Goal: Communication & Community: Answer question/provide support

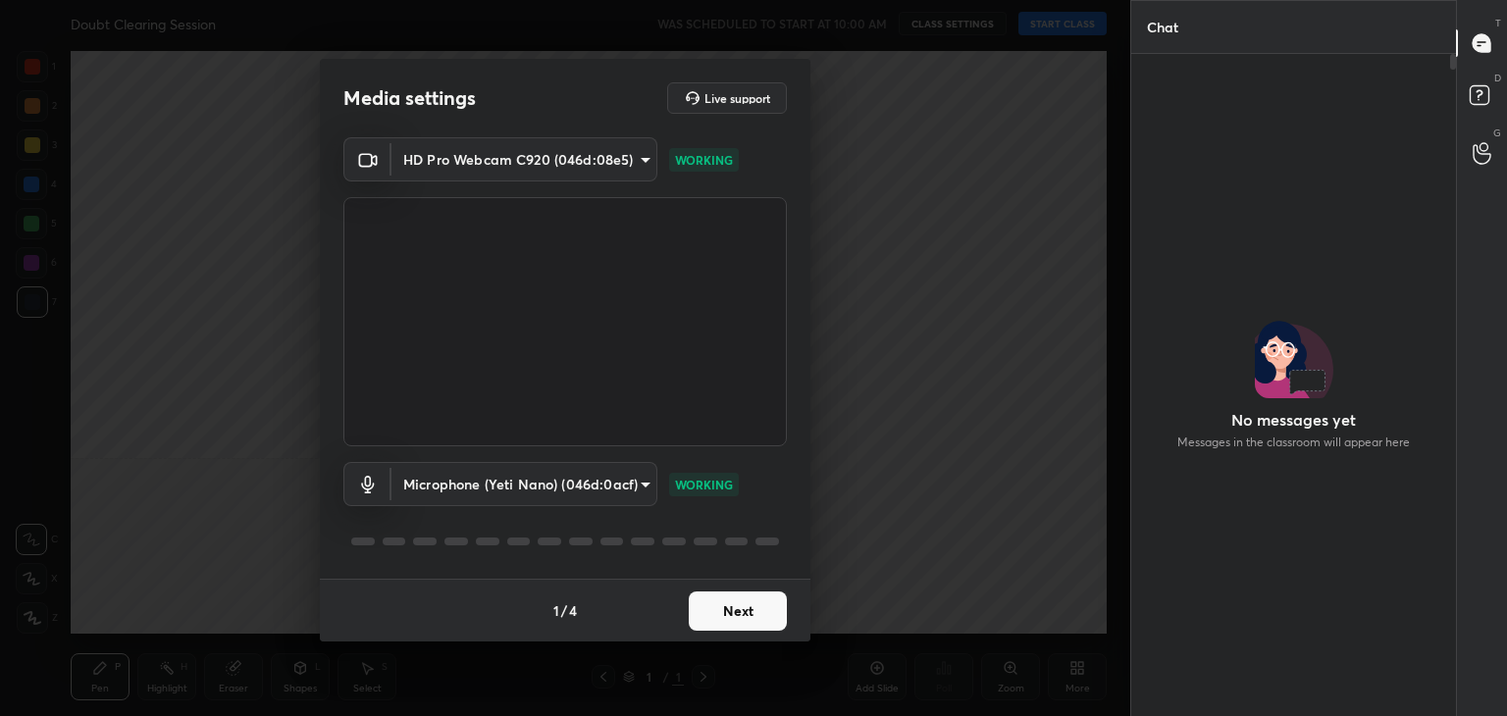
scroll to position [7, 6]
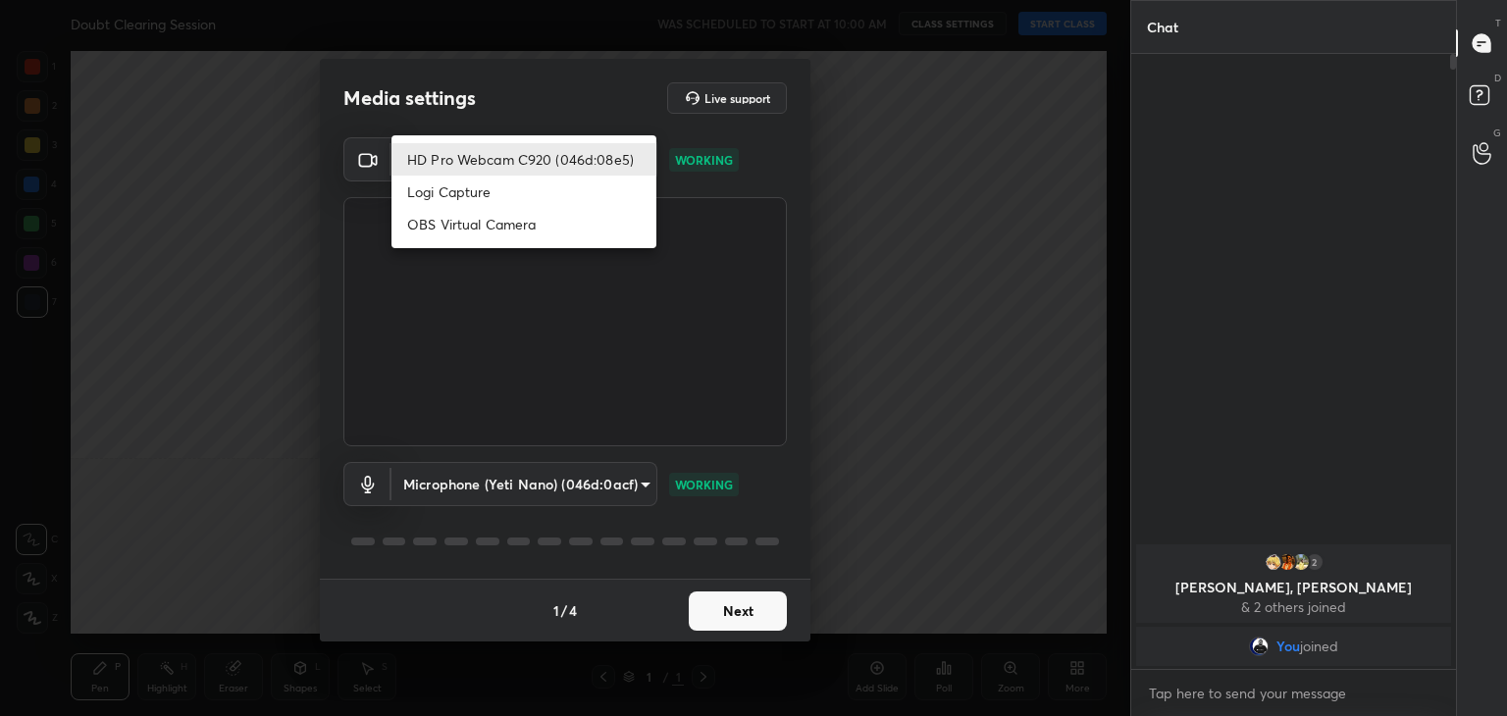
click at [614, 145] on body "1 2 3 4 5 6 7 C X Z C X Z E E Erase all H H Doubt Clearing Session WAS SCHEDULE…" at bounding box center [753, 358] width 1507 height 716
click at [558, 183] on li "Logi Capture" at bounding box center [524, 192] width 265 height 32
type input "a8e43dde7079ea6b5766da003f0826851854e47e01c203da70fbc6ddf5e8b795"
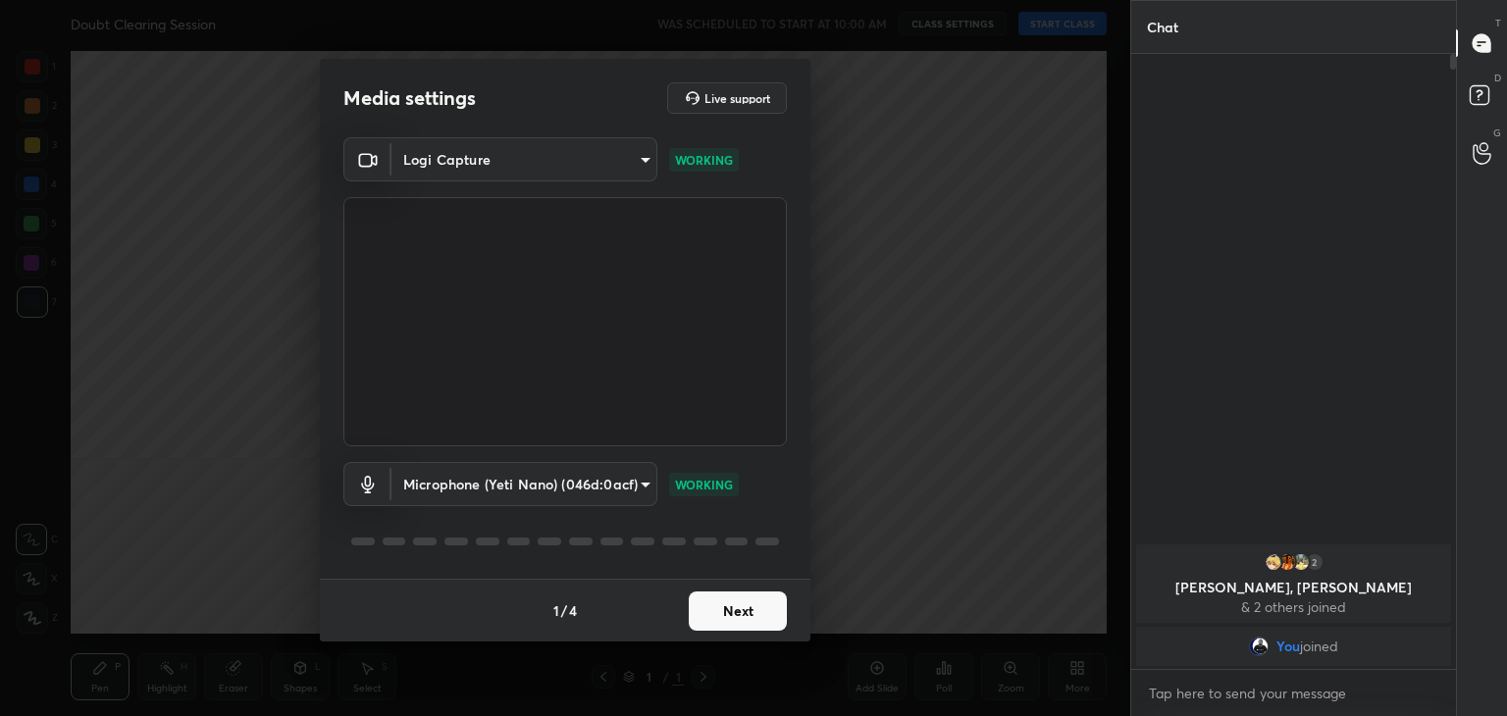
click at [742, 612] on button "Next" at bounding box center [738, 611] width 98 height 39
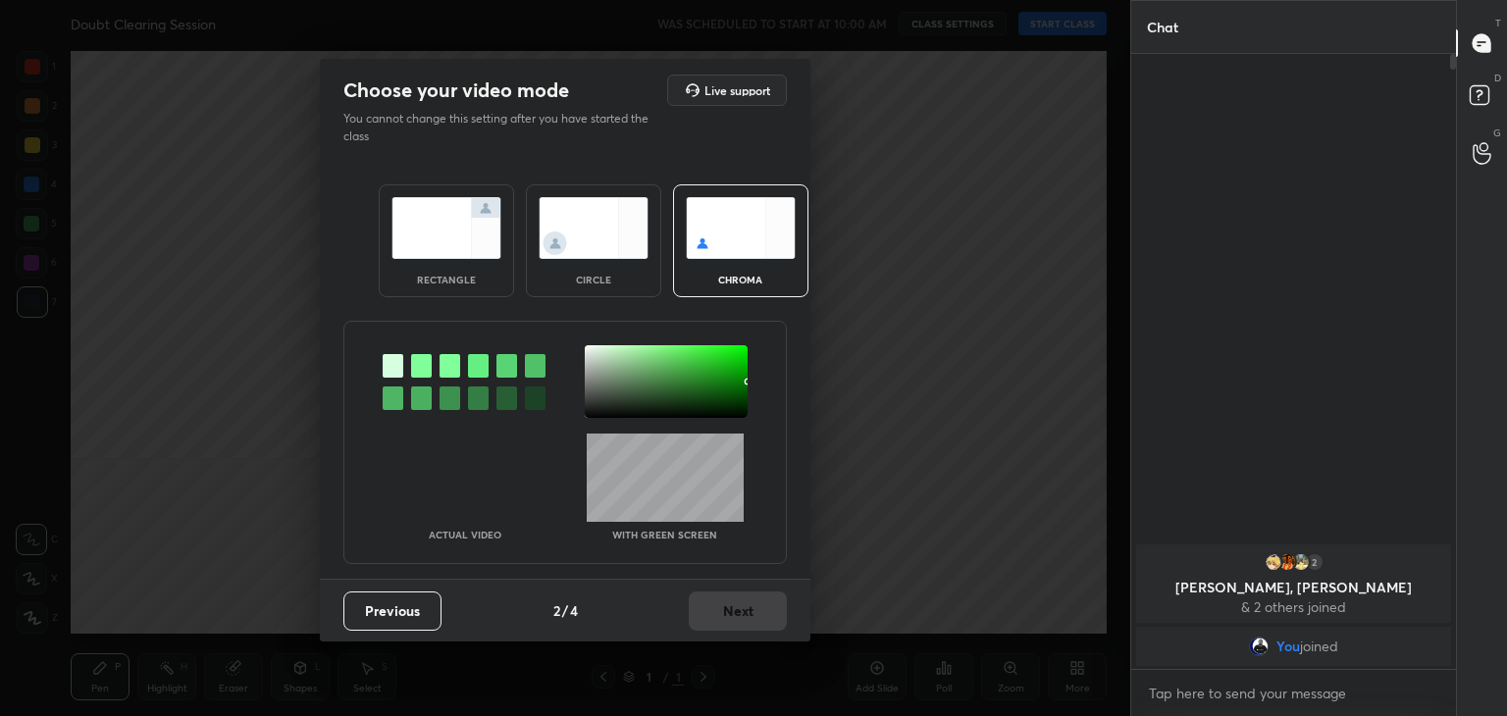
click at [414, 368] on div at bounding box center [421, 366] width 21 height 24
click at [595, 350] on div at bounding box center [666, 381] width 163 height 73
click at [730, 611] on button "Next" at bounding box center [738, 611] width 98 height 39
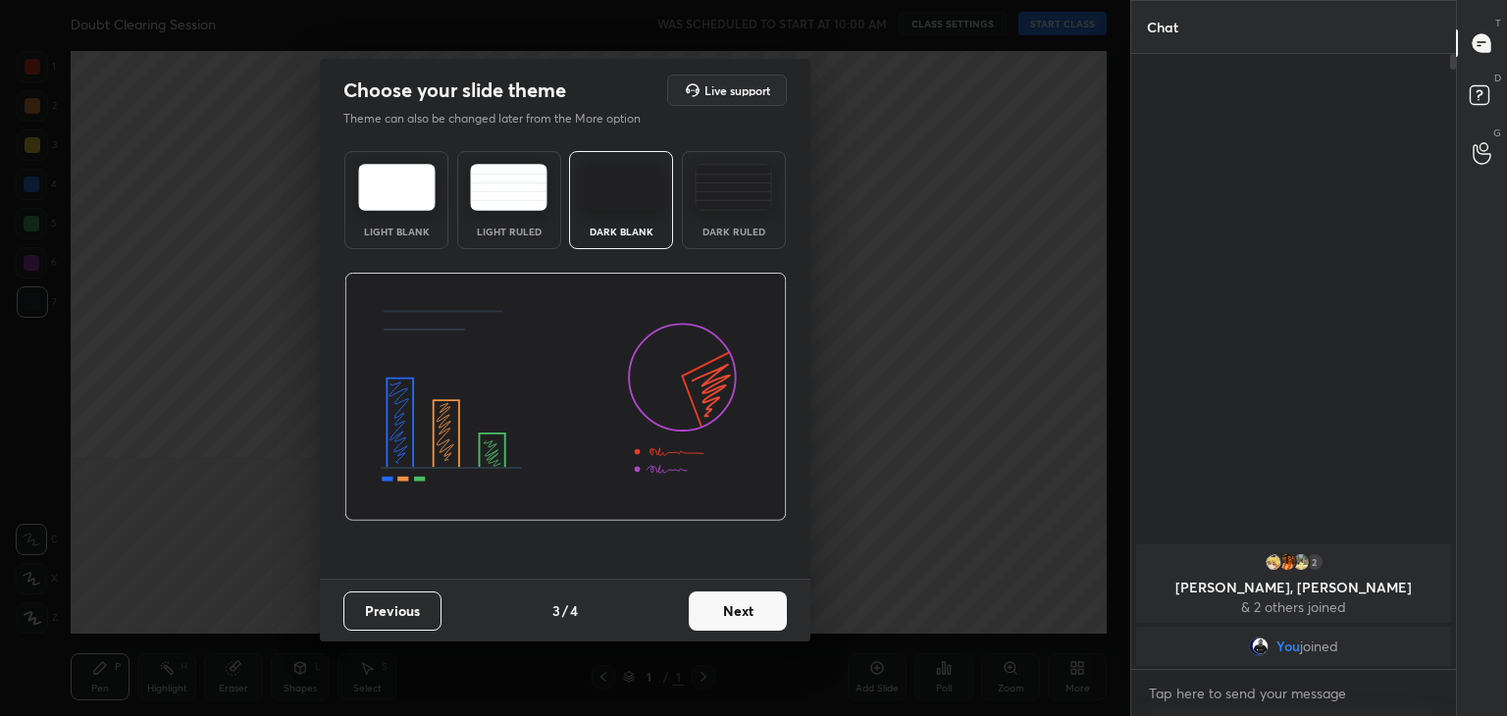
click at [757, 603] on button "Next" at bounding box center [738, 611] width 98 height 39
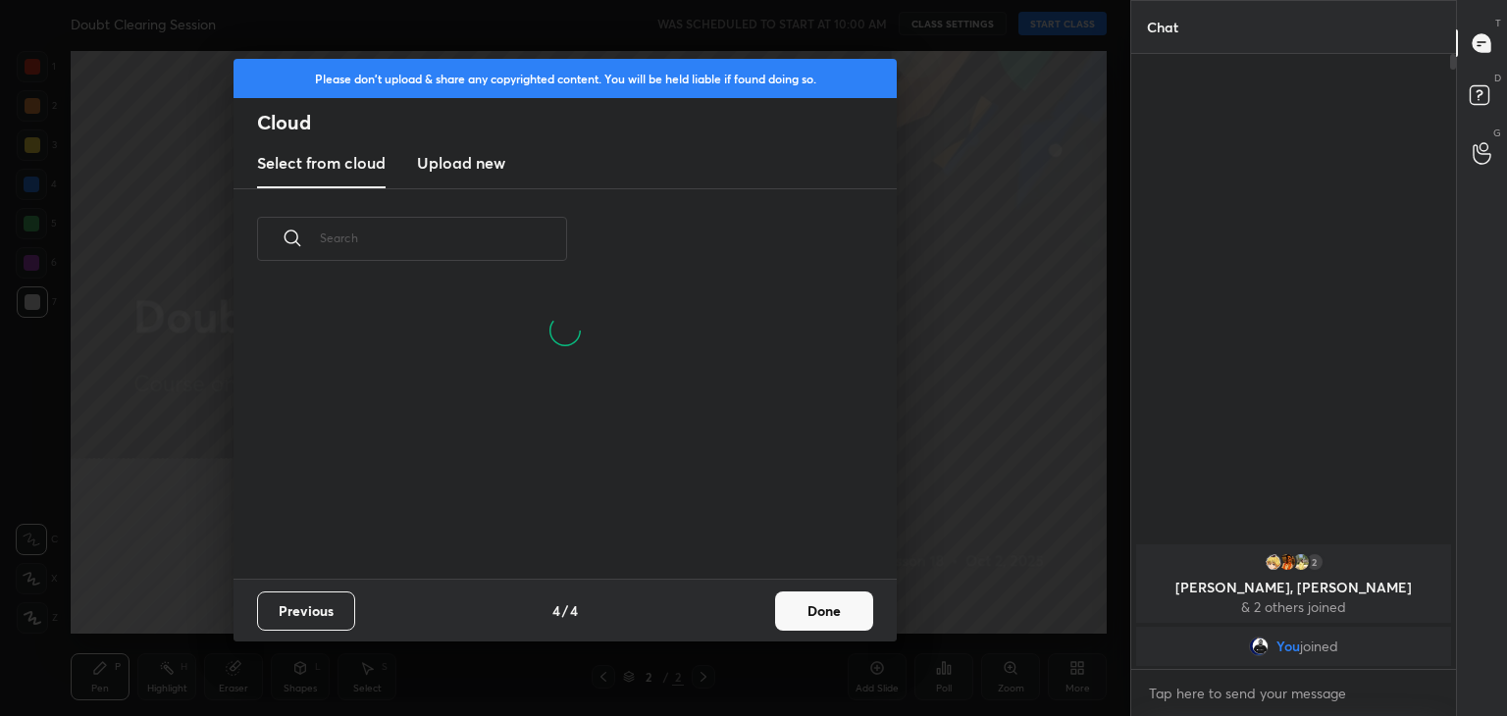
click at [842, 615] on button "Done" at bounding box center [824, 611] width 98 height 39
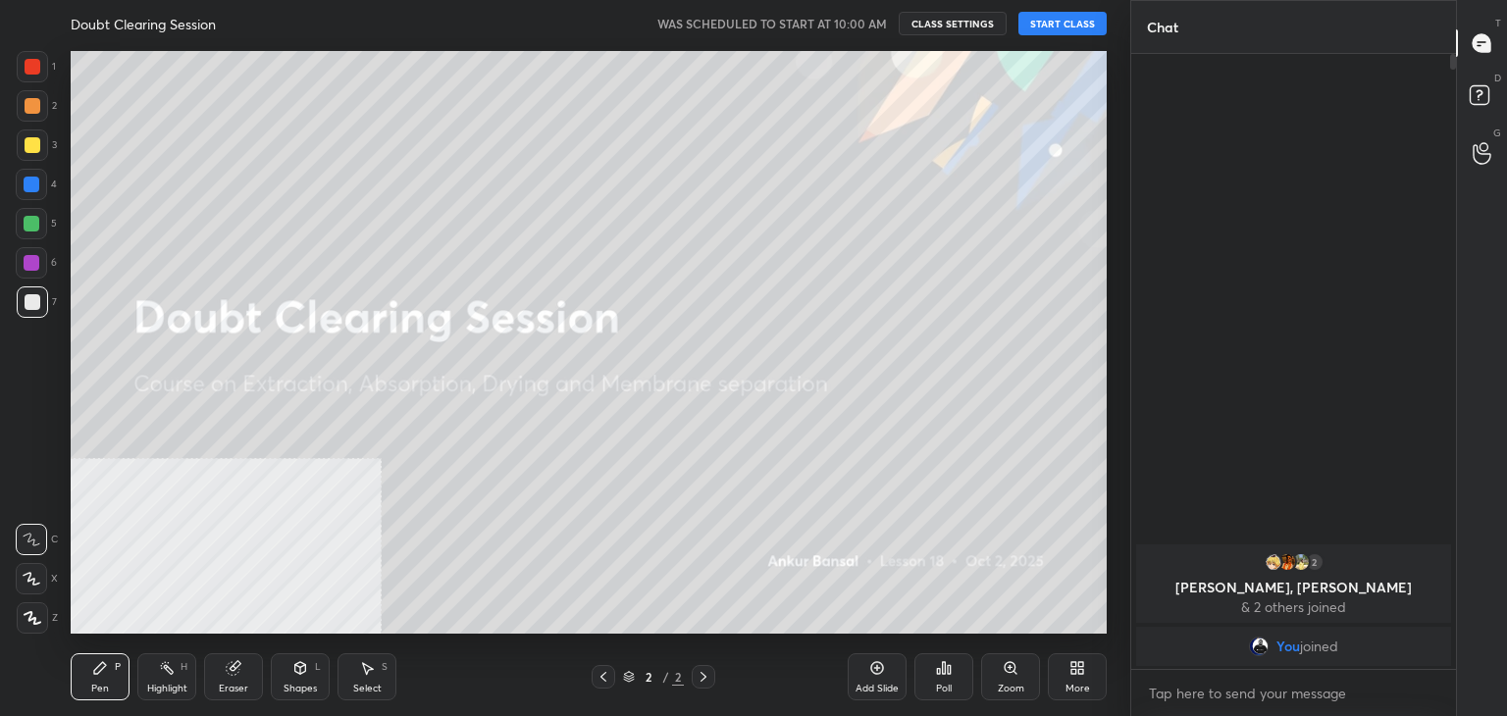
scroll to position [196, 630]
click at [1054, 20] on button "START CLASS" at bounding box center [1063, 24] width 88 height 24
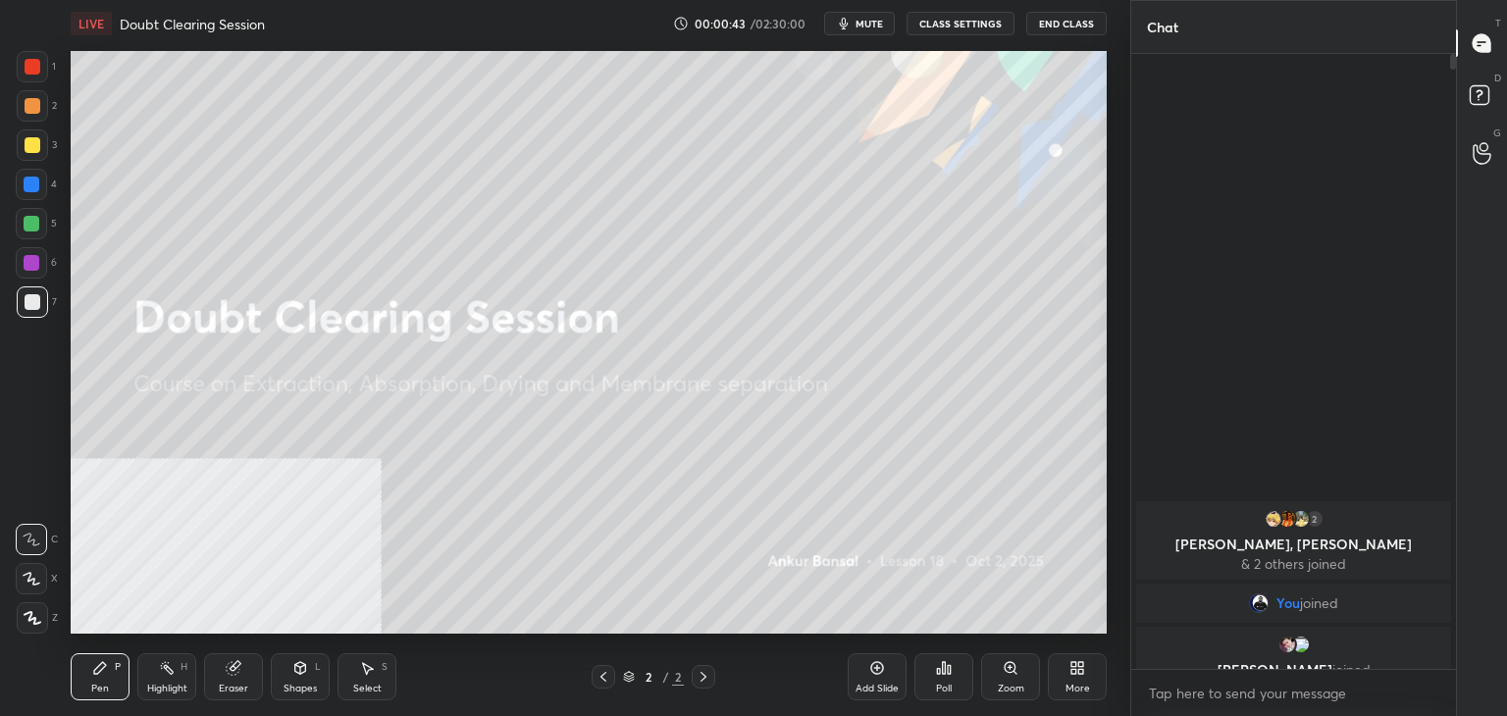
click at [1116, 566] on div "1 2 3 4 5 6 7 C X Z C X Z E E Erase all H H LIVE Doubt Clearing Session 00:00:4…" at bounding box center [565, 358] width 1131 height 716
click at [1080, 667] on icon at bounding box center [1081, 664] width 5 height 5
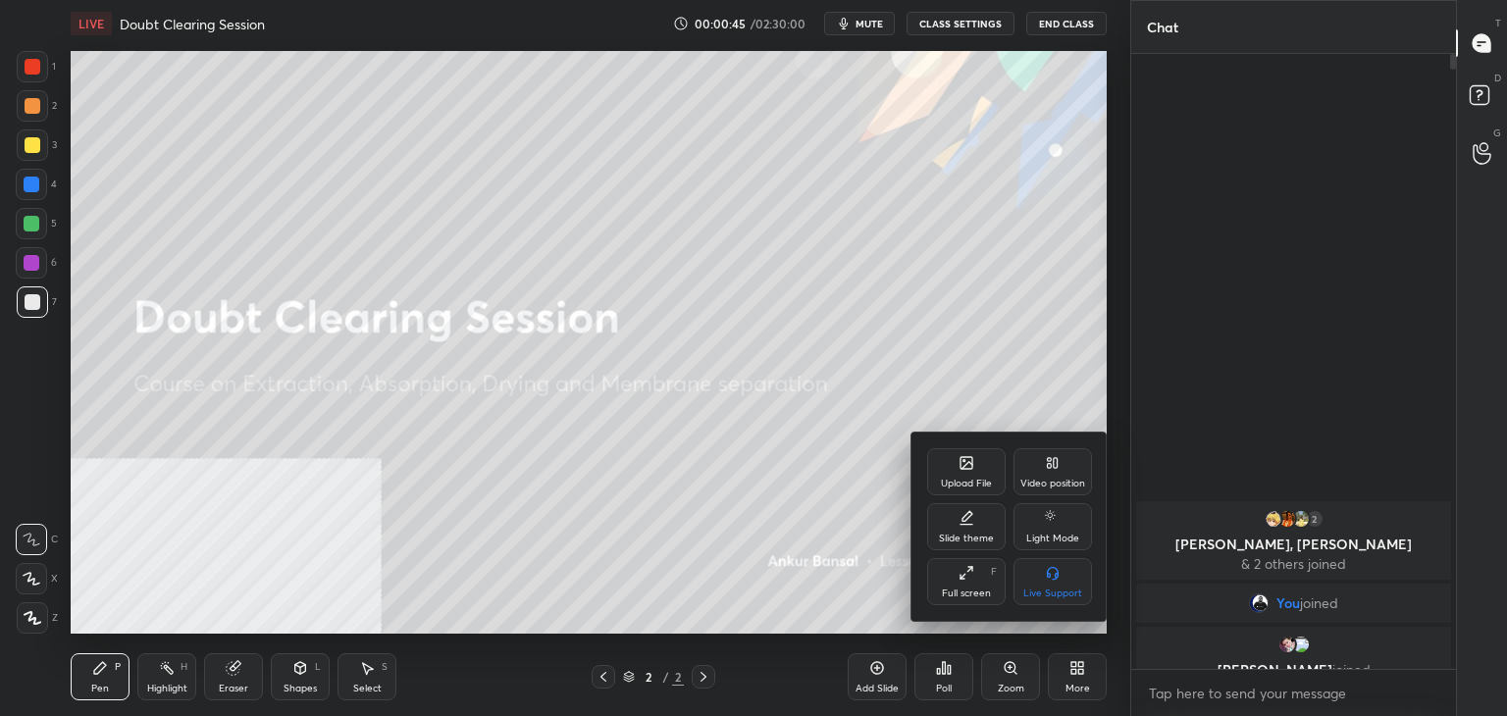
click at [970, 463] on icon at bounding box center [967, 465] width 11 height 7
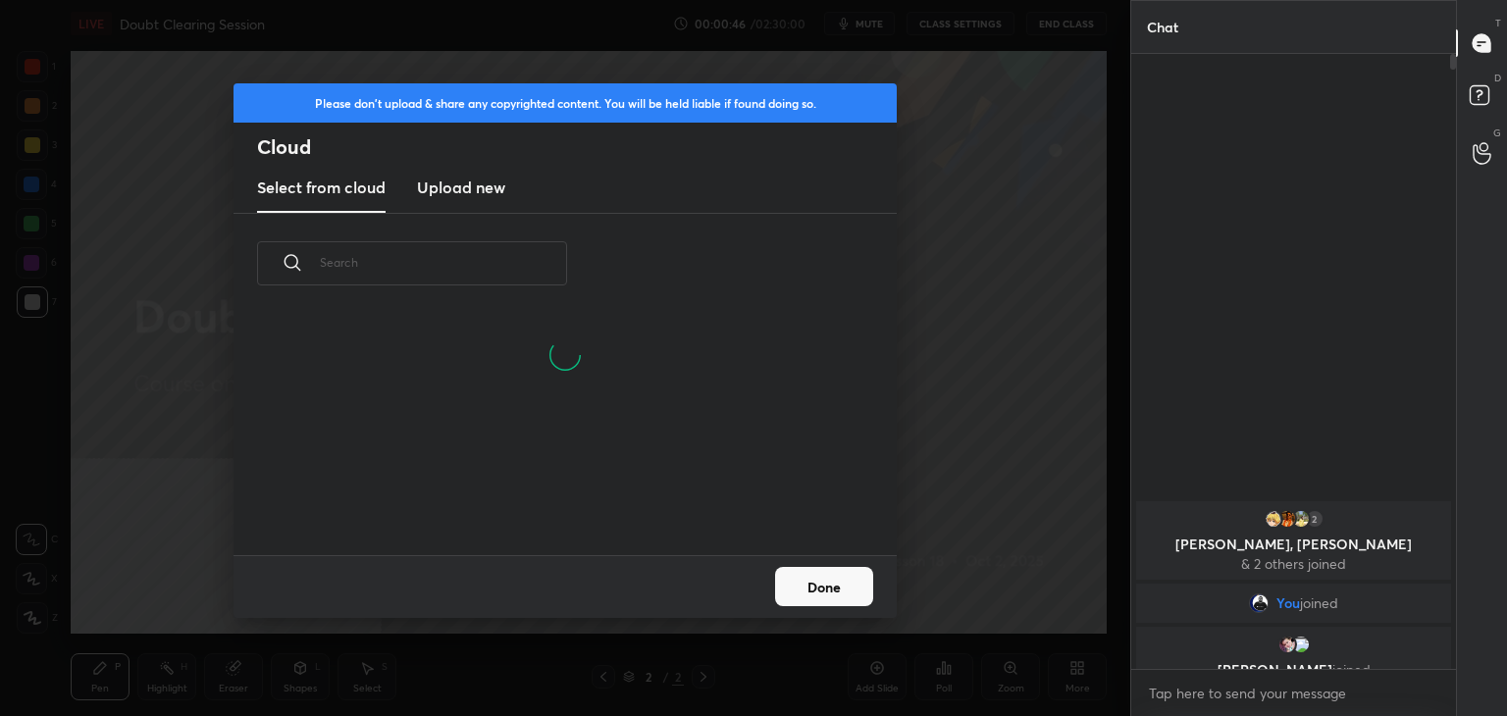
scroll to position [147, 630]
click at [502, 188] on h3 "Upload new" at bounding box center [461, 188] width 88 height 24
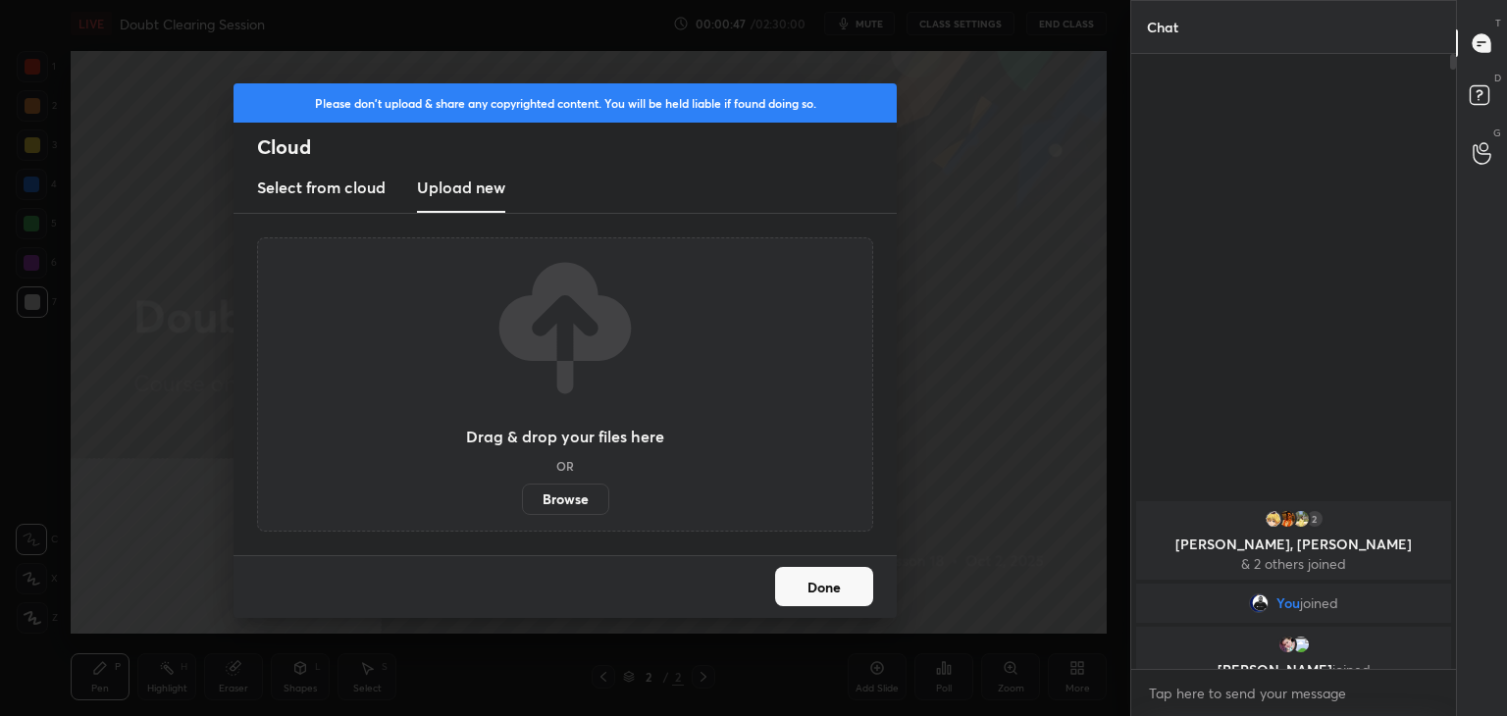
click at [572, 505] on label "Browse" at bounding box center [565, 499] width 87 height 31
click at [522, 505] on input "Browse" at bounding box center [522, 499] width 0 height 31
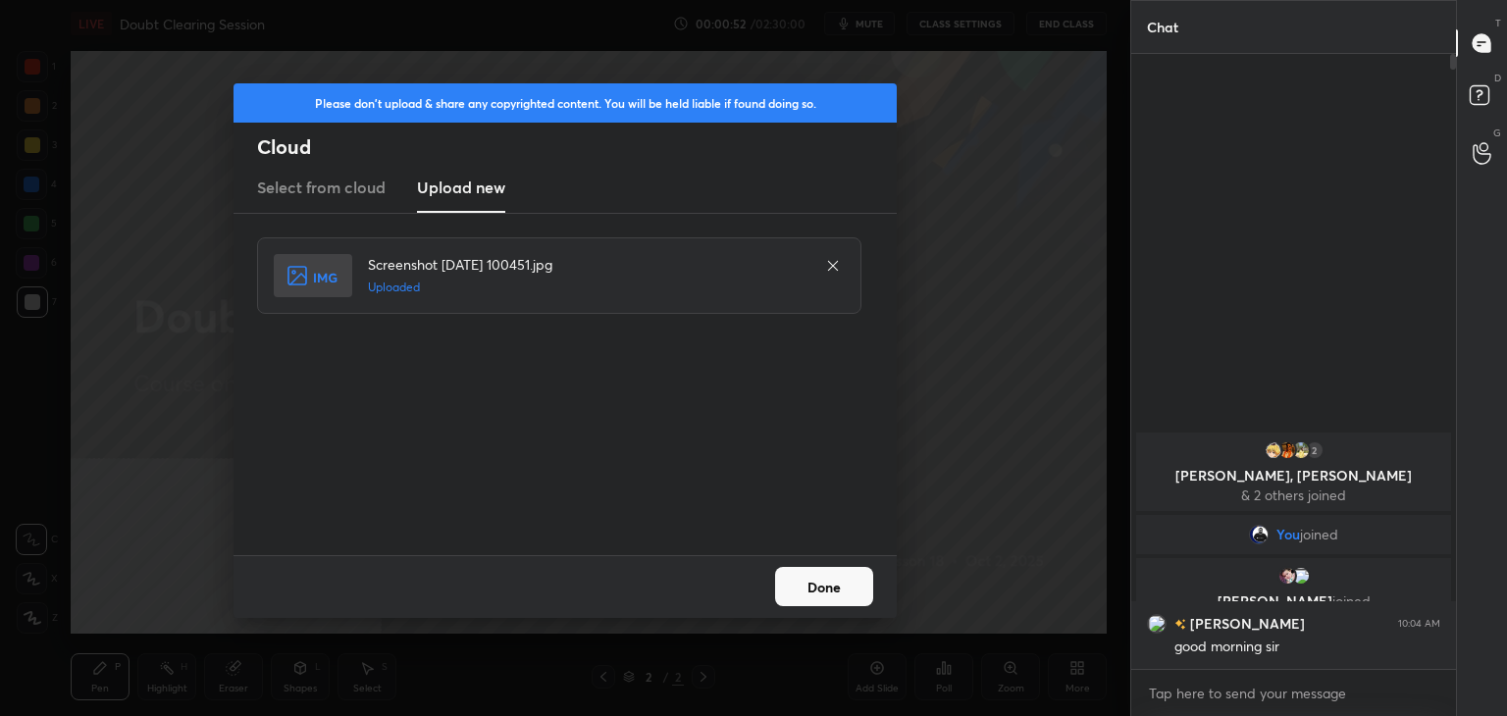
click at [824, 590] on button "Done" at bounding box center [824, 586] width 98 height 39
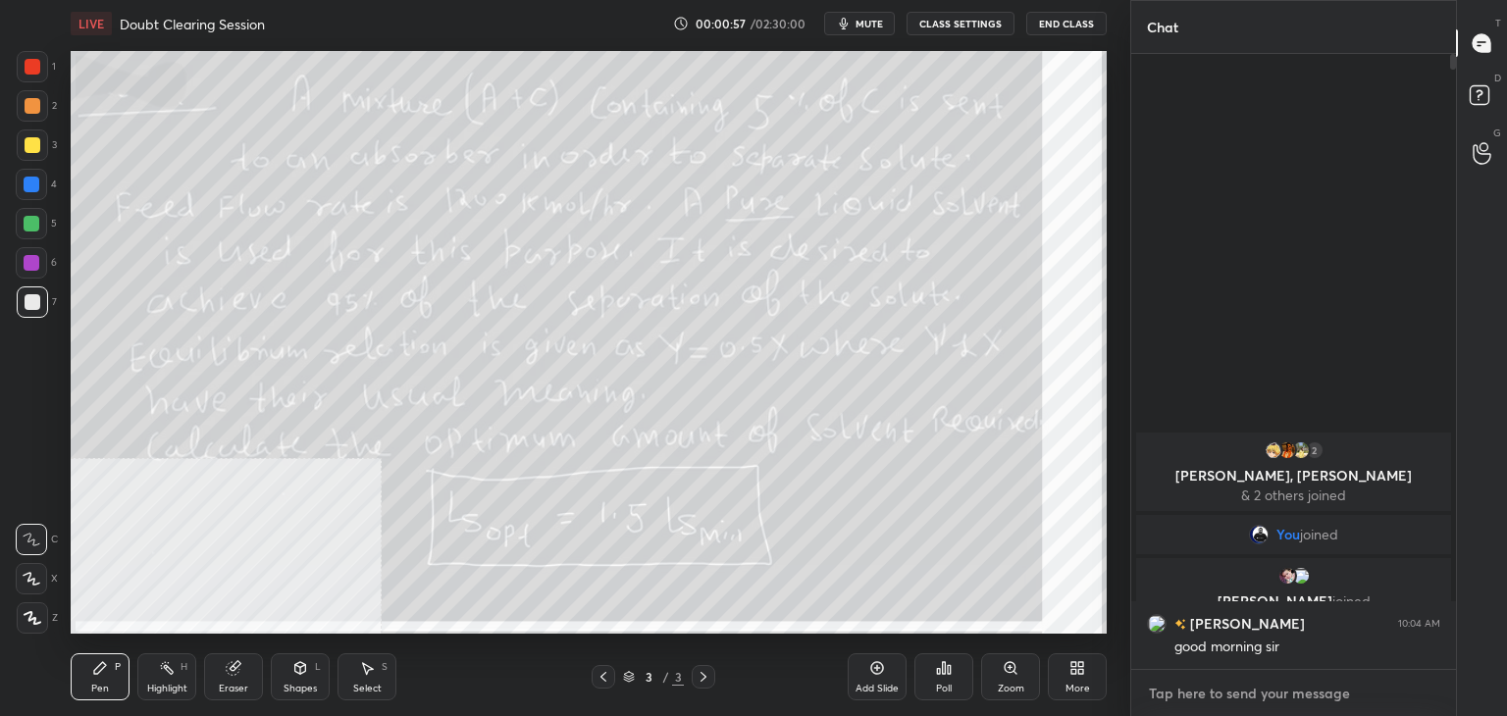
type textarea "x"
click at [1209, 679] on textarea at bounding box center [1293, 693] width 293 height 31
type textarea "S"
type textarea "x"
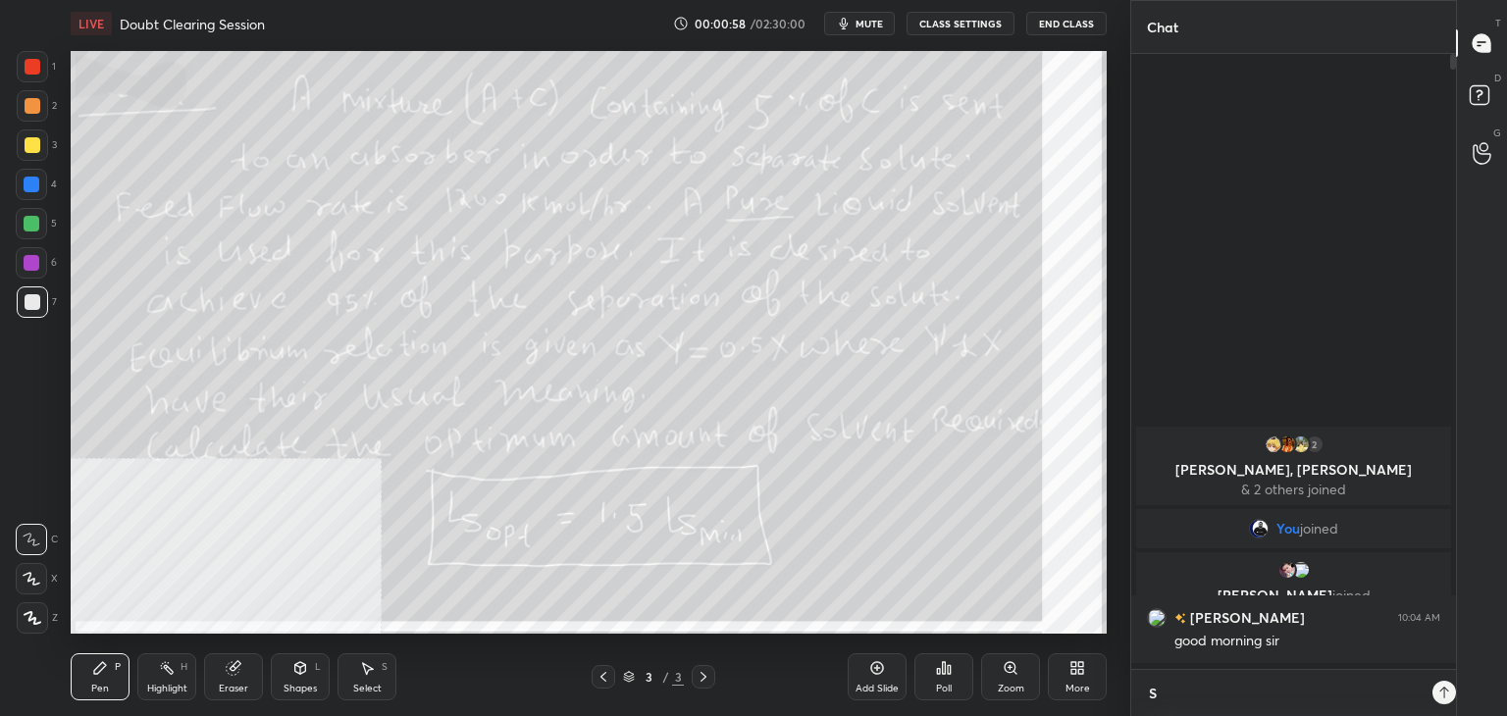
scroll to position [6, 6]
type textarea "SO"
type textarea "x"
type textarea "SOL"
type textarea "x"
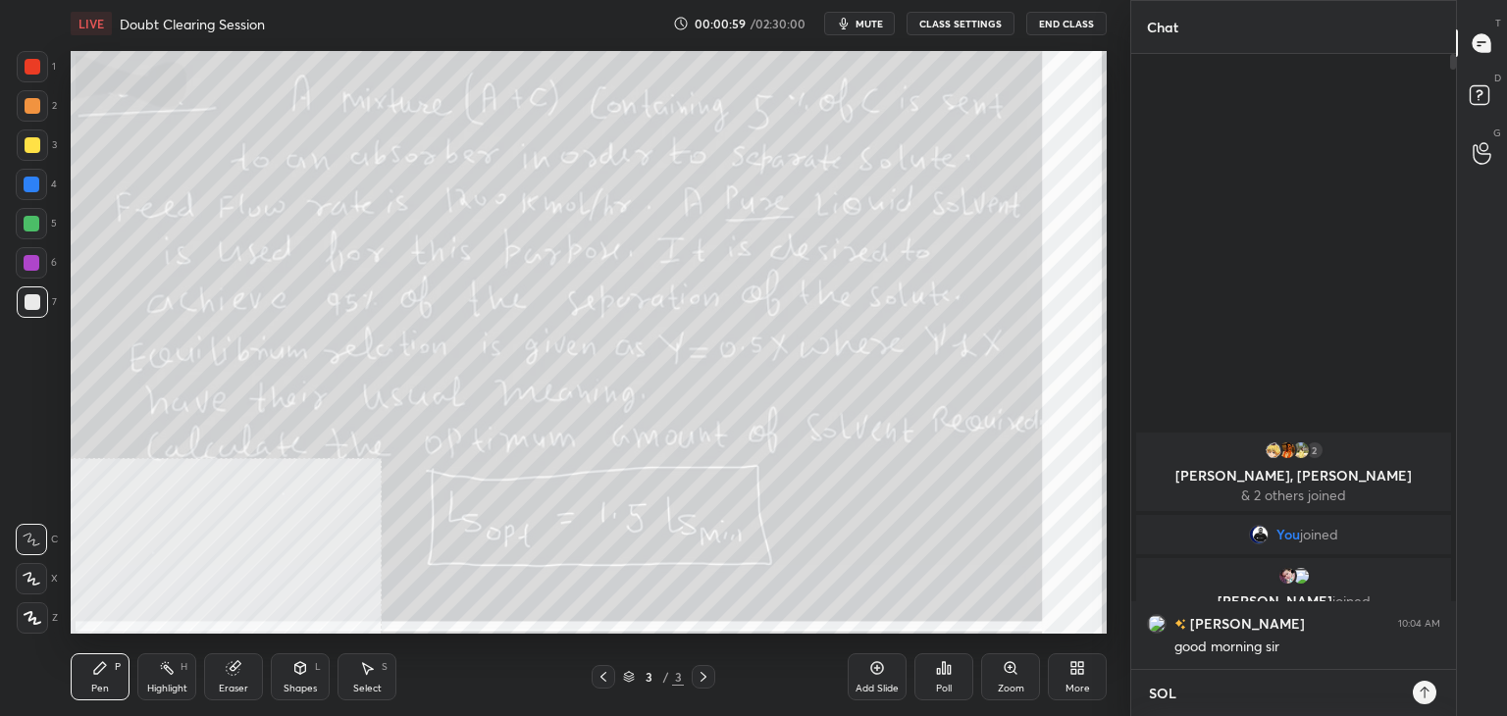
type textarea "SOLV"
type textarea "x"
type textarea "SOLVE"
type textarea "x"
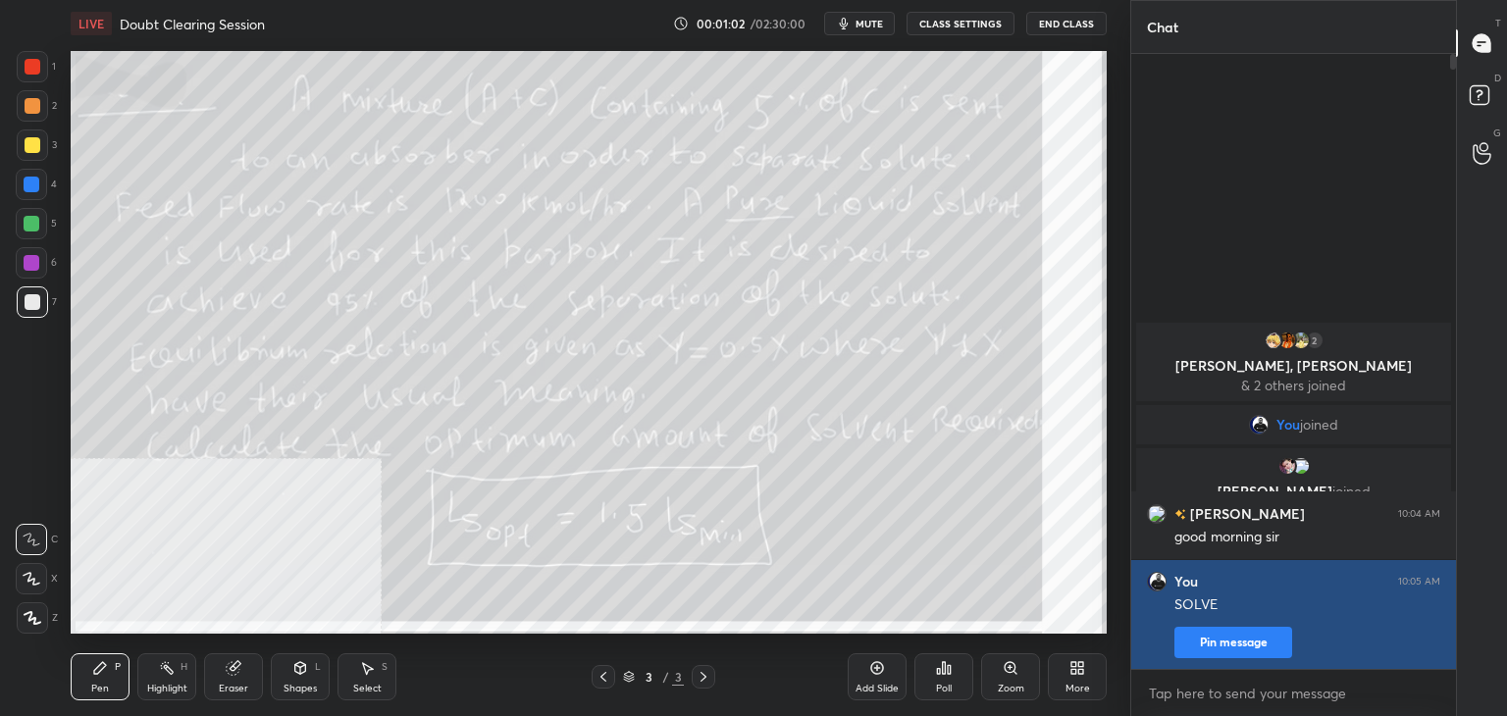
type textarea "x"
click at [1217, 638] on button "Pin message" at bounding box center [1234, 642] width 118 height 31
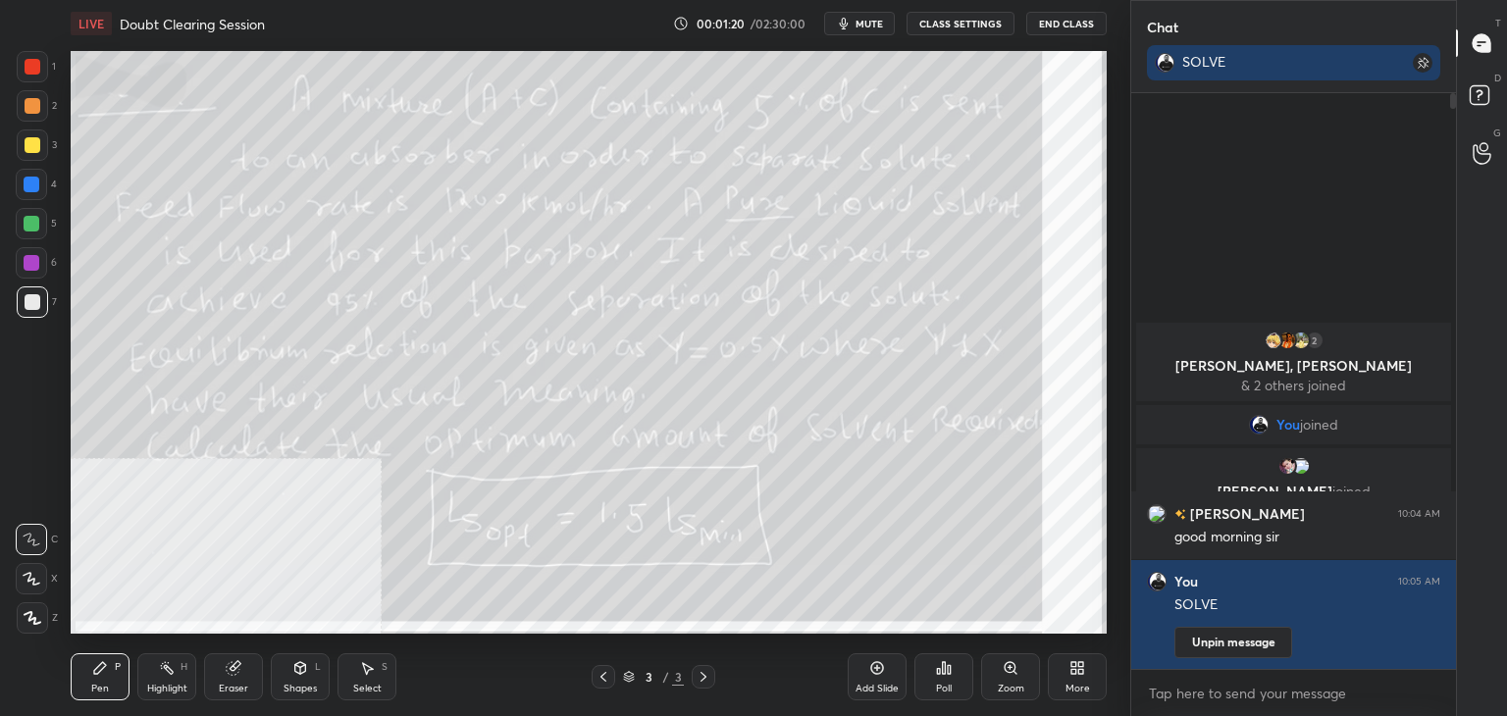
click at [946, 672] on icon at bounding box center [944, 668] width 16 height 16
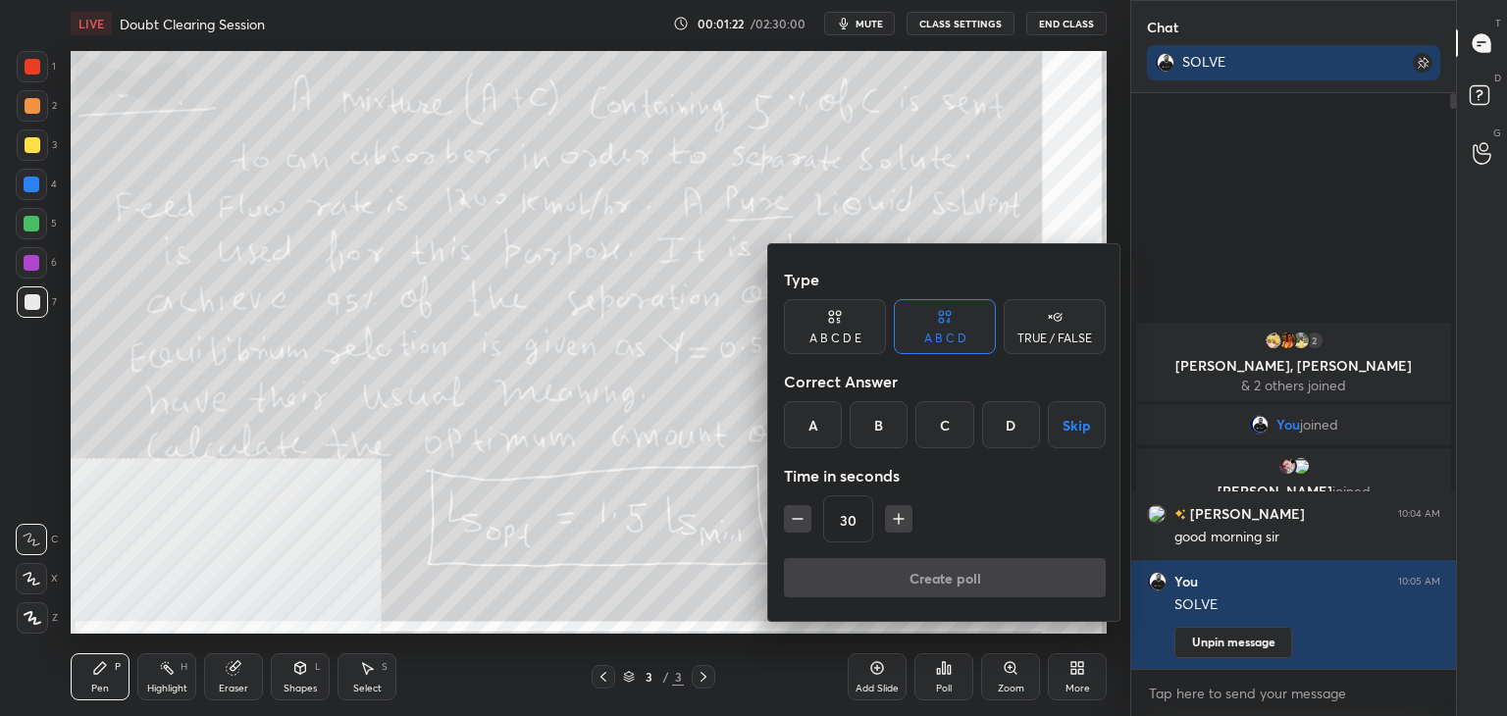
click at [851, 521] on input "30" at bounding box center [848, 520] width 48 height 47
type input "630"
click at [1051, 434] on button "Skip" at bounding box center [1077, 424] width 58 height 47
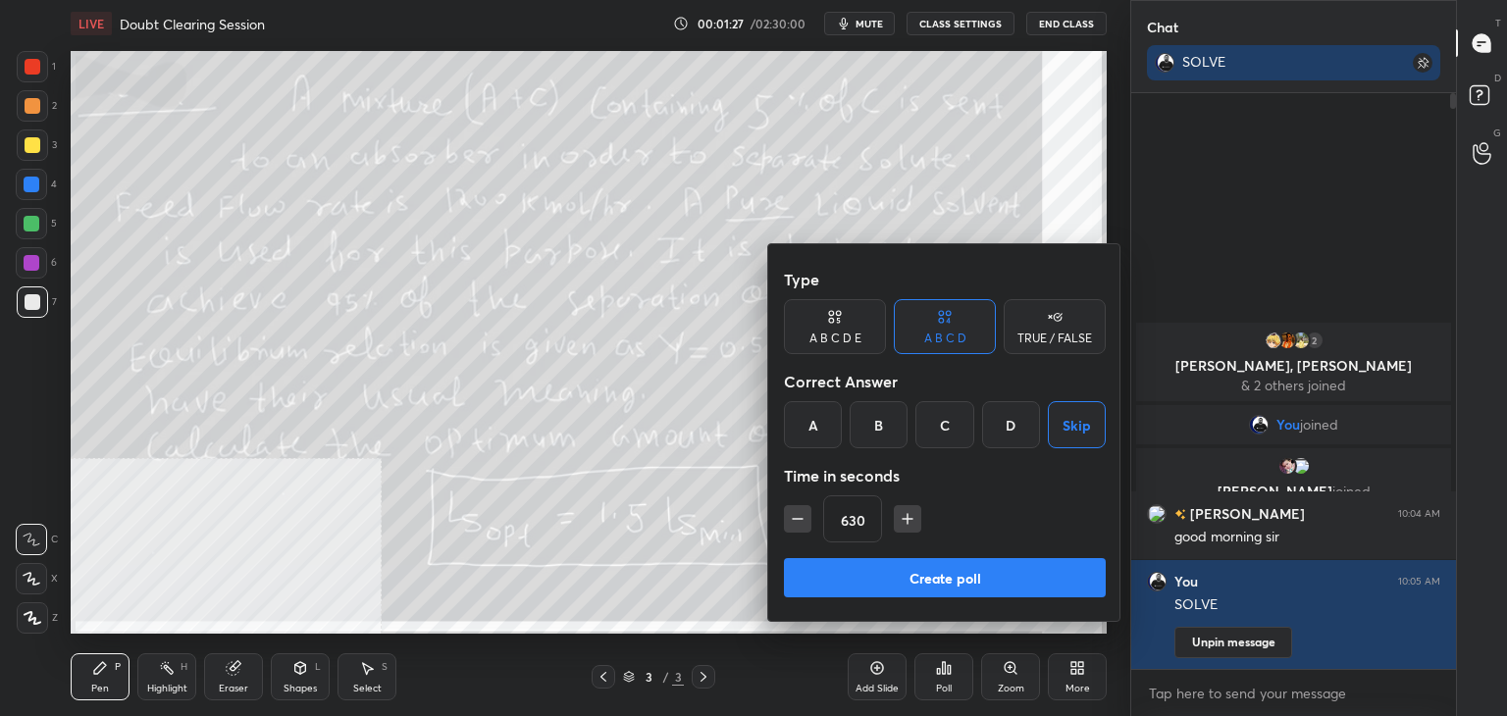
click at [1004, 570] on button "Create poll" at bounding box center [945, 577] width 322 height 39
type textarea "x"
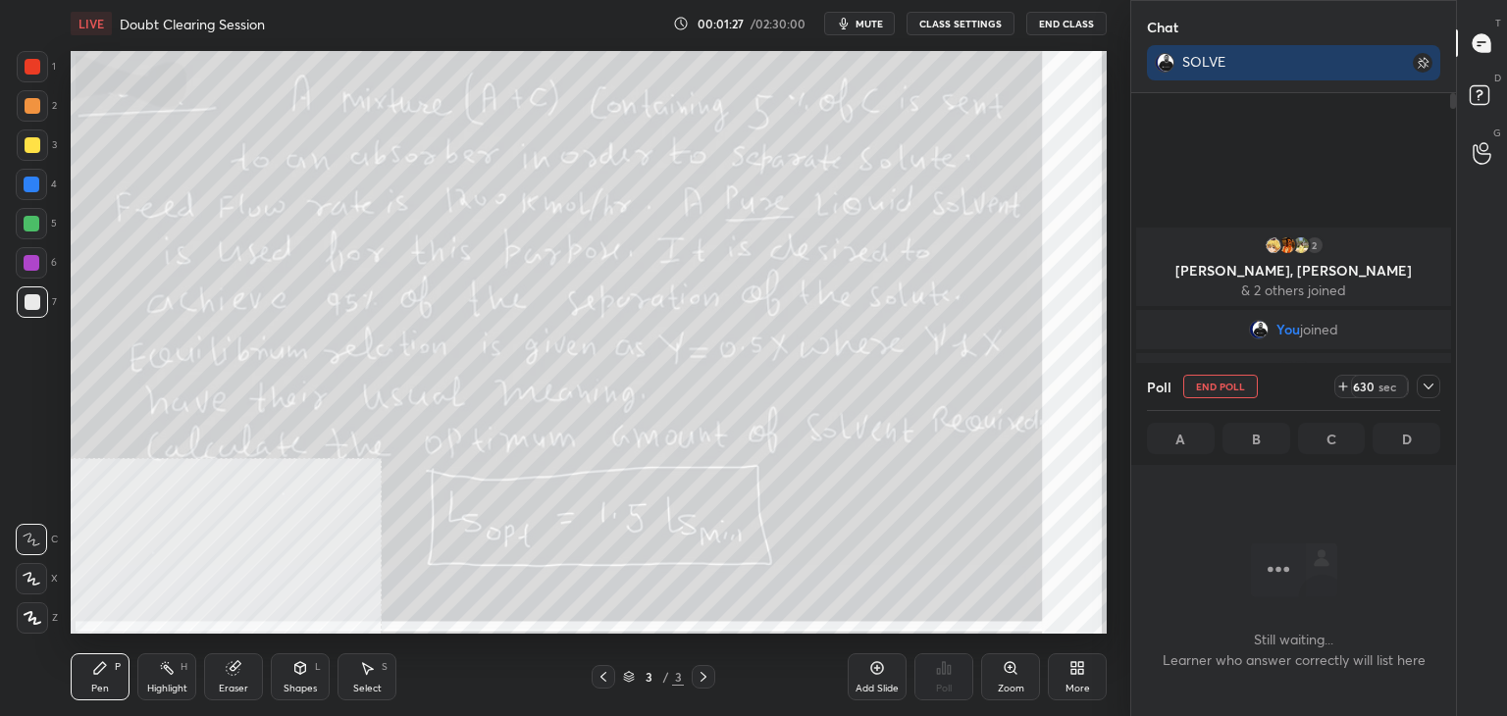
scroll to position [6, 6]
click at [1430, 385] on icon at bounding box center [1429, 387] width 16 height 16
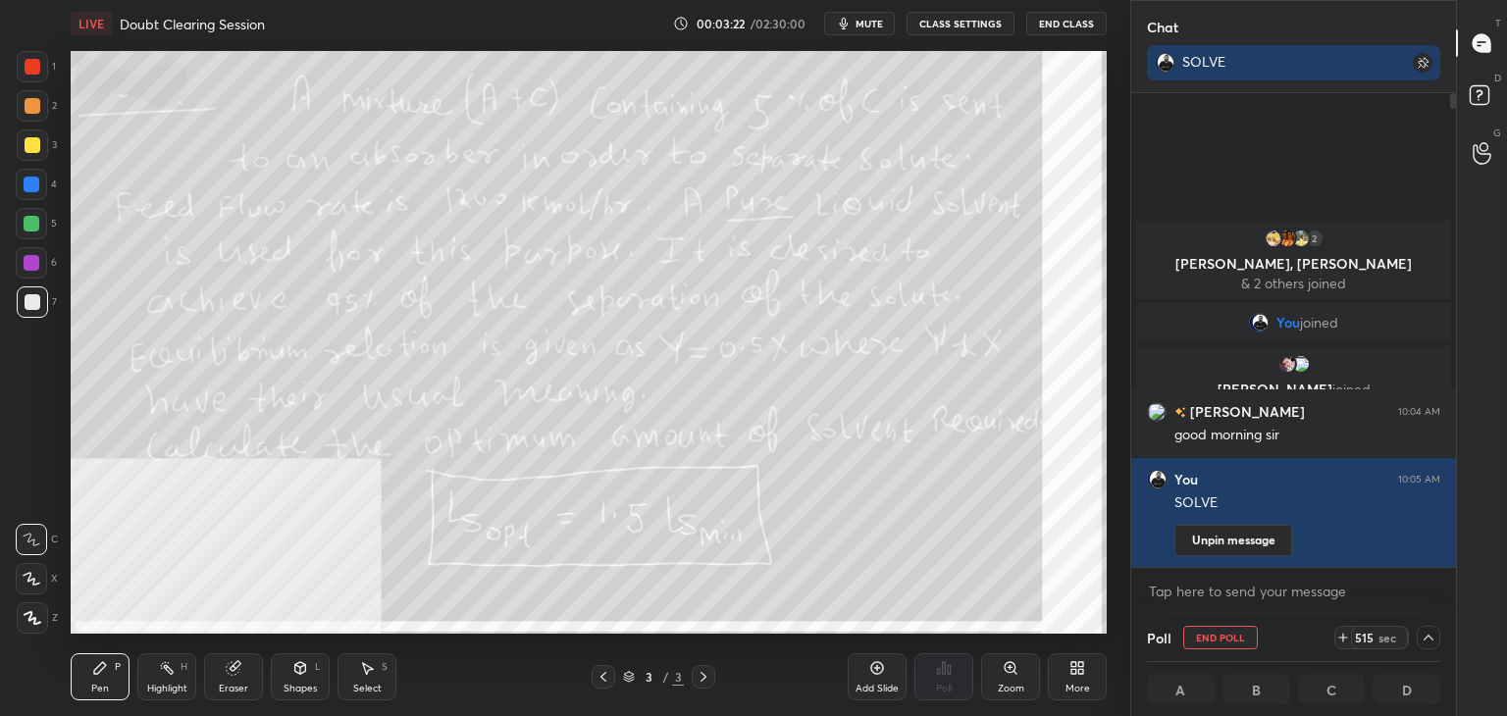
click at [871, 24] on span "mute" at bounding box center [869, 24] width 27 height 14
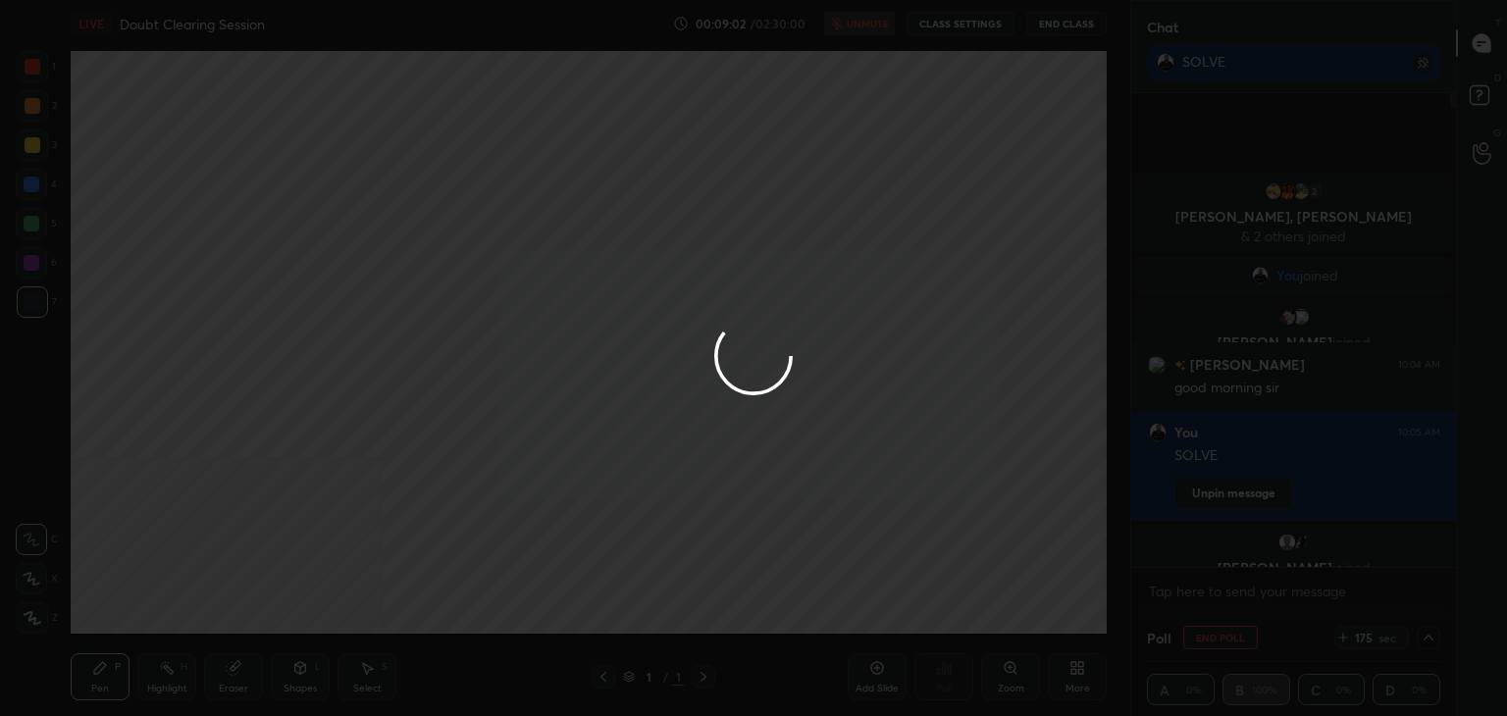
click at [1021, 446] on div at bounding box center [753, 358] width 1507 height 716
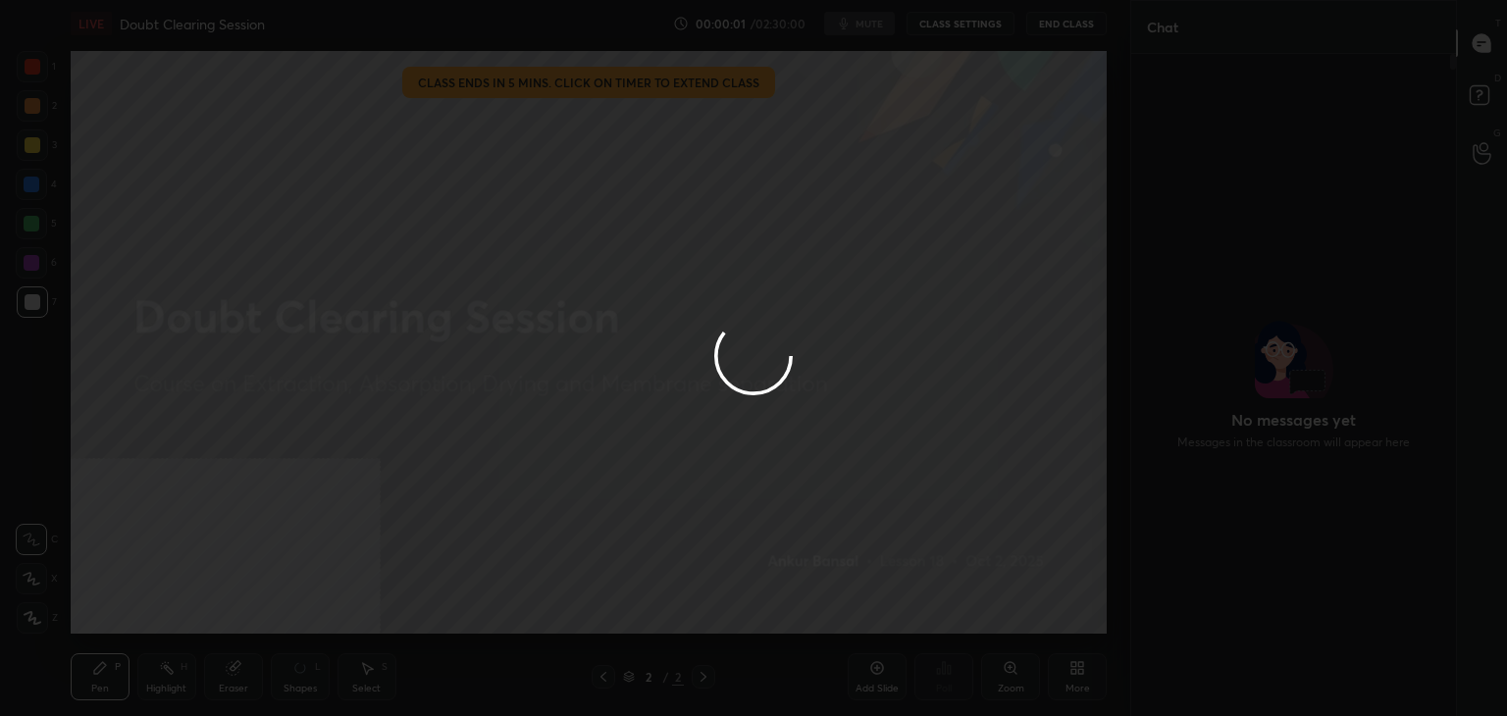
scroll to position [657, 319]
type textarea "x"
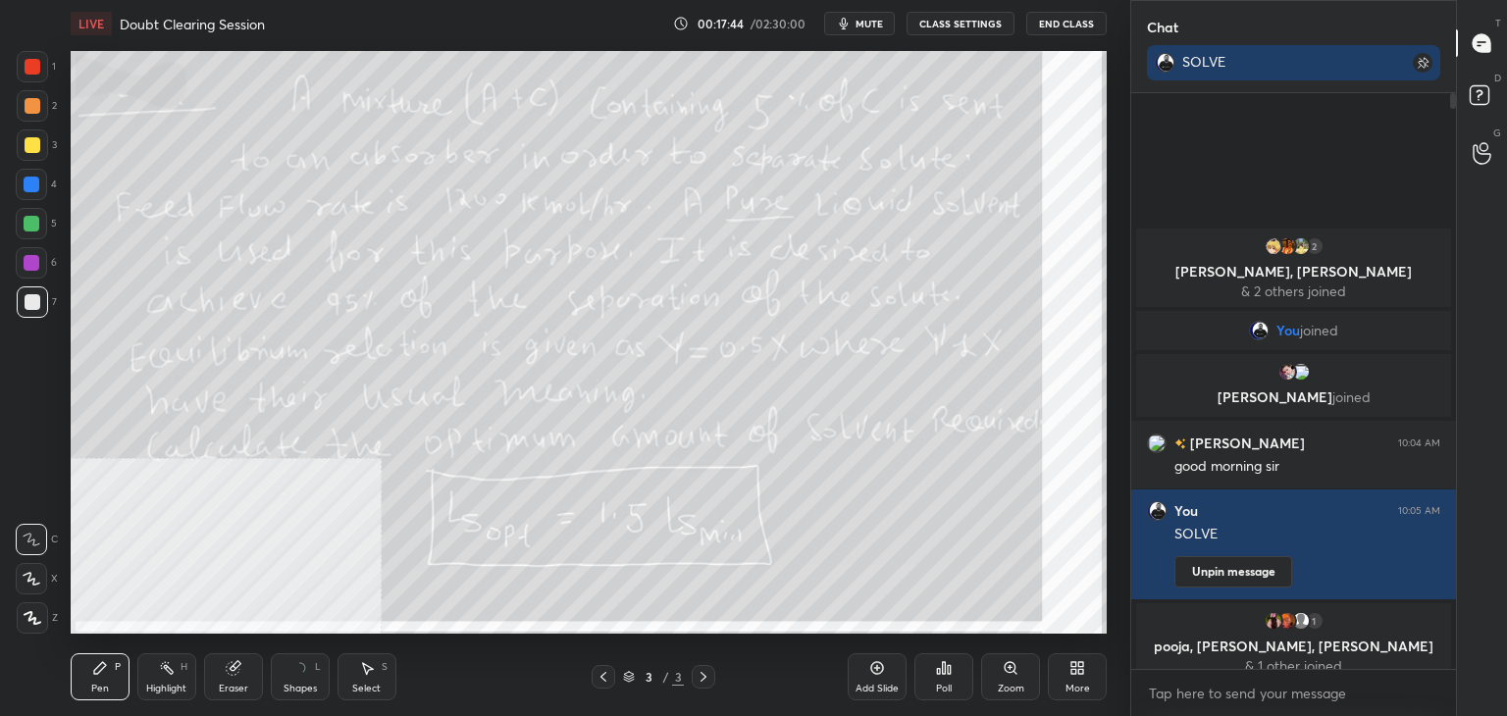
scroll to position [408, 319]
click at [982, 25] on button "CLASS SETTINGS" at bounding box center [961, 24] width 108 height 24
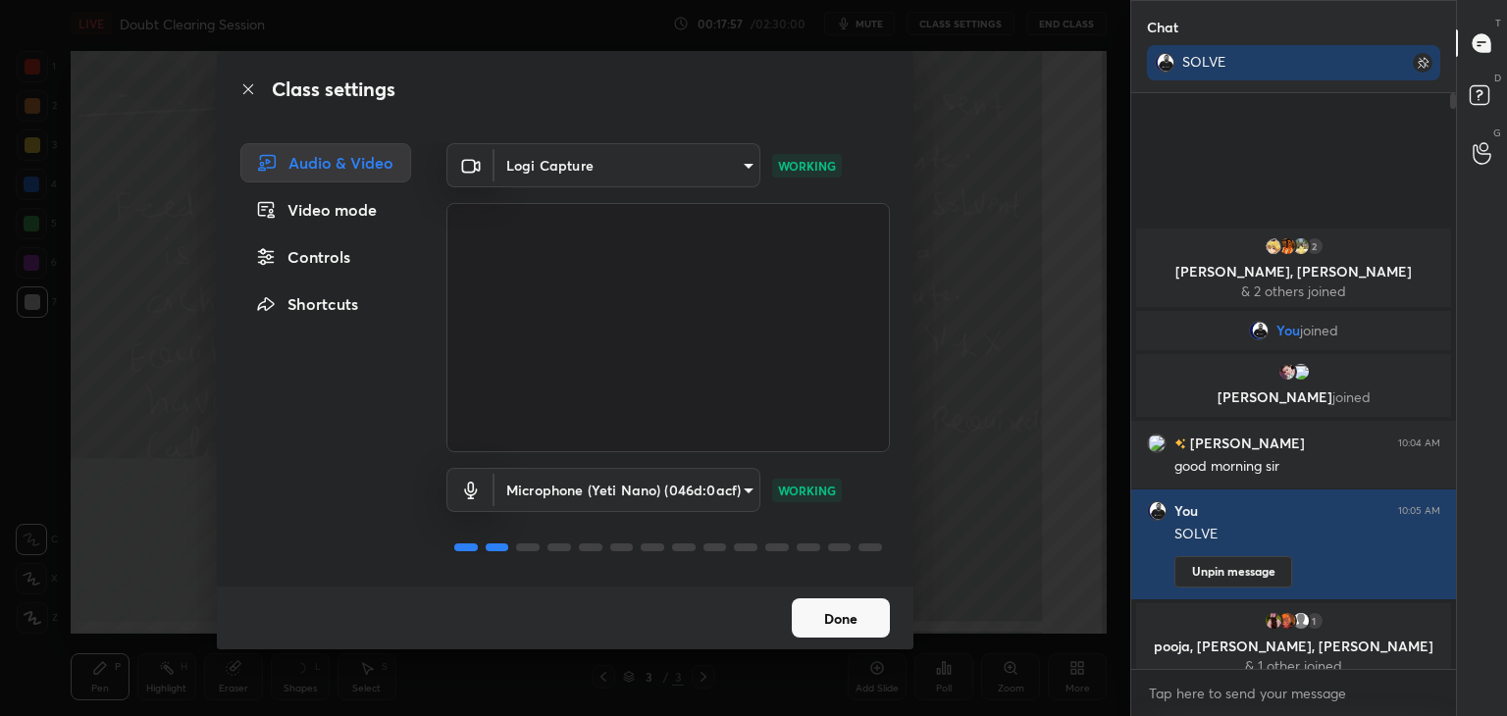
click at [604, 165] on body "1 2 3 4 5 6 7 C X Z C X Z E E Erase all H H LIVE Doubt Clearing Session 00:17:5…" at bounding box center [753, 358] width 1507 height 716
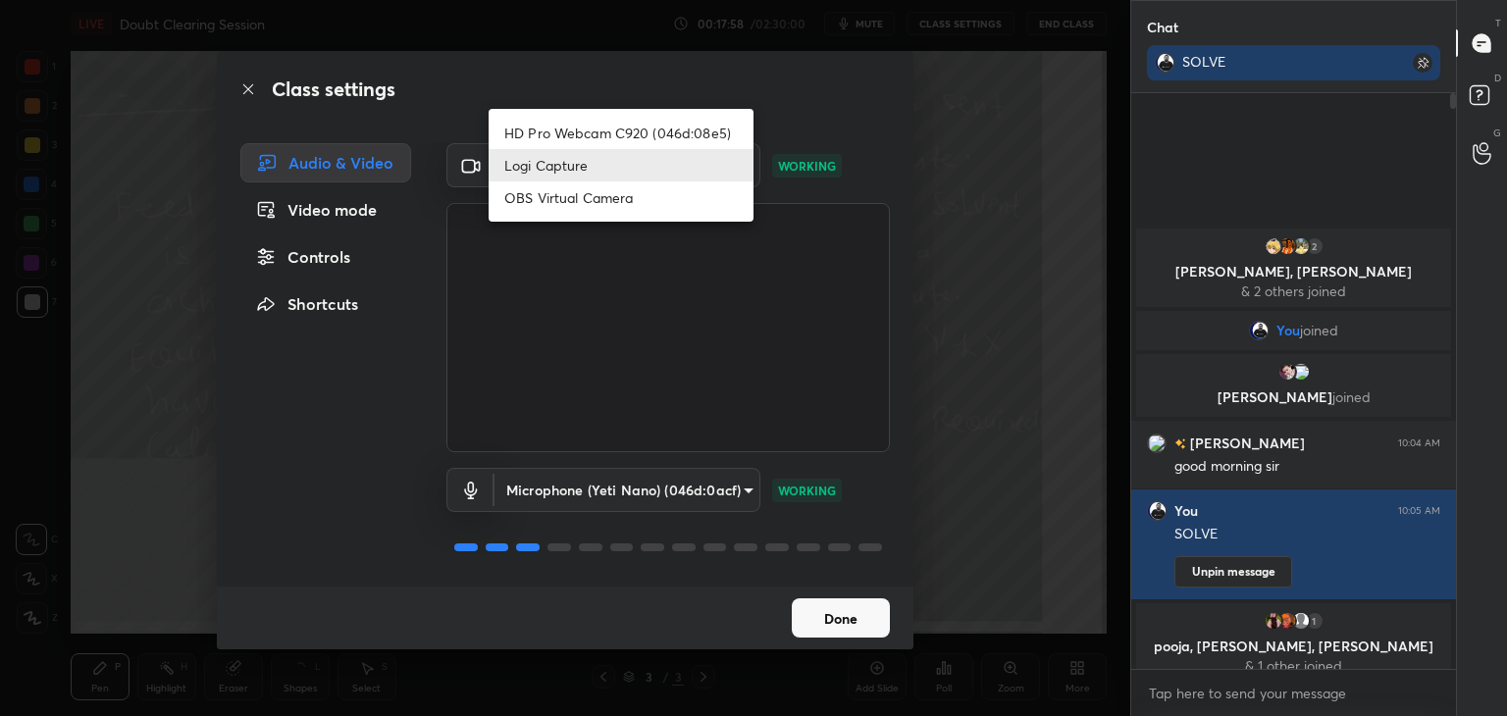
click at [577, 134] on li "HD Pro Webcam C920 (046d:08e5)" at bounding box center [621, 133] width 265 height 32
type input "aba31b4d8cead99ce04ba26500a245cc15e869b8aa2bb27d5d0d7b3294f0be78"
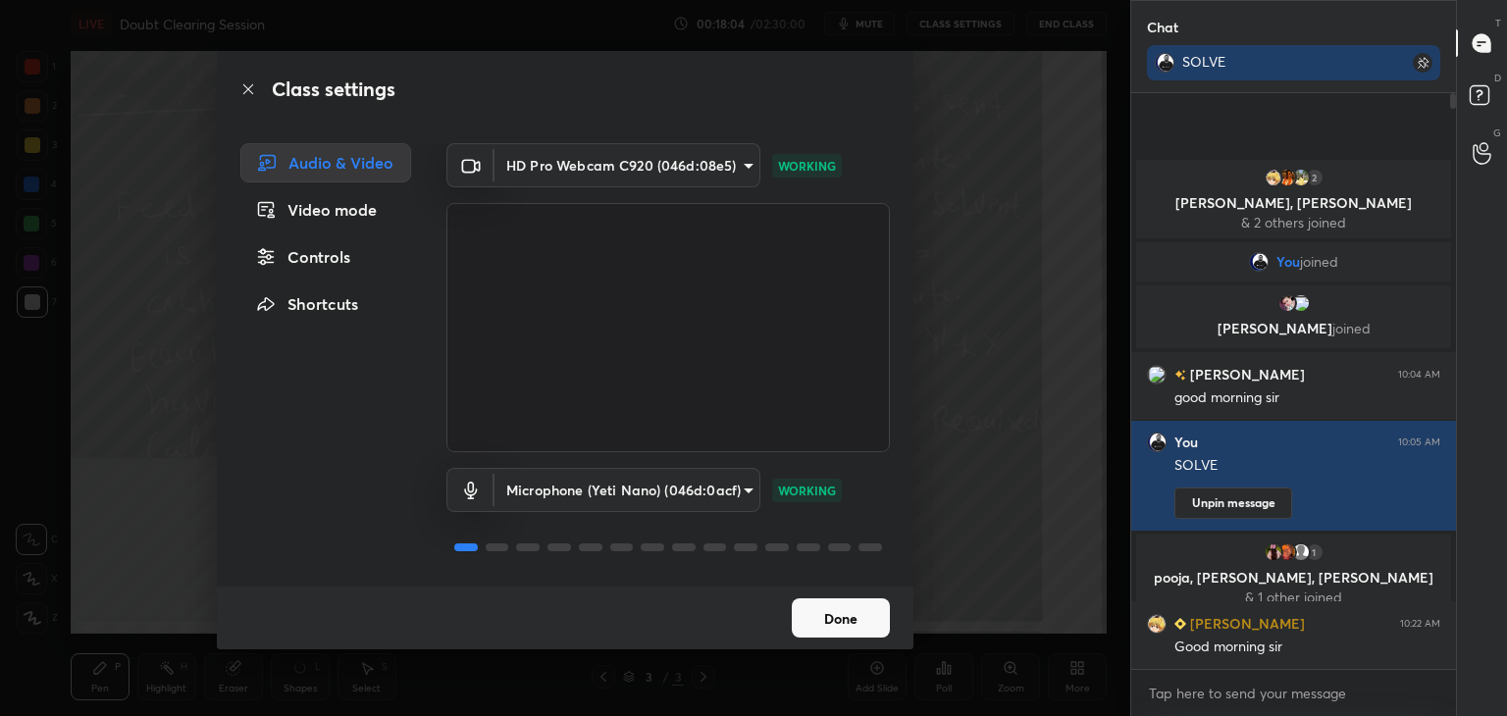
click at [836, 613] on button "Done" at bounding box center [841, 618] width 98 height 39
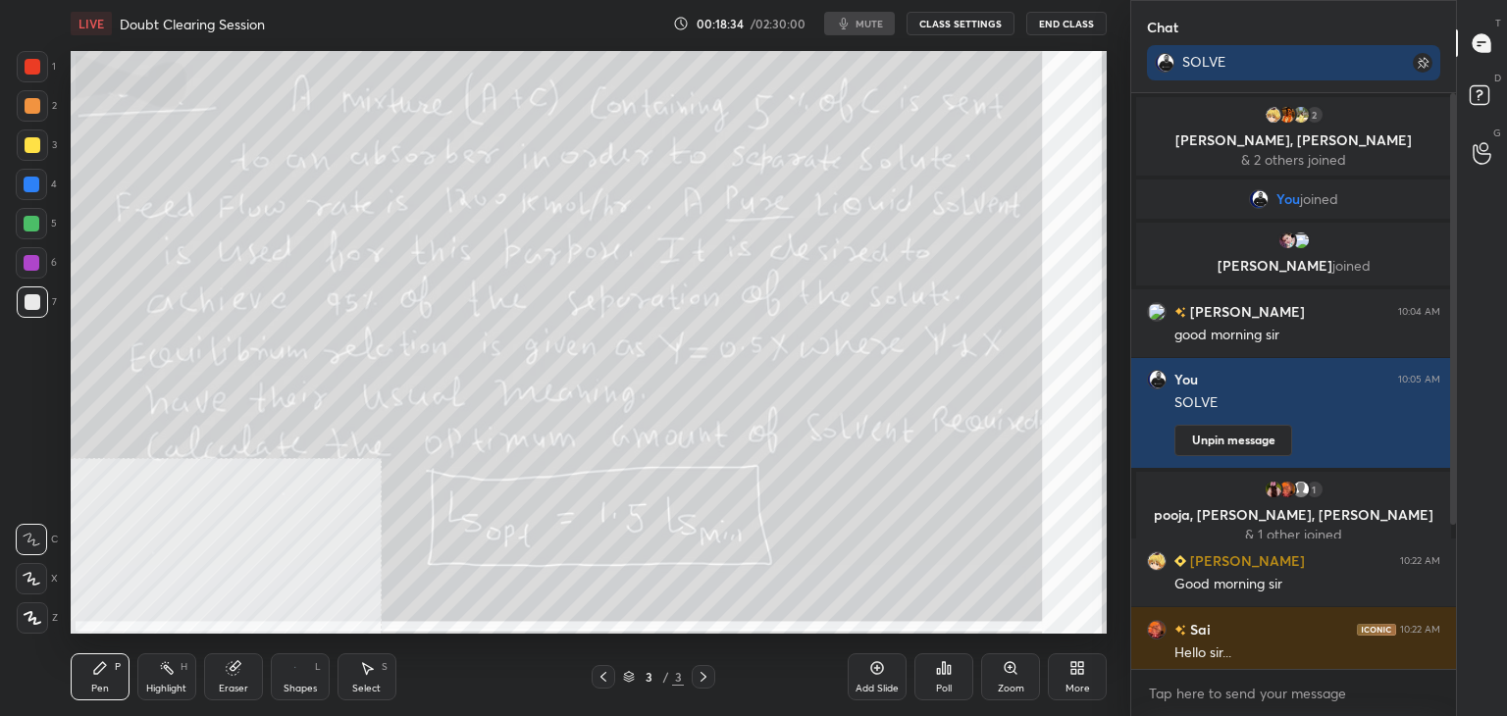
click at [977, 26] on button "CLASS SETTINGS" at bounding box center [961, 24] width 108 height 24
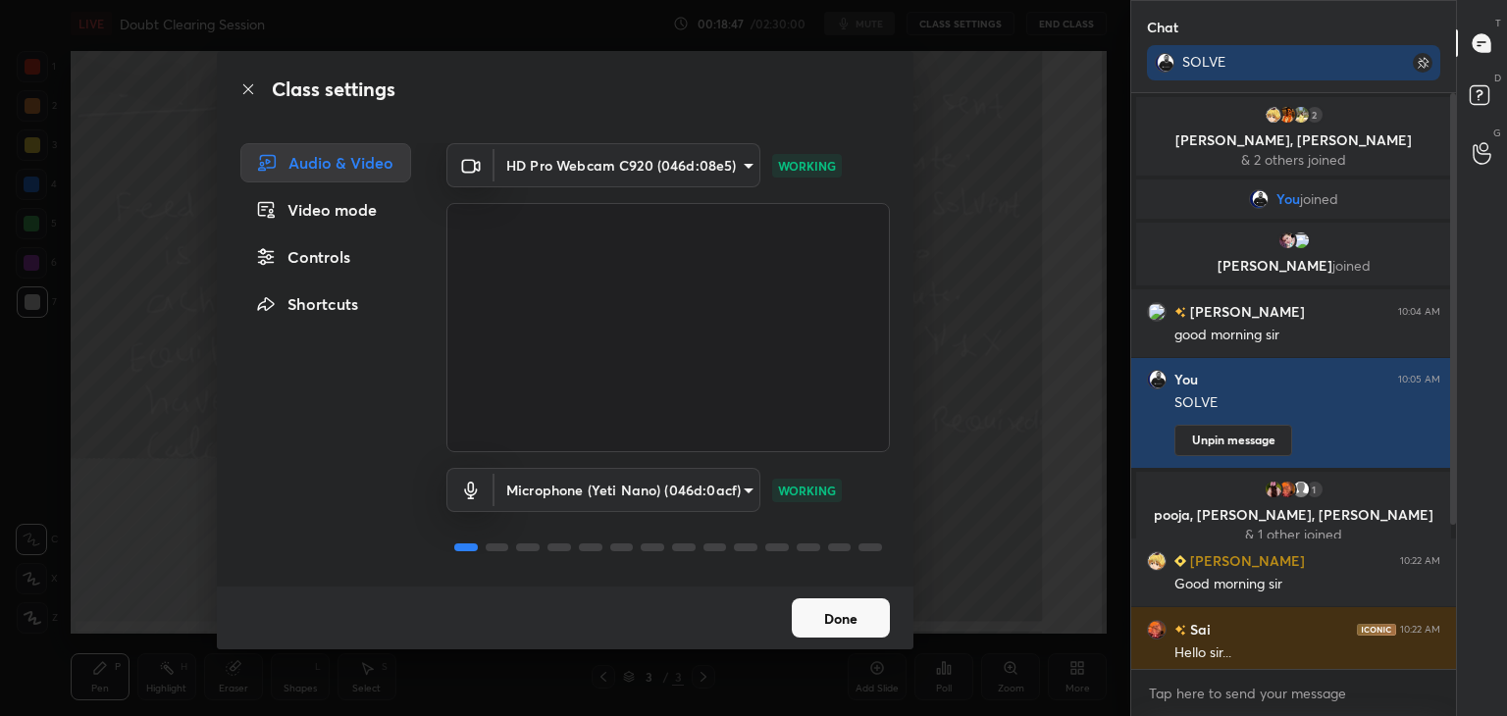
click at [832, 625] on button "Done" at bounding box center [841, 618] width 98 height 39
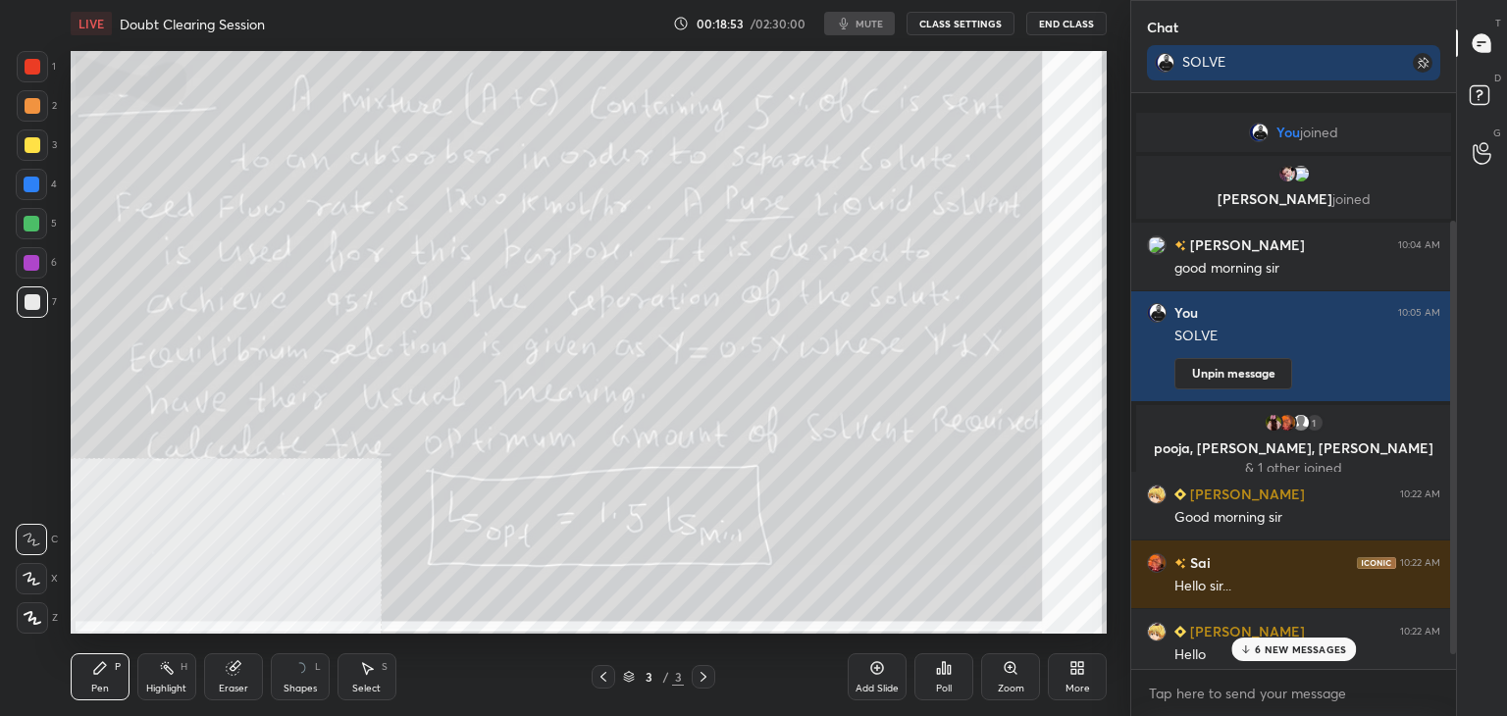
scroll to position [190, 0]
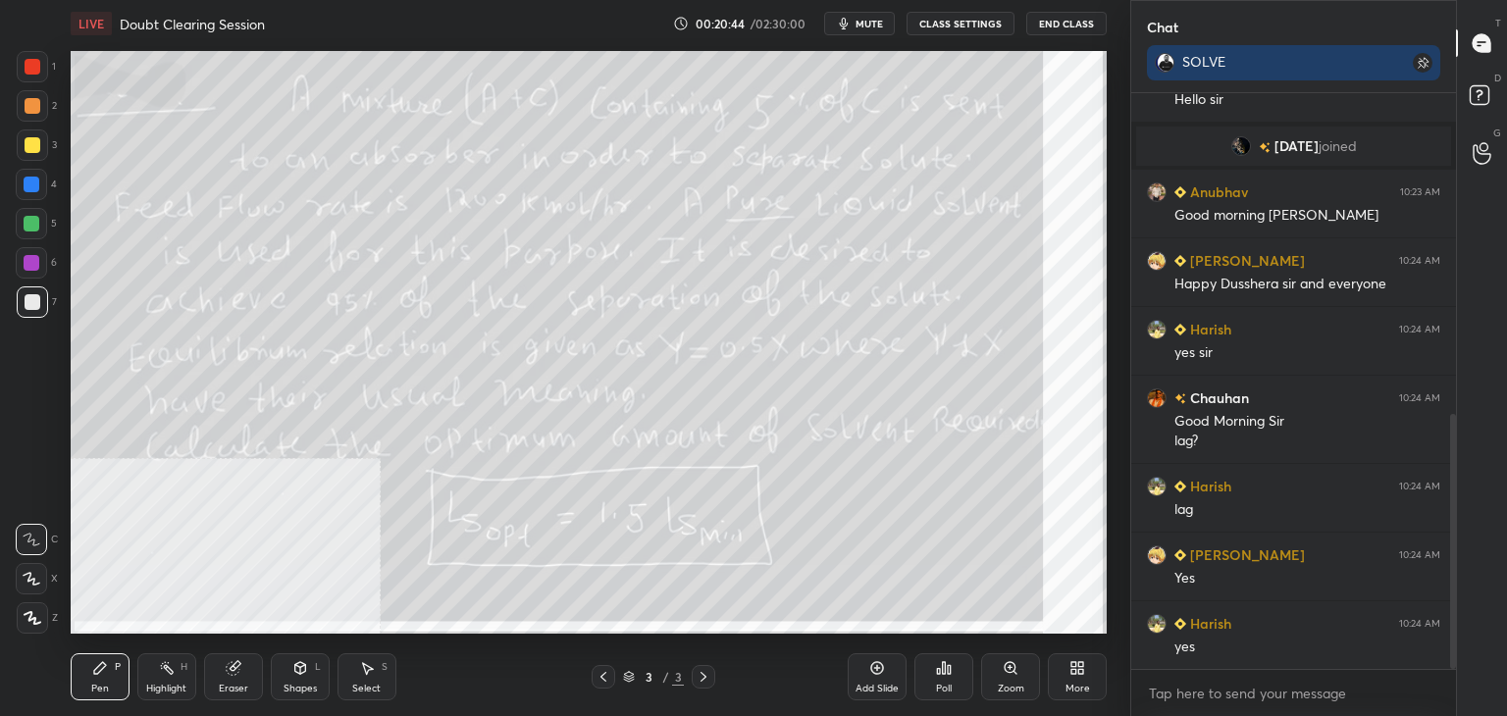
scroll to position [726, 0]
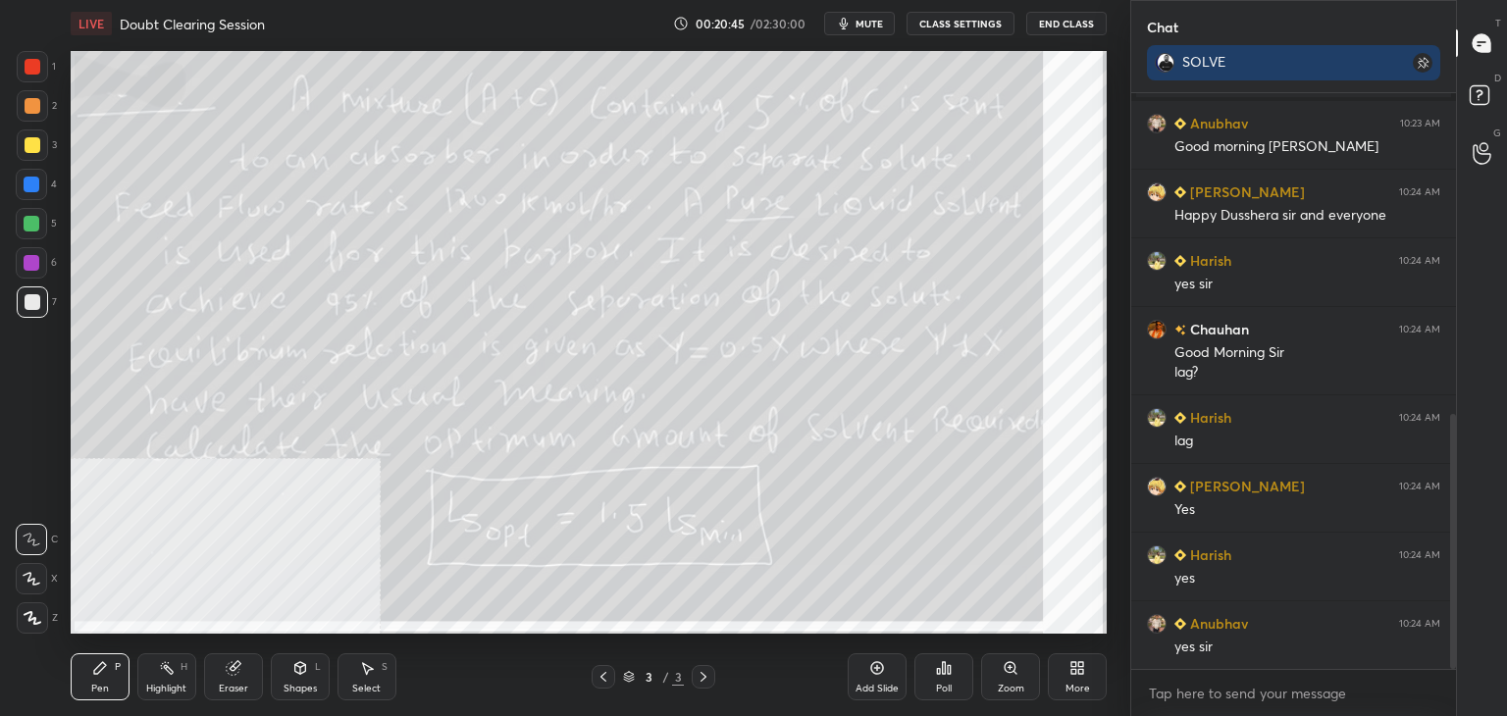
click at [1072, 666] on icon at bounding box center [1074, 664] width 5 height 5
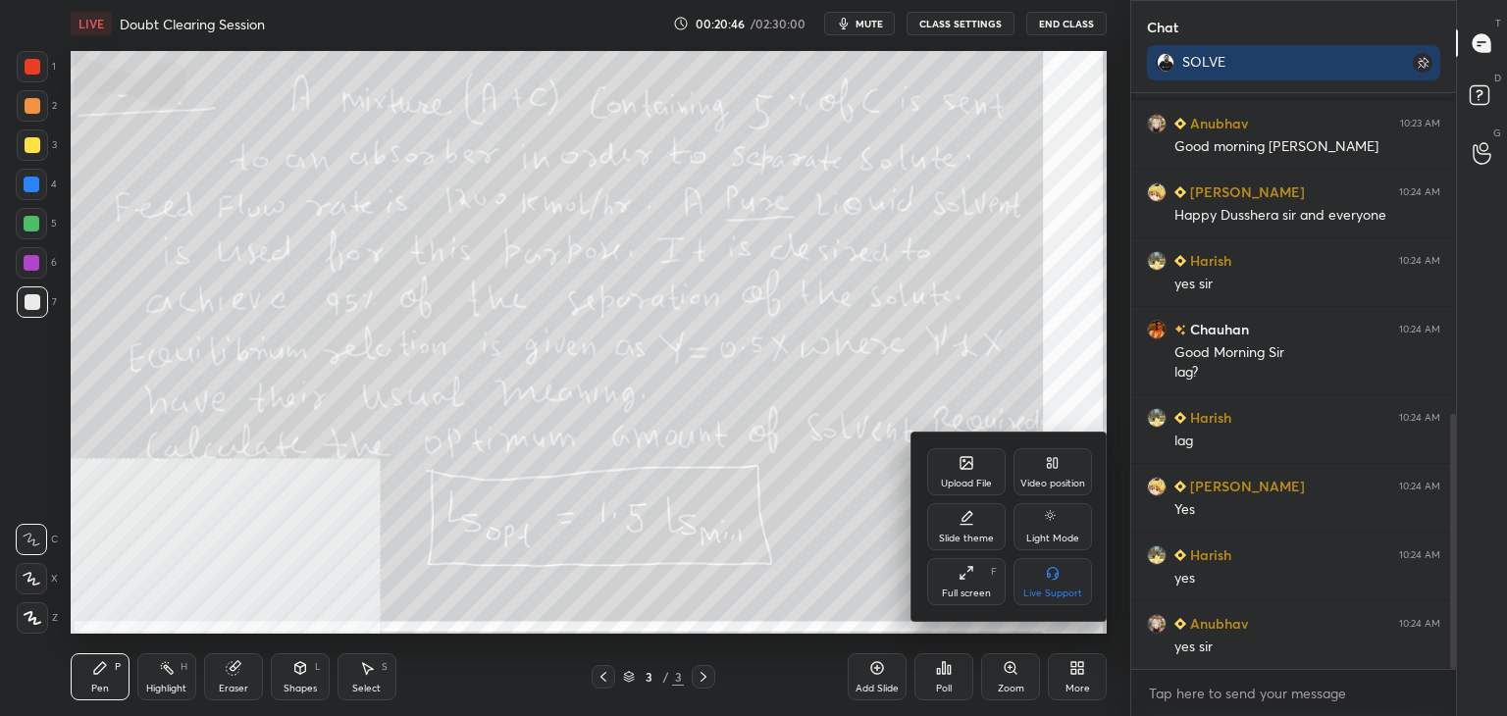
click at [963, 471] on icon at bounding box center [967, 463] width 16 height 16
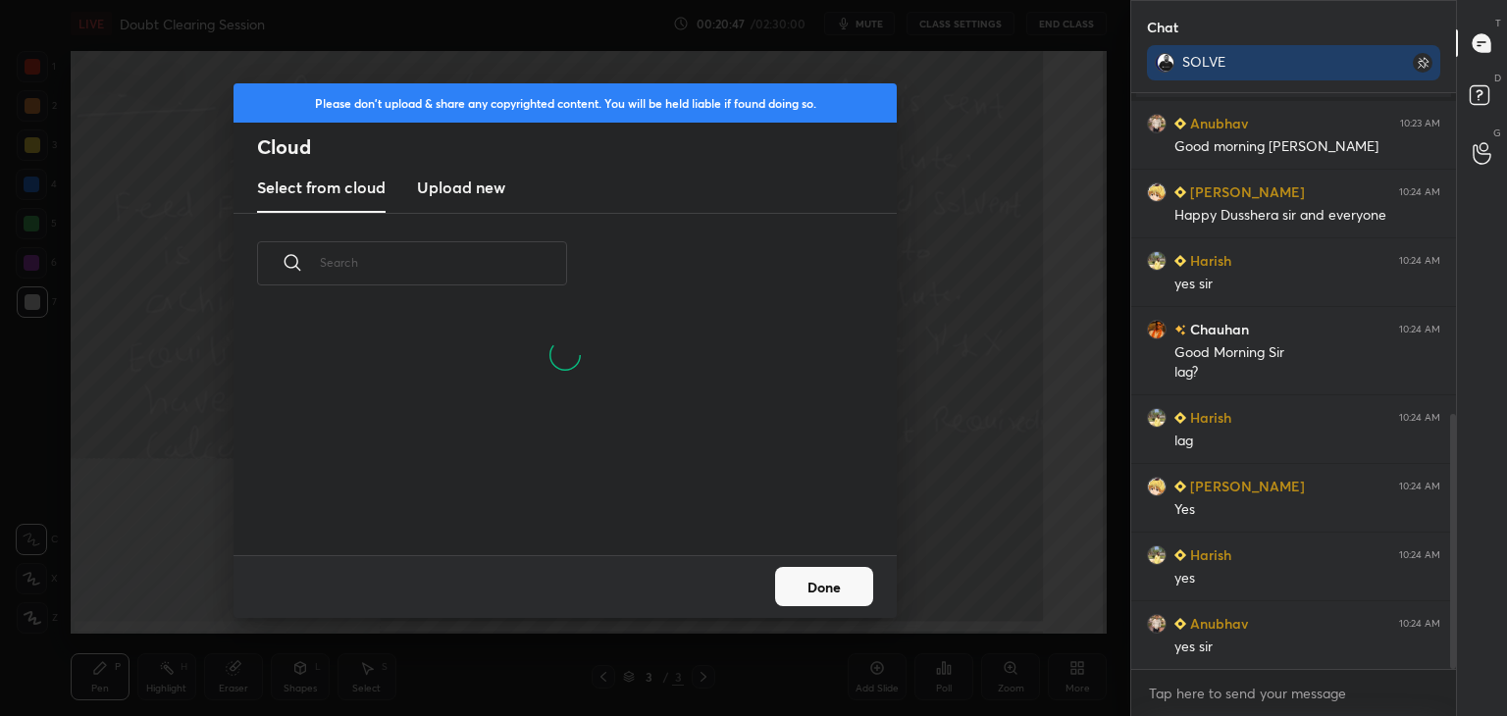
scroll to position [147, 630]
click at [450, 181] on h3 "Upload new" at bounding box center [461, 188] width 88 height 24
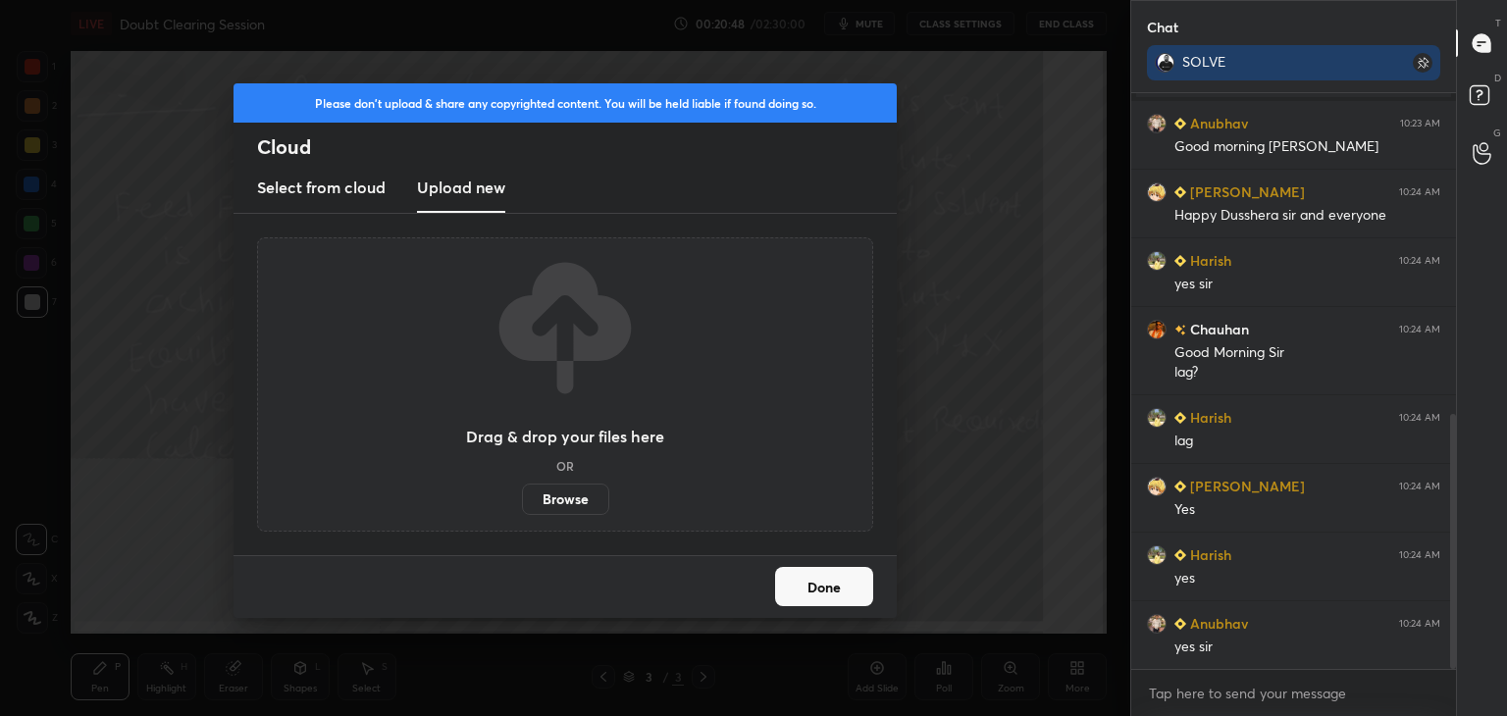
click at [557, 493] on label "Browse" at bounding box center [565, 499] width 87 height 31
click at [522, 493] on input "Browse" at bounding box center [522, 499] width 0 height 31
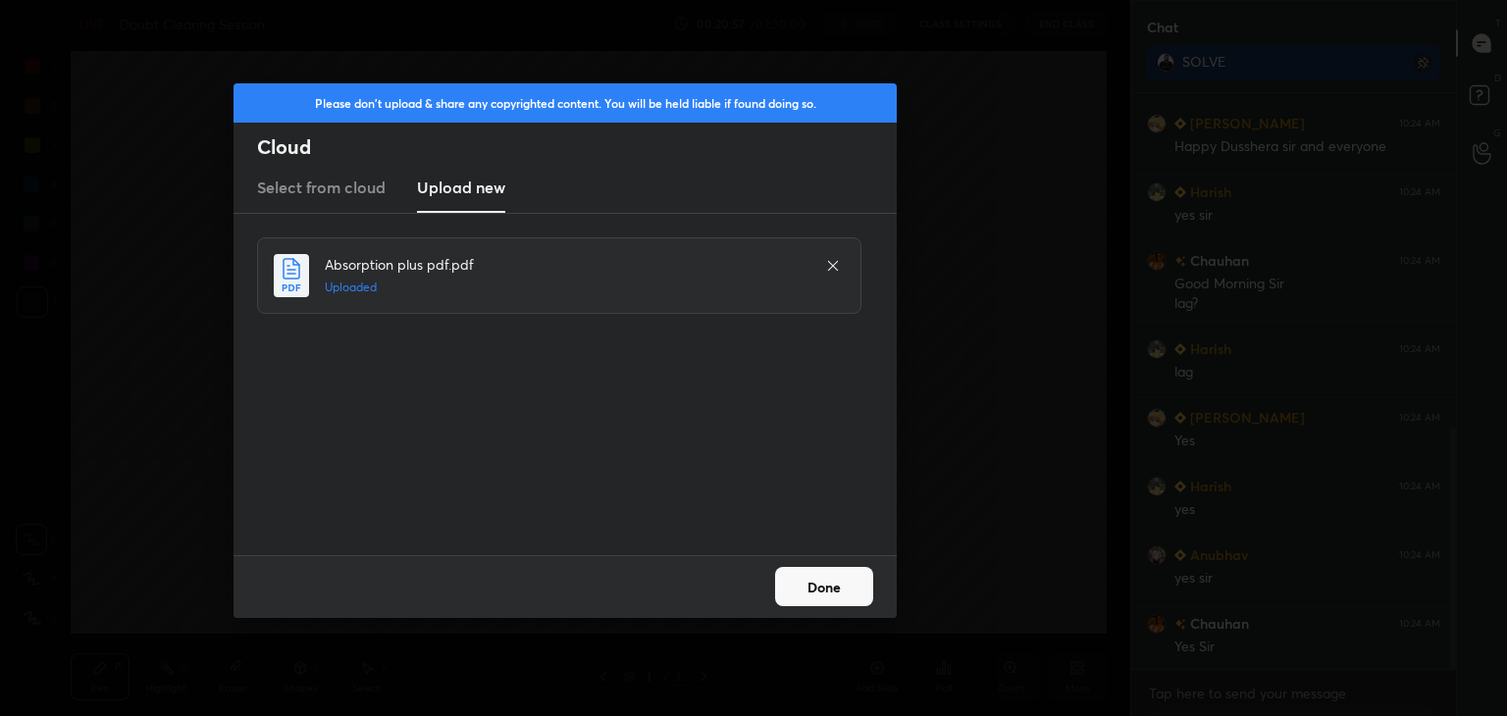
click at [809, 591] on button "Done" at bounding box center [824, 586] width 98 height 39
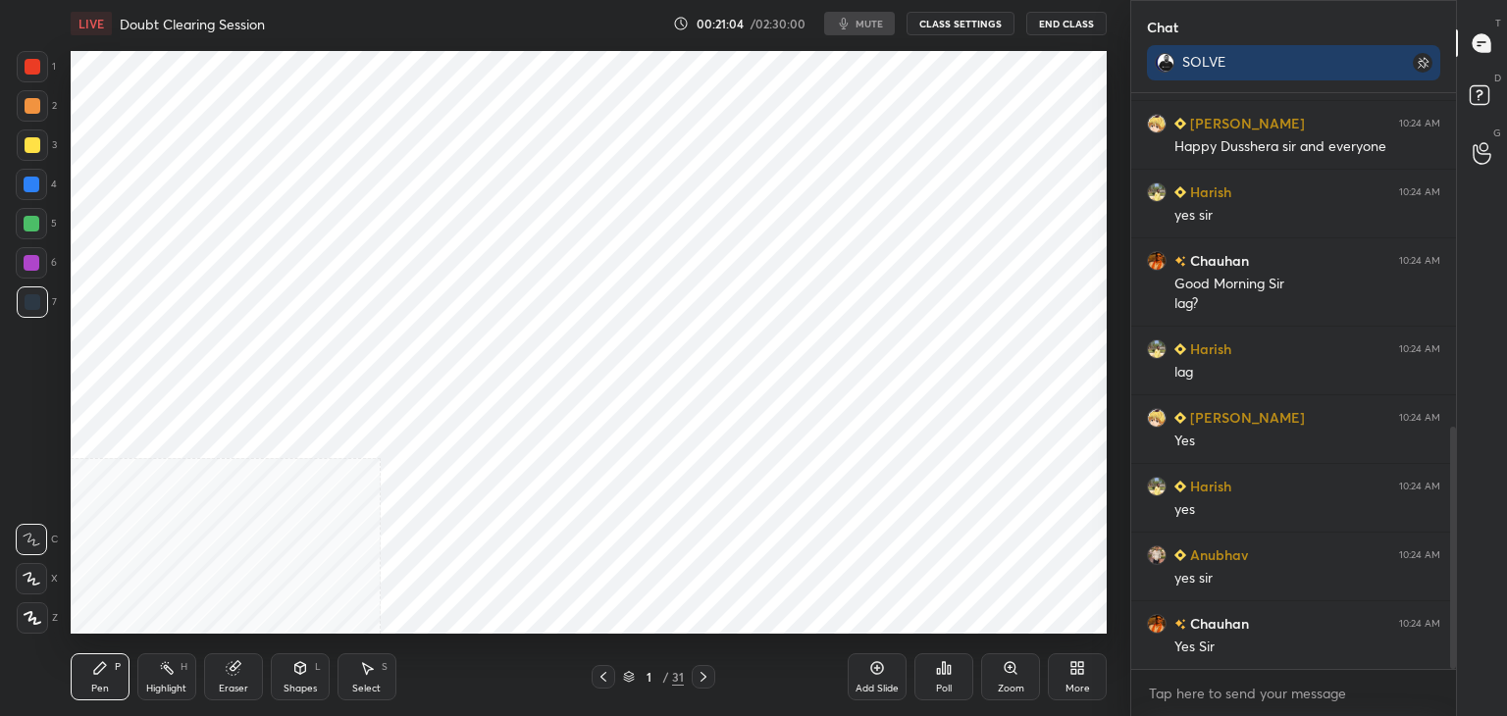
click at [706, 678] on icon at bounding box center [704, 677] width 6 height 10
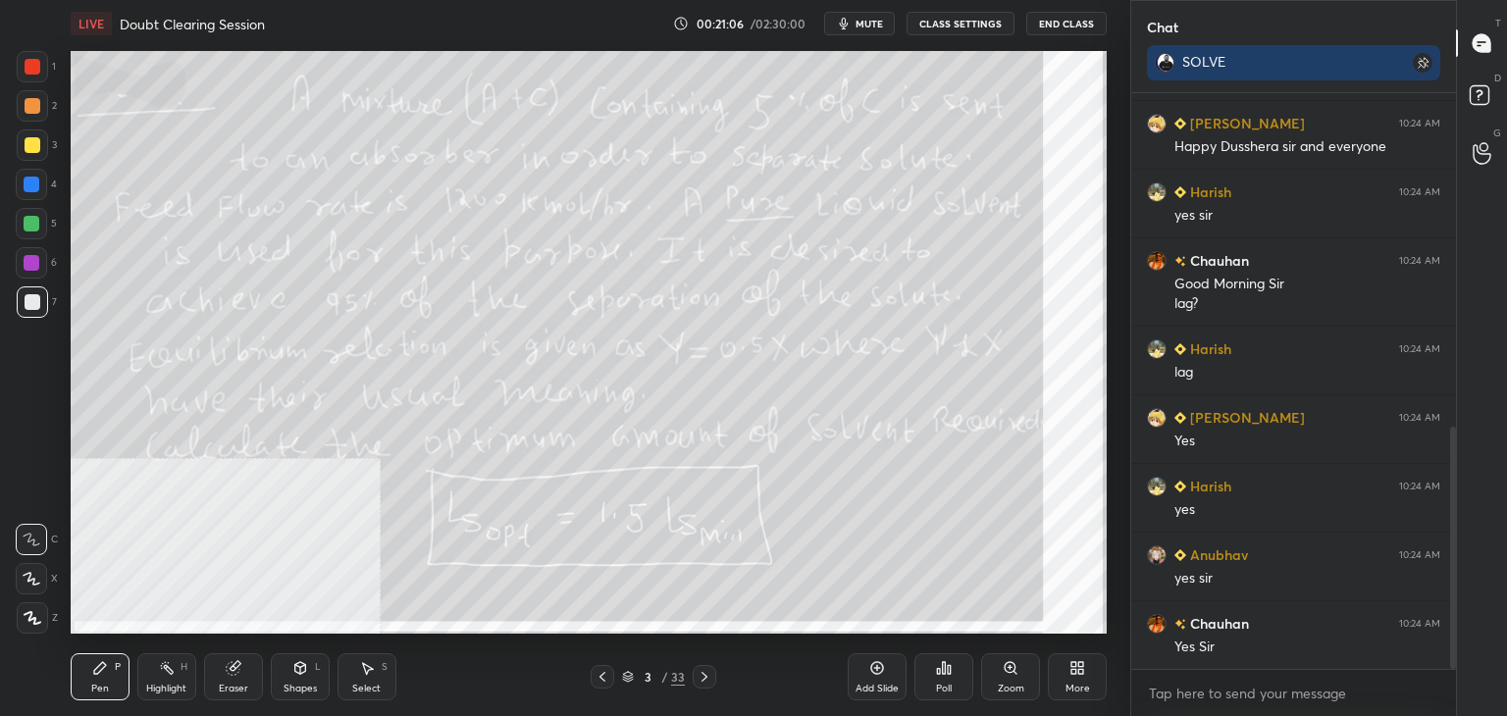
scroll to position [864, 0]
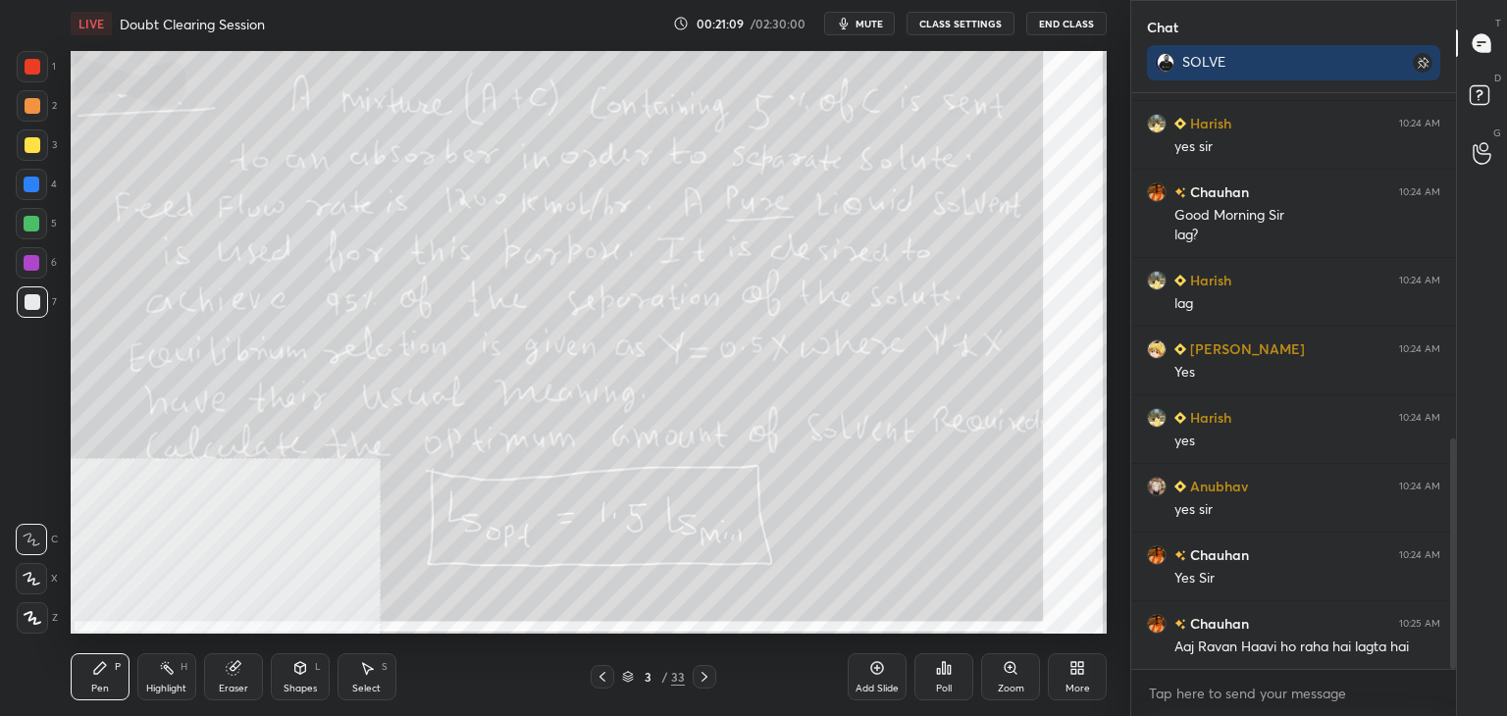
click at [707, 678] on icon at bounding box center [705, 677] width 16 height 16
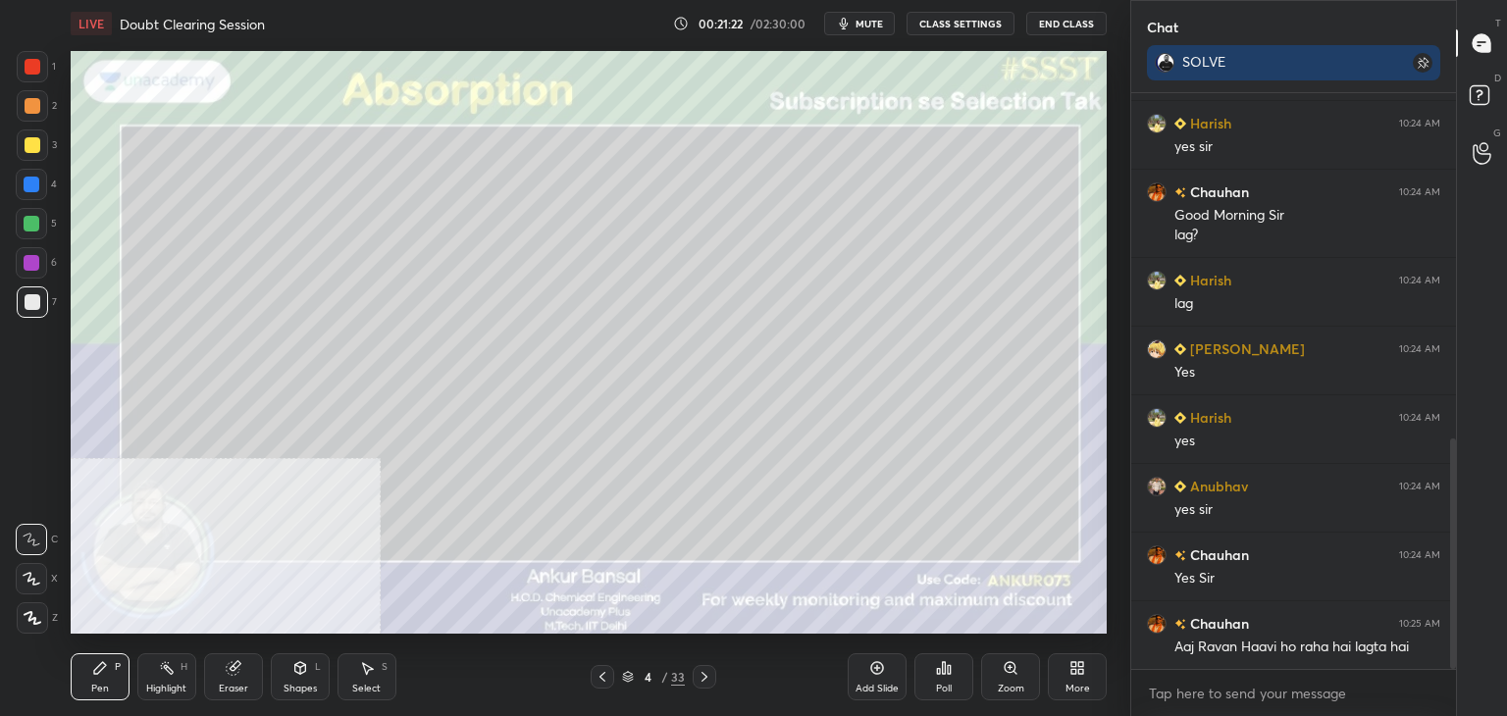
click at [31, 580] on icon at bounding box center [32, 579] width 16 height 12
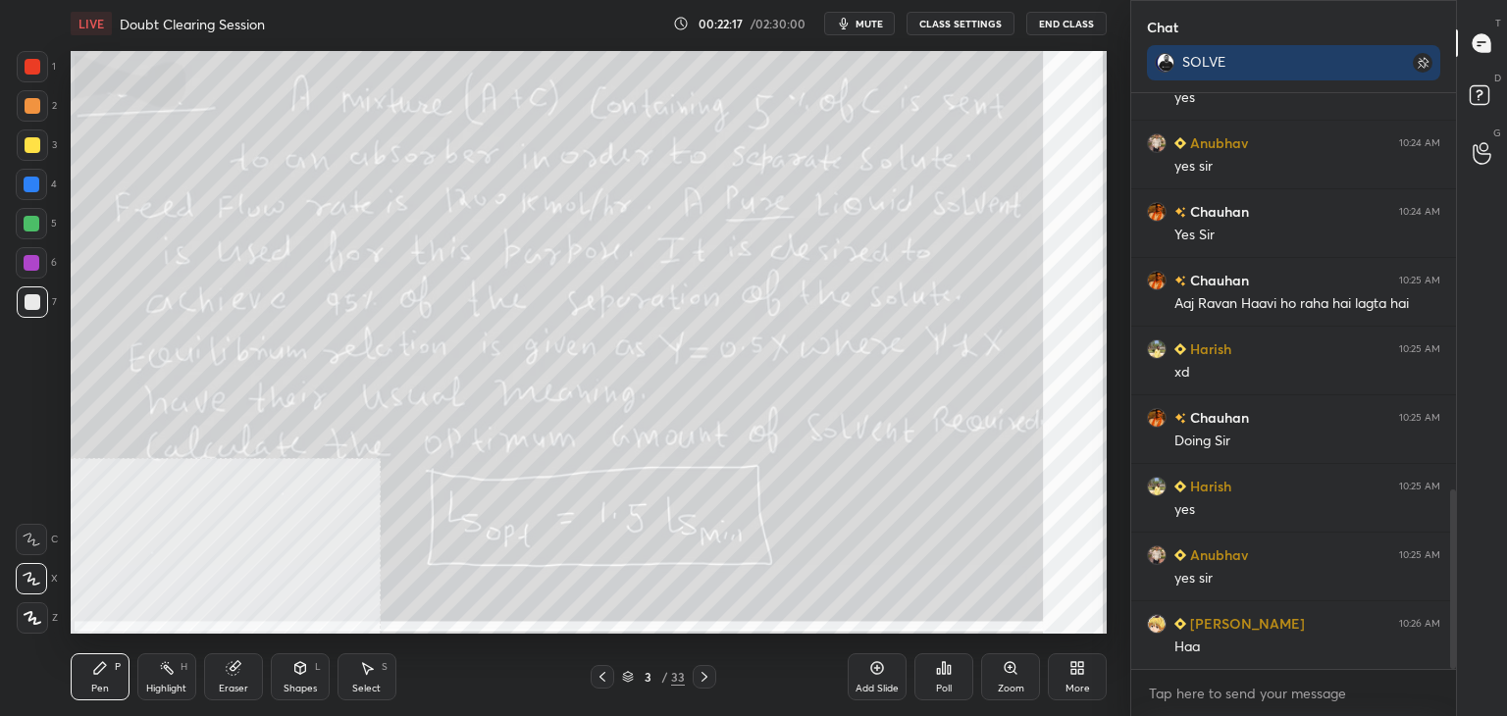
scroll to position [1276, 0]
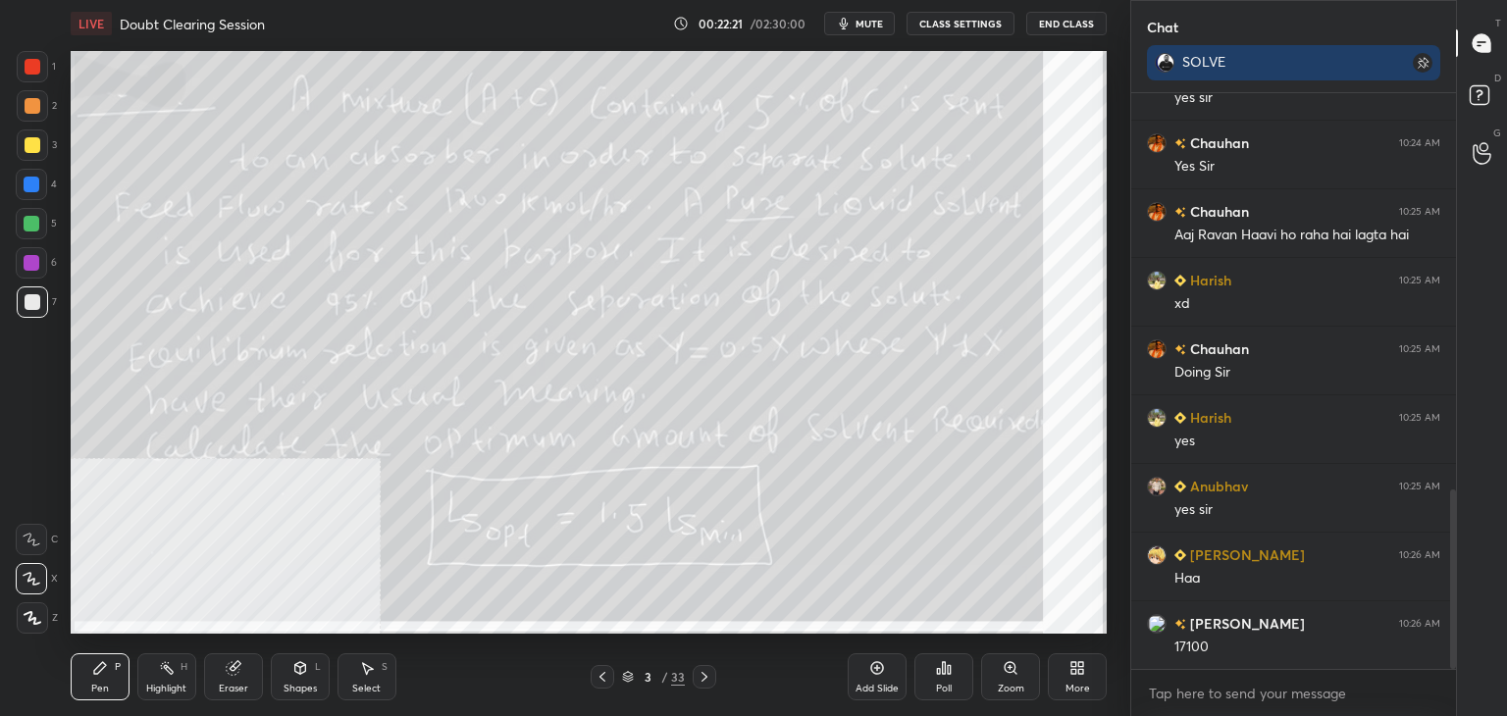
click at [860, 26] on button "mute" at bounding box center [859, 24] width 71 height 24
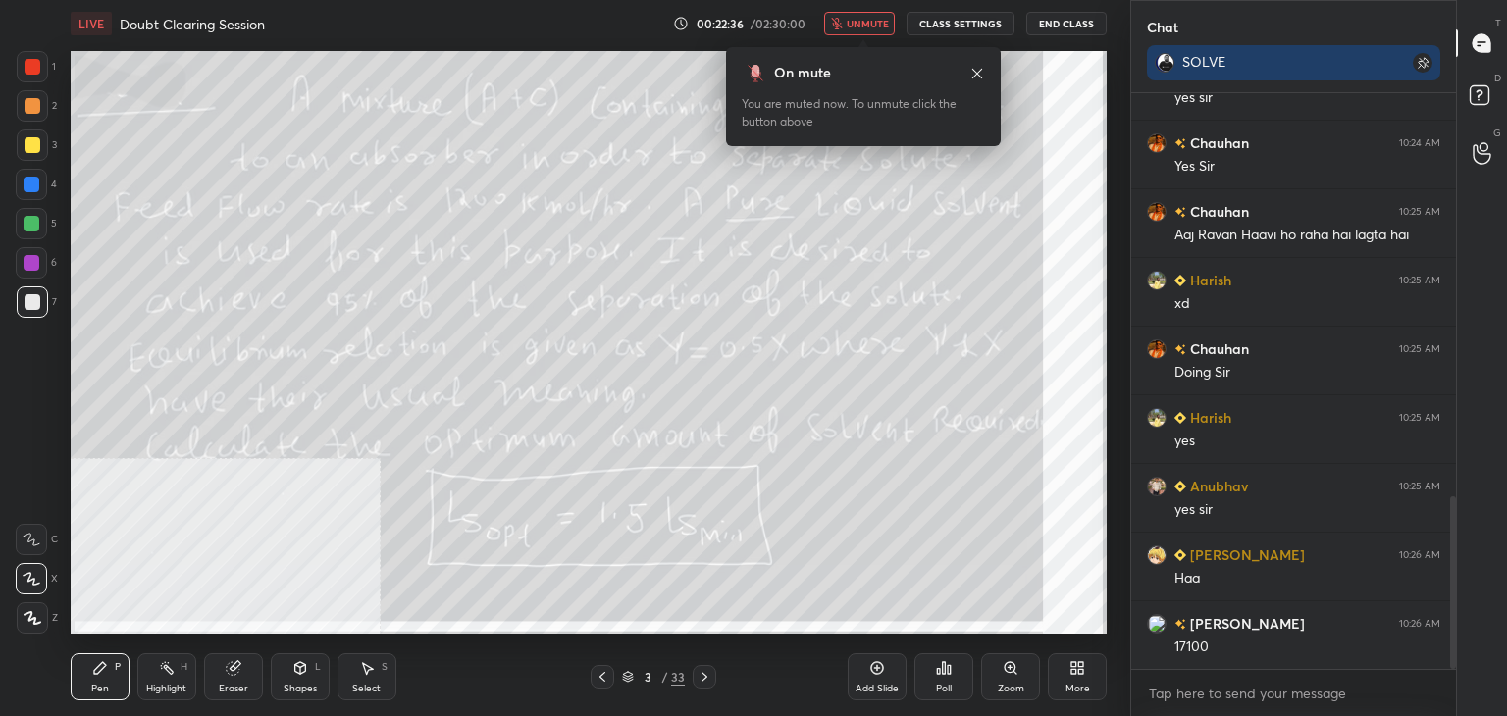
scroll to position [1345, 0]
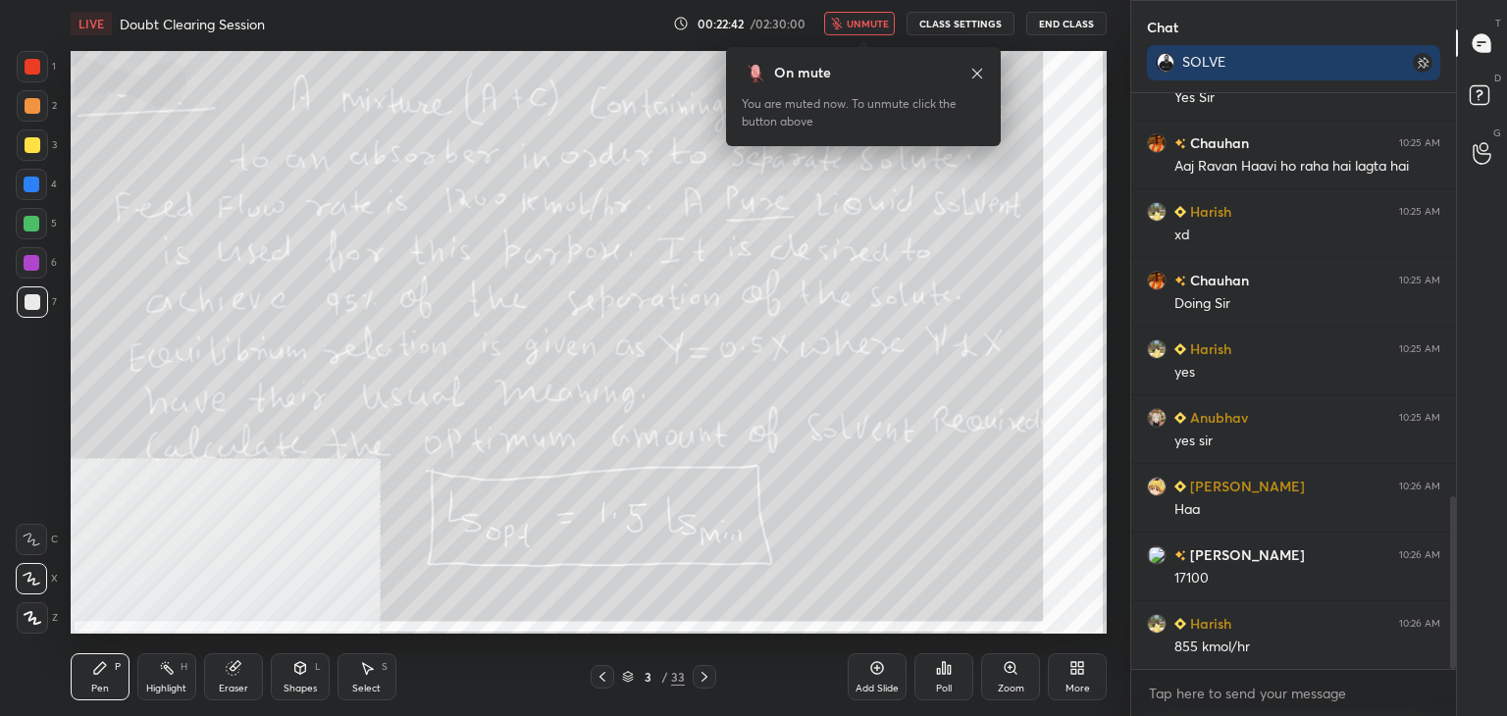
click at [860, 25] on span "unmute" at bounding box center [868, 24] width 42 height 14
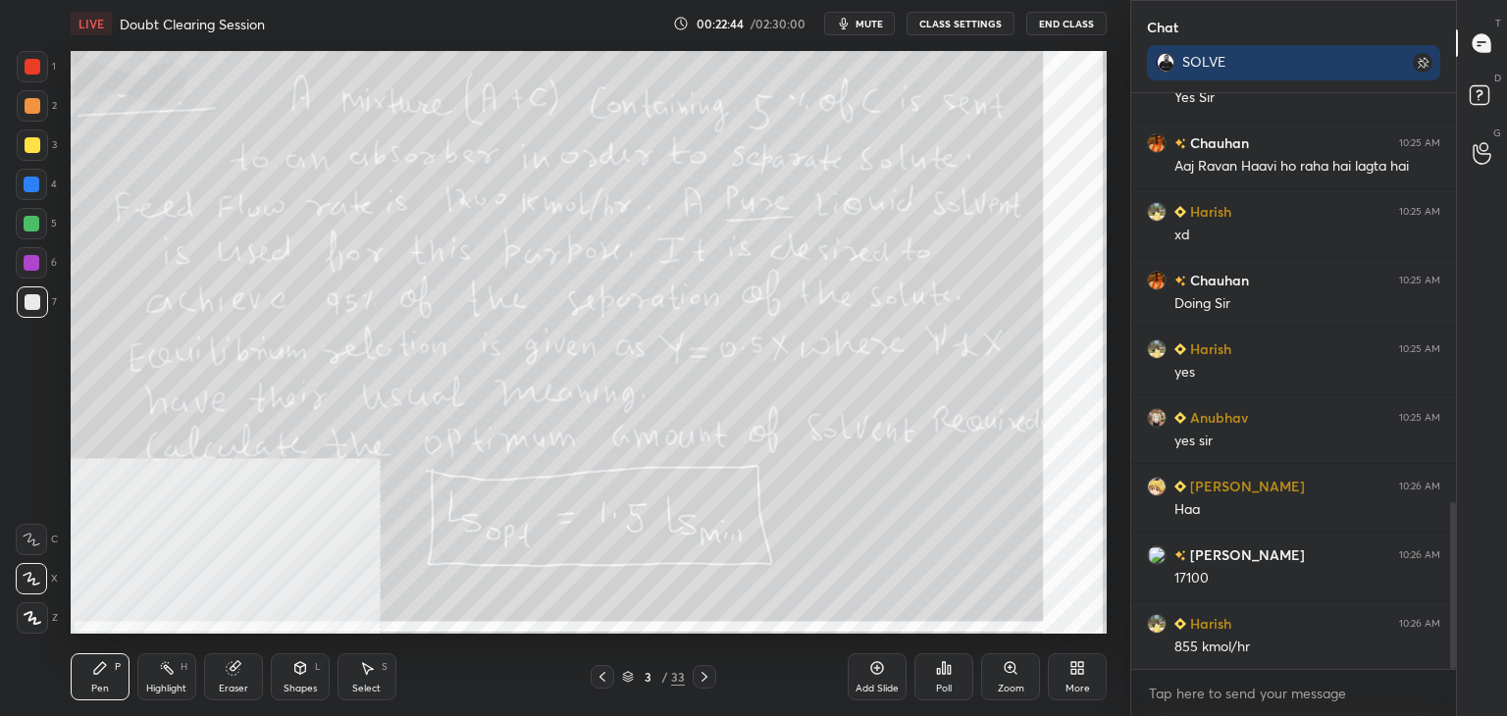
scroll to position [1413, 0]
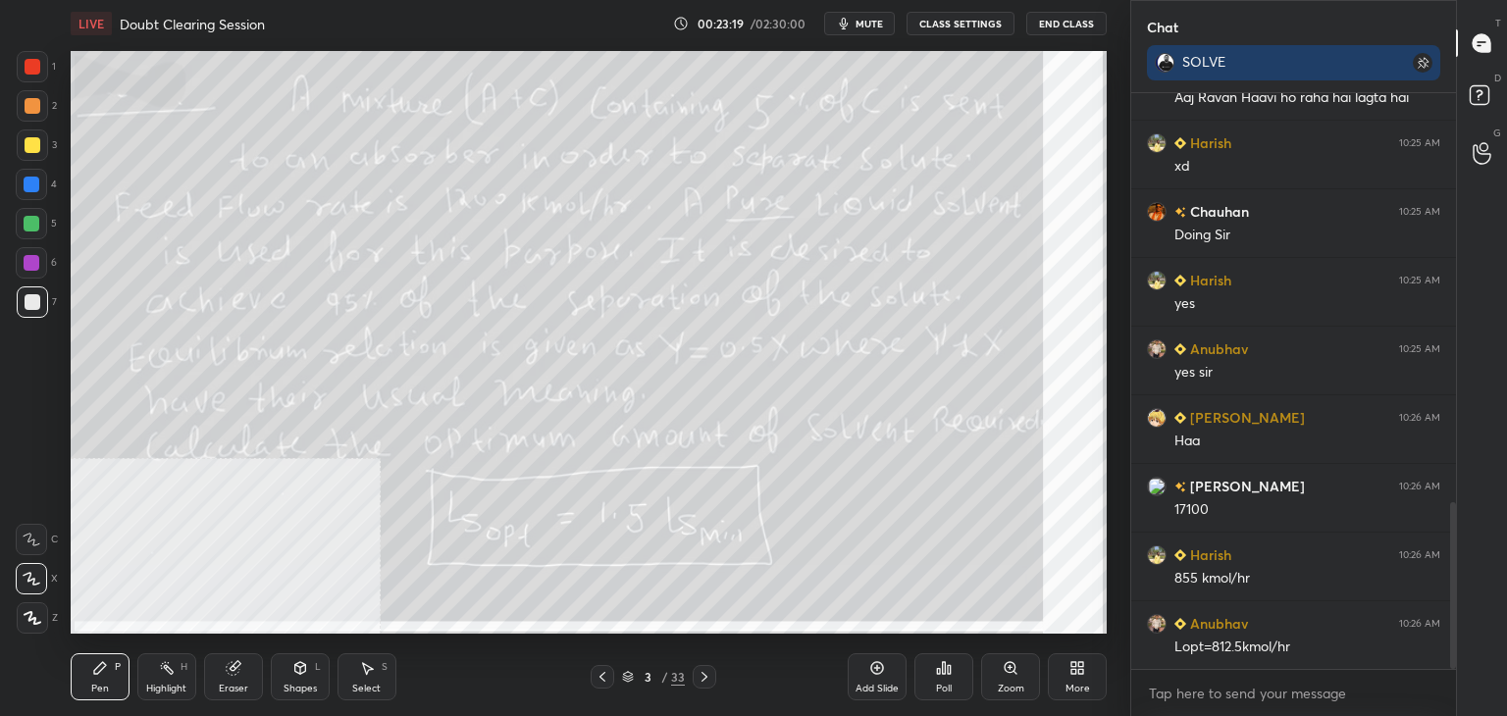
click at [1110, 359] on div "Setting up your live class Poll for secs No correct answer Start poll" at bounding box center [589, 342] width 1052 height 591
click at [706, 680] on icon at bounding box center [705, 677] width 16 height 16
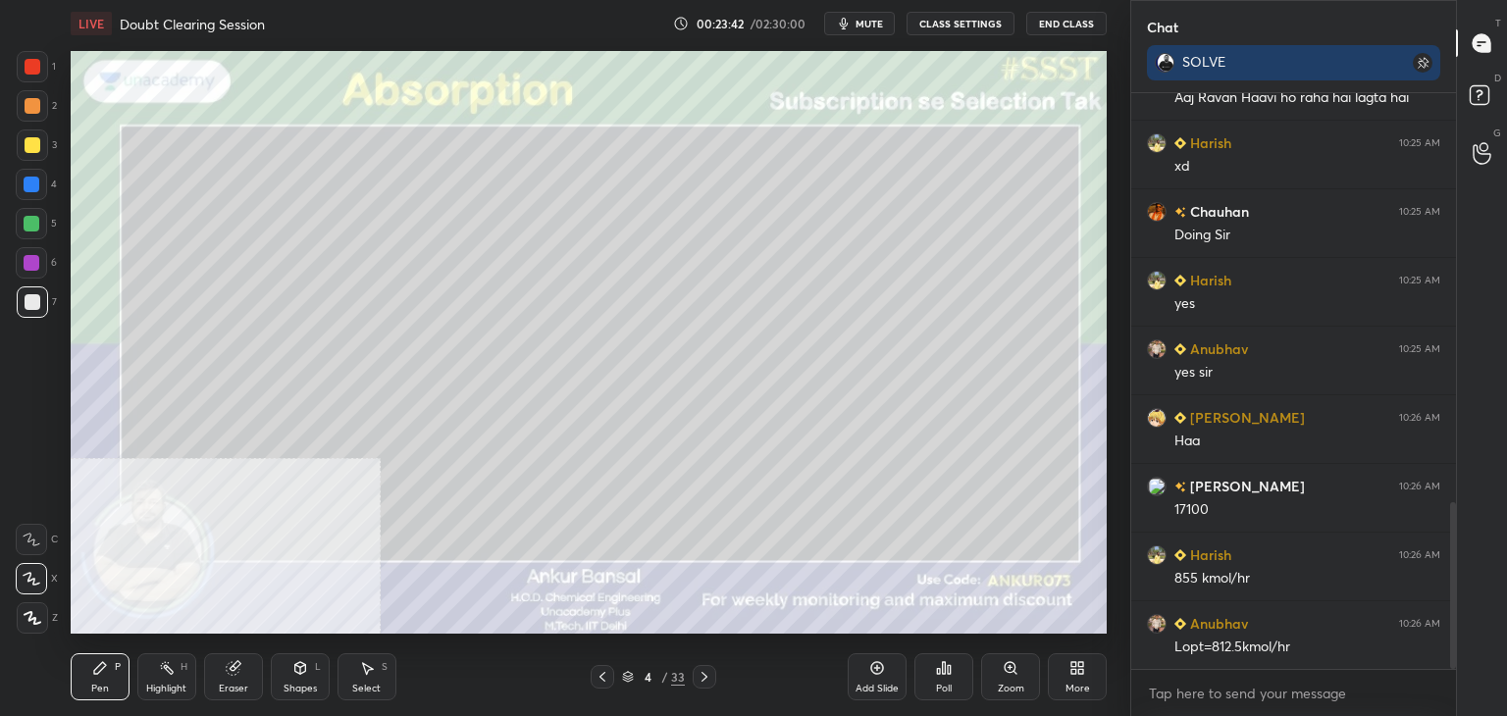
click at [298, 677] on div "Shapes L" at bounding box center [300, 677] width 59 height 47
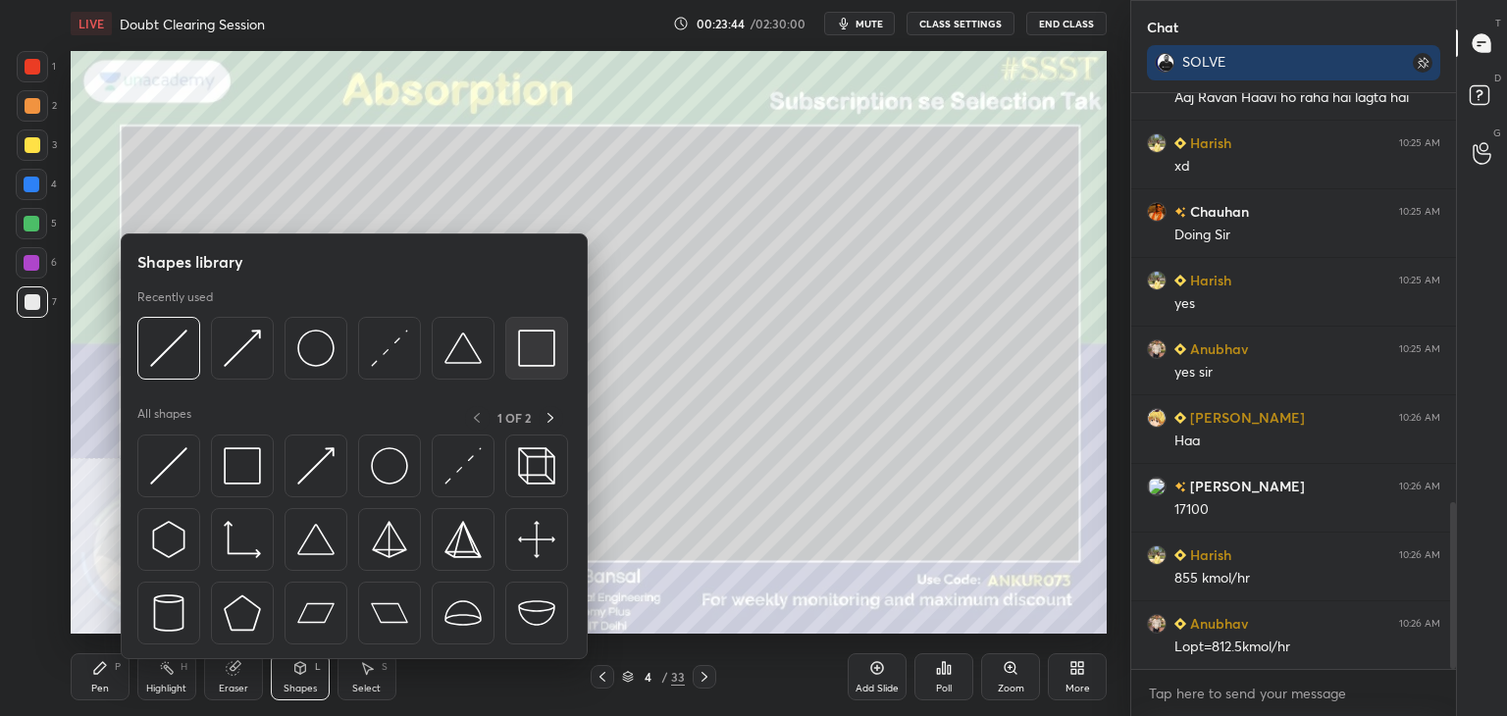
click at [540, 335] on img at bounding box center [536, 348] width 37 height 37
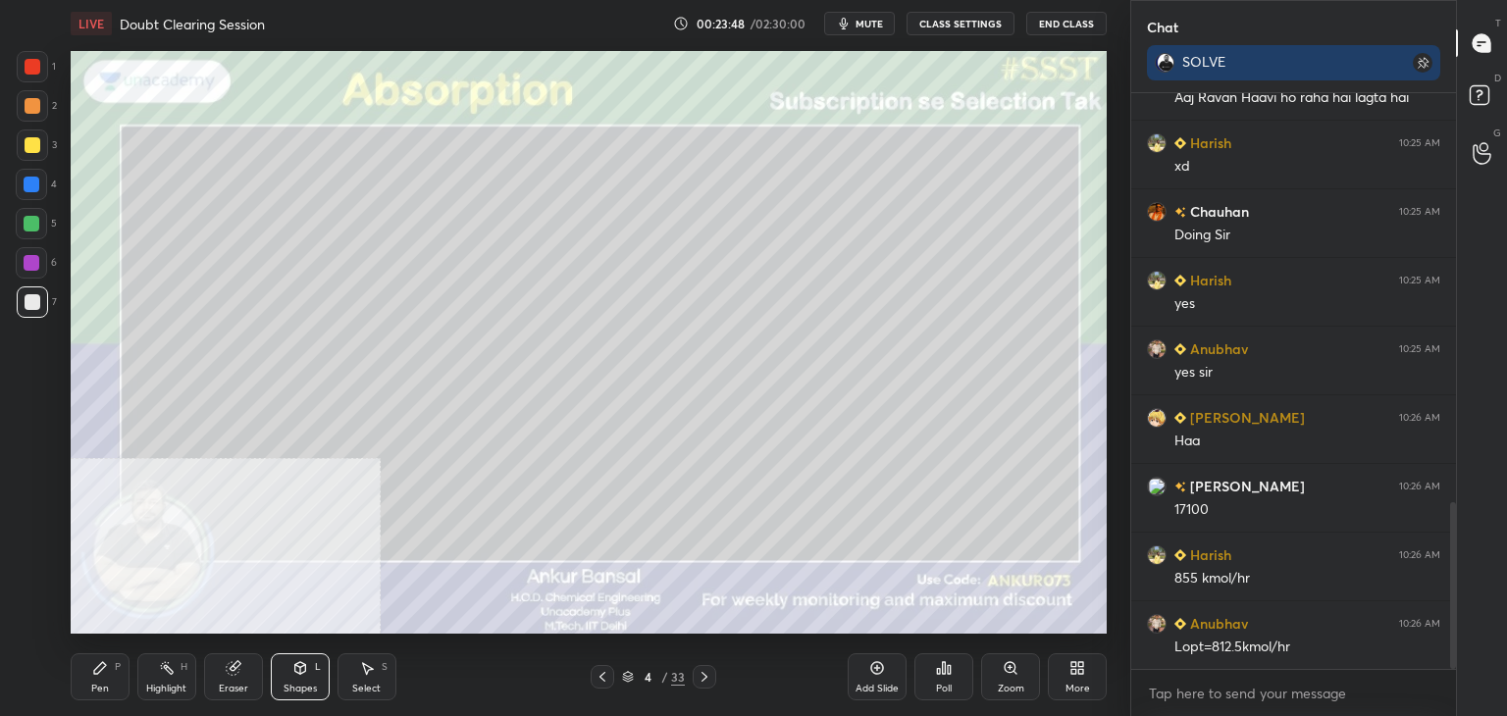
click at [288, 684] on div "Shapes" at bounding box center [300, 689] width 33 height 10
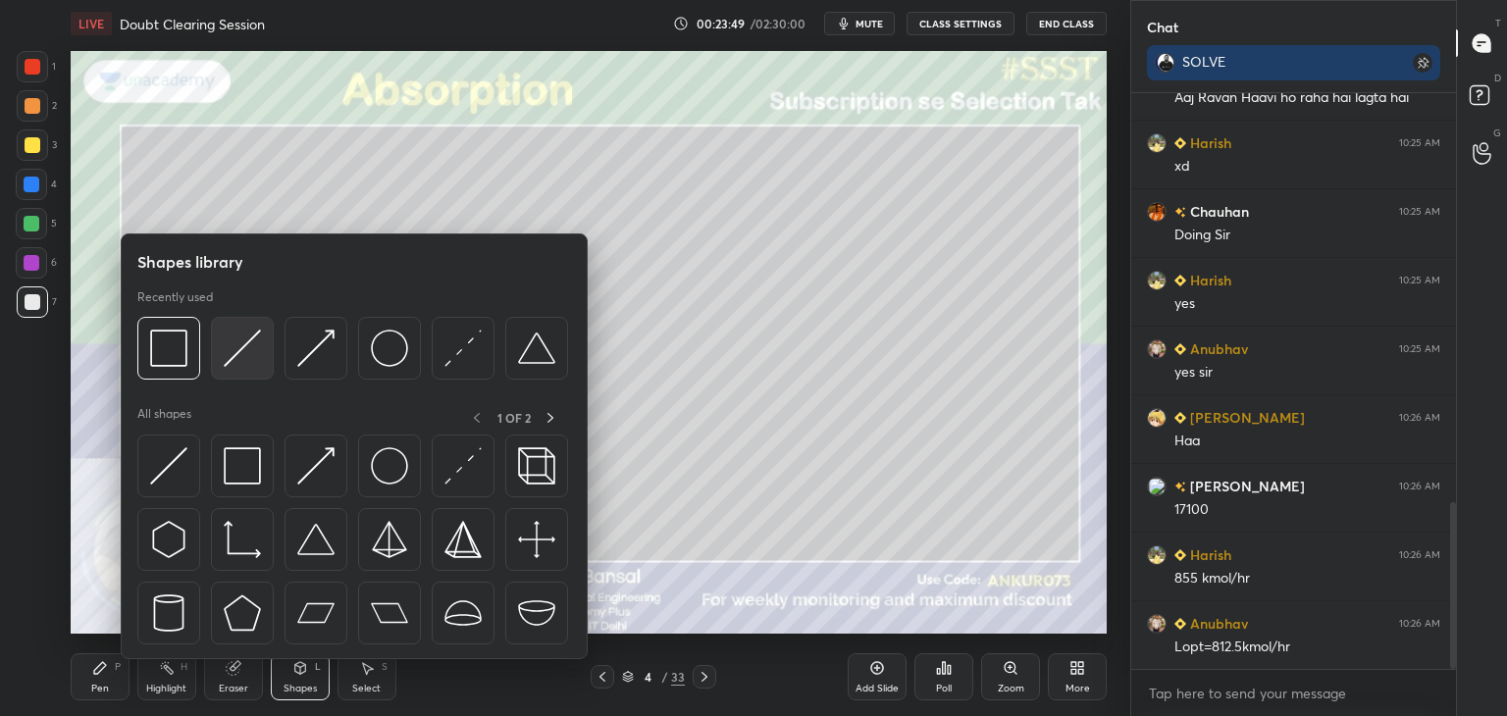
click at [229, 350] on img at bounding box center [242, 348] width 37 height 37
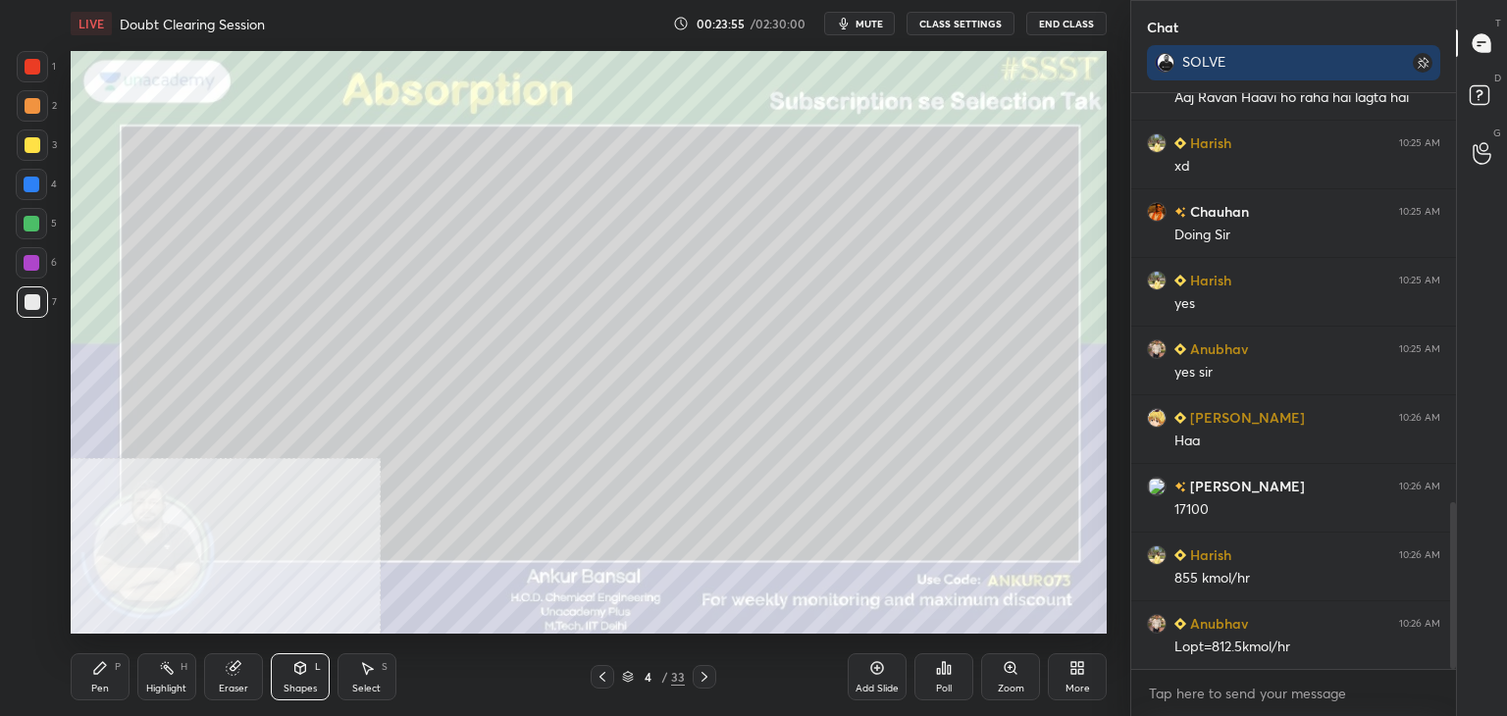
click at [300, 669] on icon at bounding box center [300, 670] width 0 height 7
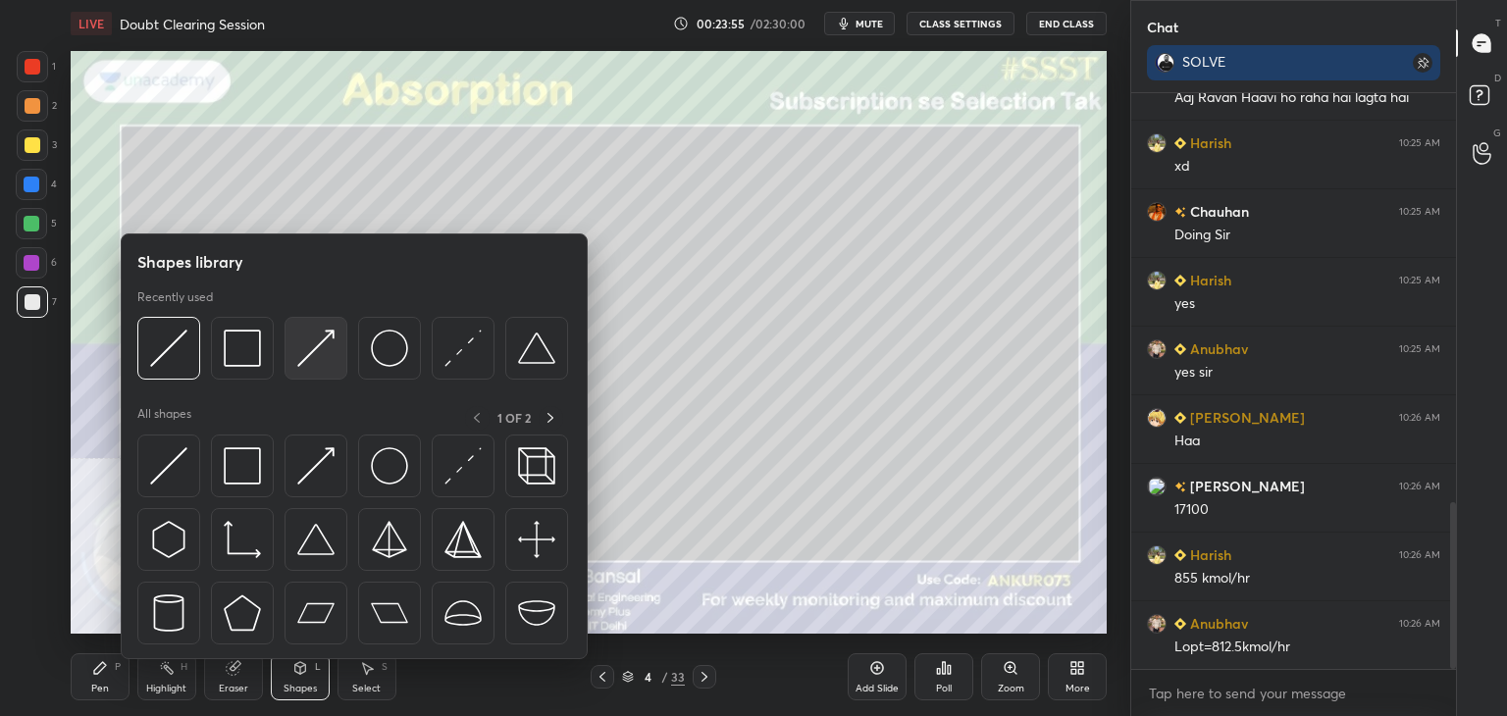
click at [298, 358] on img at bounding box center [315, 348] width 37 height 37
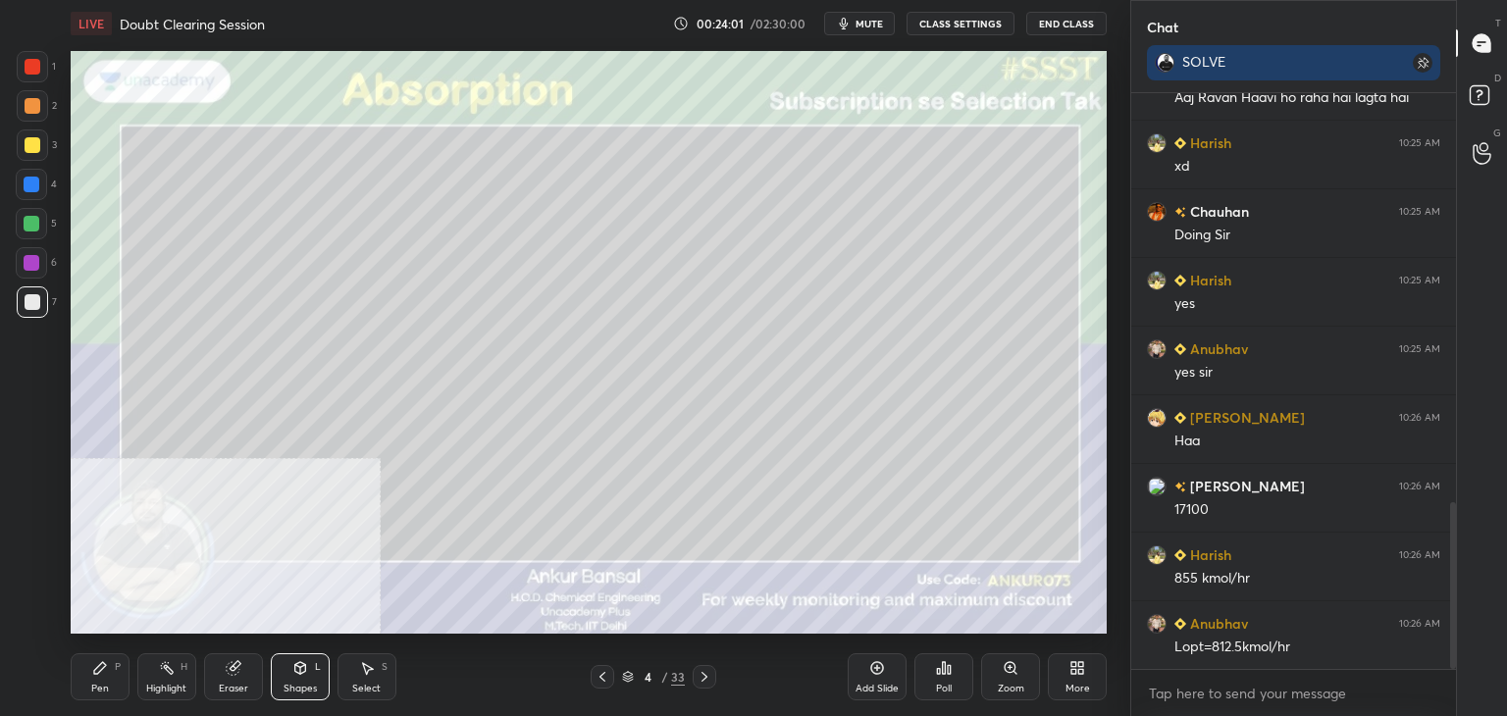
click at [122, 671] on div "Pen P" at bounding box center [100, 677] width 59 height 47
click at [849, 20] on icon "button" at bounding box center [844, 24] width 9 height 12
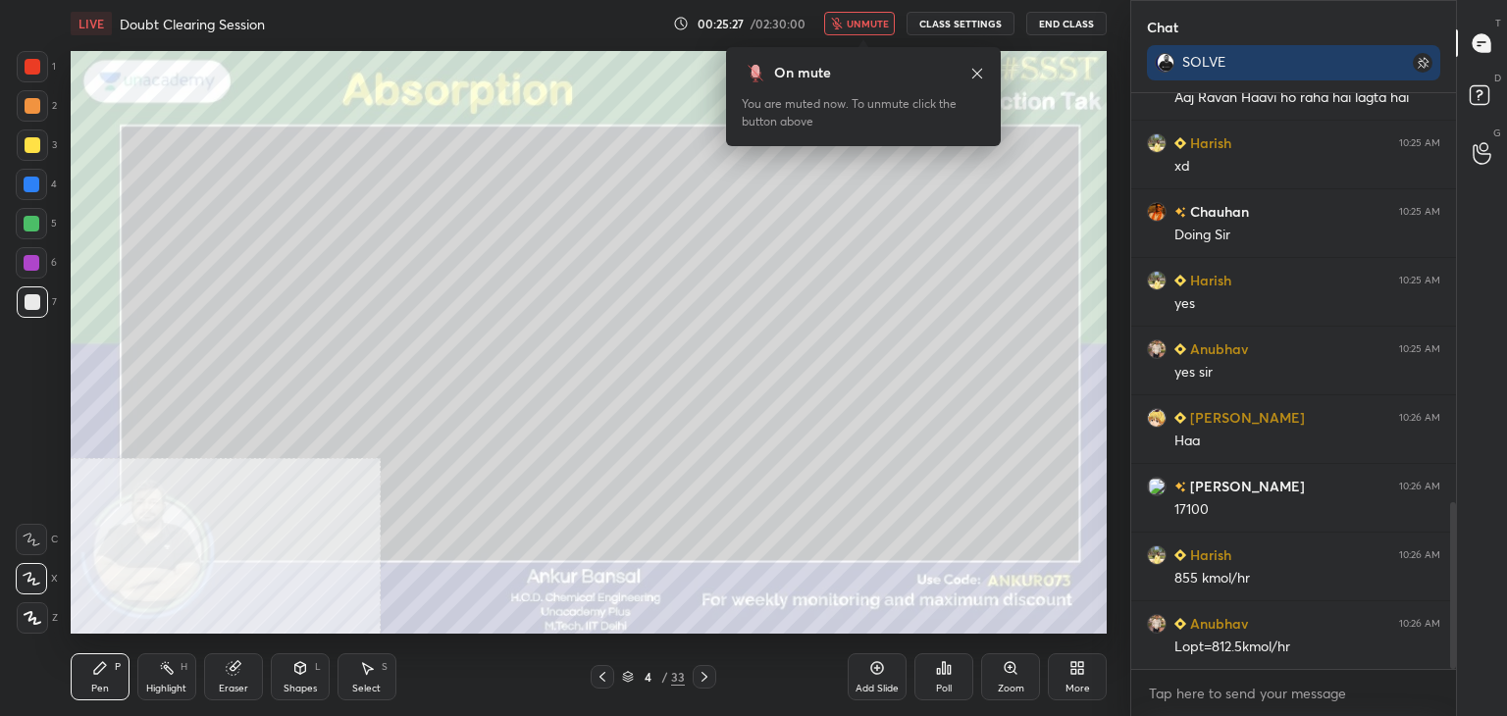
click at [863, 26] on span "unmute" at bounding box center [868, 24] width 42 height 14
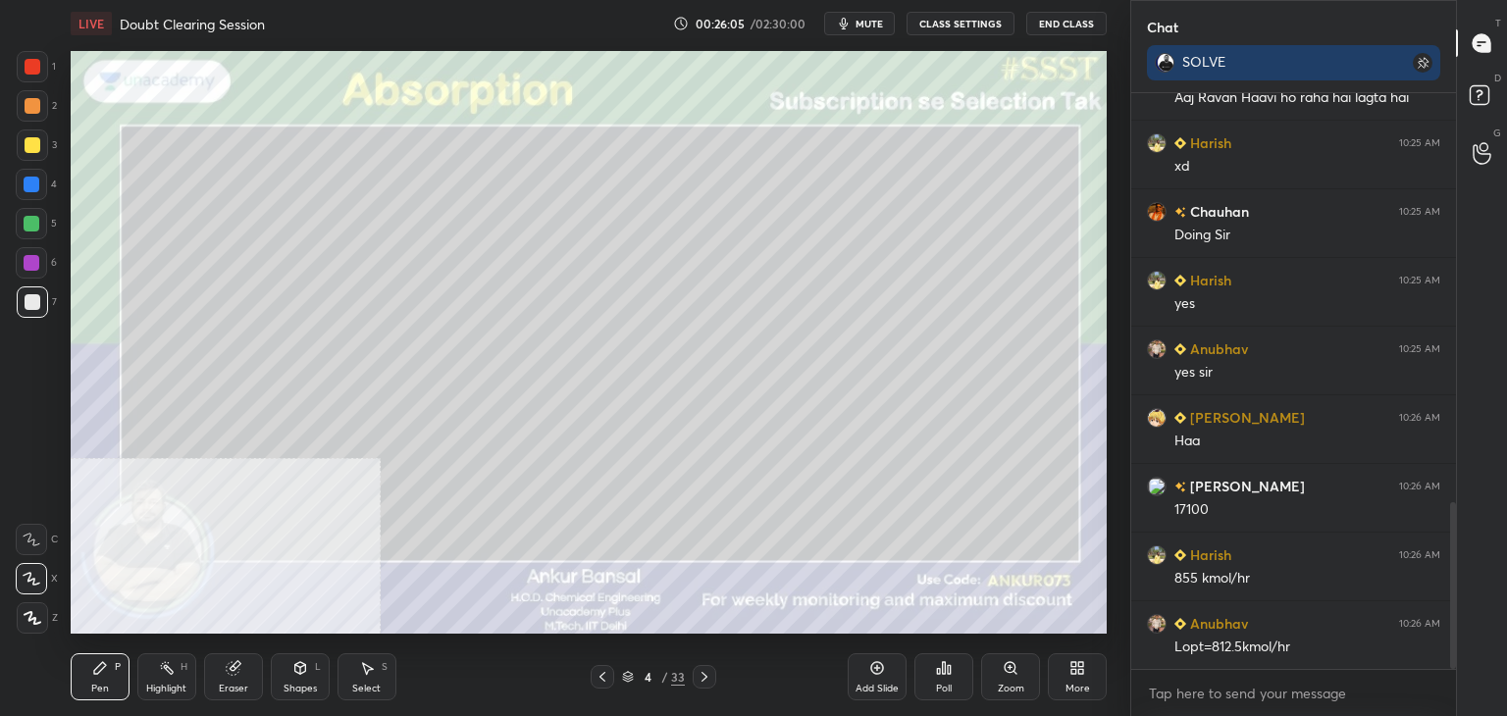
scroll to position [1482, 0]
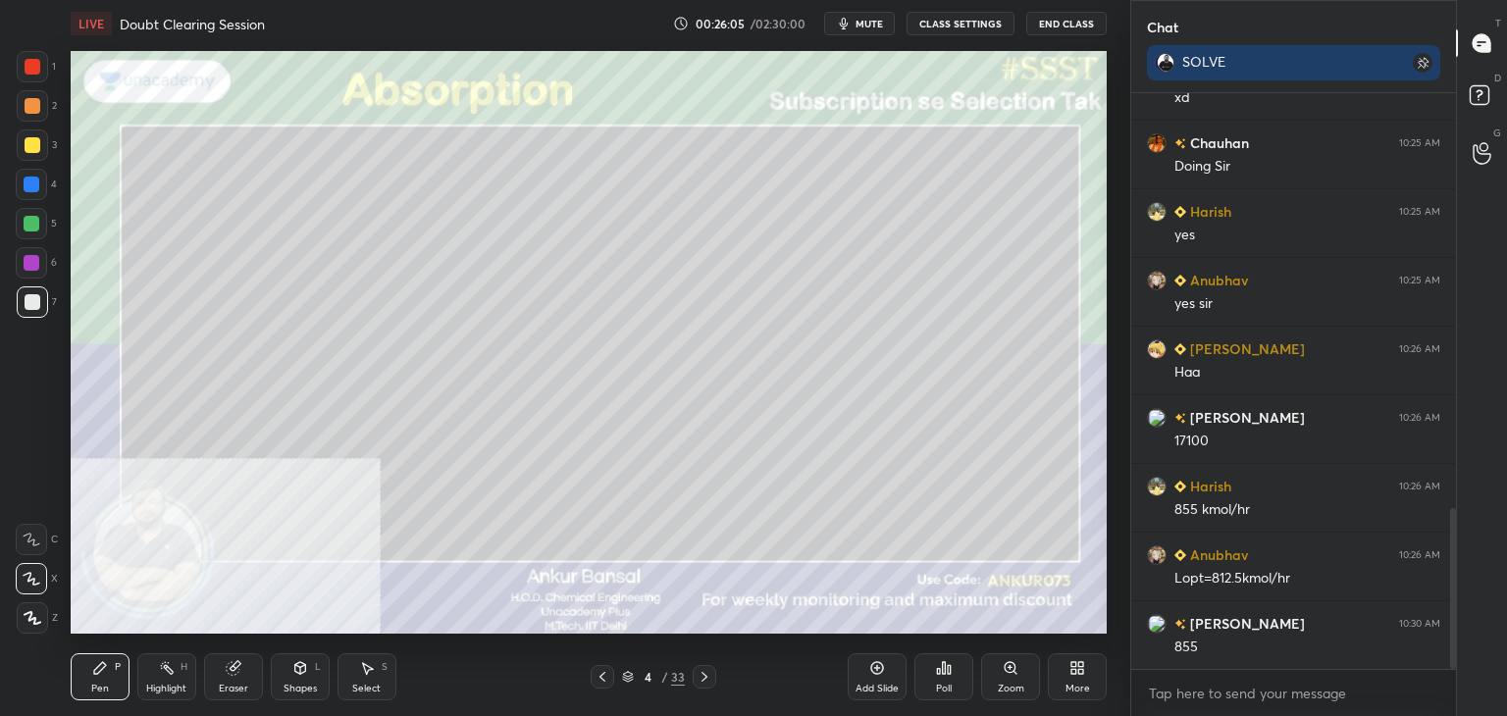
click at [610, 677] on div at bounding box center [603, 677] width 24 height 24
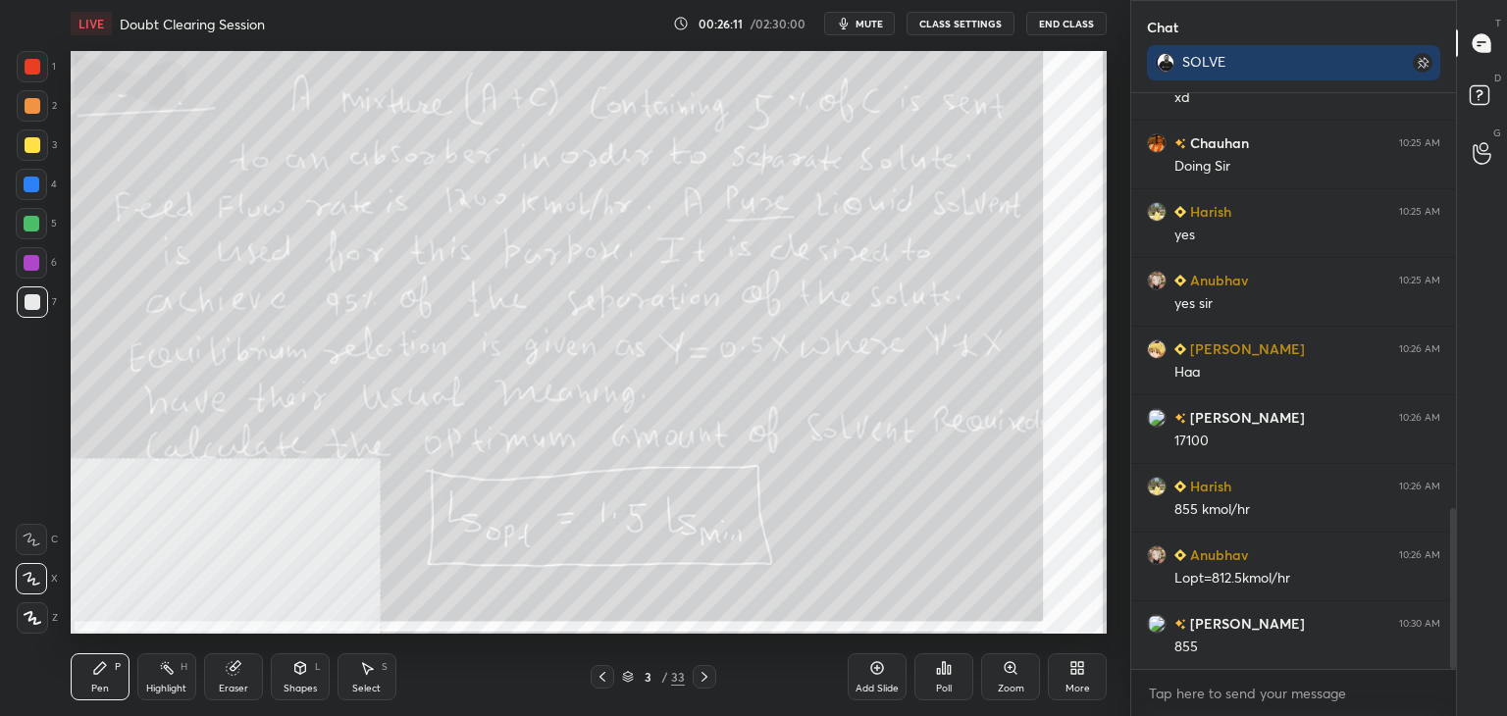
click at [699, 679] on icon at bounding box center [705, 677] width 16 height 16
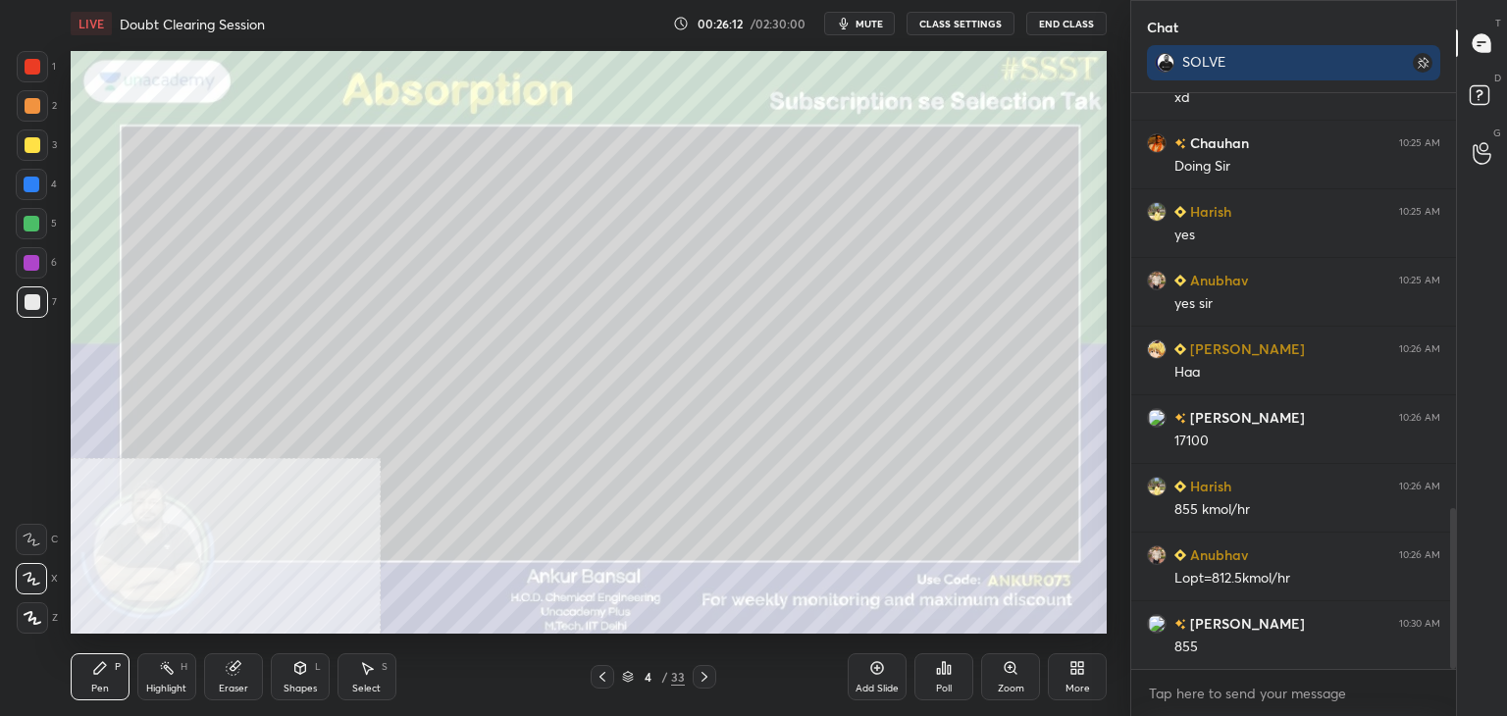
click at [293, 680] on div "Shapes L" at bounding box center [300, 677] width 59 height 47
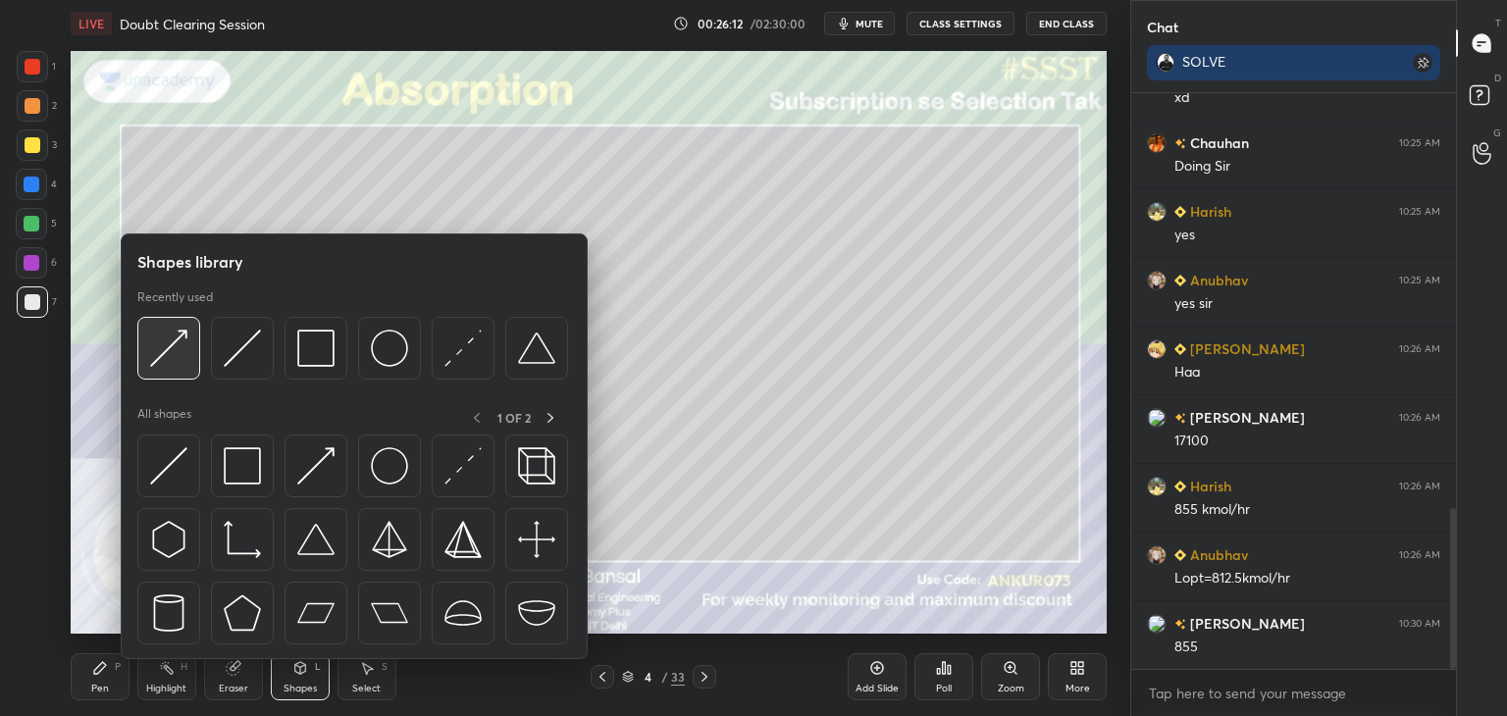
click at [176, 344] on img at bounding box center [168, 348] width 37 height 37
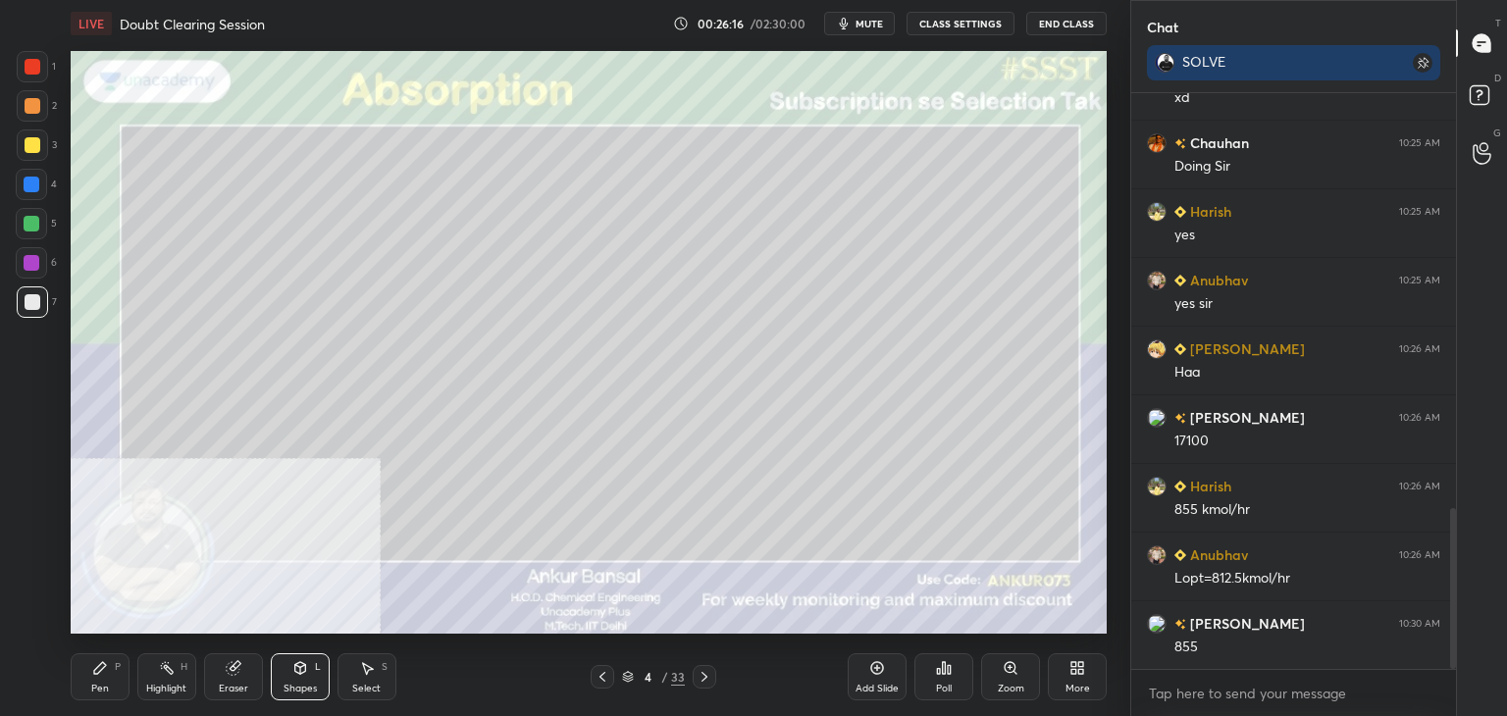
click at [94, 678] on div "Pen P" at bounding box center [100, 677] width 59 height 47
click at [604, 675] on icon at bounding box center [603, 677] width 6 height 10
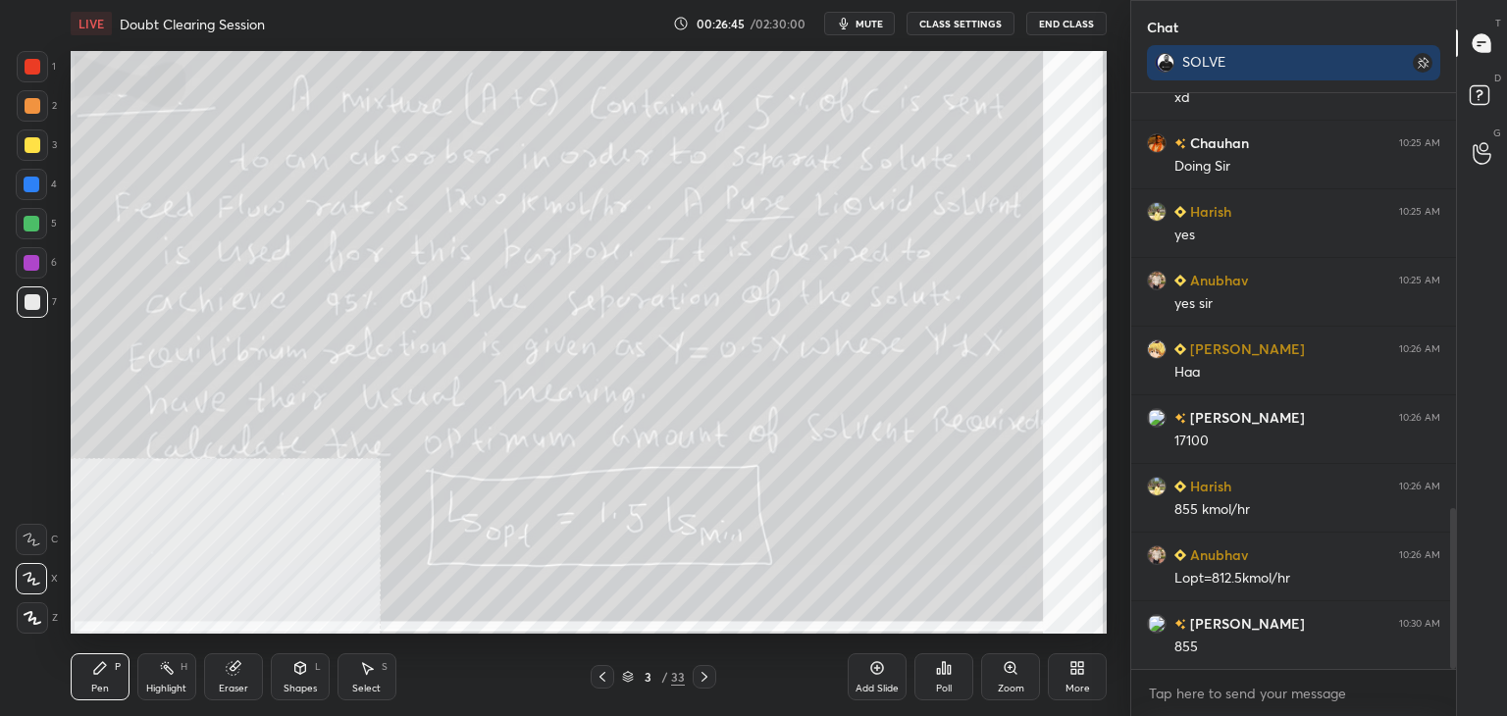
click at [706, 674] on icon at bounding box center [705, 677] width 16 height 16
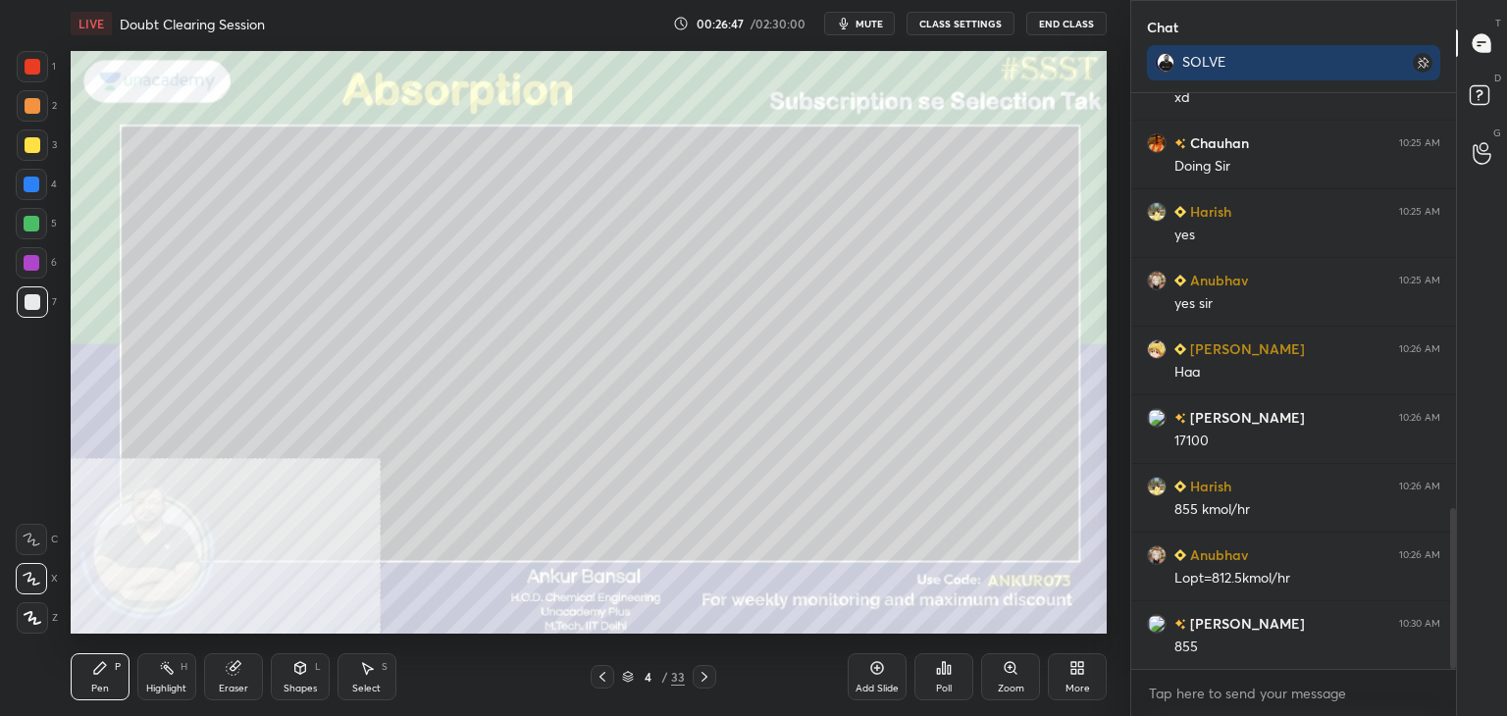
click at [300, 673] on icon at bounding box center [300, 670] width 0 height 7
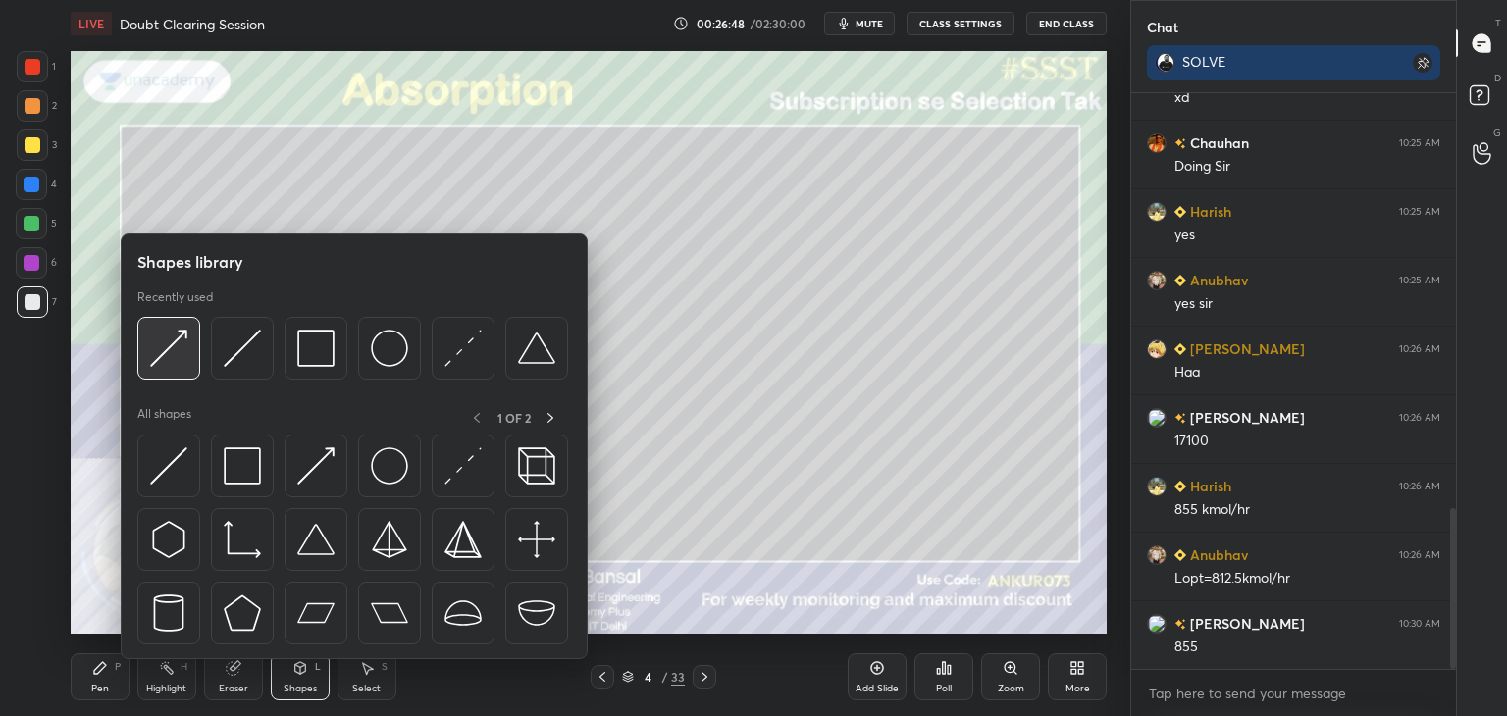
click at [185, 343] on img at bounding box center [168, 348] width 37 height 37
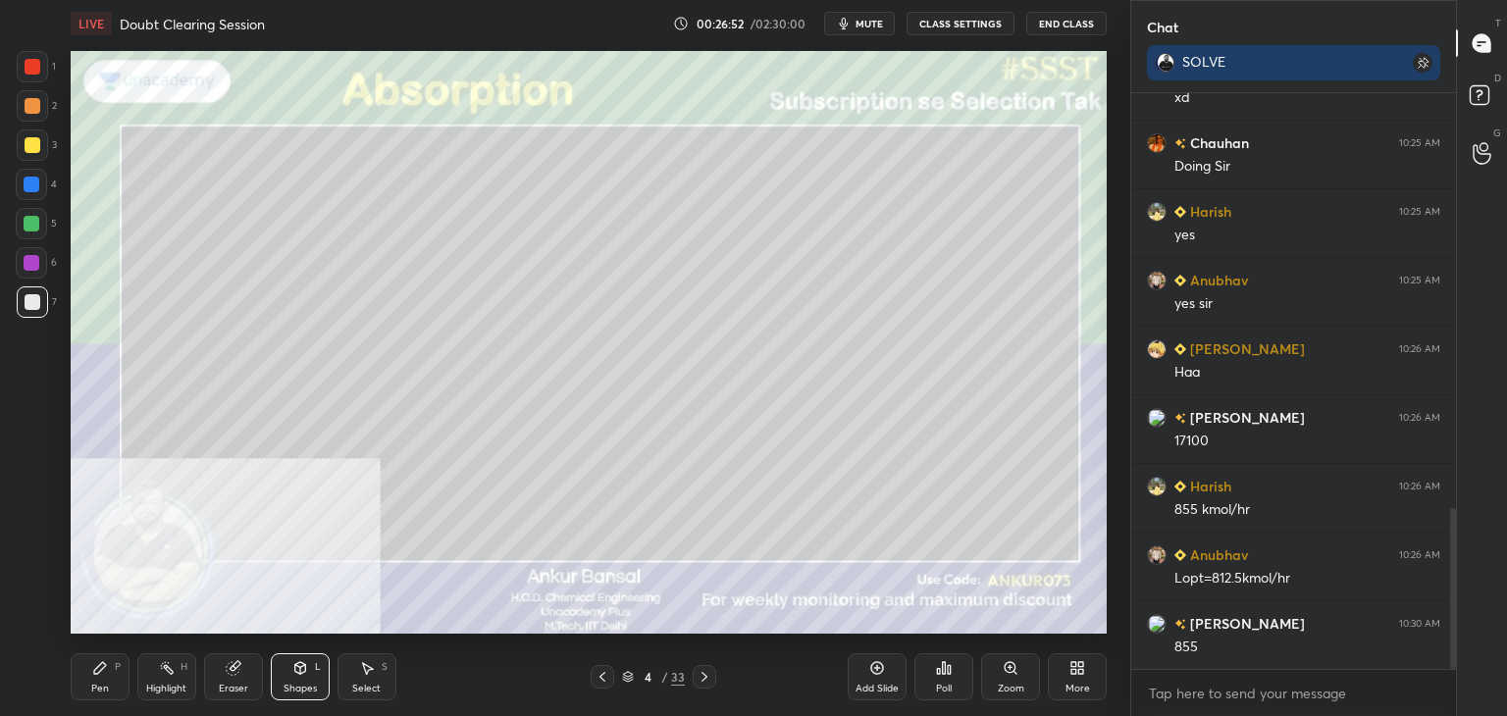
click at [111, 672] on div "Pen P" at bounding box center [100, 677] width 59 height 47
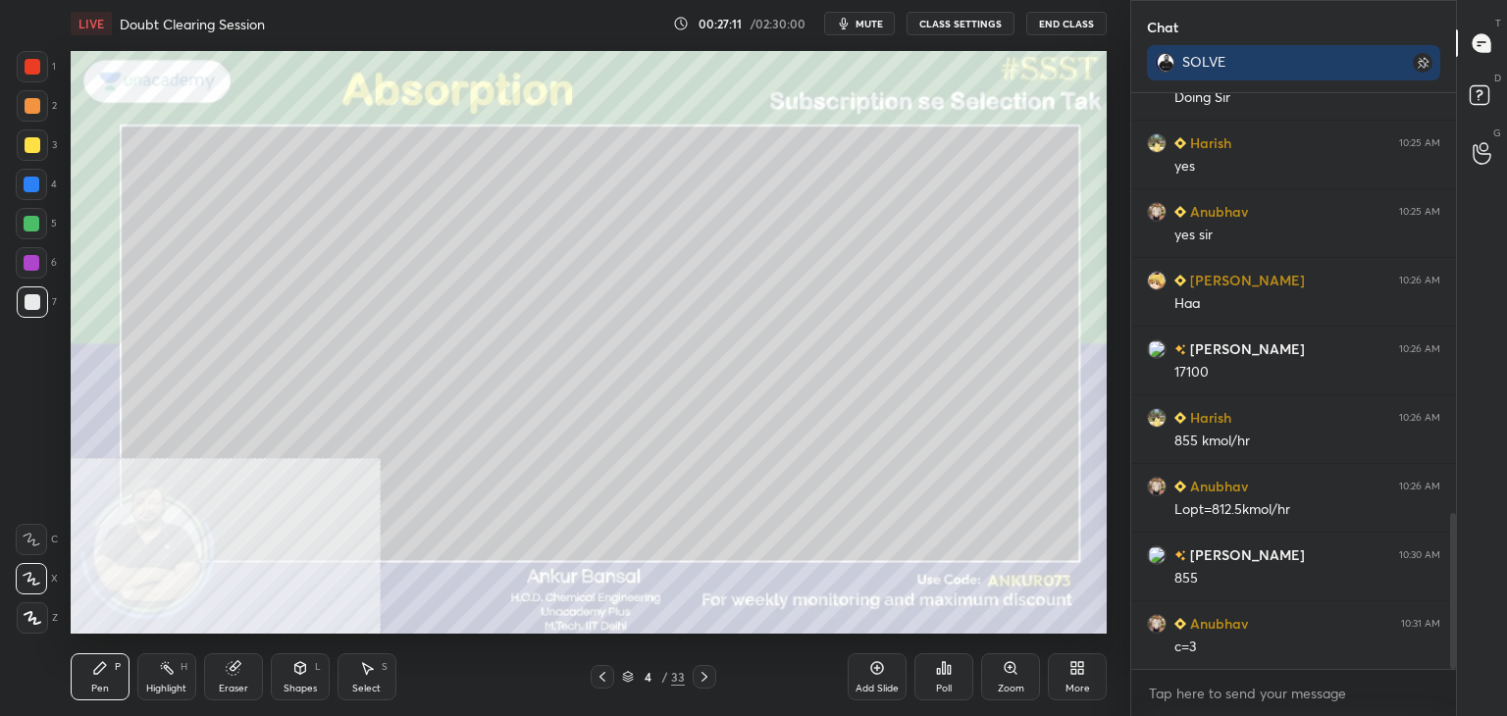
click at [294, 685] on div "Shapes" at bounding box center [300, 689] width 33 height 10
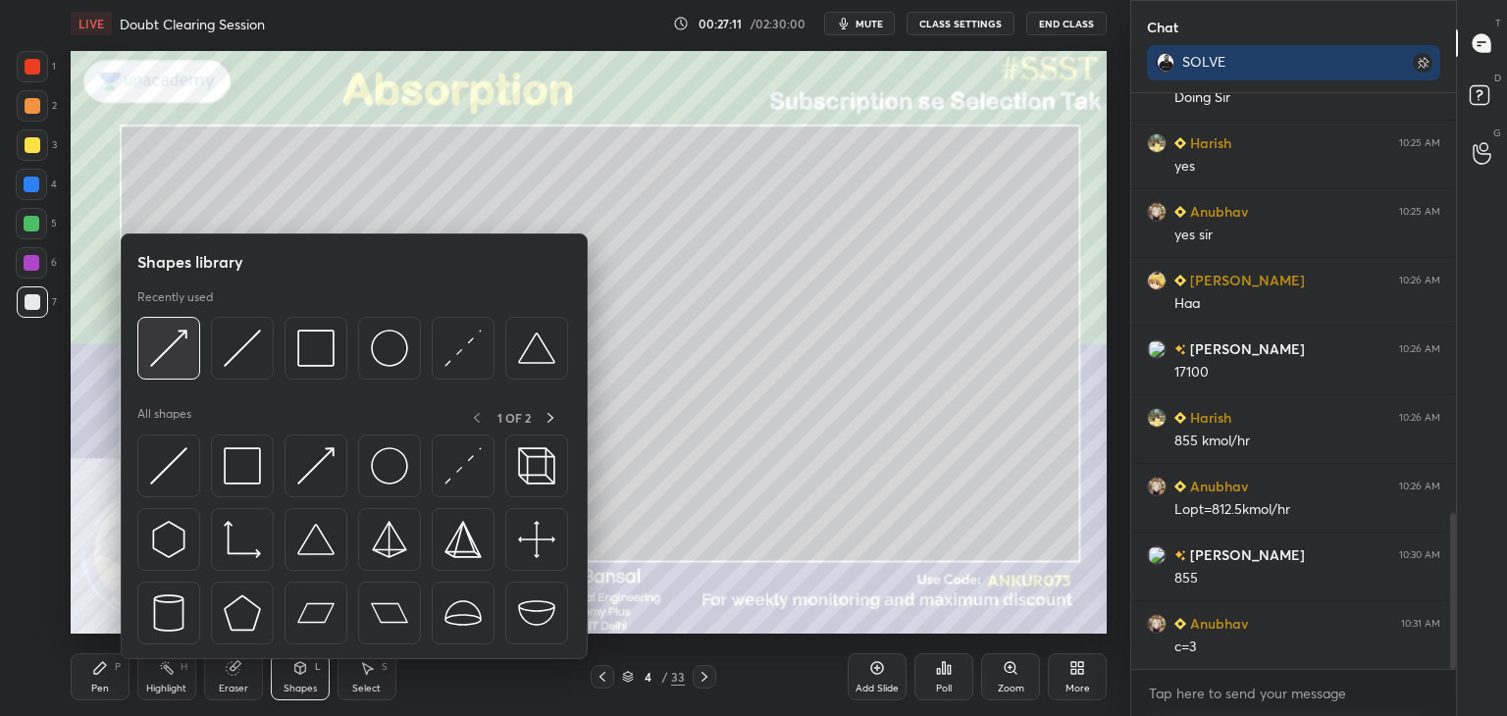
click at [174, 351] on img at bounding box center [168, 348] width 37 height 37
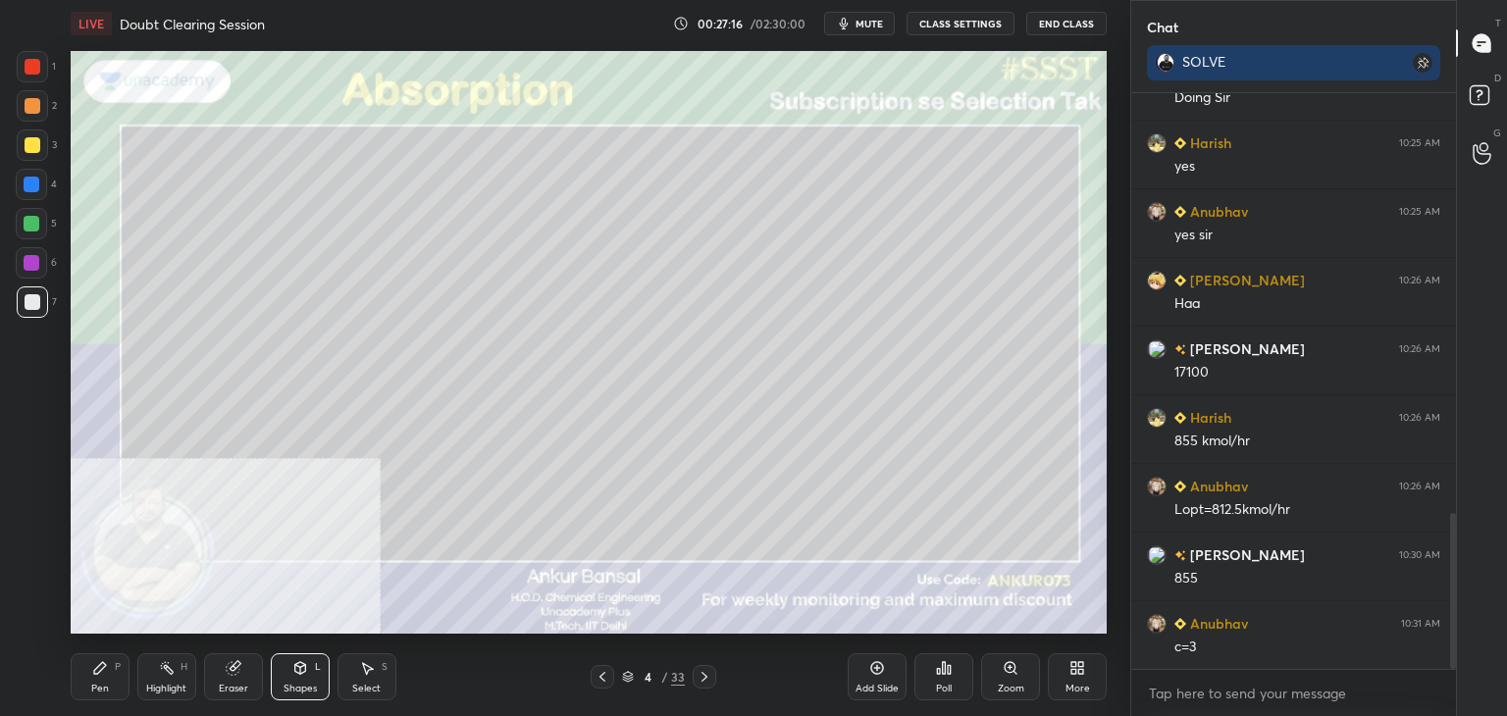
click at [125, 680] on div "Pen P" at bounding box center [100, 677] width 59 height 47
click at [606, 674] on icon at bounding box center [603, 677] width 16 height 16
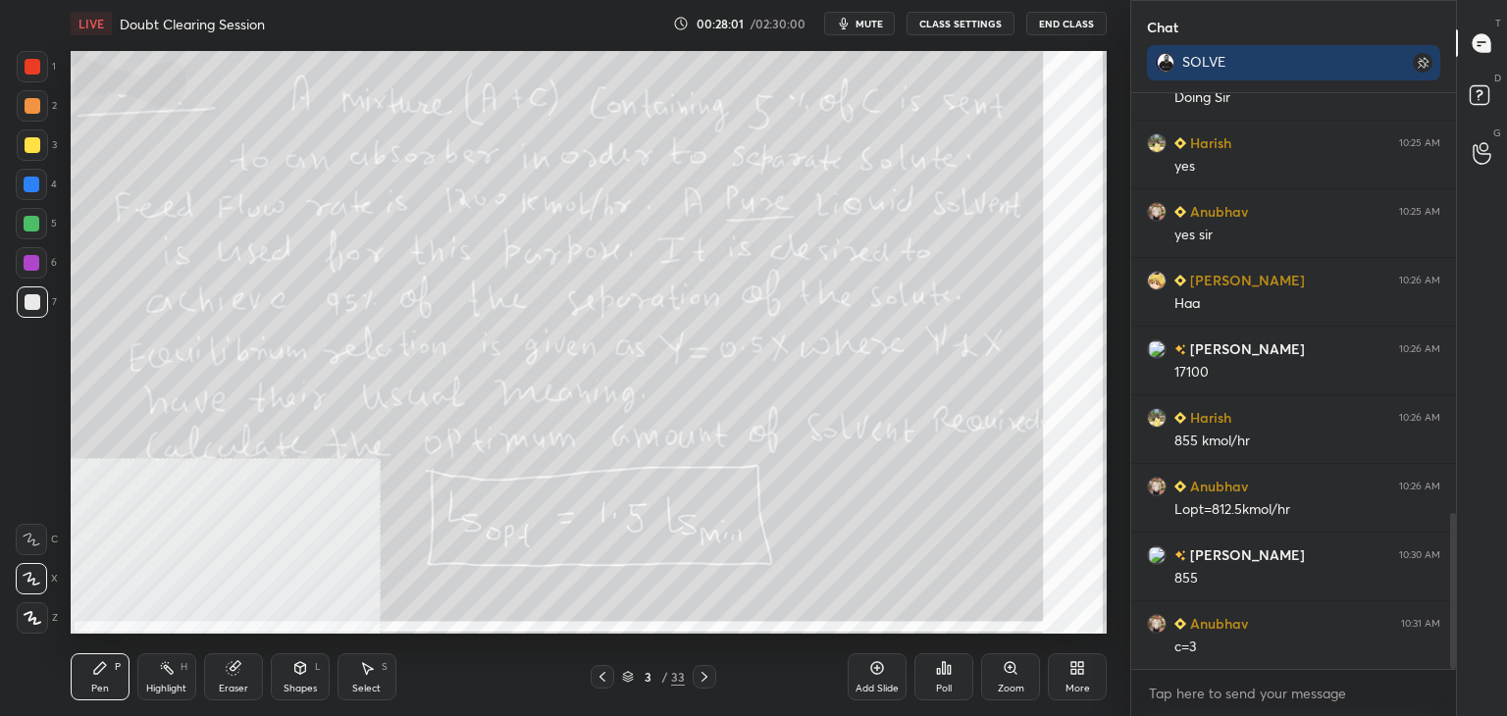
click at [702, 678] on icon at bounding box center [705, 677] width 16 height 16
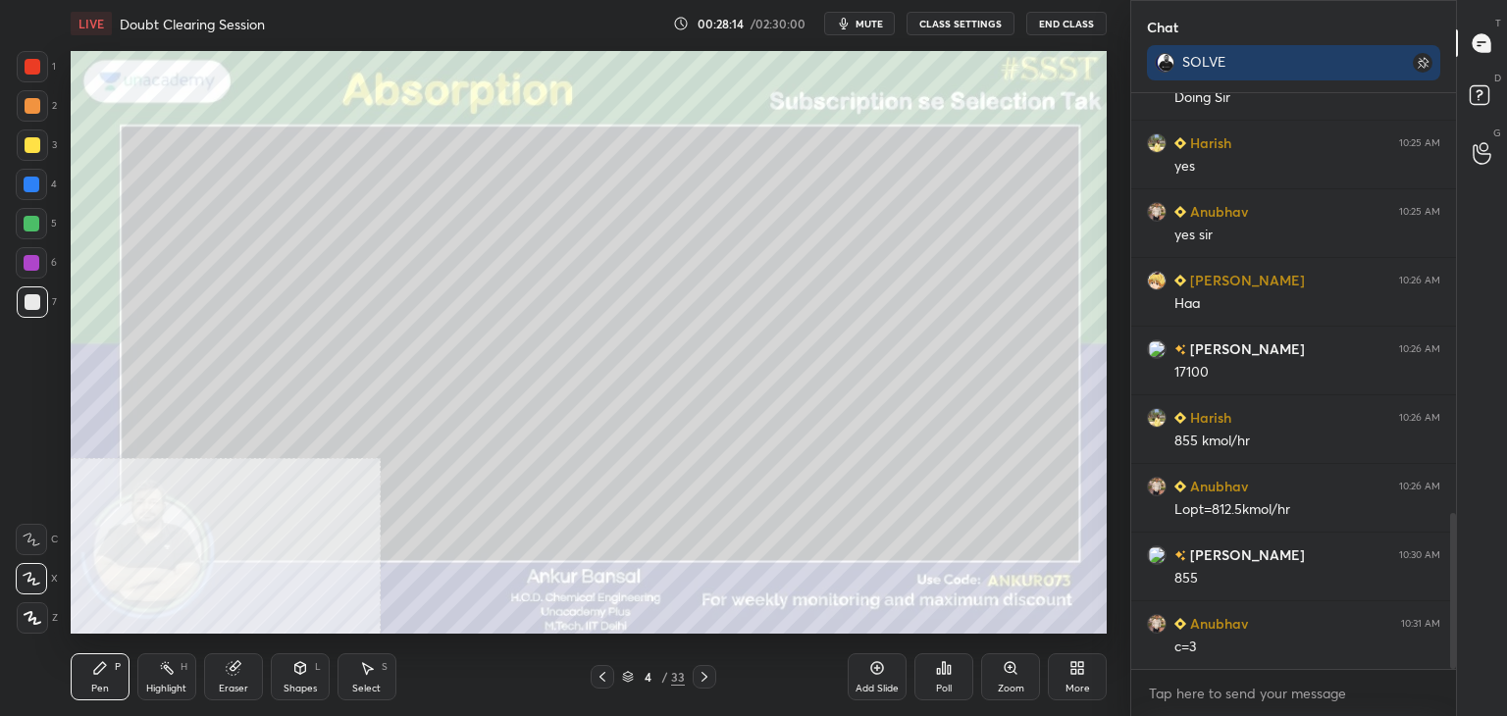
click at [707, 671] on icon at bounding box center [705, 677] width 16 height 16
click at [220, 679] on div "Eraser" at bounding box center [233, 677] width 59 height 47
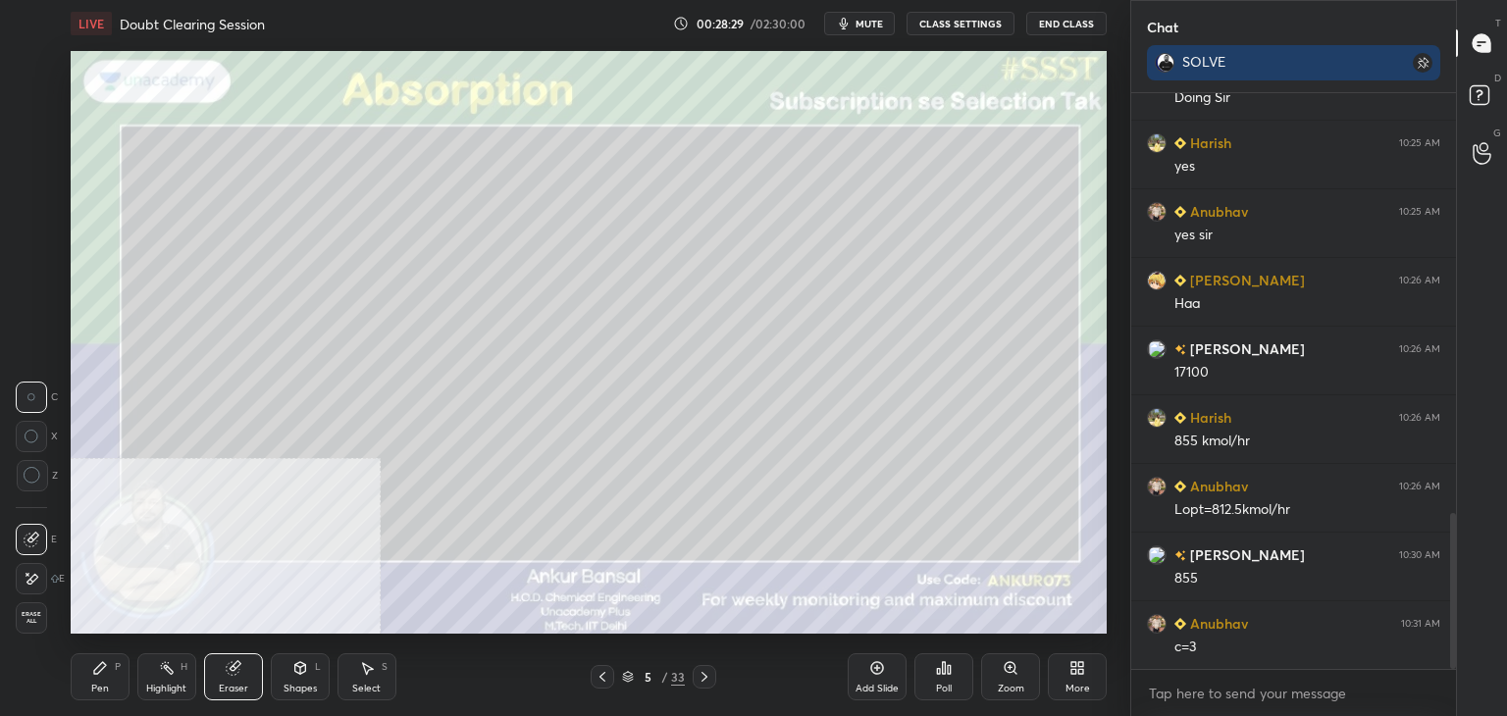
click at [23, 574] on div at bounding box center [31, 578] width 31 height 31
click at [93, 684] on div "Pen" at bounding box center [100, 689] width 18 height 10
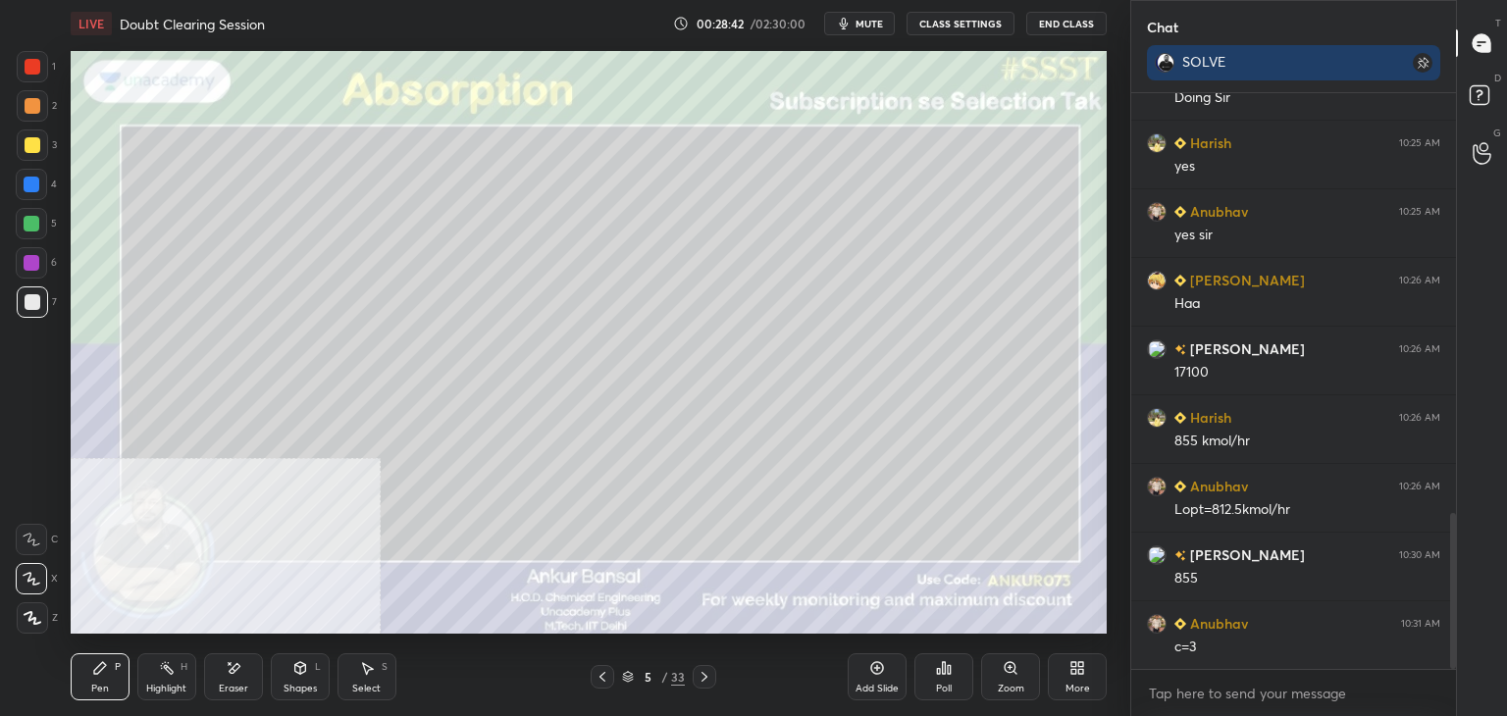
click at [298, 679] on div "Shapes L" at bounding box center [300, 677] width 59 height 47
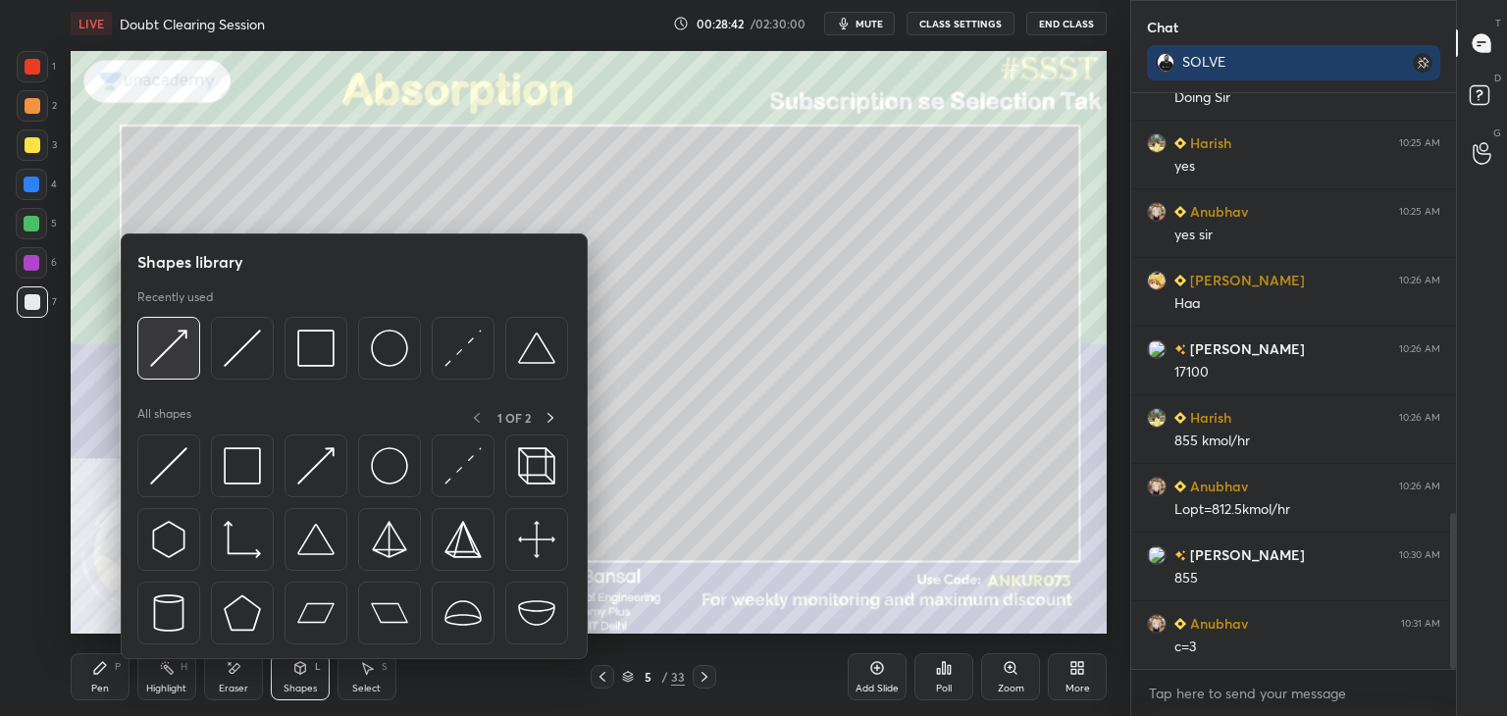
click at [183, 347] on img at bounding box center [168, 348] width 37 height 37
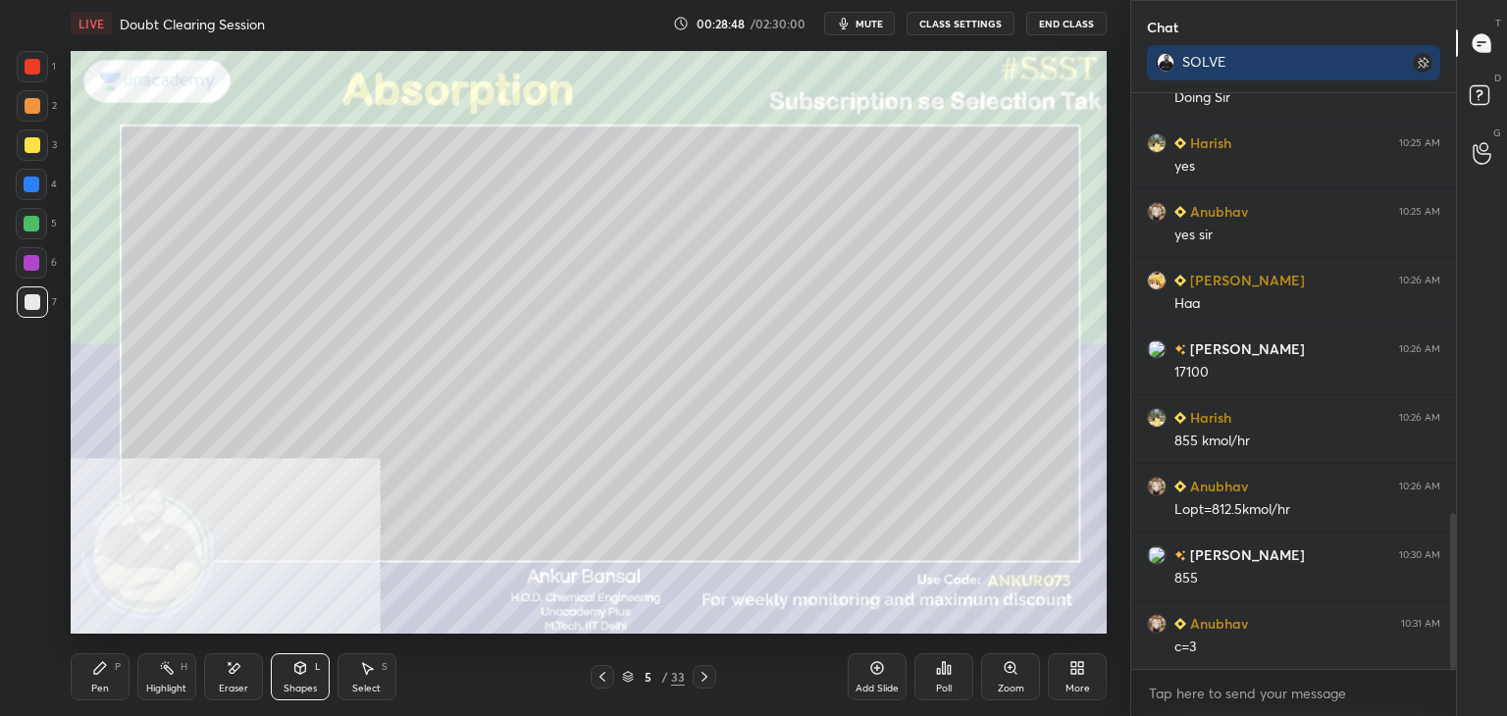
click at [115, 672] on div "P" at bounding box center [118, 667] width 6 height 10
click at [303, 675] on icon at bounding box center [300, 668] width 16 height 16
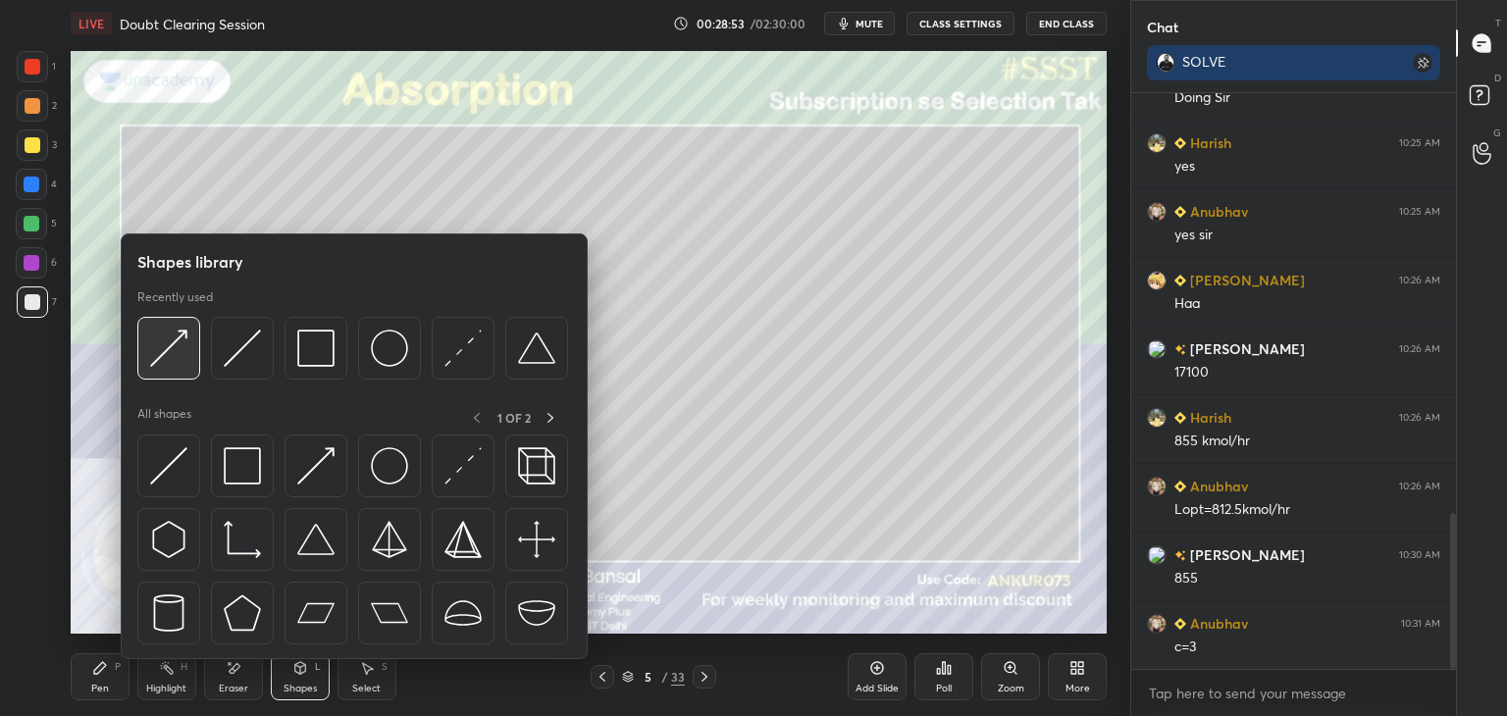
click at [169, 347] on img at bounding box center [168, 348] width 37 height 37
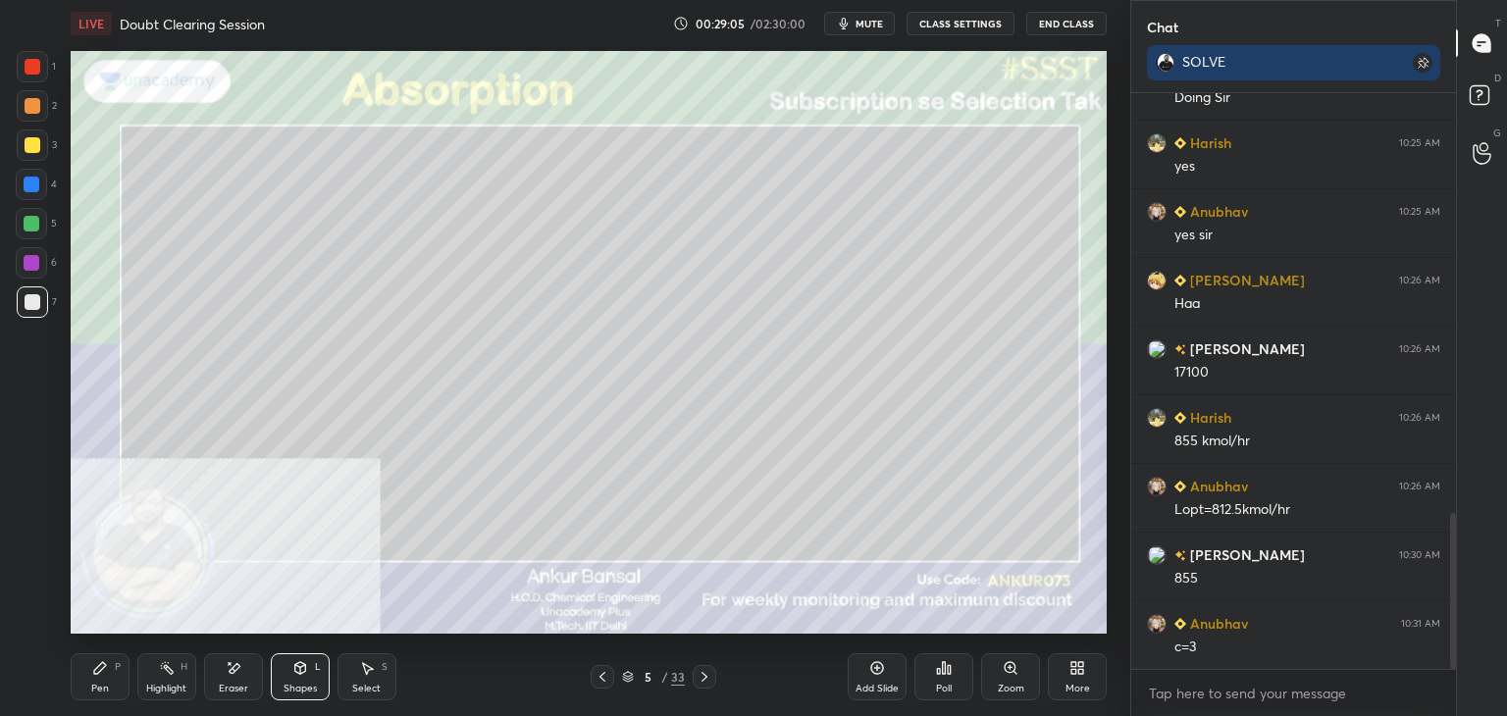
click at [105, 681] on div "Pen P" at bounding box center [100, 677] width 59 height 47
click at [601, 678] on icon at bounding box center [603, 677] width 16 height 16
click at [705, 672] on icon at bounding box center [705, 677] width 16 height 16
click at [291, 680] on div "Shapes L" at bounding box center [300, 677] width 59 height 47
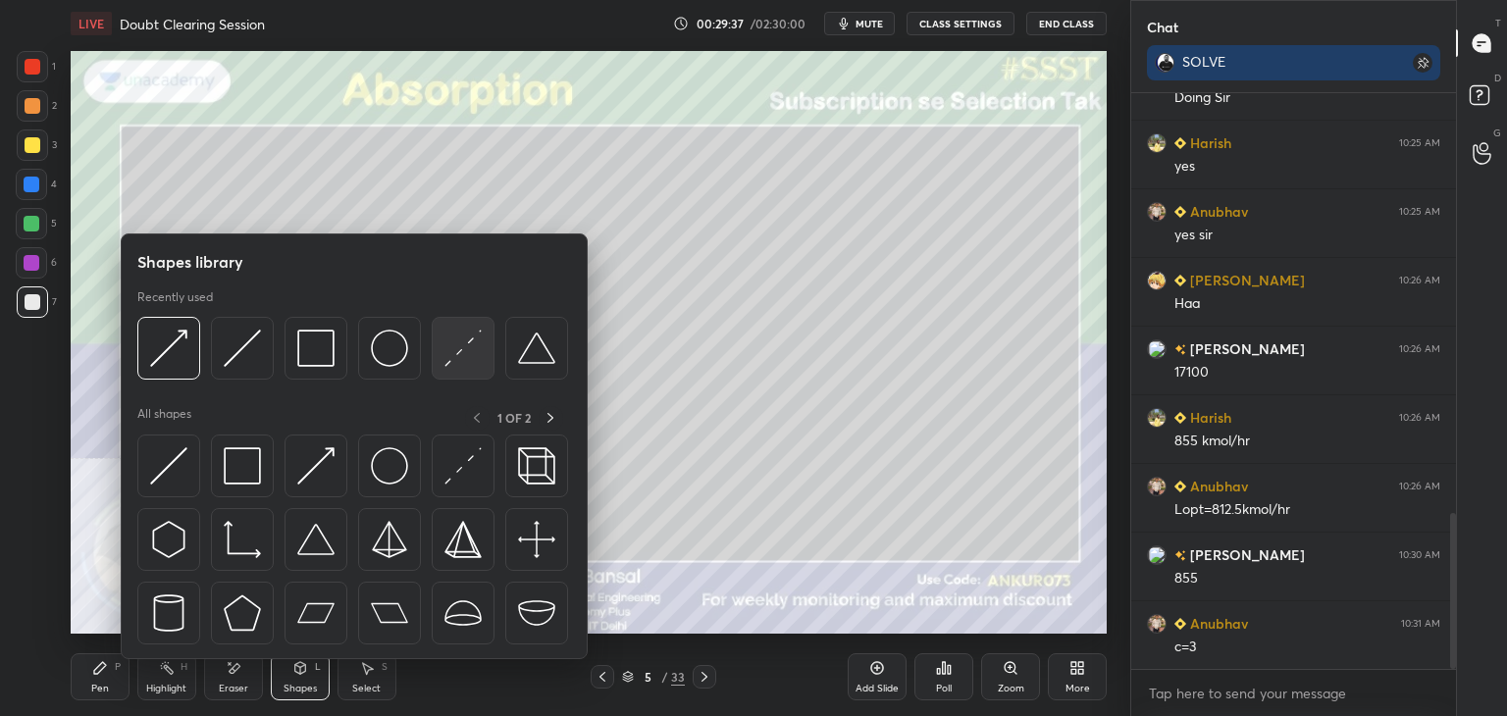
click at [447, 345] on img at bounding box center [463, 348] width 37 height 37
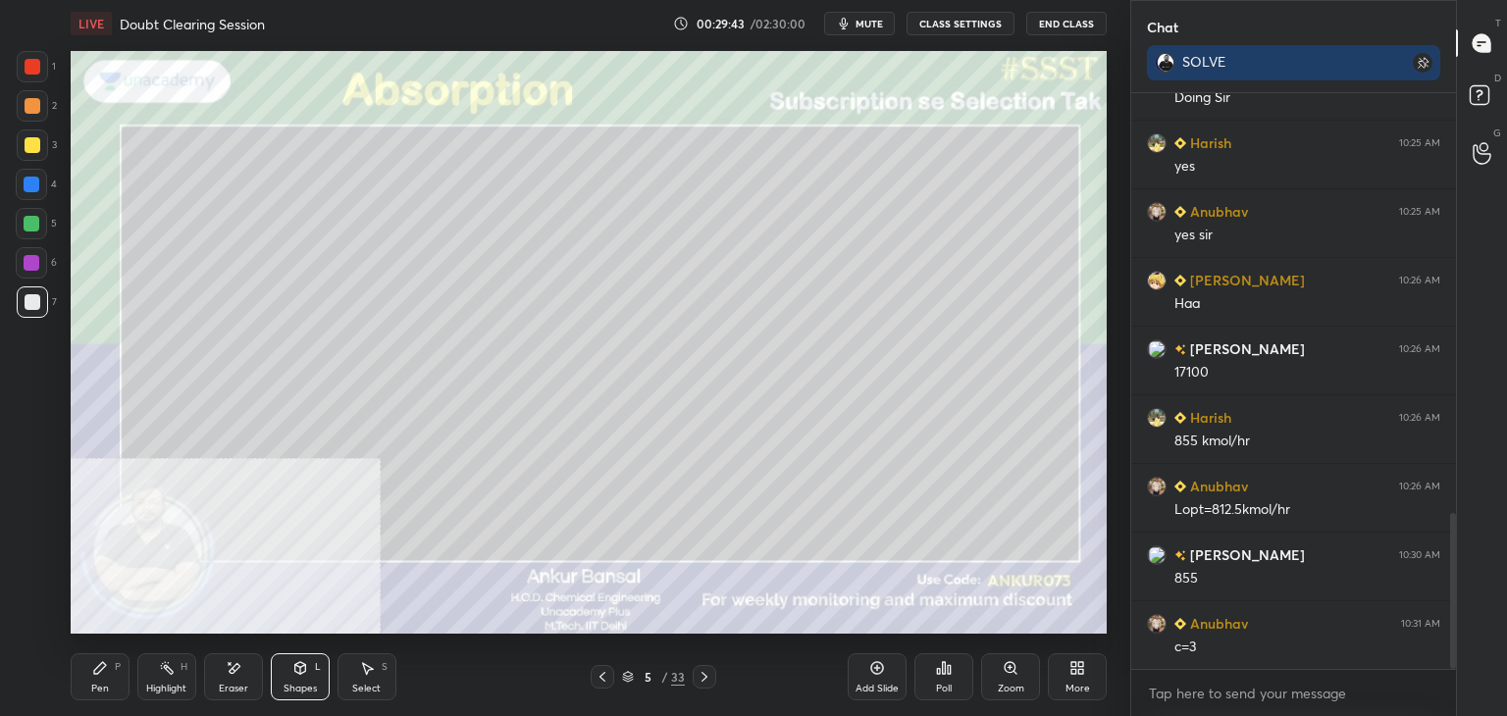
click at [87, 676] on div "Pen P" at bounding box center [100, 677] width 59 height 47
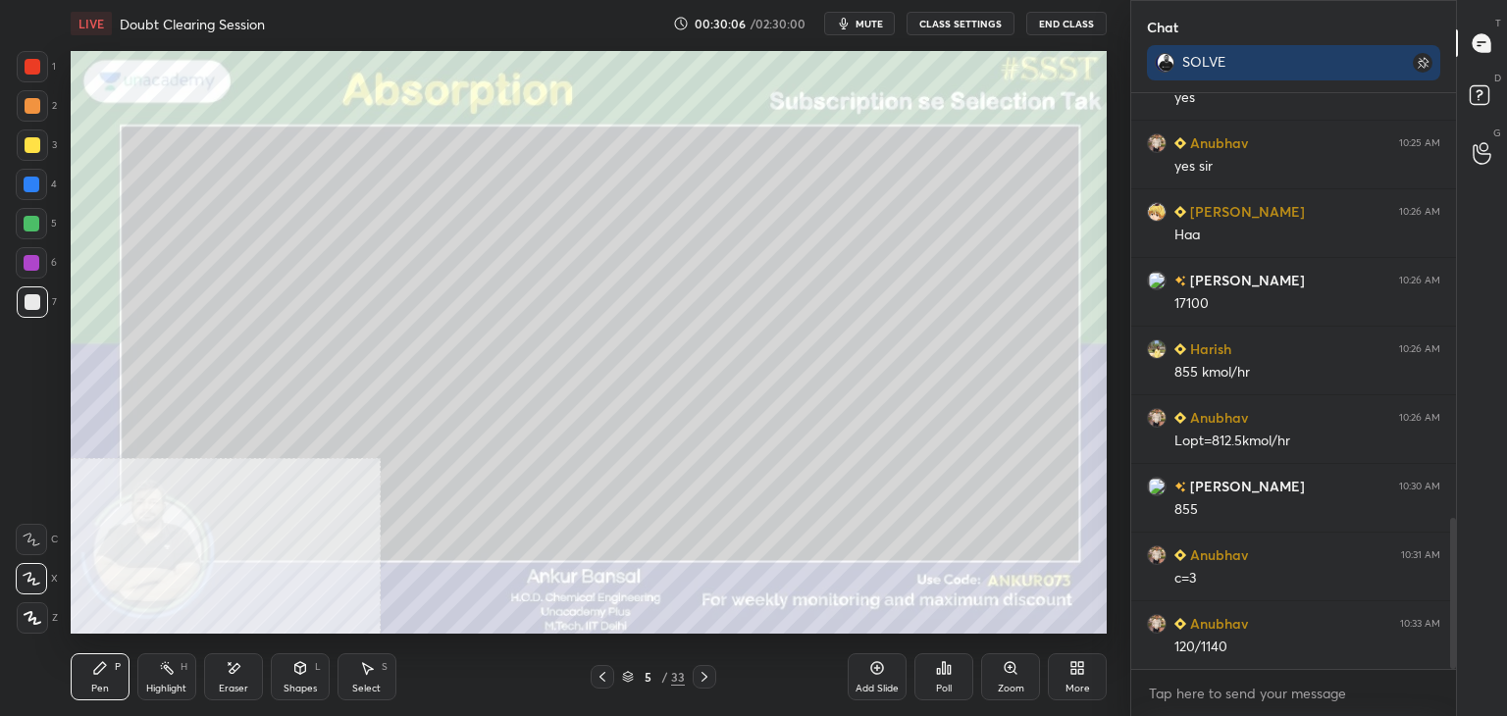
click at [296, 676] on div "Shapes L" at bounding box center [300, 677] width 59 height 47
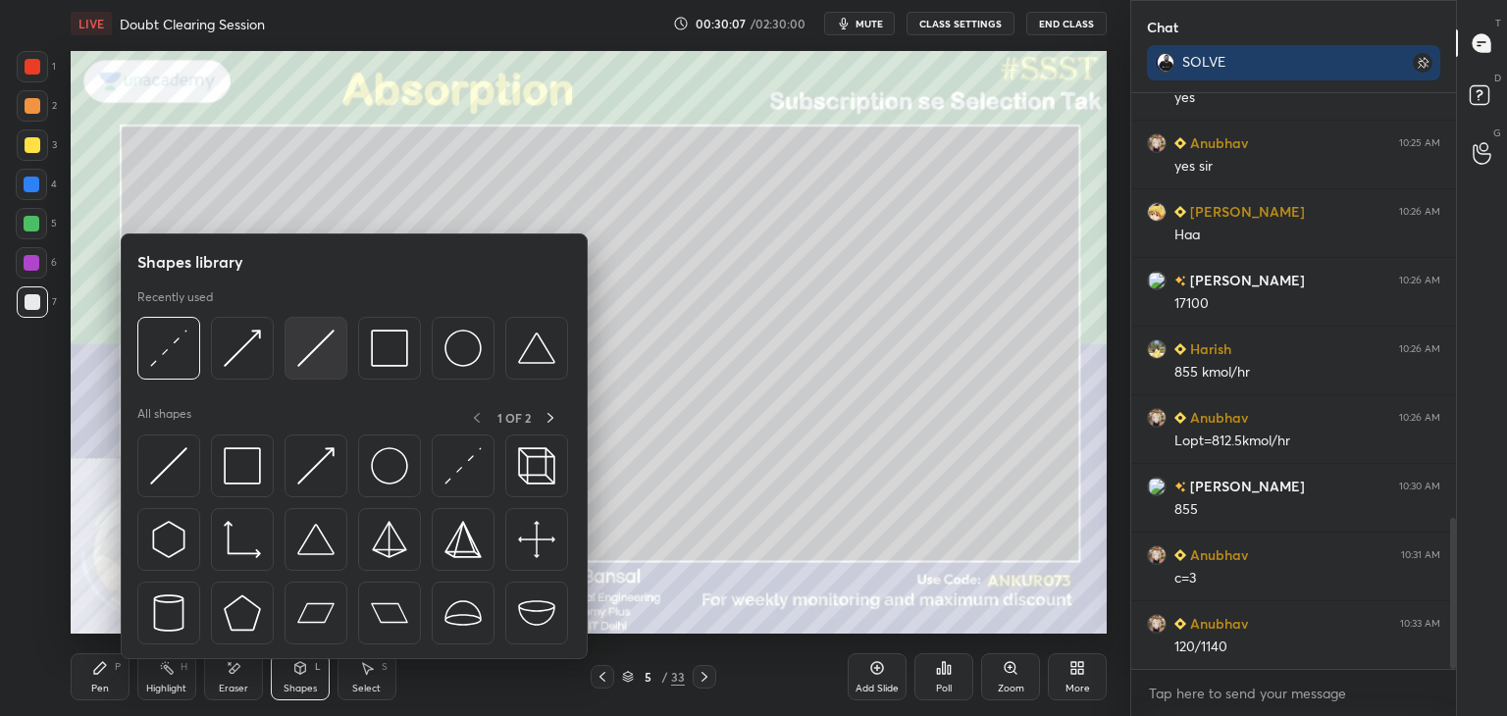
click at [314, 358] on img at bounding box center [315, 348] width 37 height 37
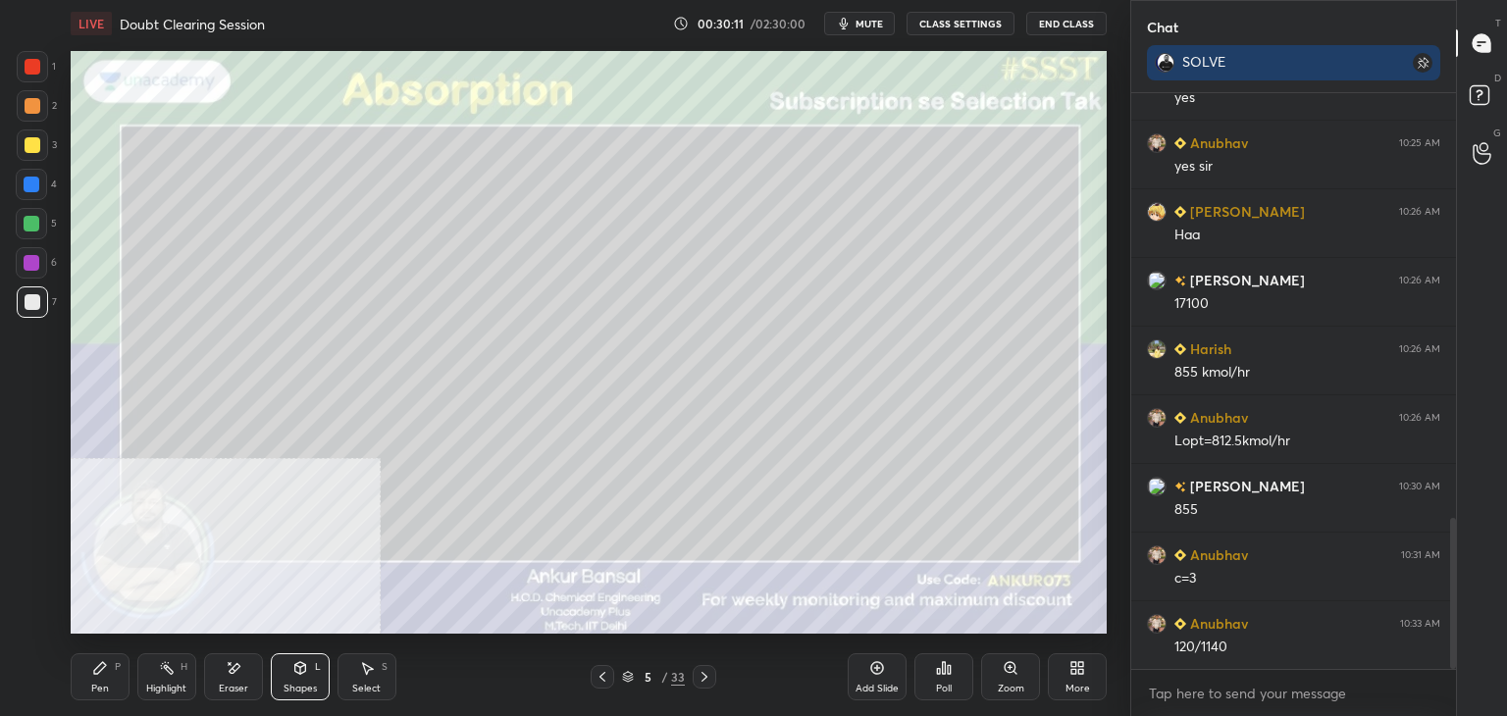
click at [90, 682] on div "Pen P" at bounding box center [100, 677] width 59 height 47
click at [605, 673] on icon at bounding box center [603, 677] width 6 height 10
click at [704, 676] on icon at bounding box center [705, 677] width 6 height 10
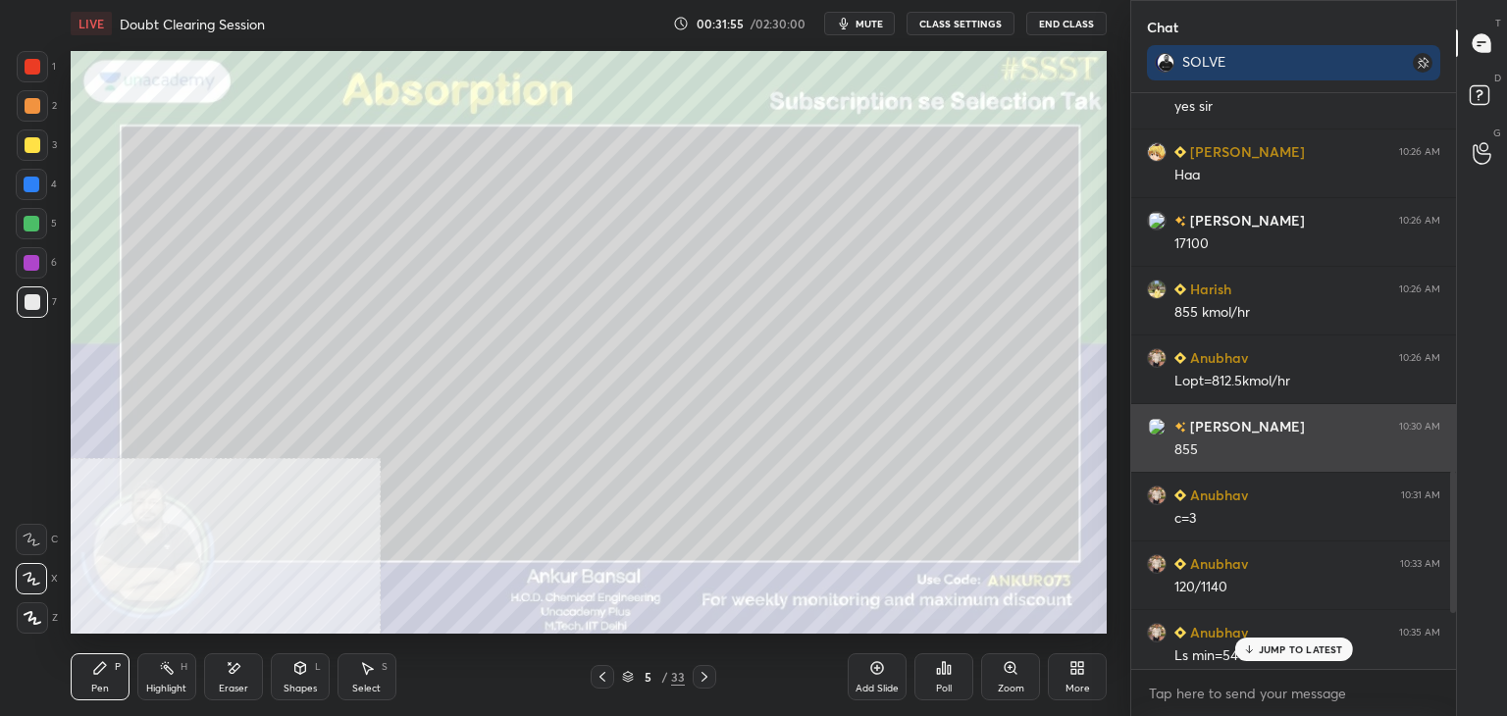
scroll to position [1759, 0]
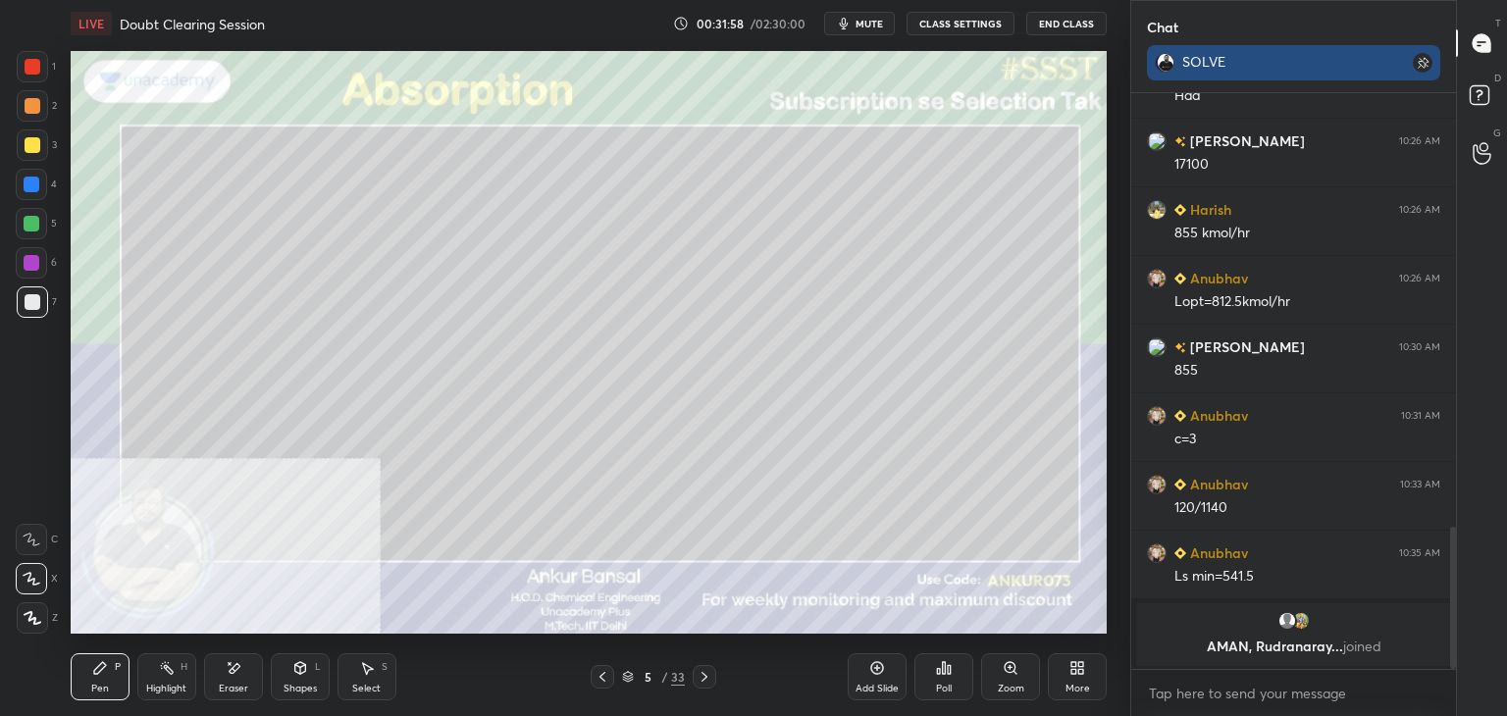
click at [1426, 58] on rect at bounding box center [1423, 63] width 20 height 20
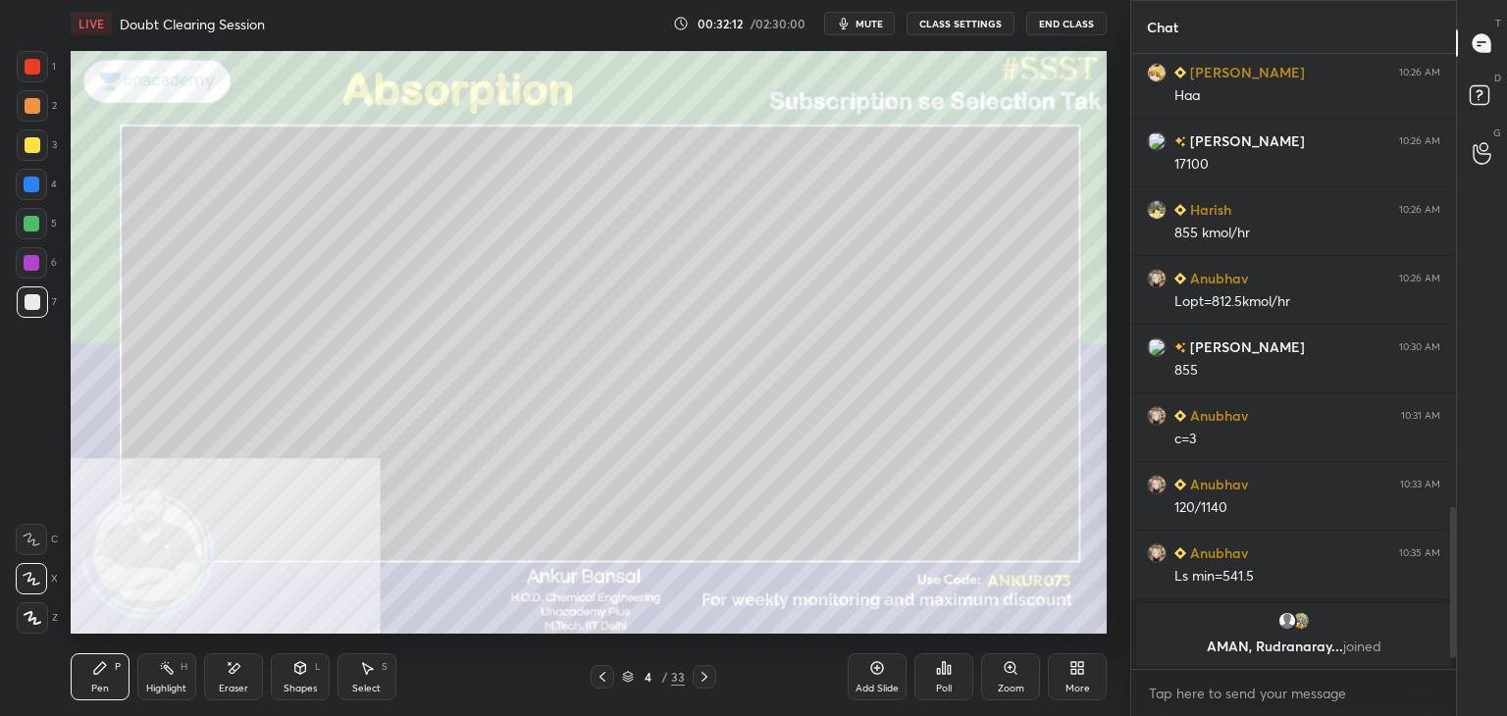
click at [709, 678] on icon at bounding box center [705, 677] width 16 height 16
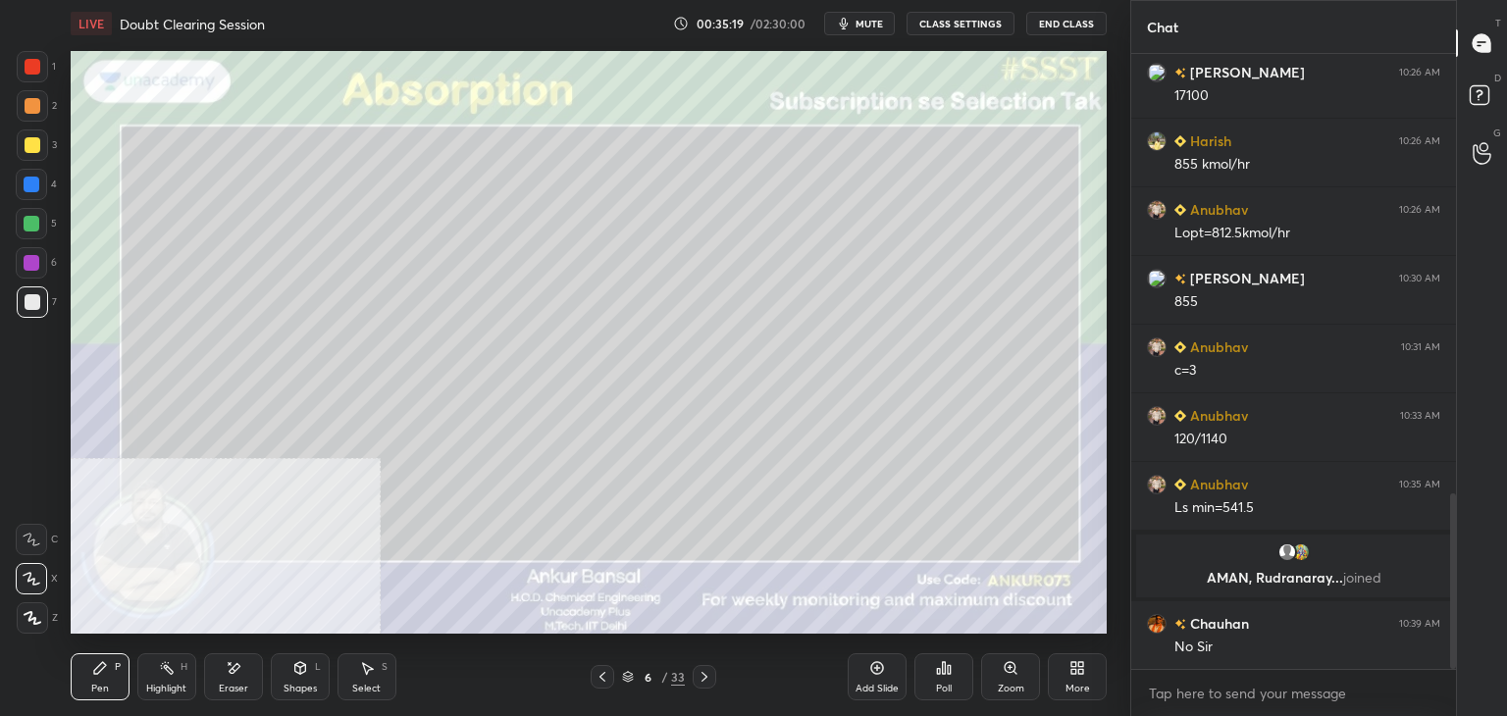
click at [707, 676] on icon at bounding box center [705, 677] width 16 height 16
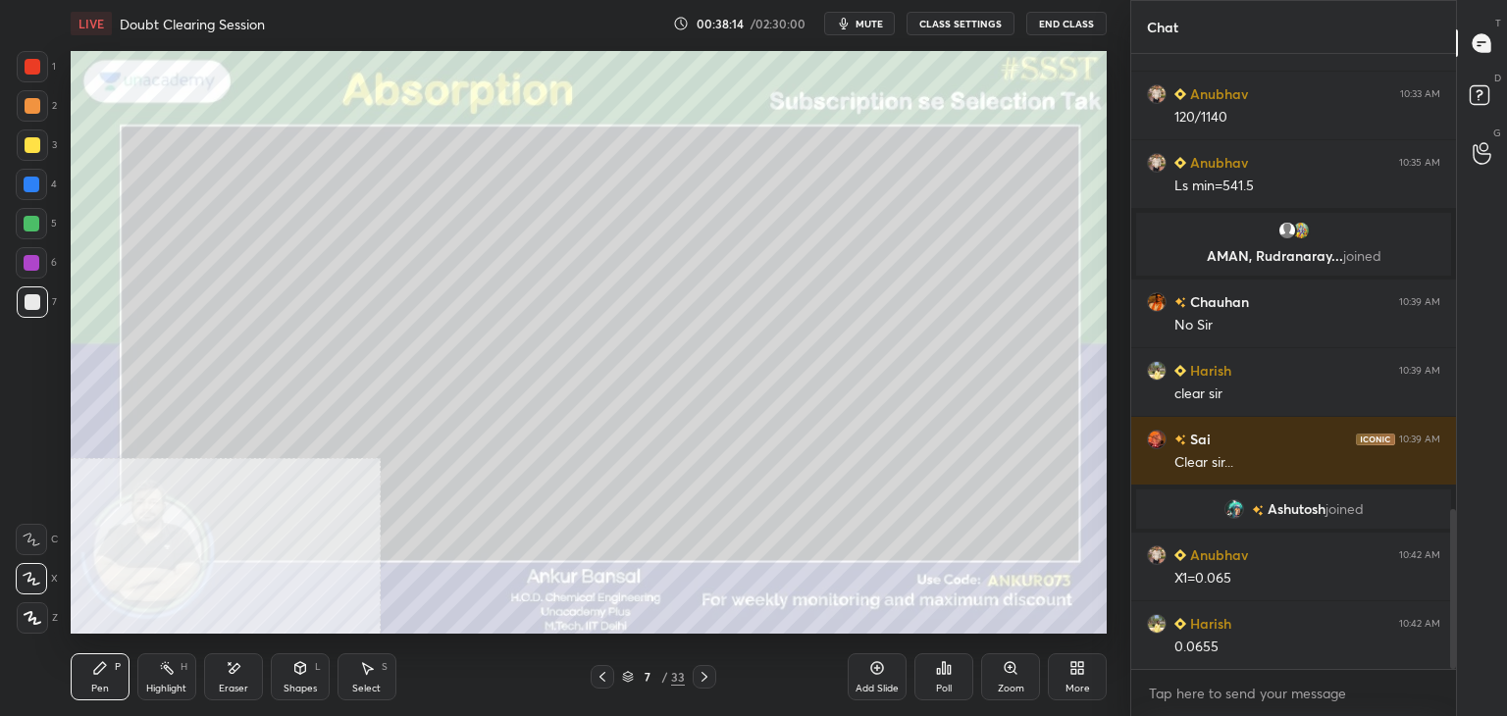
scroll to position [1818, 0]
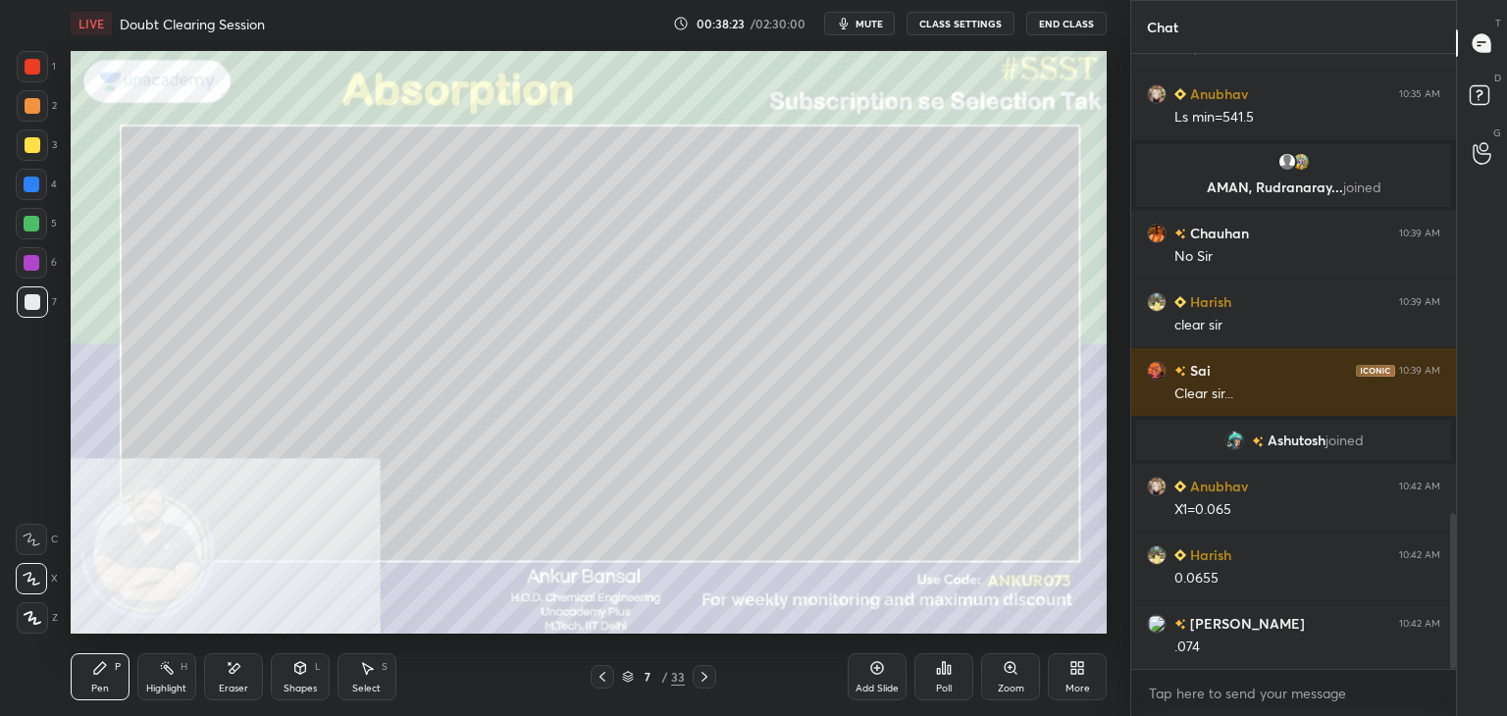
click at [1076, 688] on div "More" at bounding box center [1078, 689] width 25 height 10
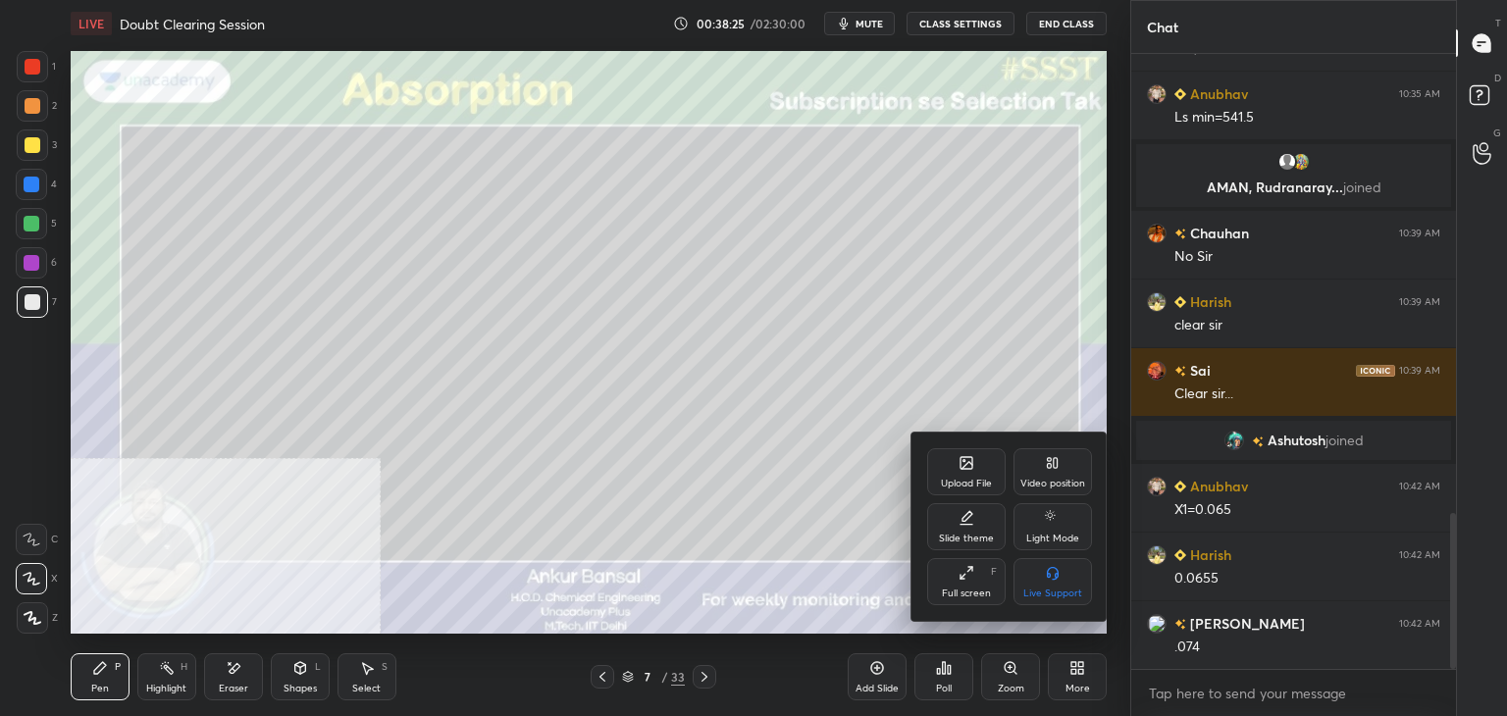
click at [1051, 575] on icon at bounding box center [1049, 575] width 4 height 5
click at [1081, 357] on div at bounding box center [753, 358] width 1507 height 716
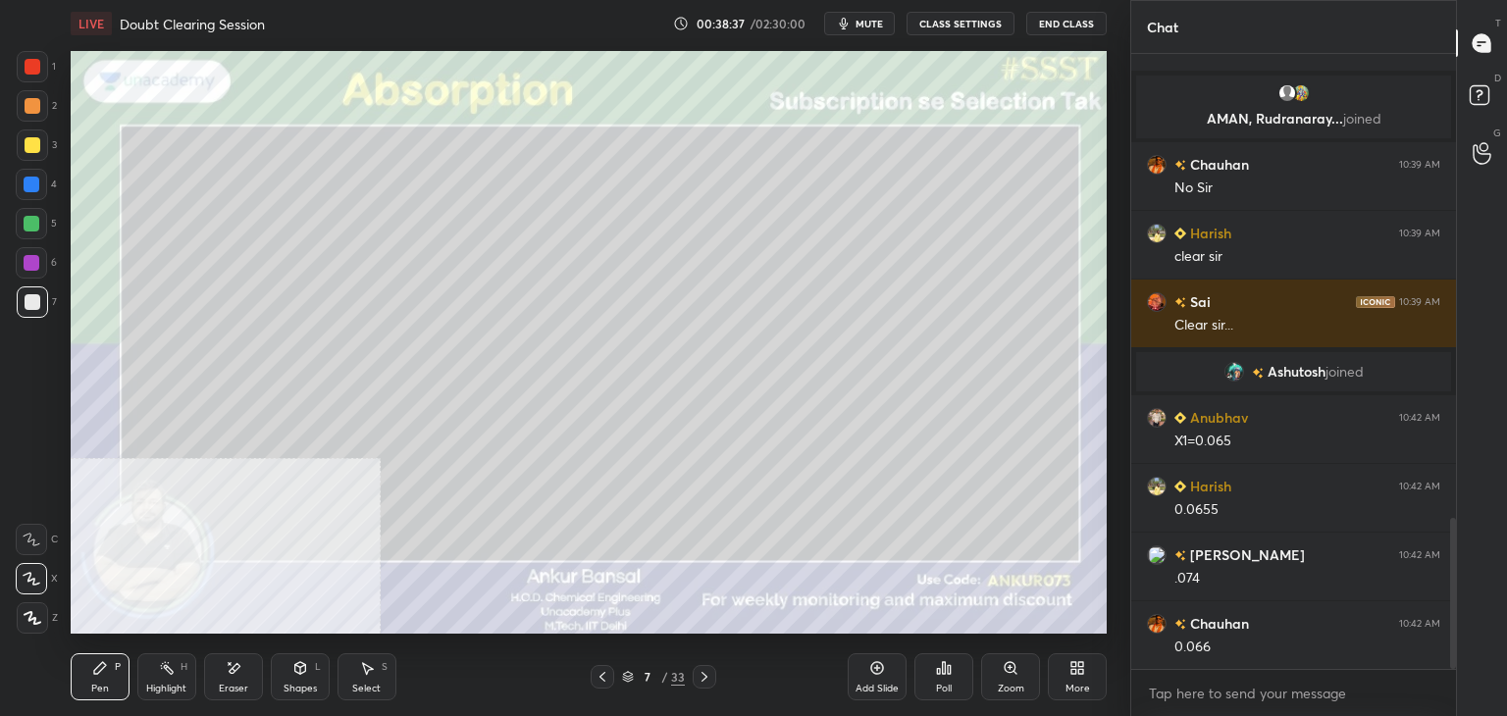
scroll to position [1955, 0]
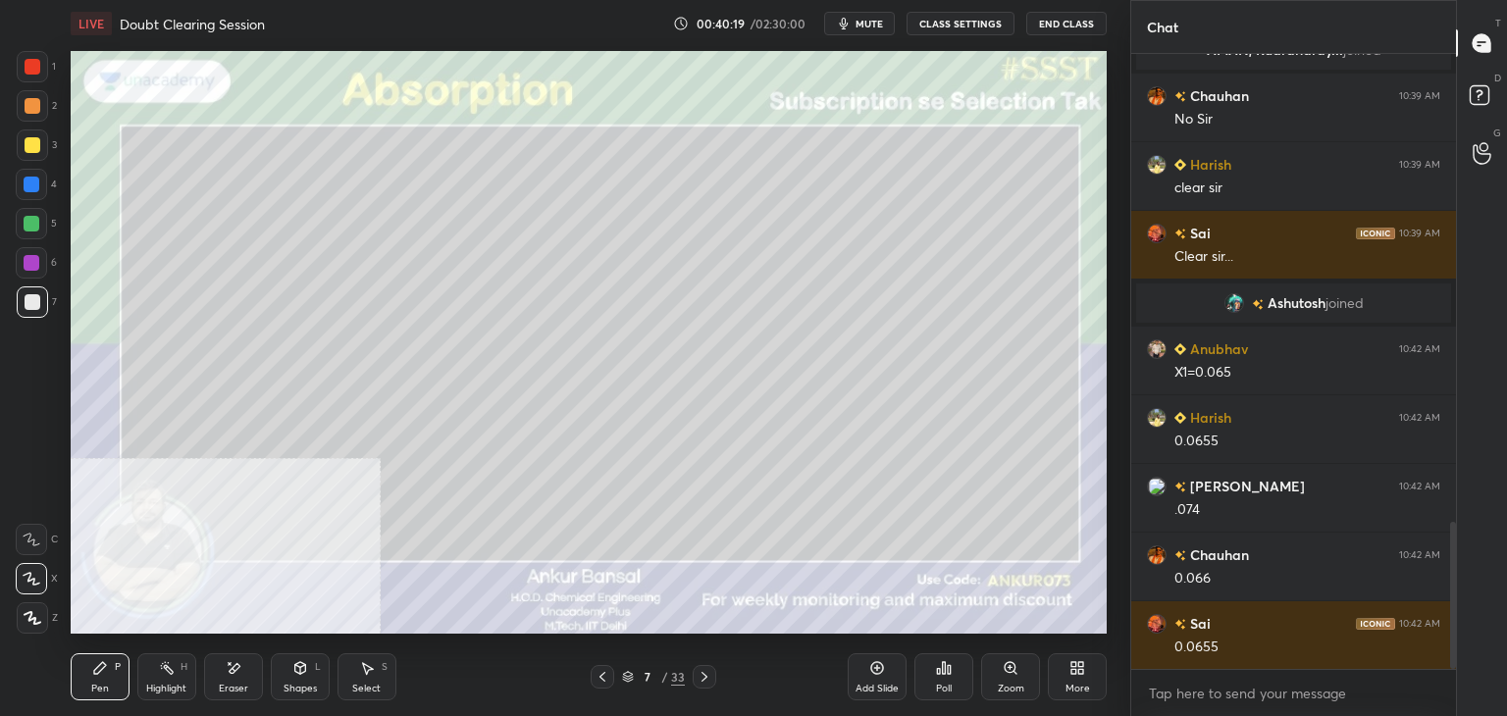
click at [1087, 665] on div "More" at bounding box center [1077, 677] width 59 height 47
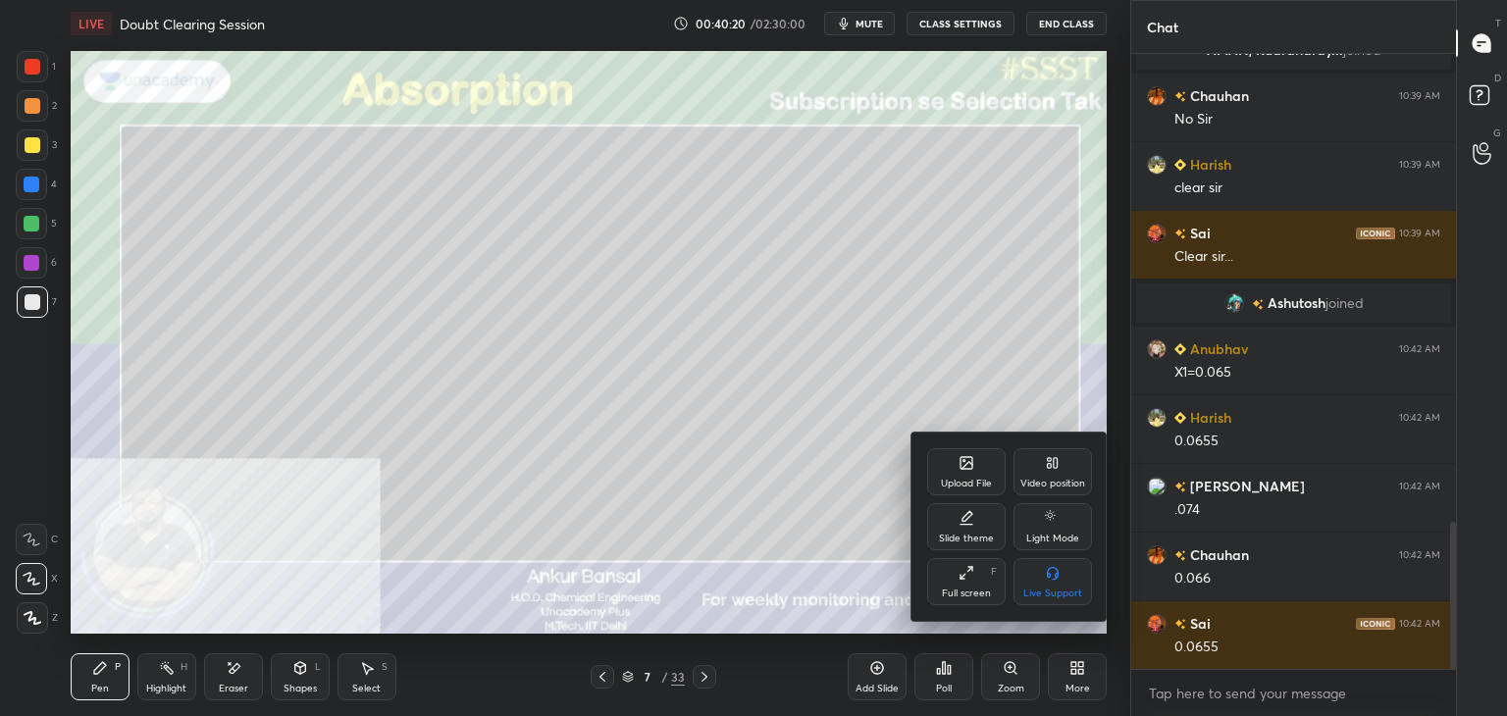
click at [968, 460] on icon at bounding box center [967, 463] width 12 height 12
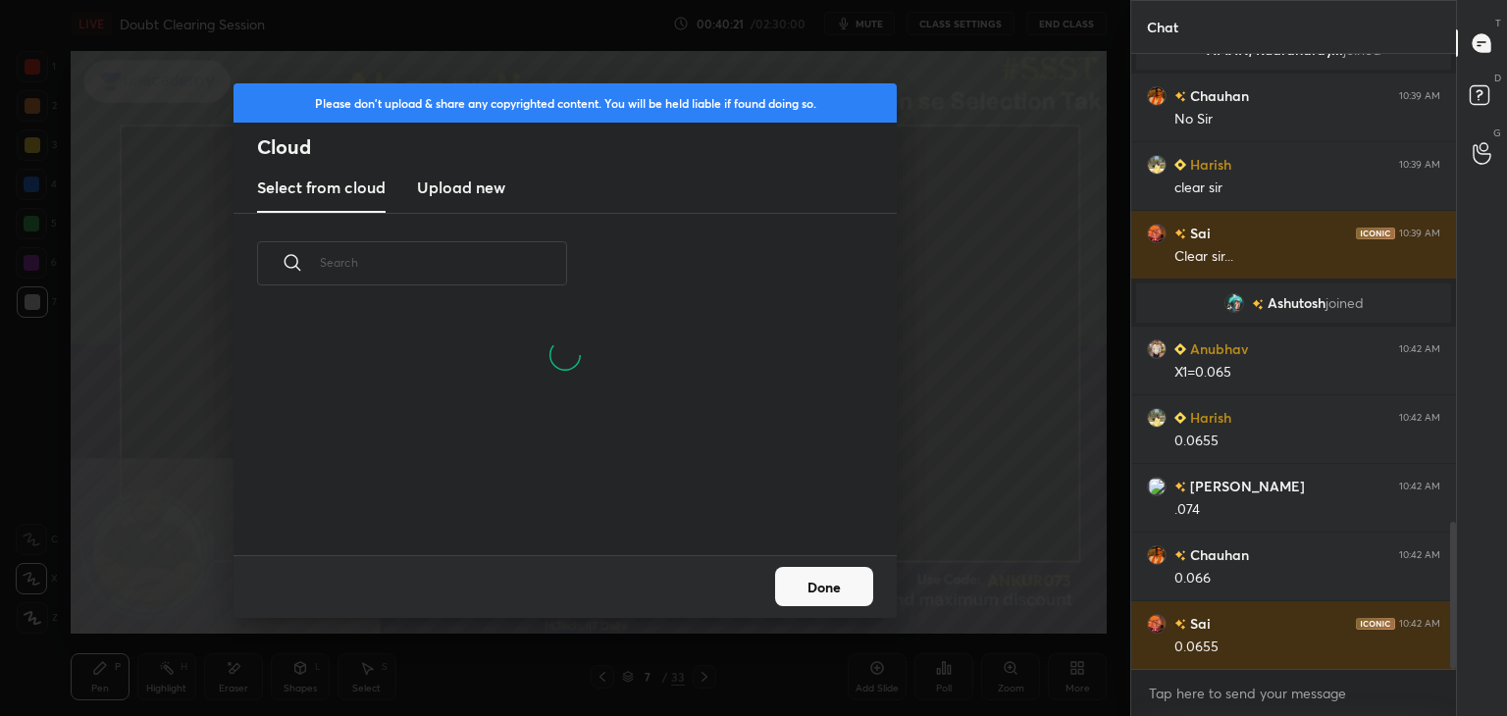
click at [449, 176] on h3 "Upload new" at bounding box center [461, 188] width 88 height 24
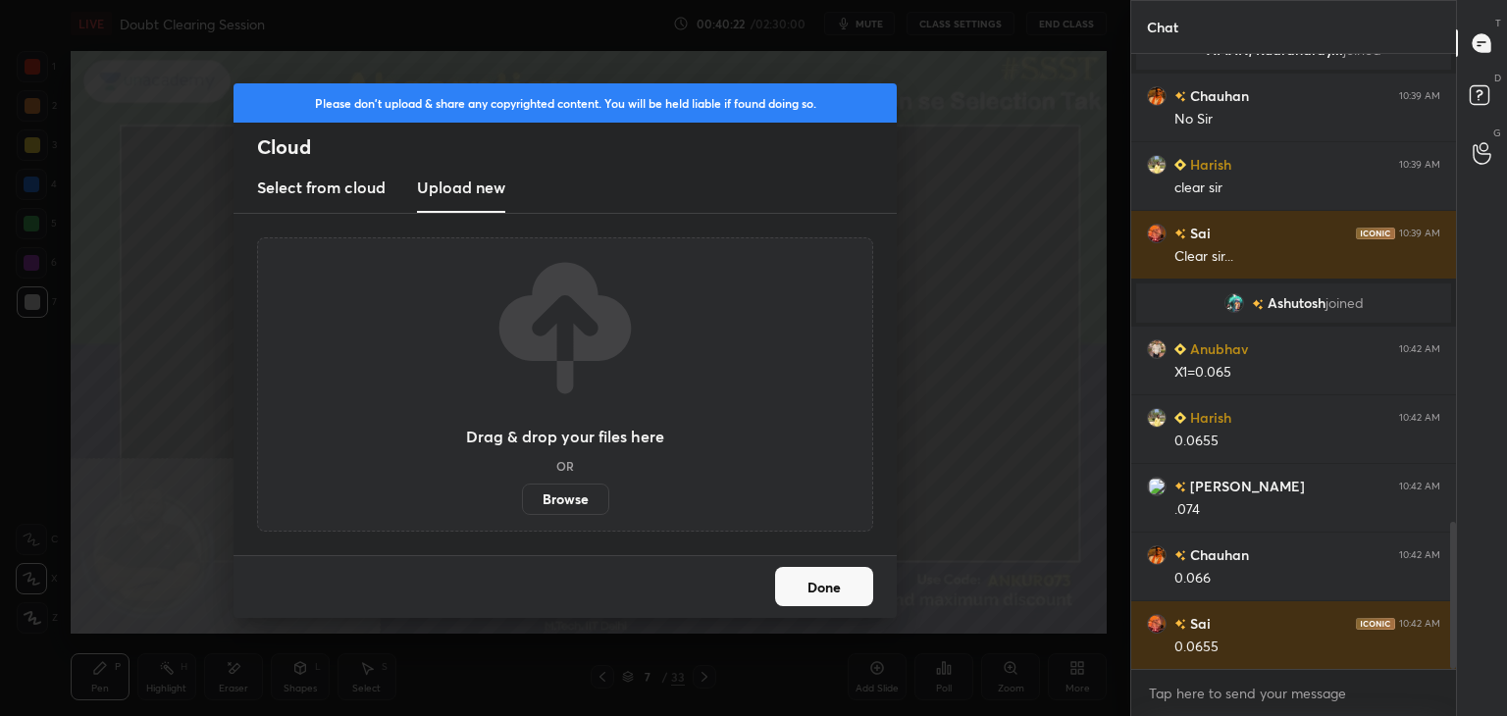
click at [554, 493] on label "Browse" at bounding box center [565, 499] width 87 height 31
click at [522, 493] on input "Browse" at bounding box center [522, 499] width 0 height 31
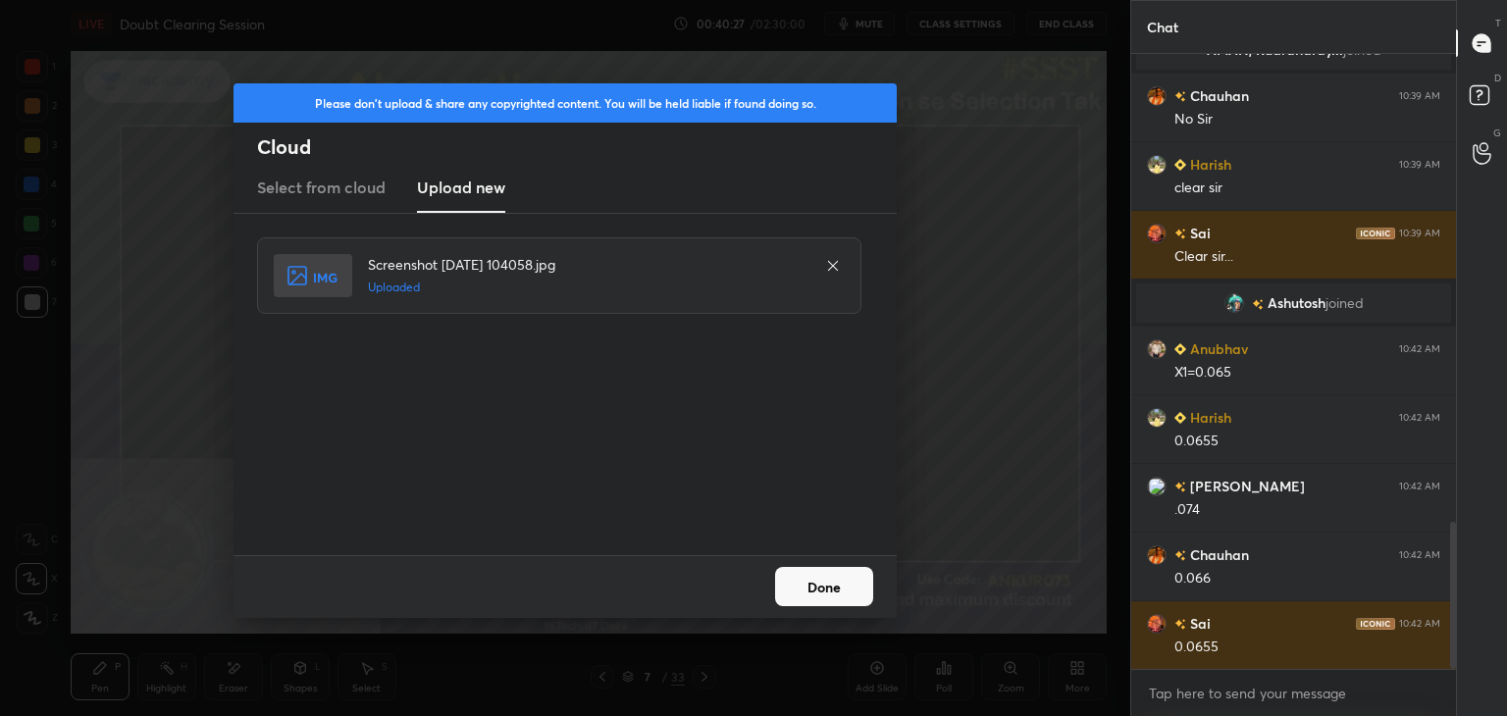
click at [805, 587] on button "Done" at bounding box center [824, 586] width 98 height 39
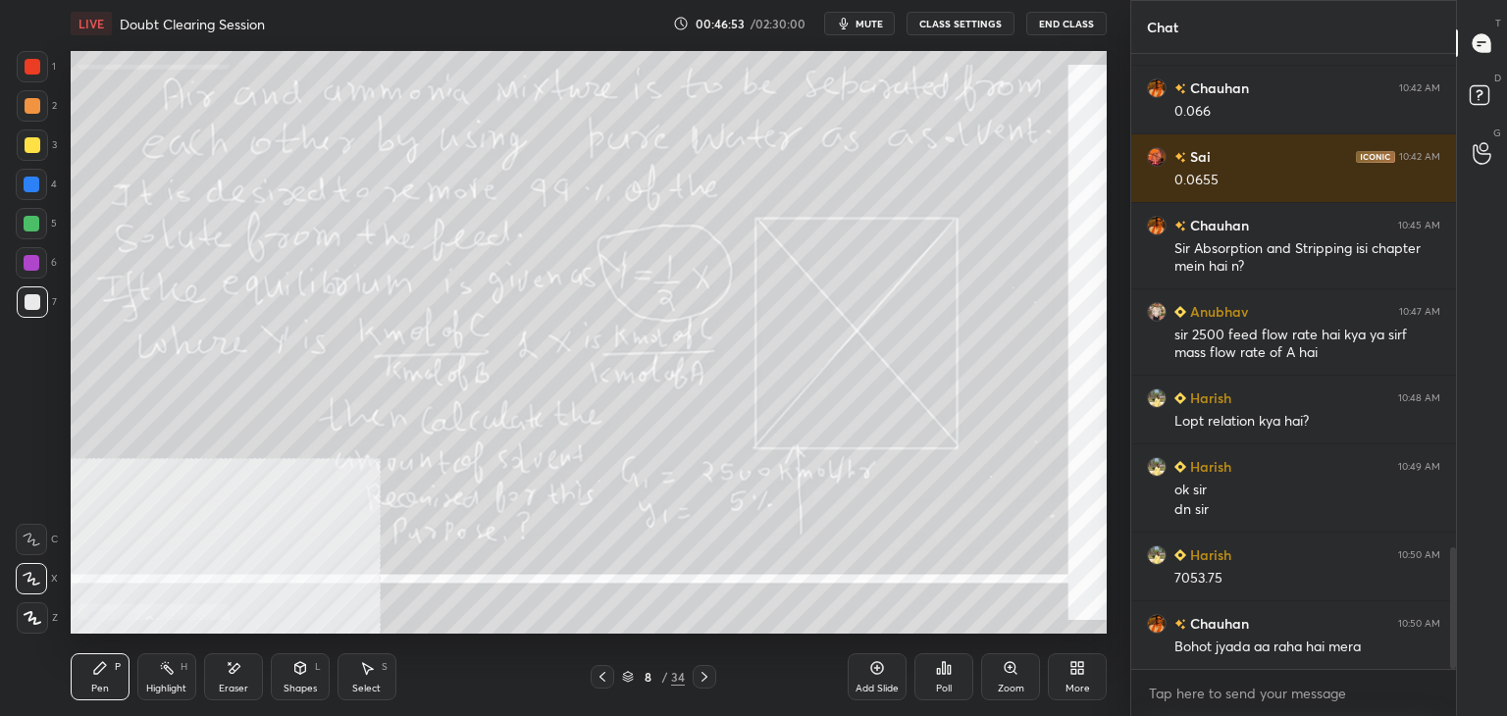
scroll to position [2491, 0]
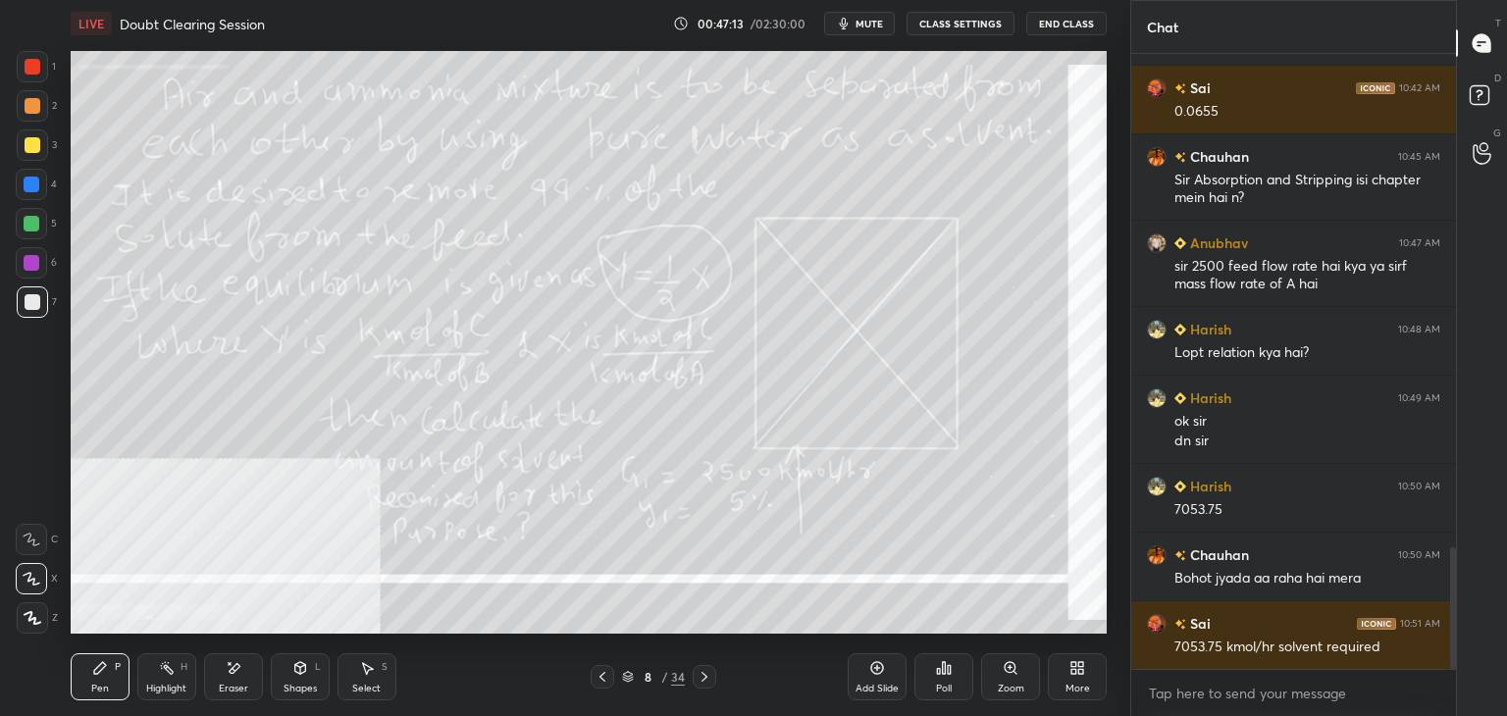
click at [1112, 489] on div "Setting up your live class Poll for secs No correct answer Start poll" at bounding box center [589, 342] width 1052 height 591
click at [703, 677] on icon at bounding box center [705, 677] width 16 height 16
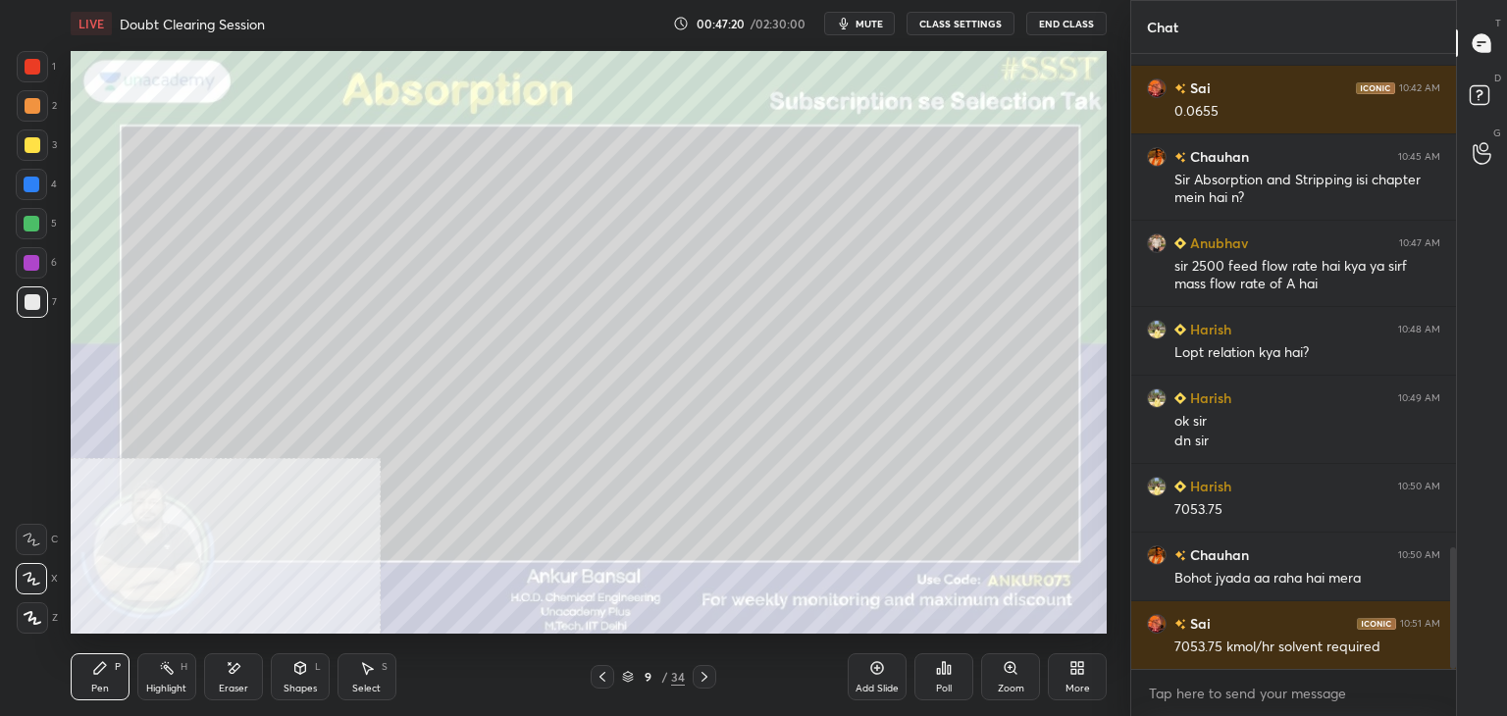
click at [292, 677] on div "Shapes L" at bounding box center [300, 677] width 59 height 47
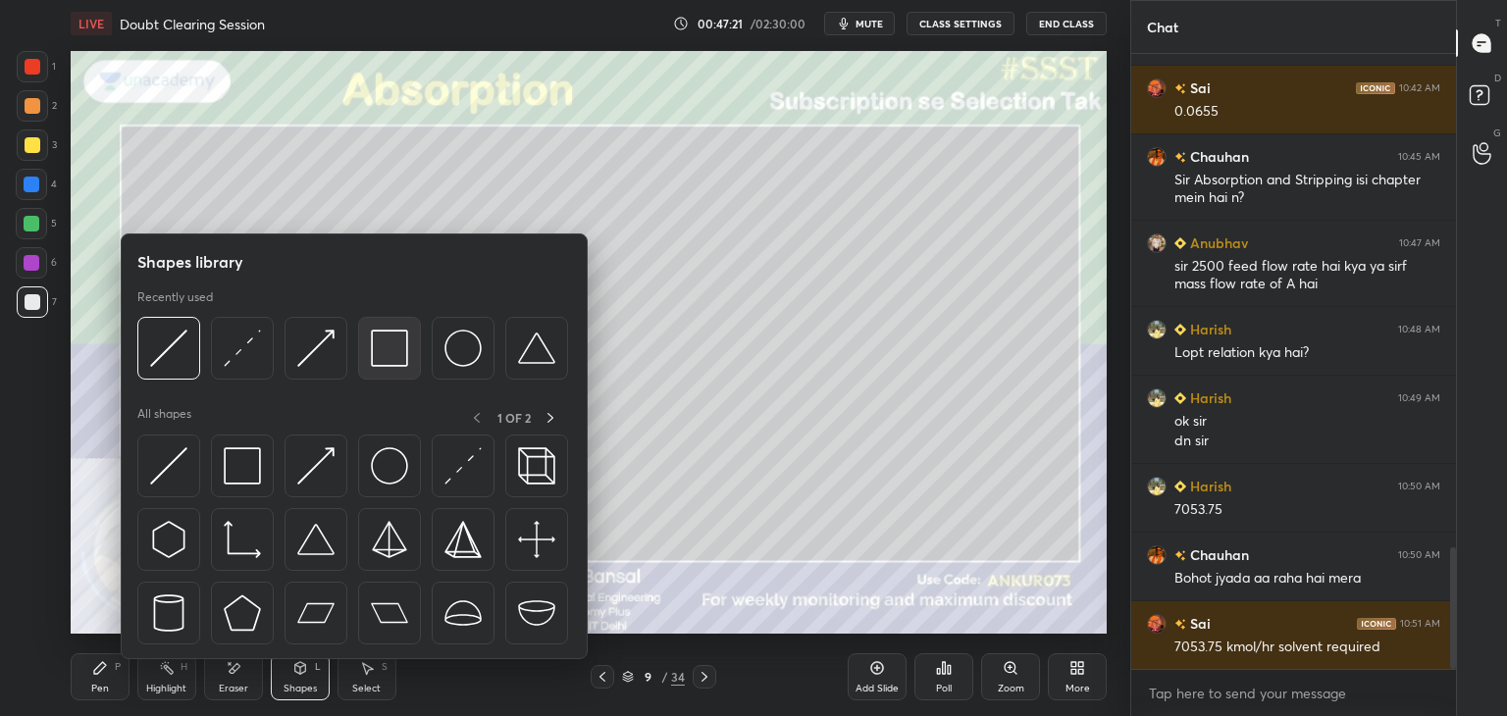
click at [411, 343] on div at bounding box center [389, 348] width 63 height 63
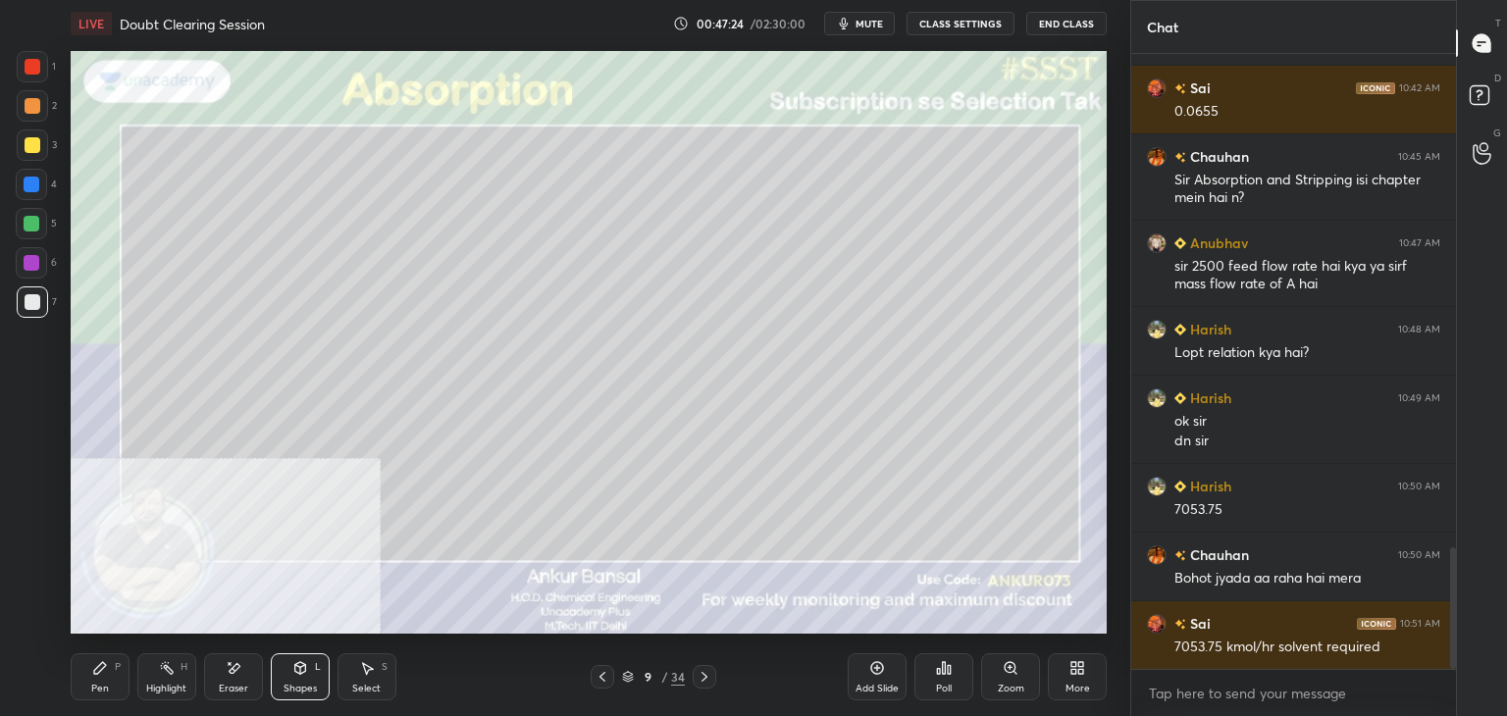
click at [283, 668] on div "Shapes L" at bounding box center [300, 677] width 59 height 47
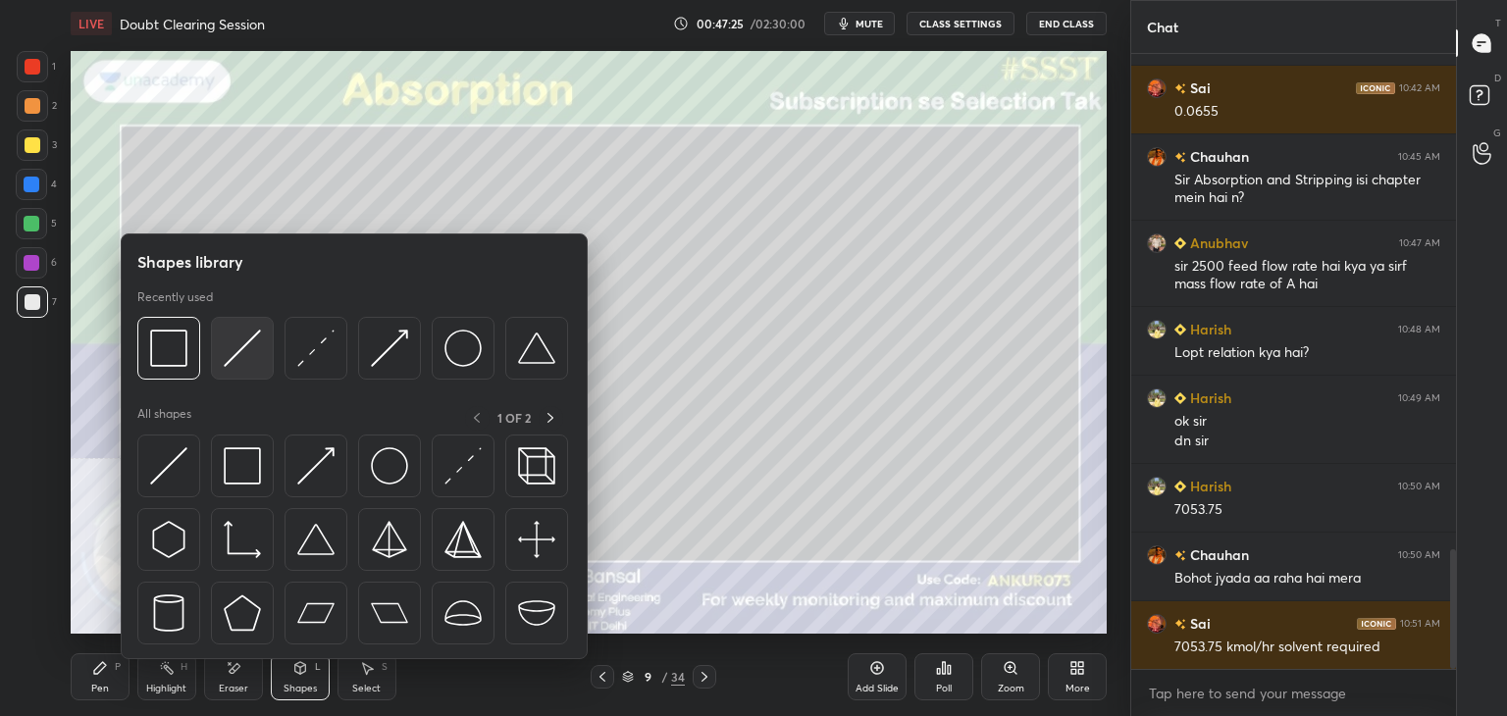
scroll to position [2560, 0]
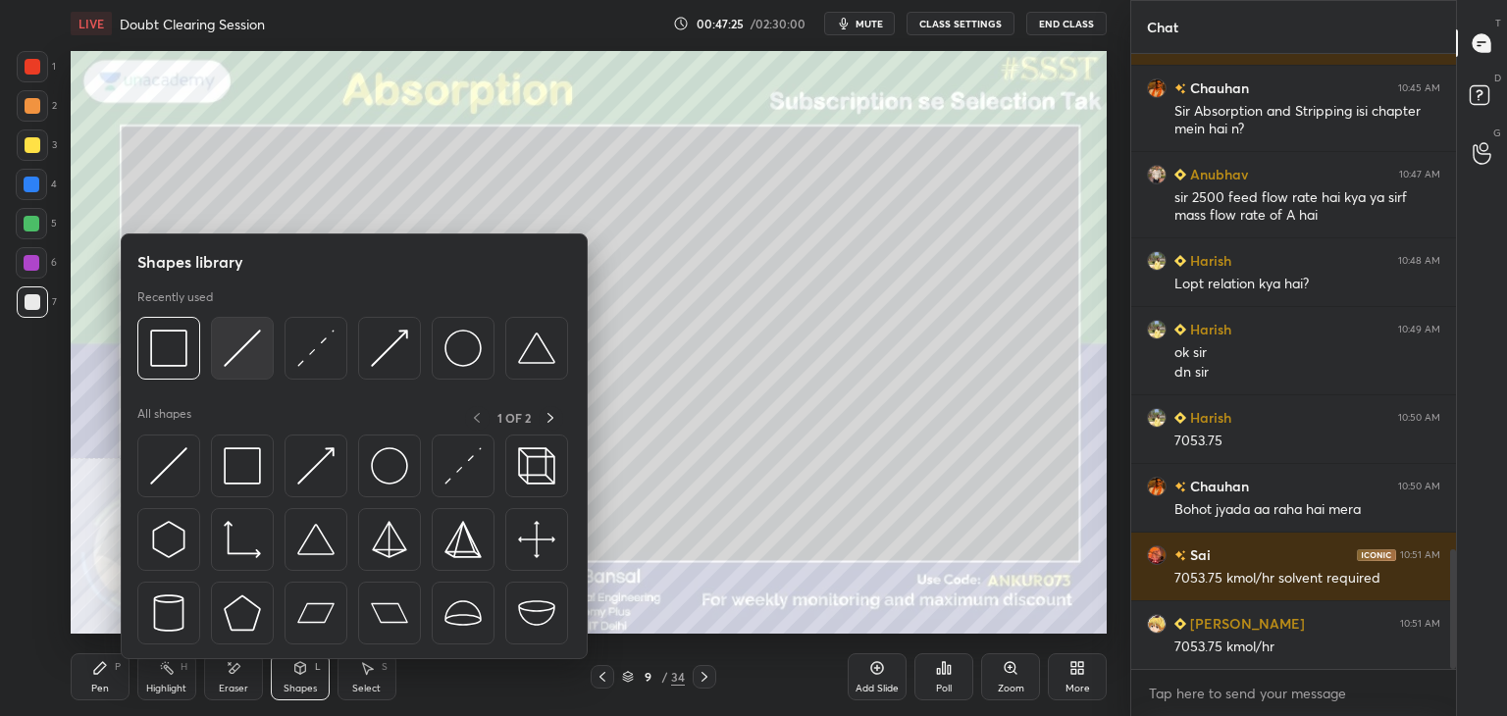
click at [256, 341] on img at bounding box center [242, 348] width 37 height 37
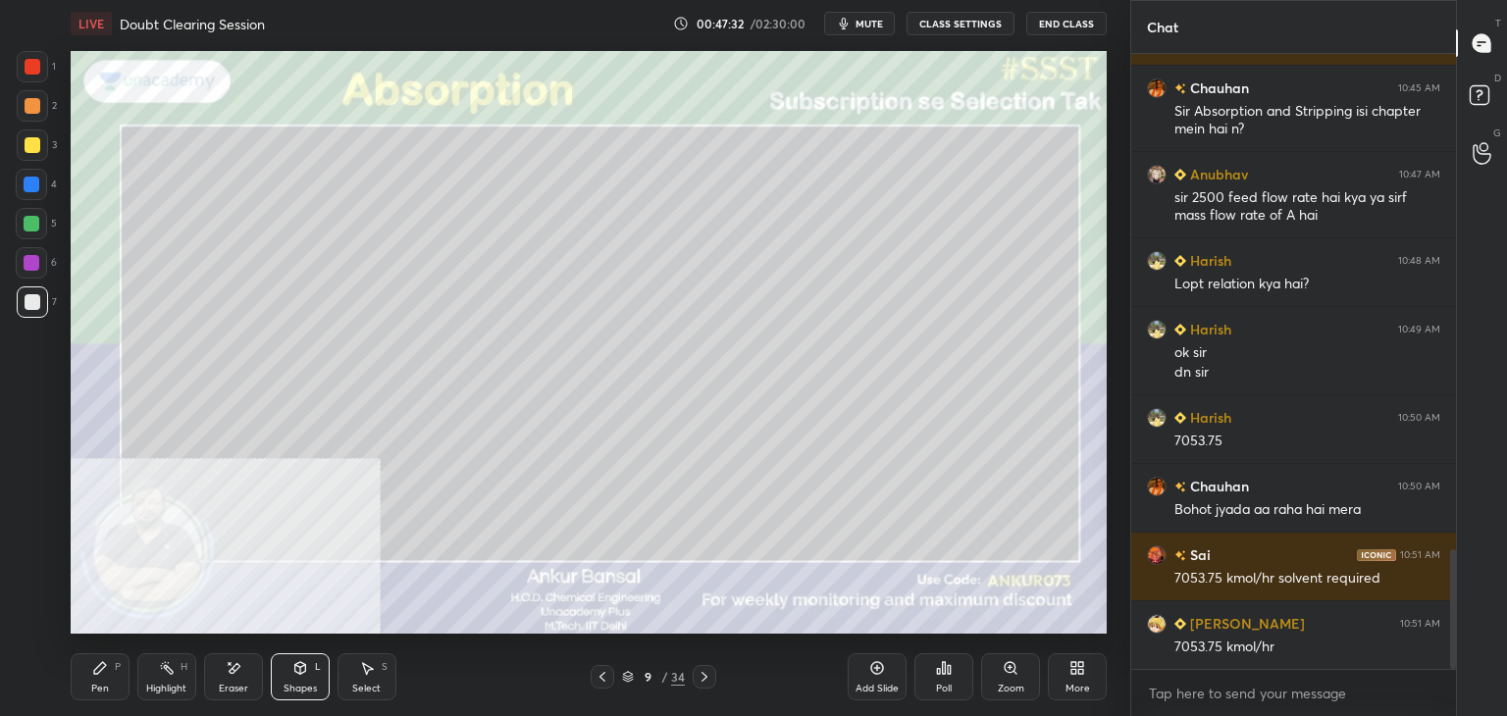
click at [285, 670] on div "Shapes L" at bounding box center [300, 677] width 59 height 47
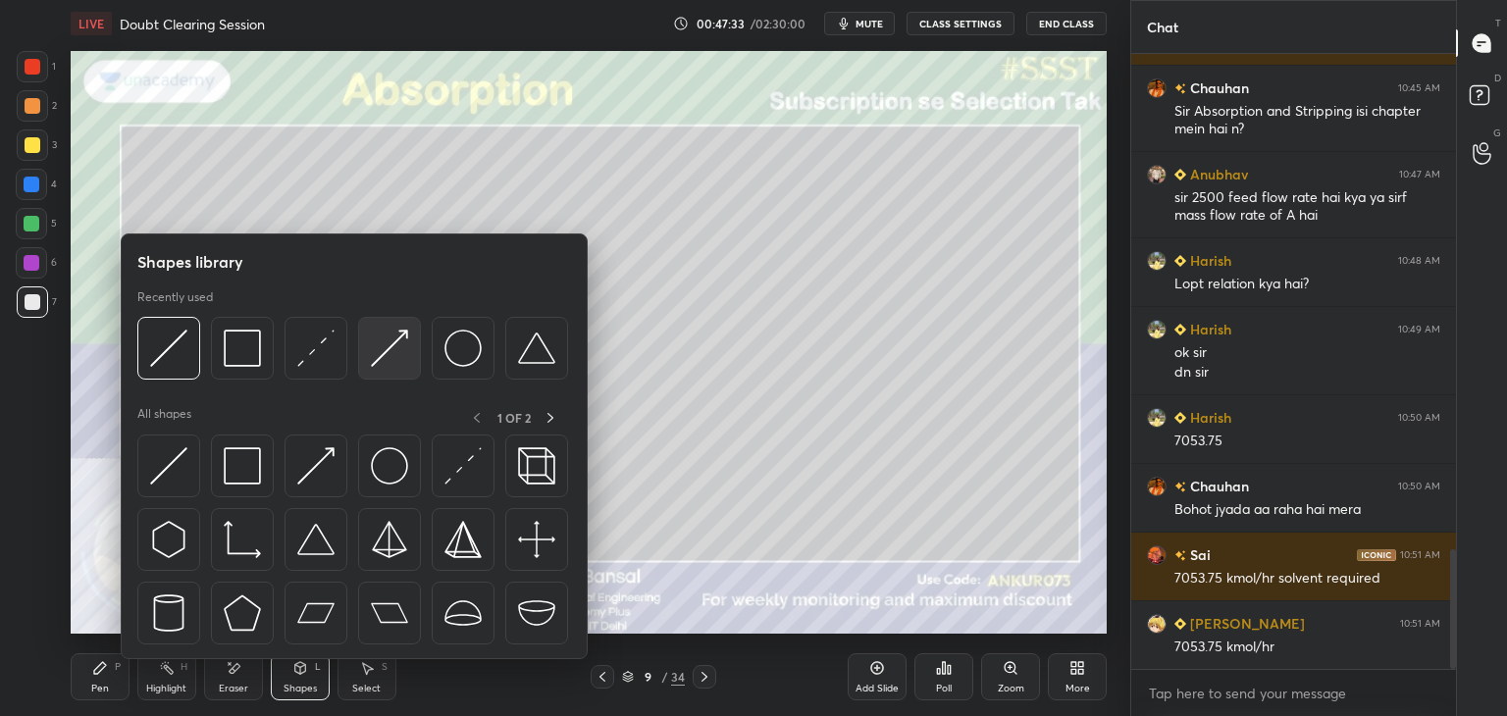
click at [389, 354] on img at bounding box center [389, 348] width 37 height 37
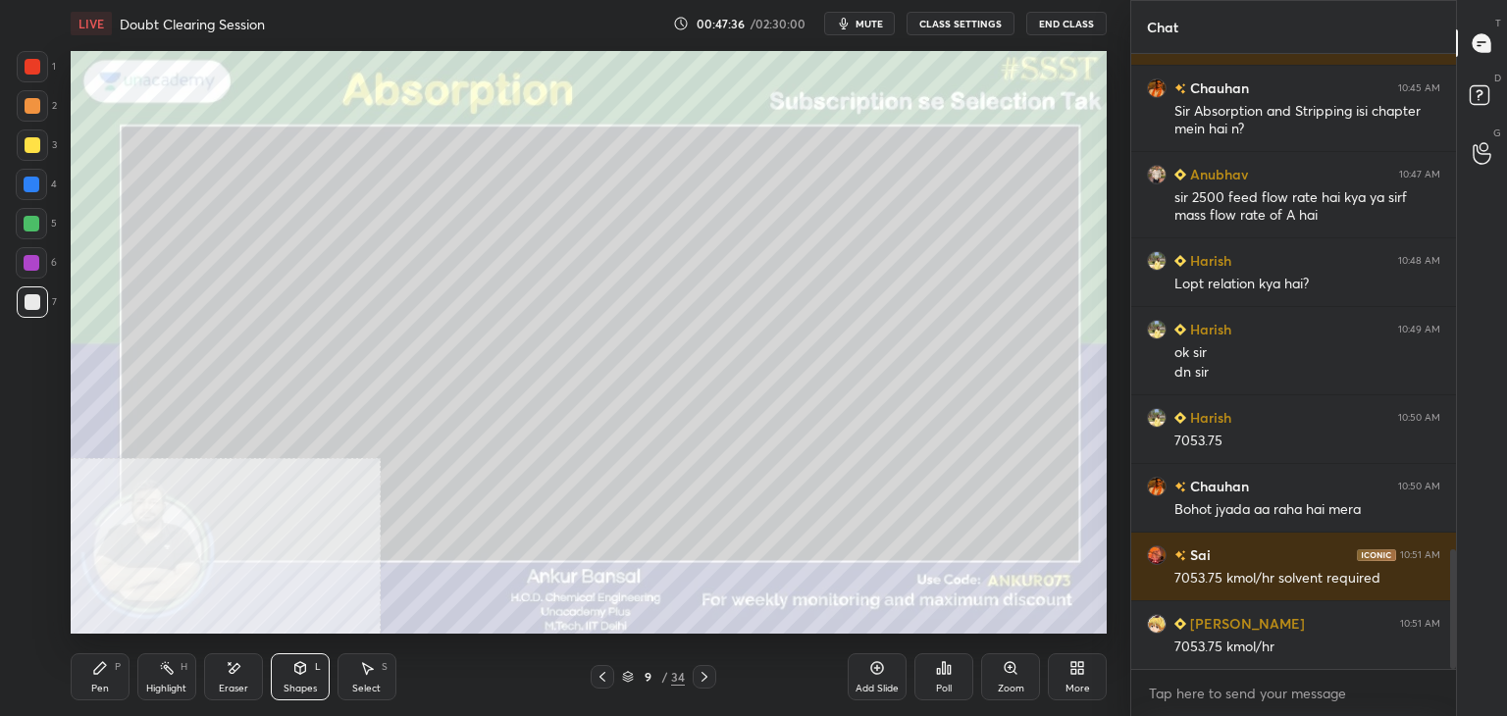
click at [118, 679] on div "Pen P" at bounding box center [100, 677] width 59 height 47
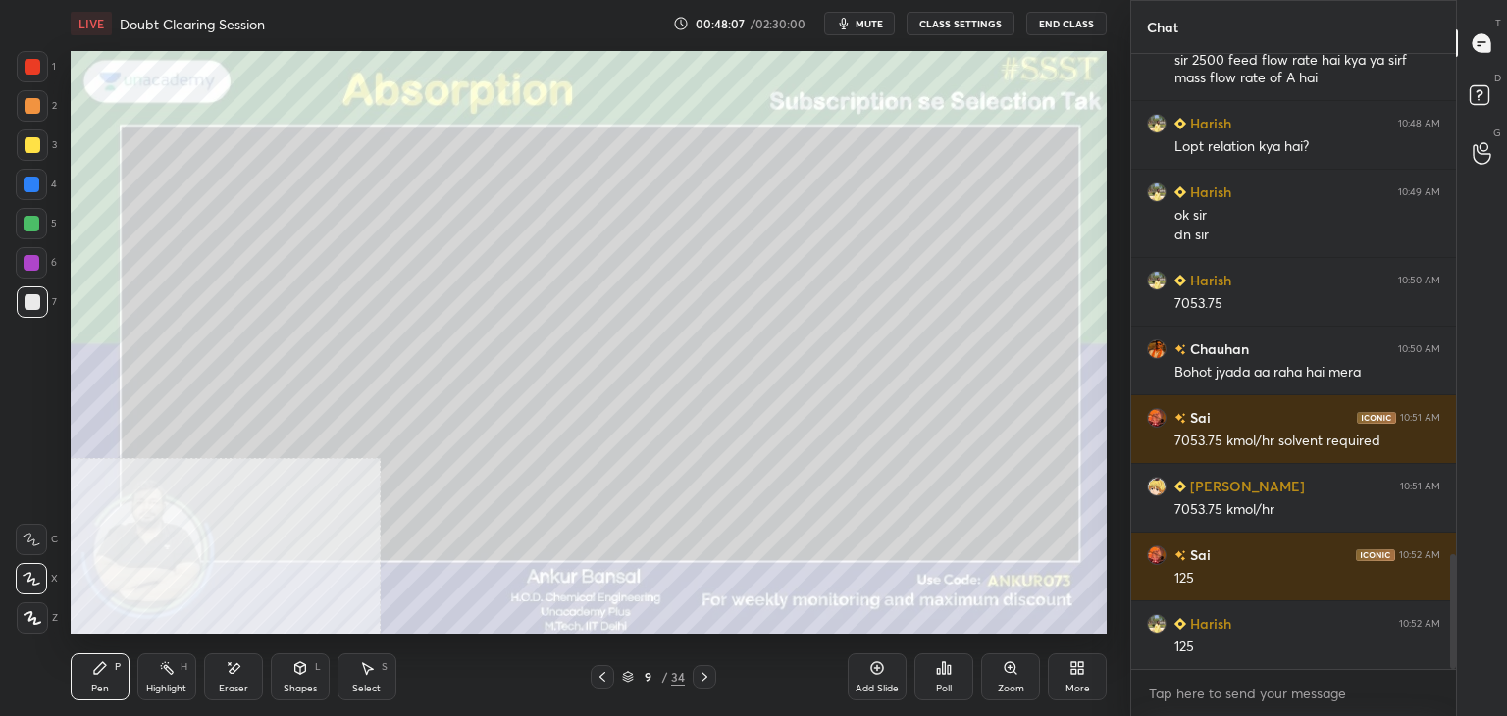
scroll to position [2717, 0]
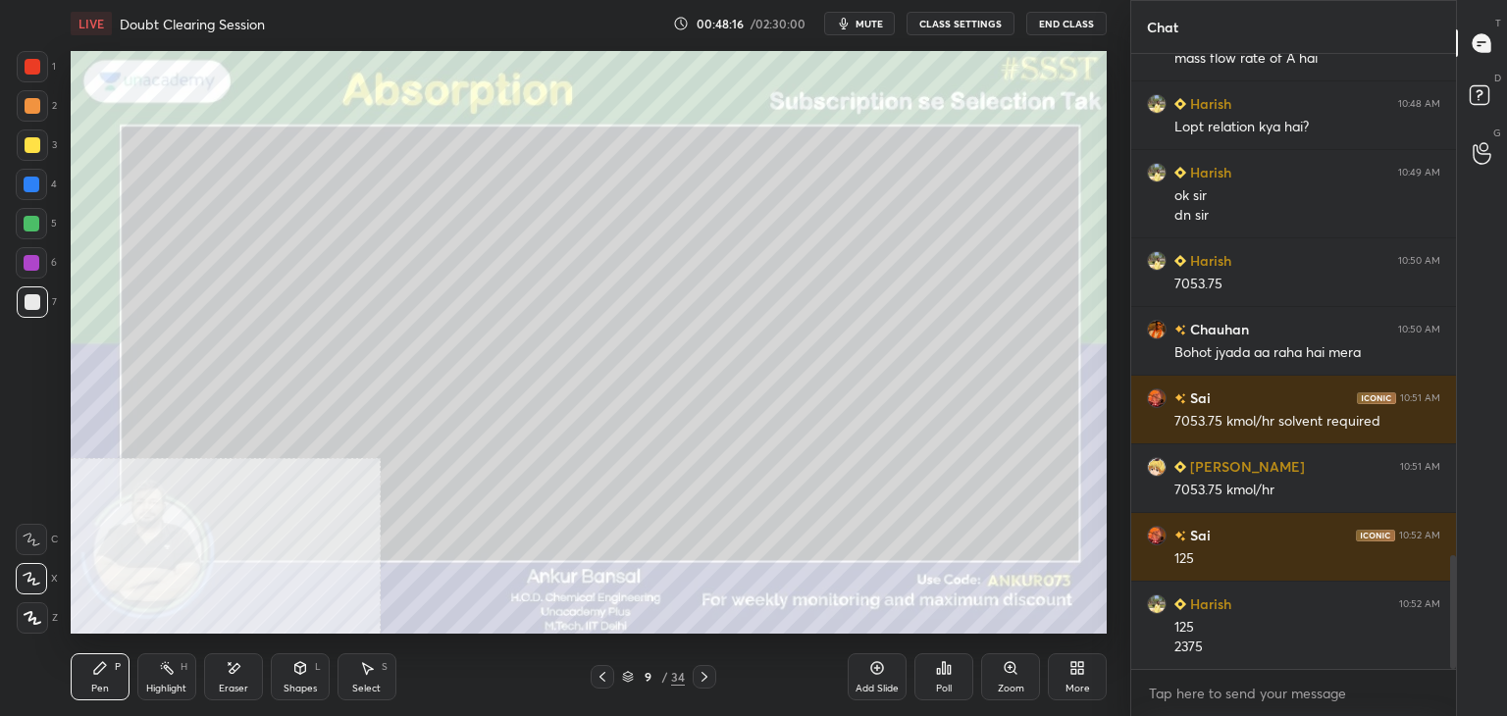
click at [305, 676] on icon at bounding box center [300, 668] width 16 height 16
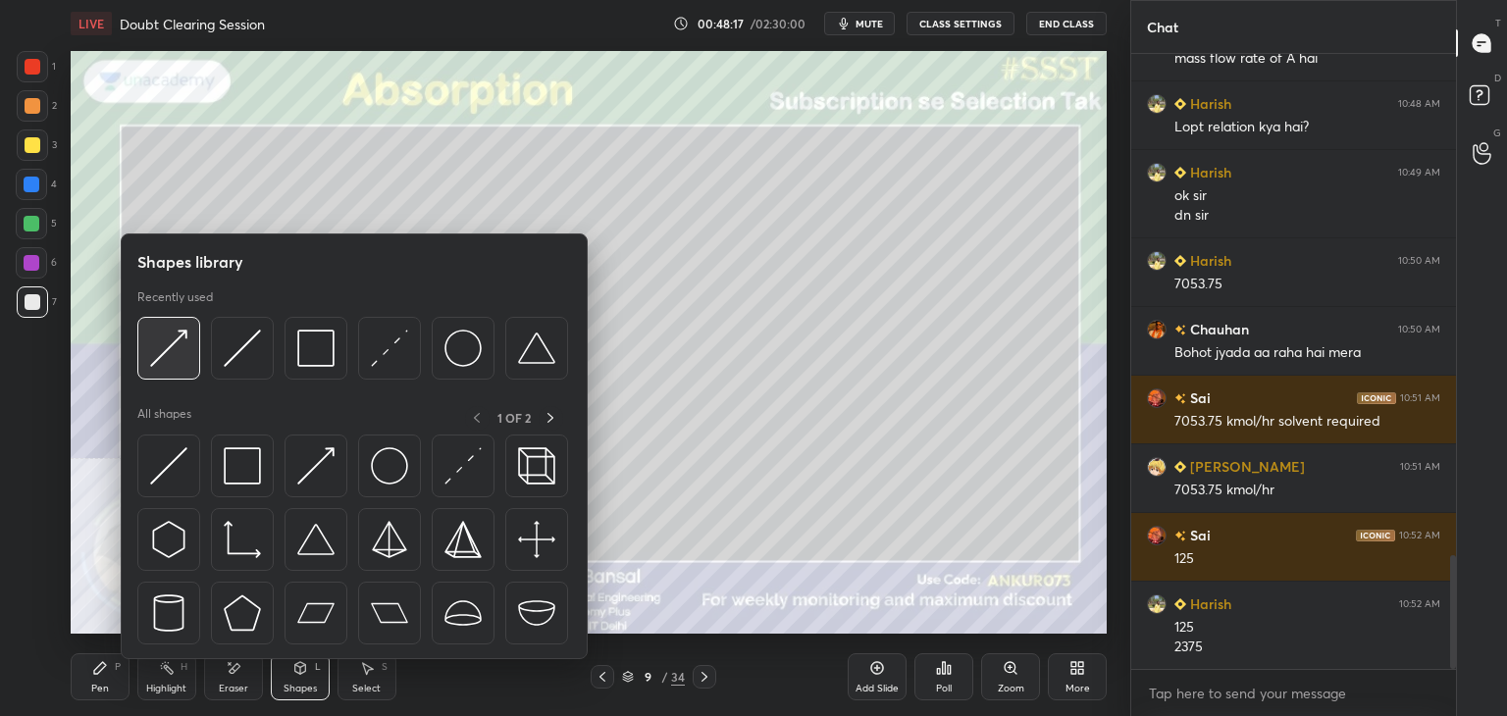
click at [190, 330] on div at bounding box center [168, 348] width 63 height 63
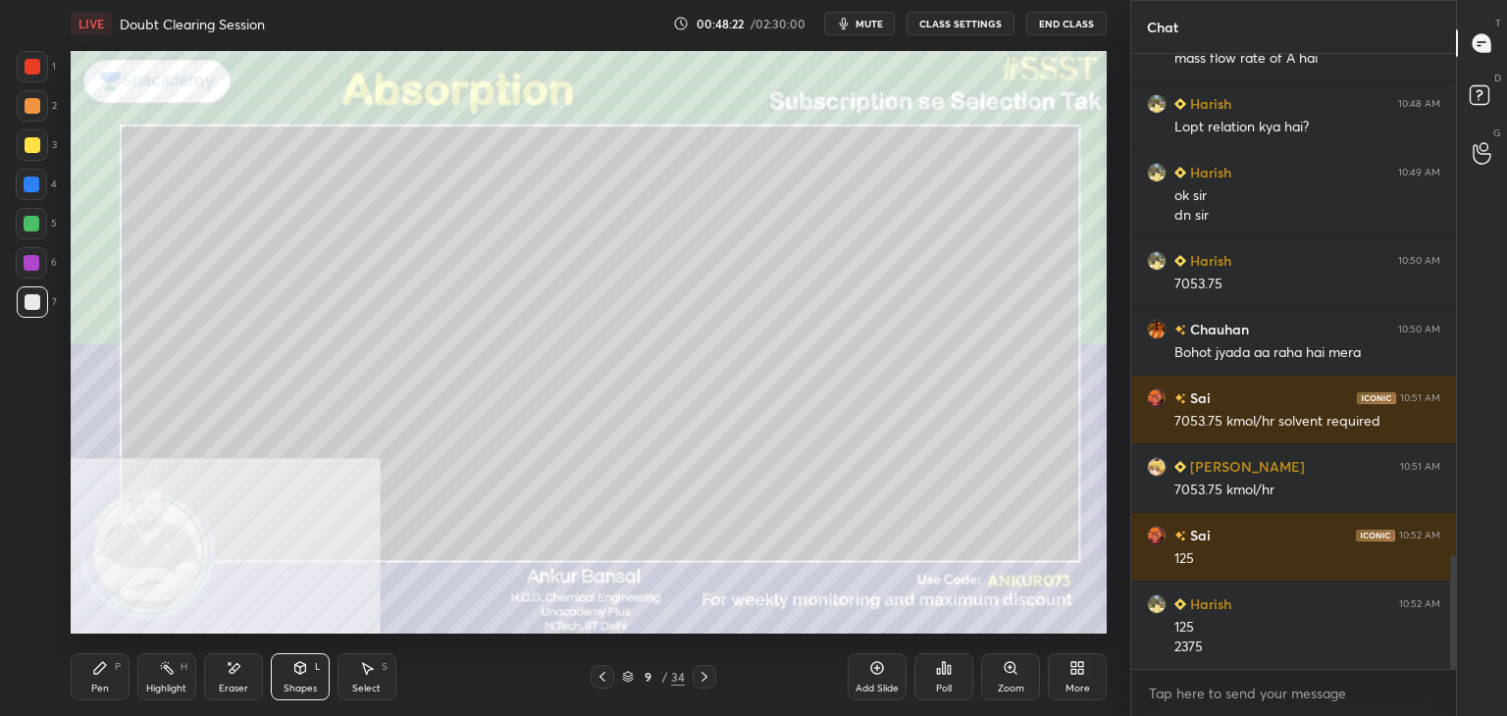
click at [94, 686] on div "Pen" at bounding box center [100, 689] width 18 height 10
click at [289, 679] on div "Shapes L" at bounding box center [300, 677] width 59 height 47
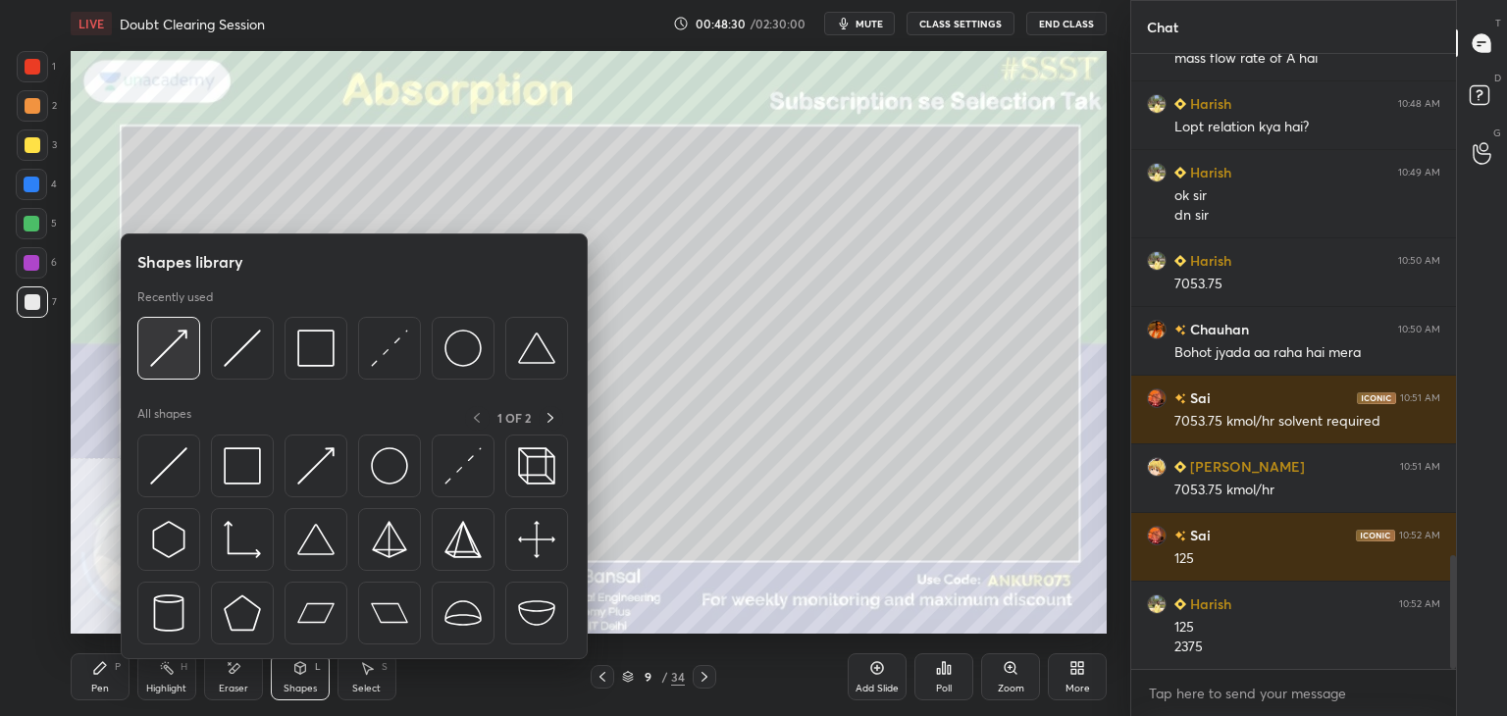
click at [169, 354] on img at bounding box center [168, 348] width 37 height 37
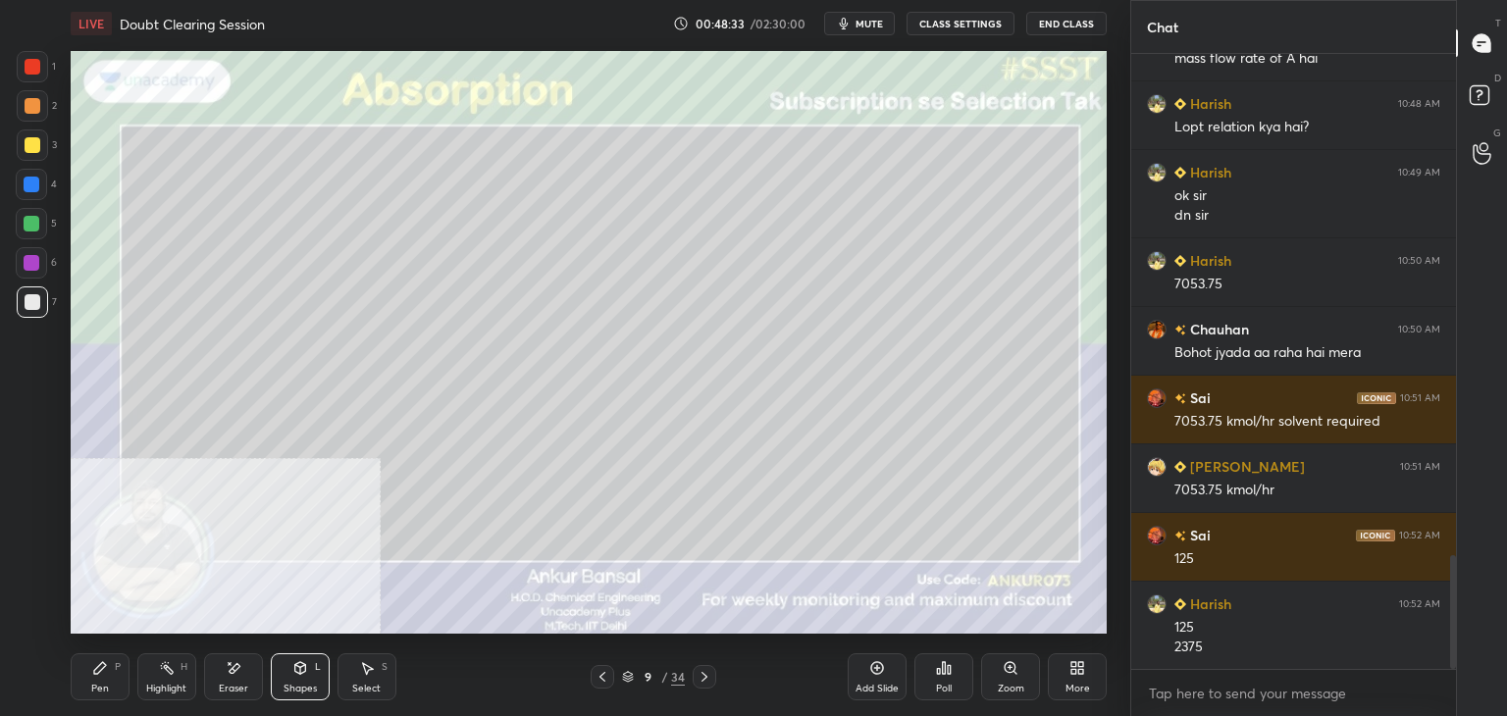
click at [98, 673] on icon at bounding box center [100, 668] width 12 height 12
click at [603, 674] on icon at bounding box center [603, 677] width 16 height 16
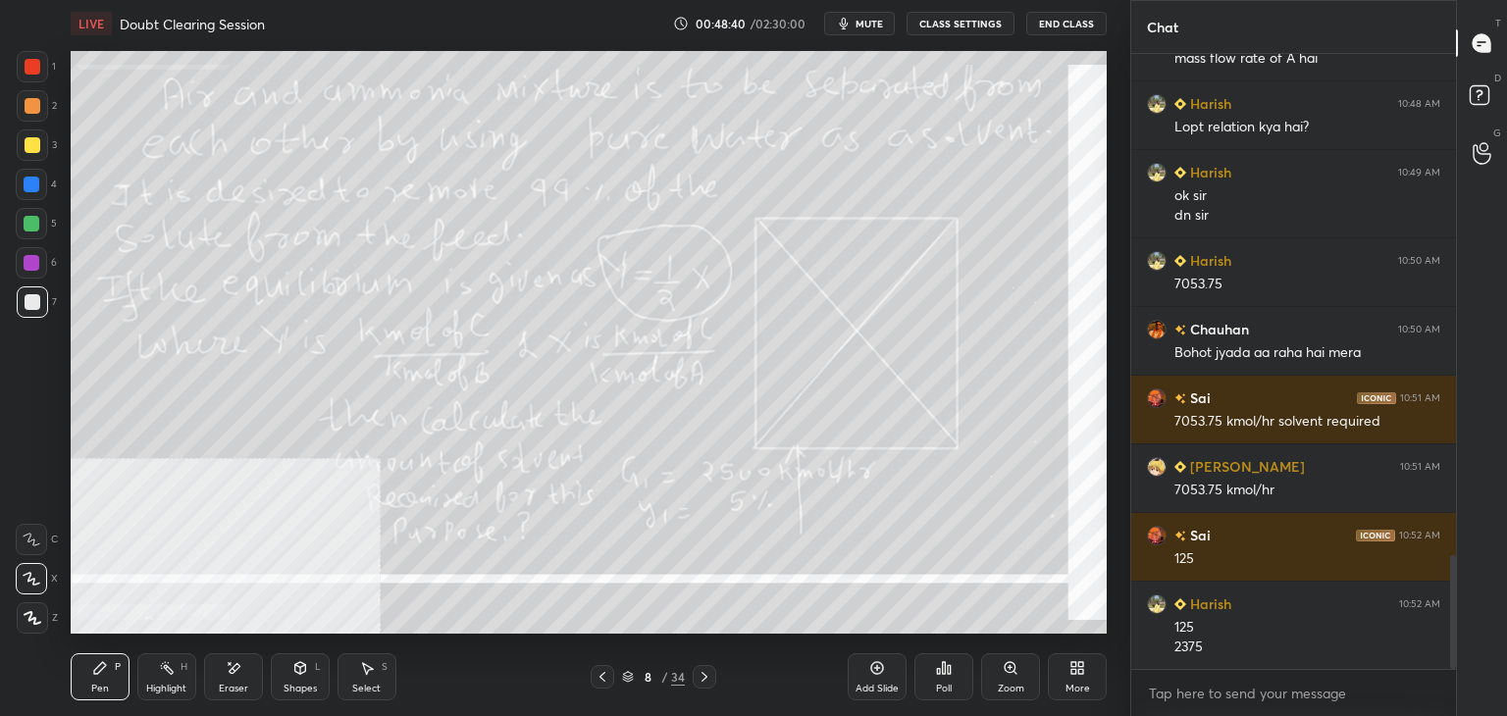
click at [708, 677] on icon at bounding box center [705, 677] width 16 height 16
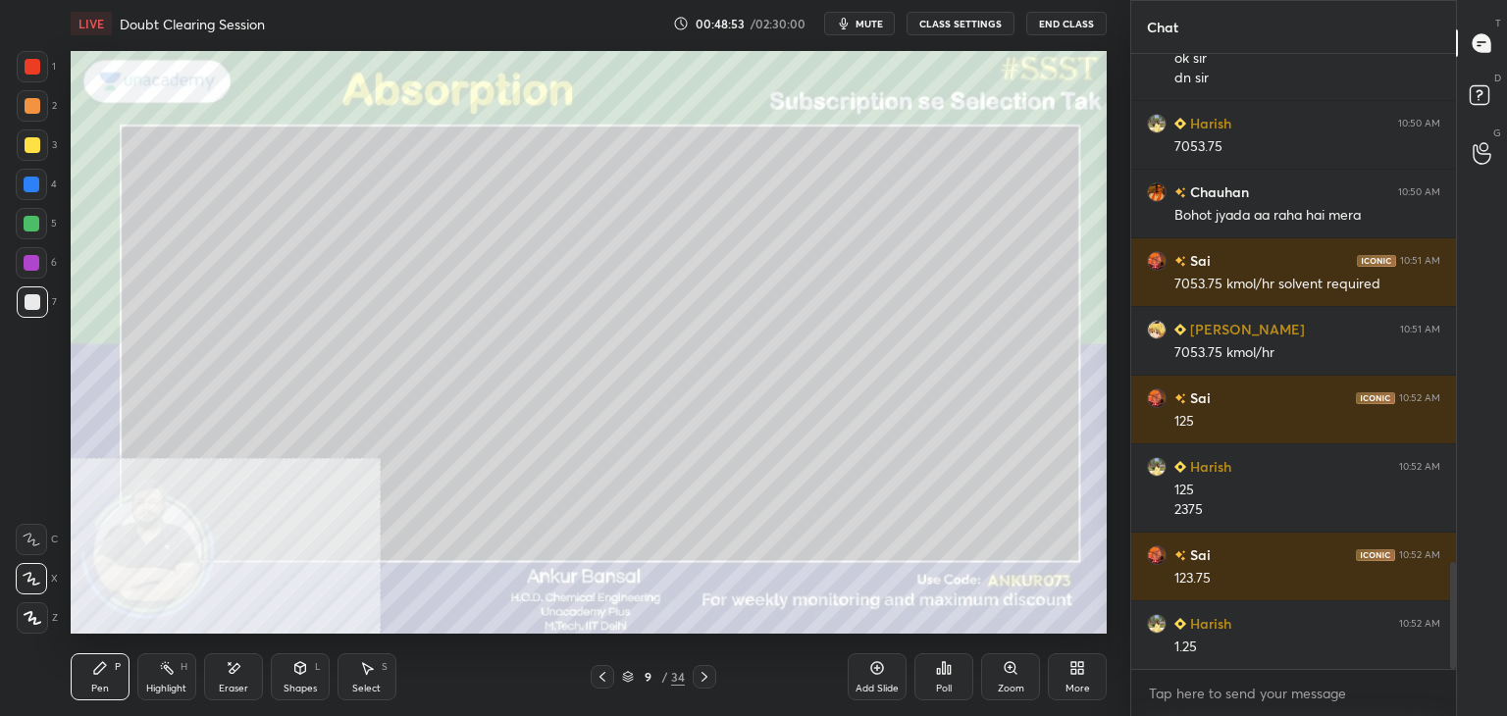
scroll to position [2923, 0]
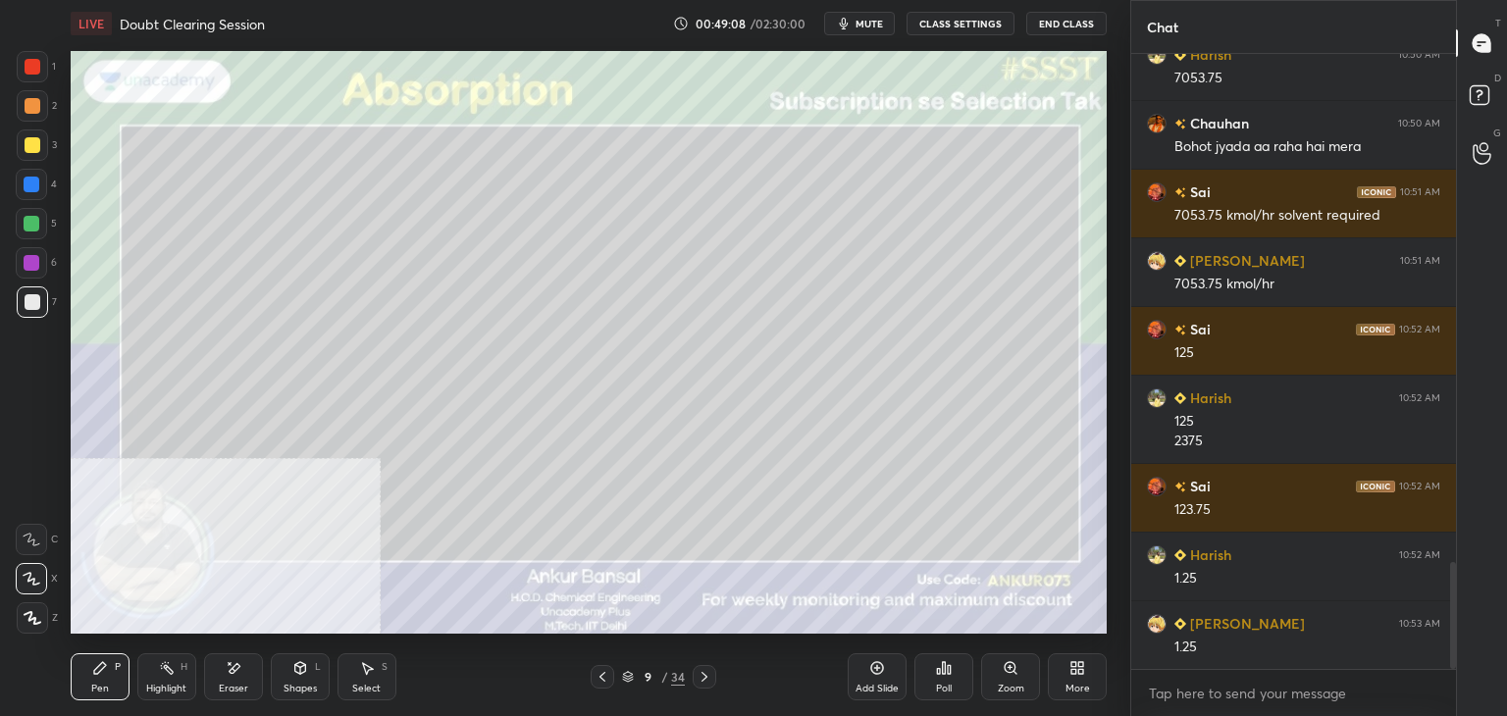
click at [297, 677] on div "Shapes L" at bounding box center [300, 677] width 59 height 47
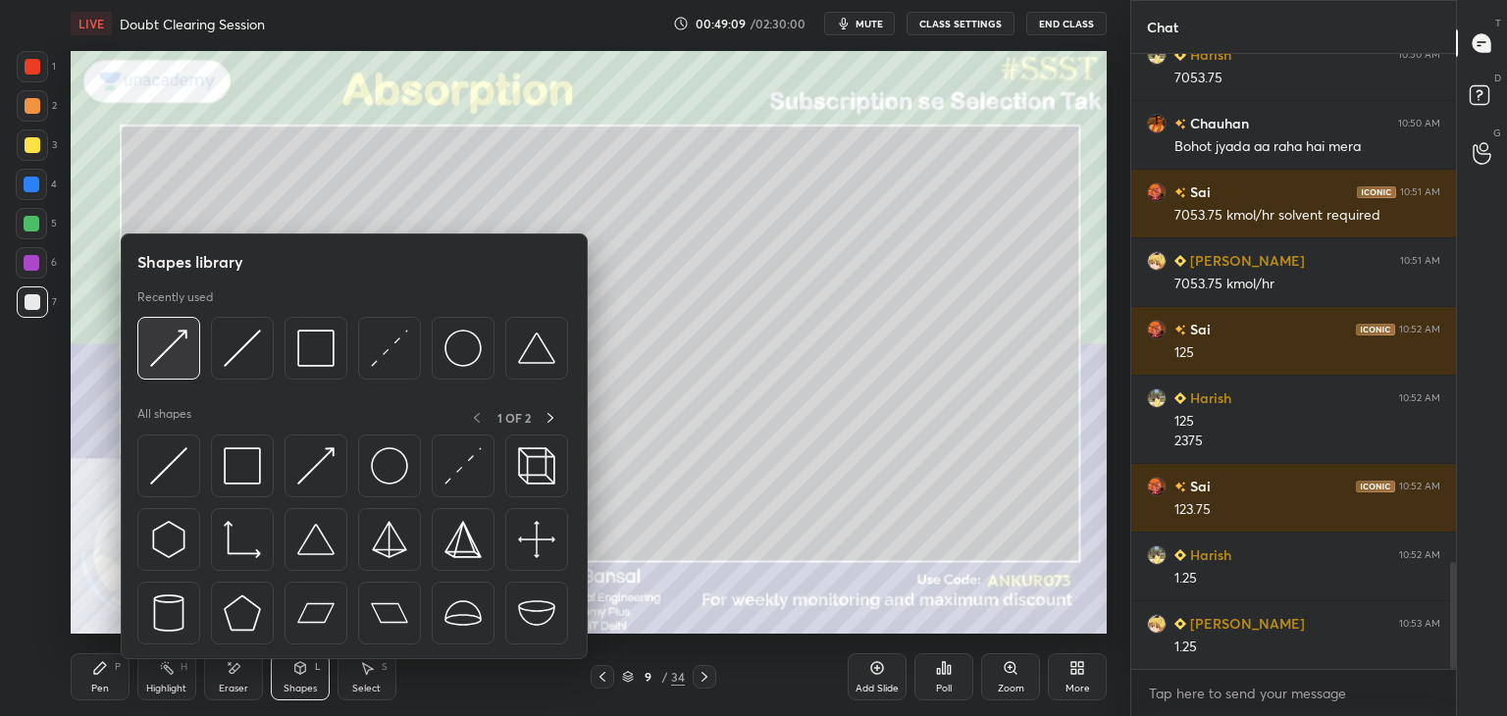
click at [183, 362] on img at bounding box center [168, 348] width 37 height 37
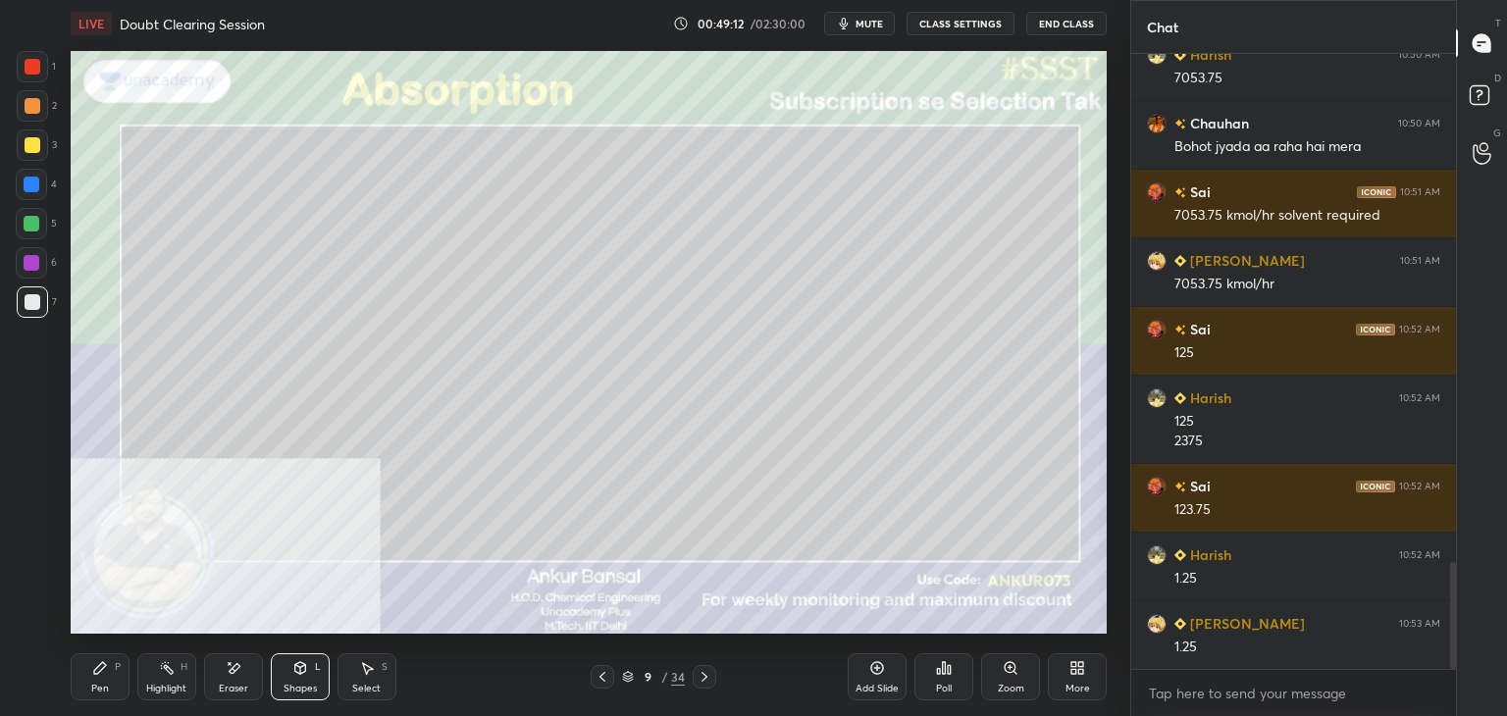
click at [111, 678] on div "Pen P" at bounding box center [100, 677] width 59 height 47
click at [701, 677] on icon at bounding box center [705, 677] width 16 height 16
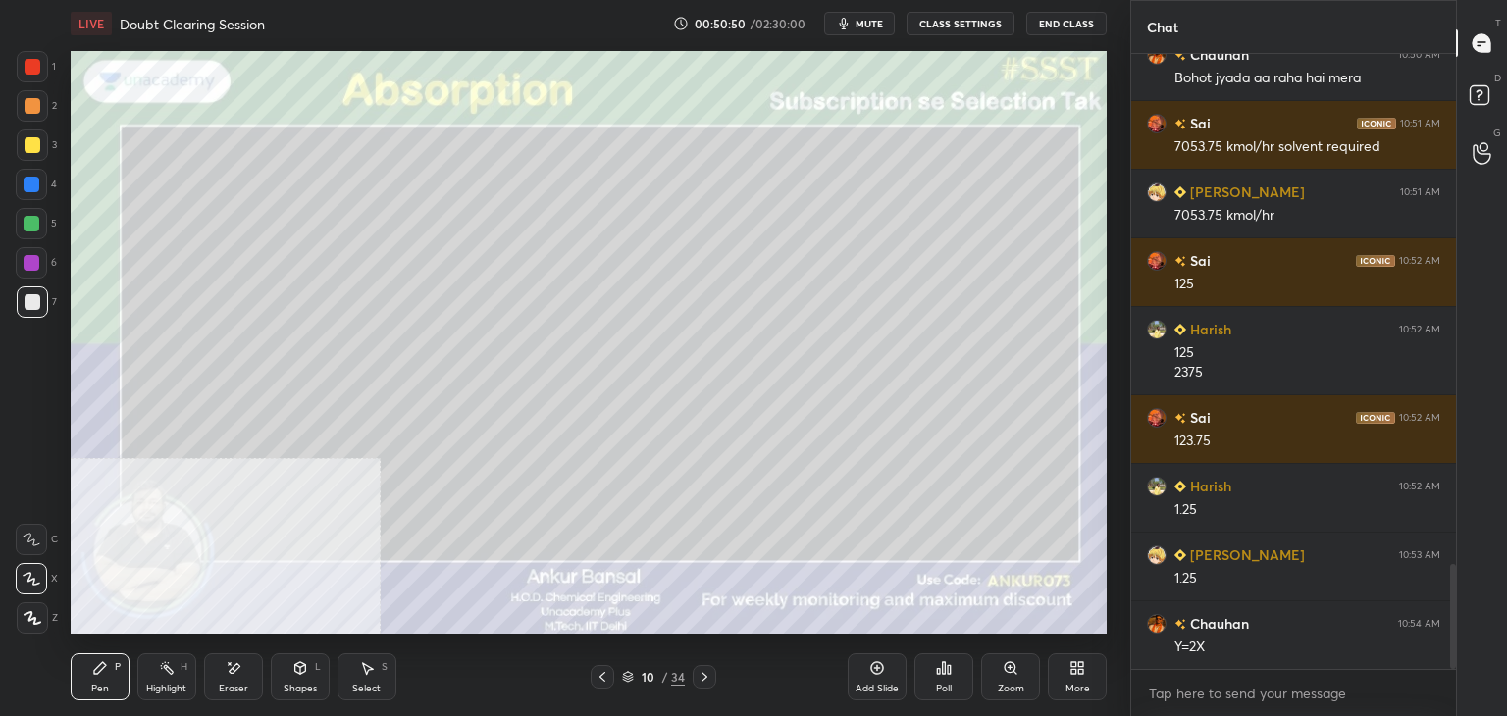
click at [228, 671] on icon at bounding box center [234, 668] width 16 height 17
click at [102, 677] on div "Pen P" at bounding box center [100, 677] width 59 height 47
click at [230, 679] on div "Eraser" at bounding box center [233, 677] width 59 height 47
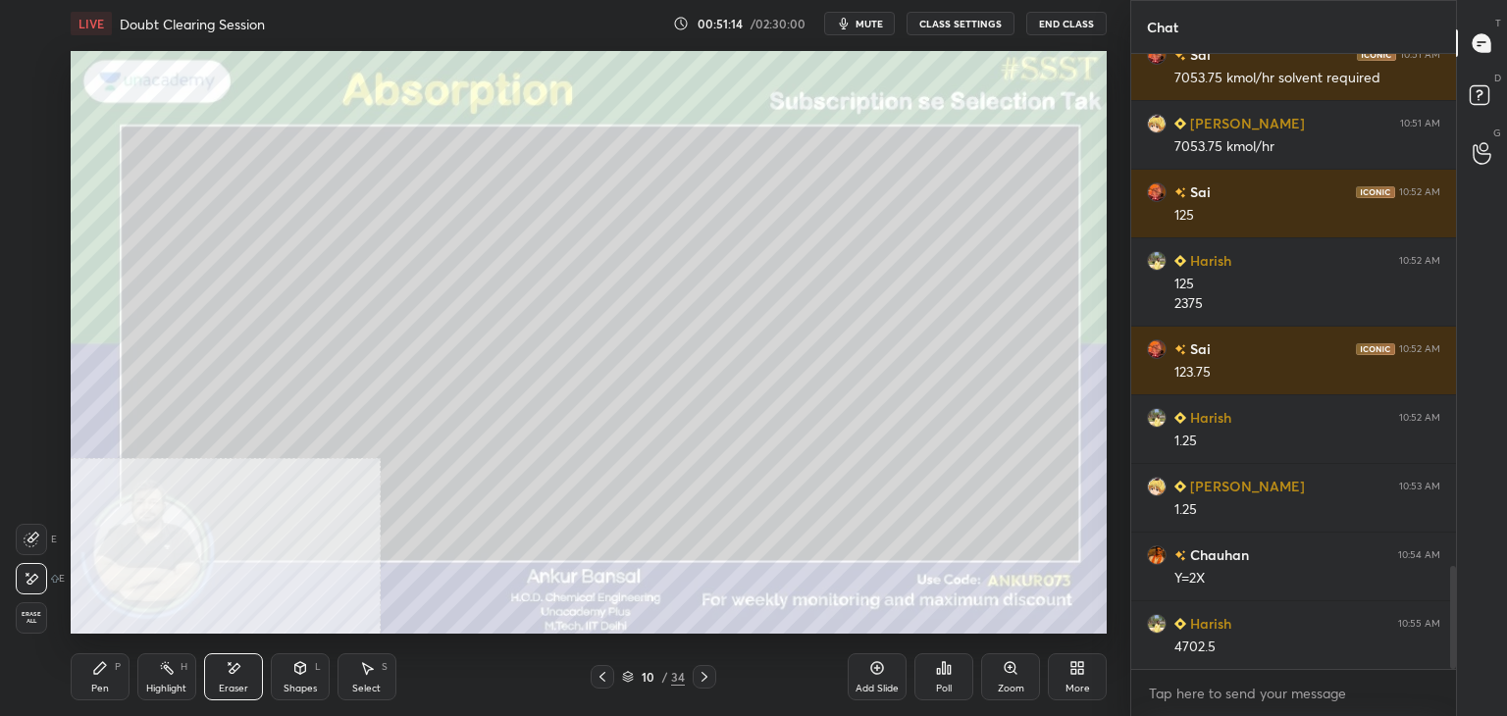
click at [79, 675] on div "Pen P" at bounding box center [100, 677] width 59 height 47
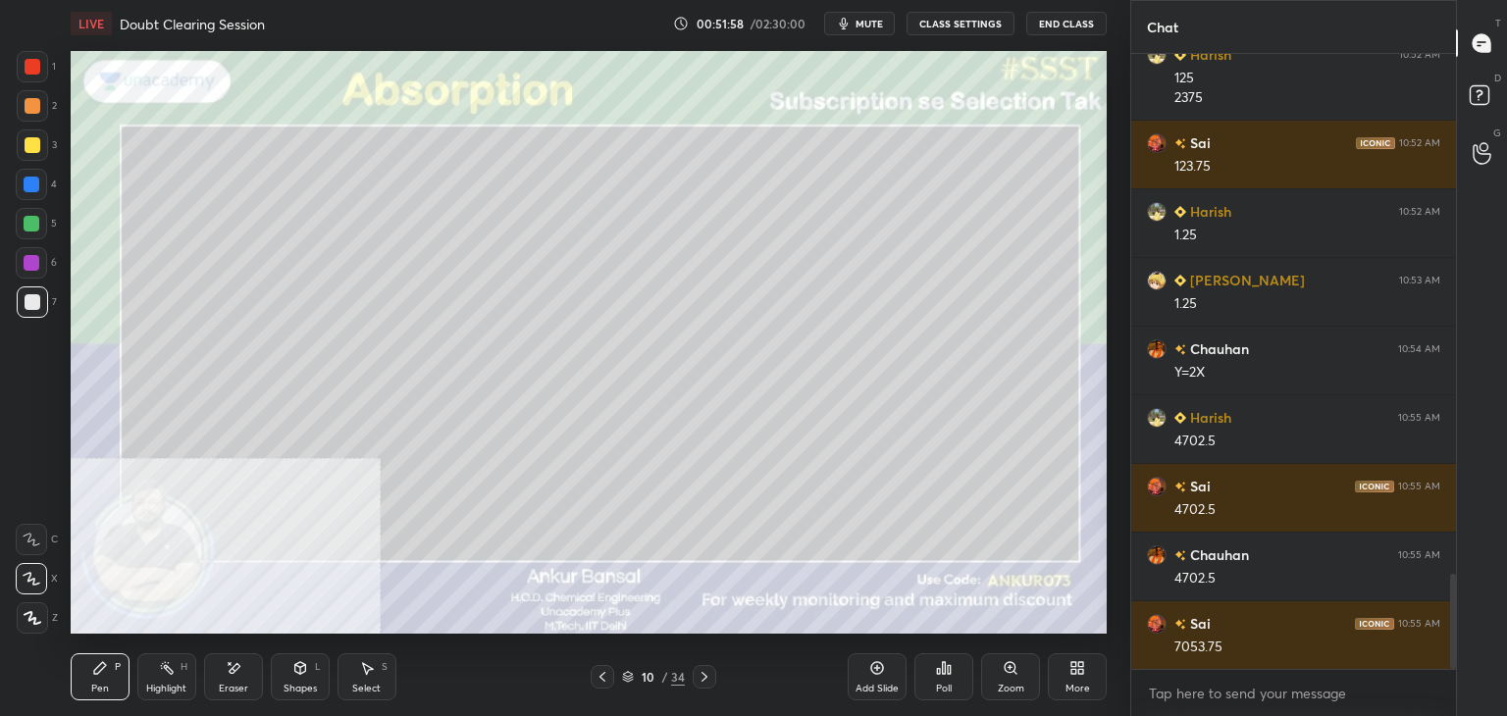
scroll to position [3370, 0]
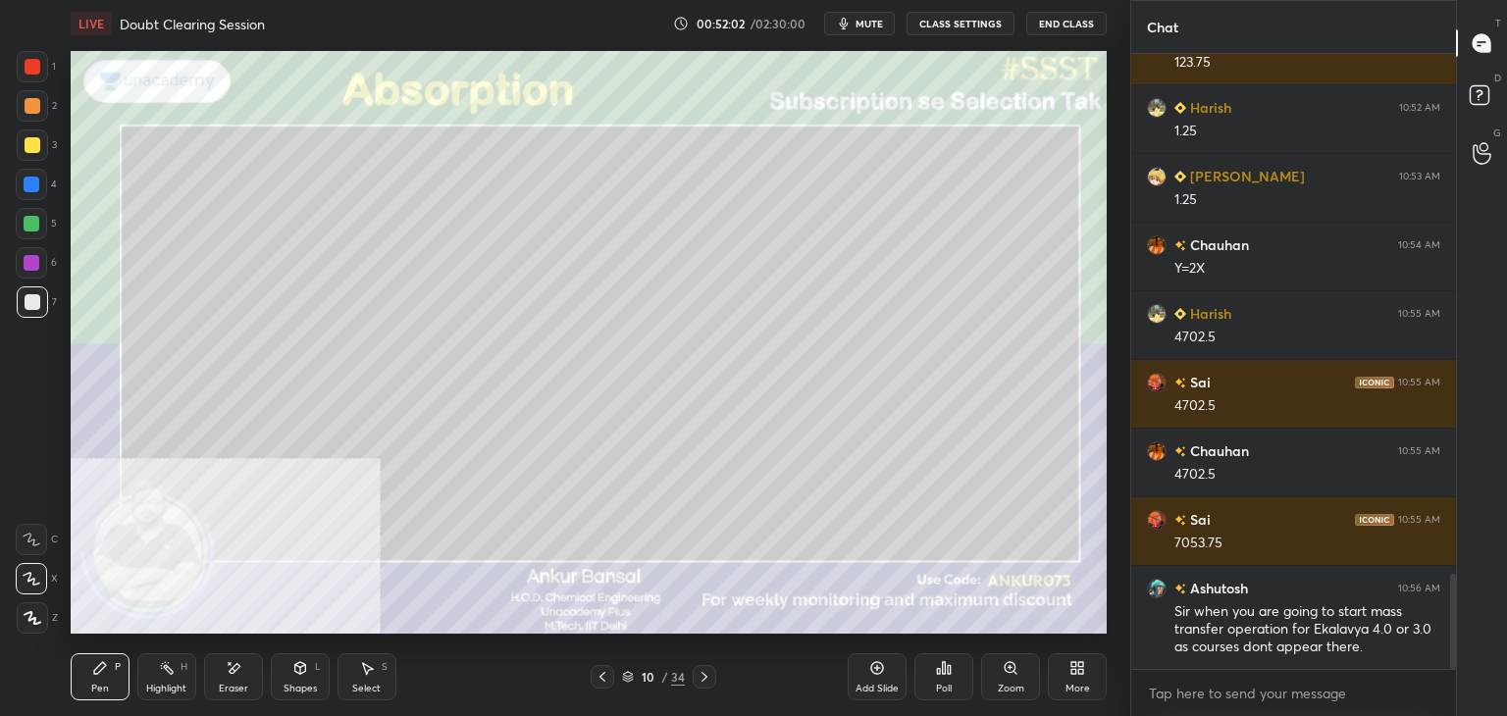
click at [1111, 456] on div "Setting up your live class Poll for secs No correct answer Start poll" at bounding box center [589, 342] width 1052 height 591
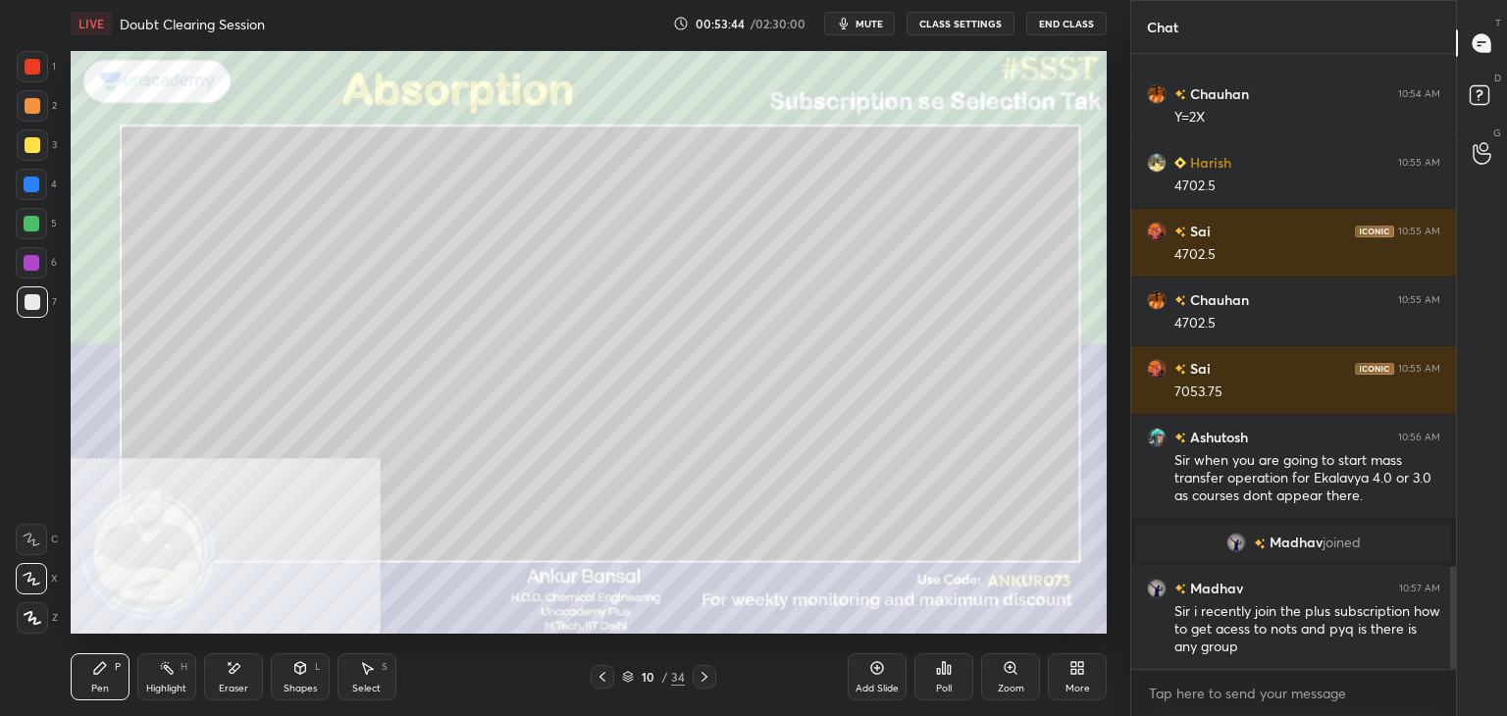
scroll to position [3050, 0]
click at [1132, 527] on div "[PERSON_NAME] joined" at bounding box center [1294, 542] width 325 height 47
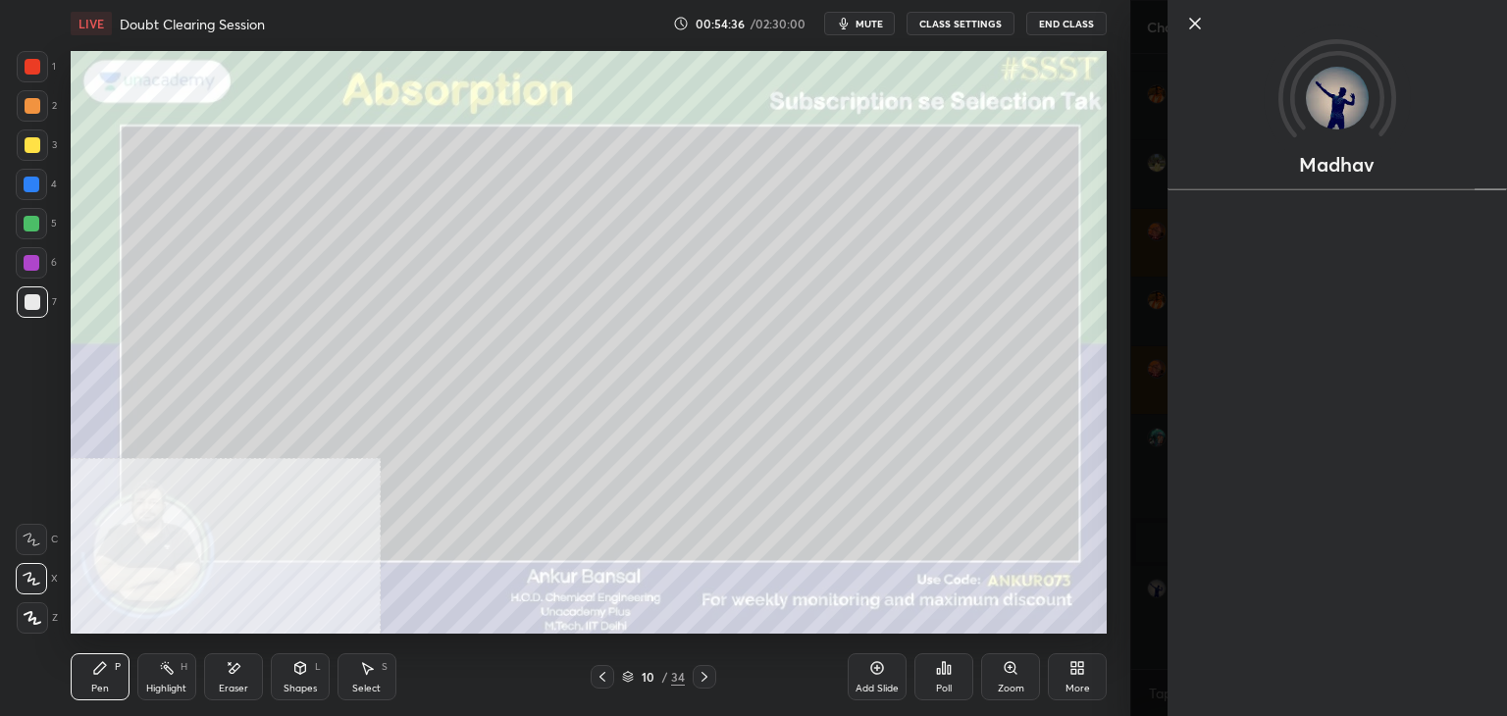
click at [1207, 690] on div "Madhav" at bounding box center [1338, 358] width 340 height 716
click at [1114, 643] on div "LIVE Doubt Clearing Session 00:54:37 / 02:30:00 mute CLASS SETTINGS End Class S…" at bounding box center [589, 358] width 1052 height 716
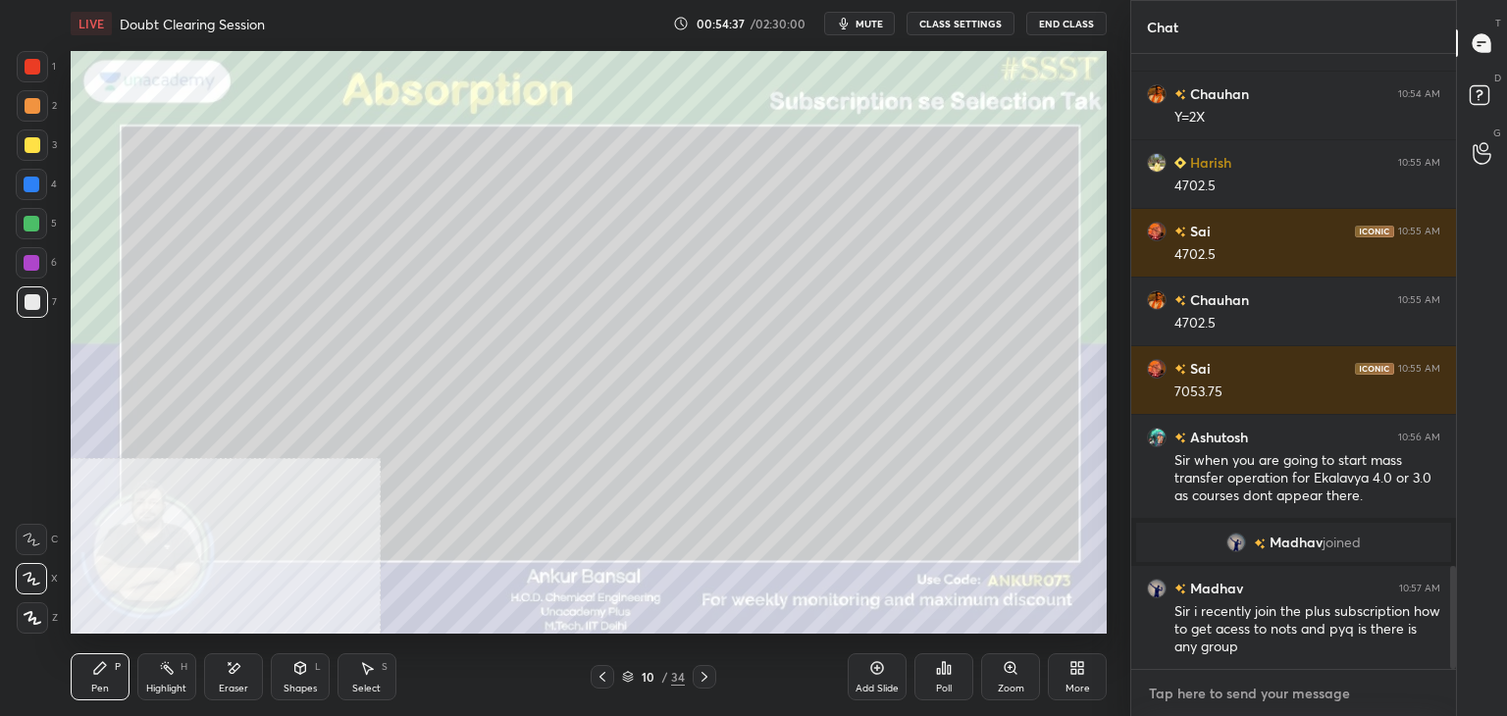
type textarea "x"
click at [1208, 692] on textarea at bounding box center [1293, 693] width 293 height 31
paste textarea "[URL][DOMAIN_NAME]"
type textarea "[URL][DOMAIN_NAME]"
type textarea "x"
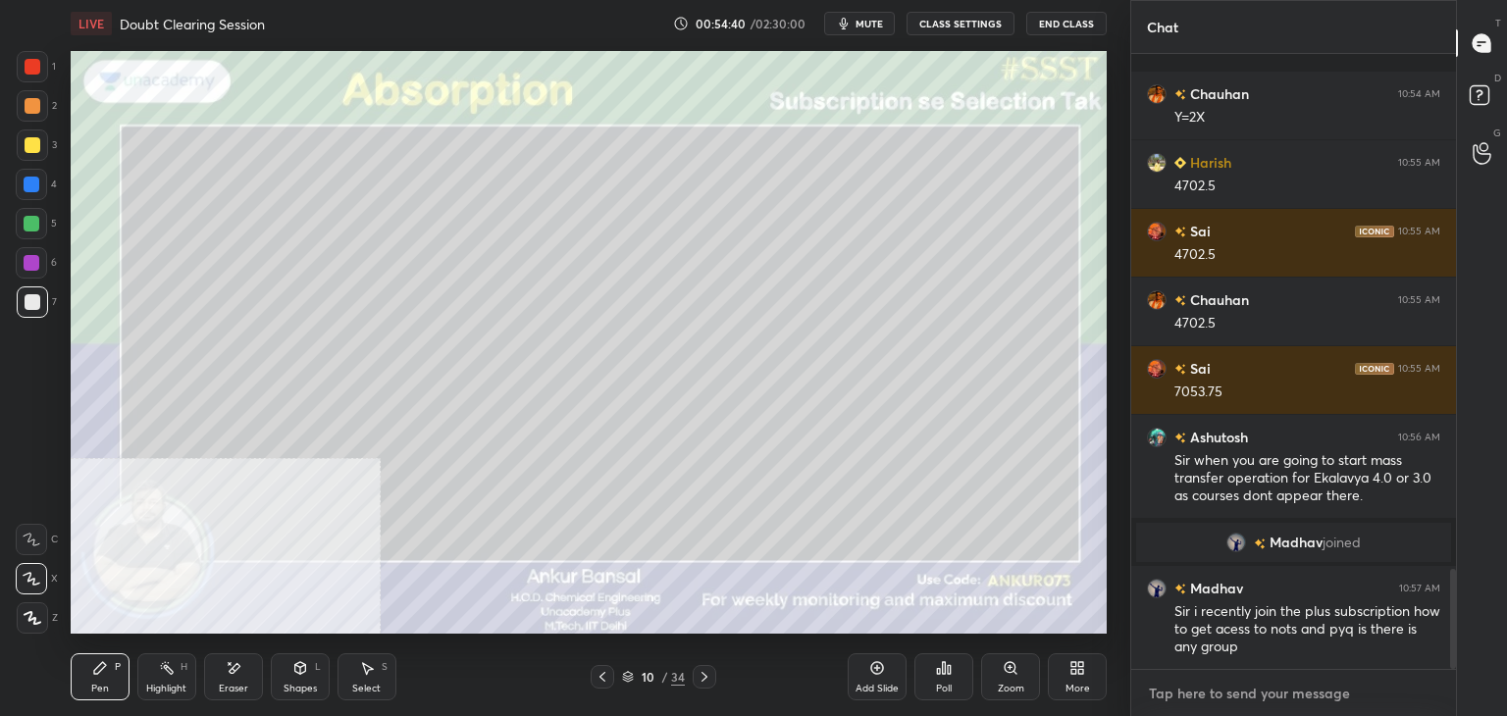
scroll to position [3160, 0]
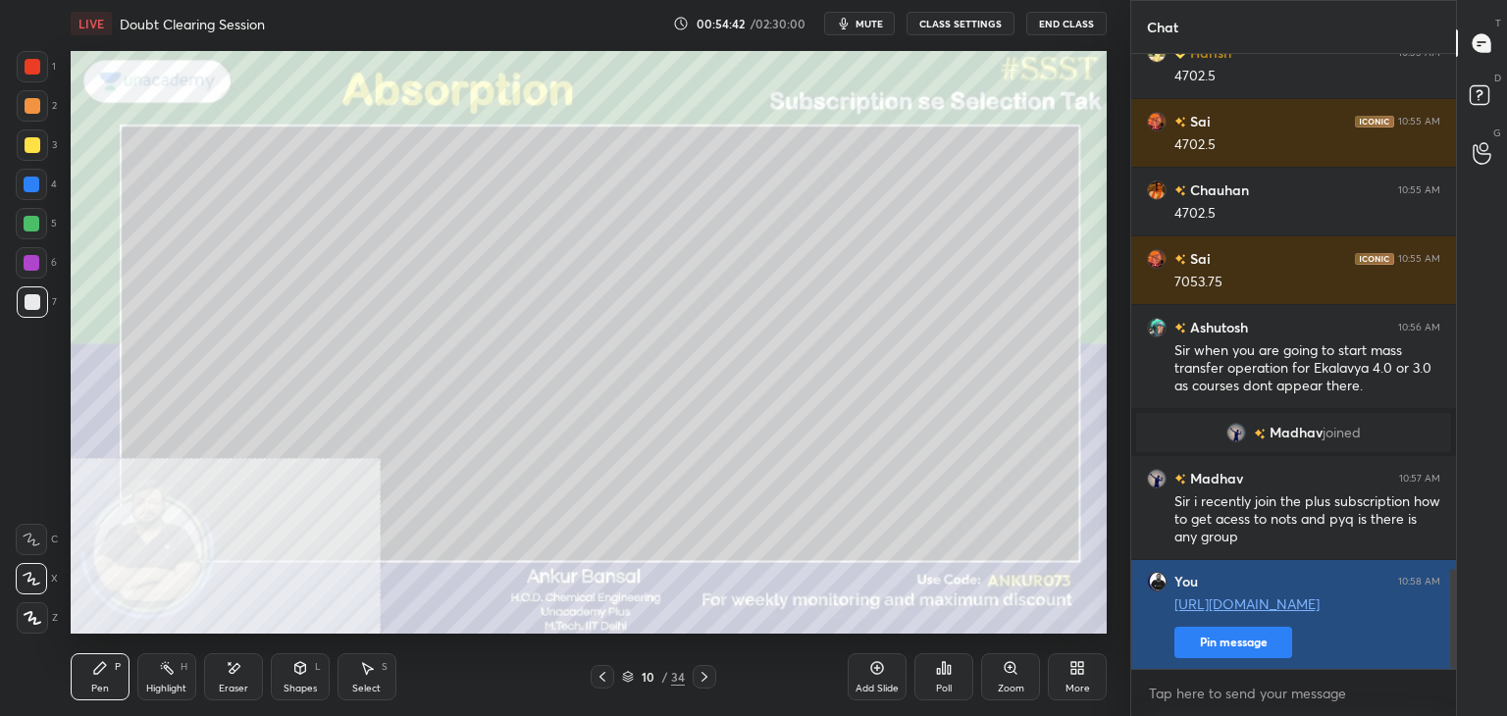
click at [1215, 629] on button "Pin message" at bounding box center [1234, 642] width 118 height 31
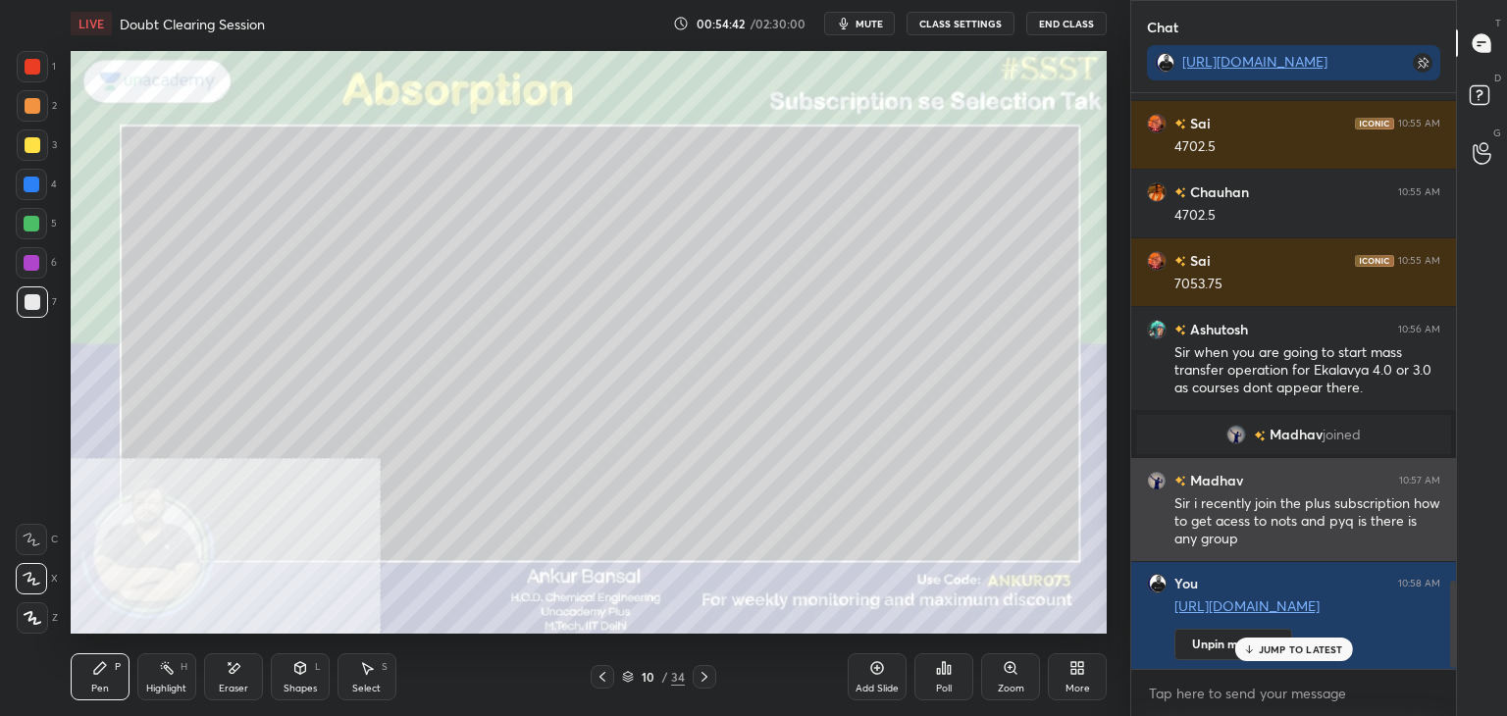
scroll to position [3199, 0]
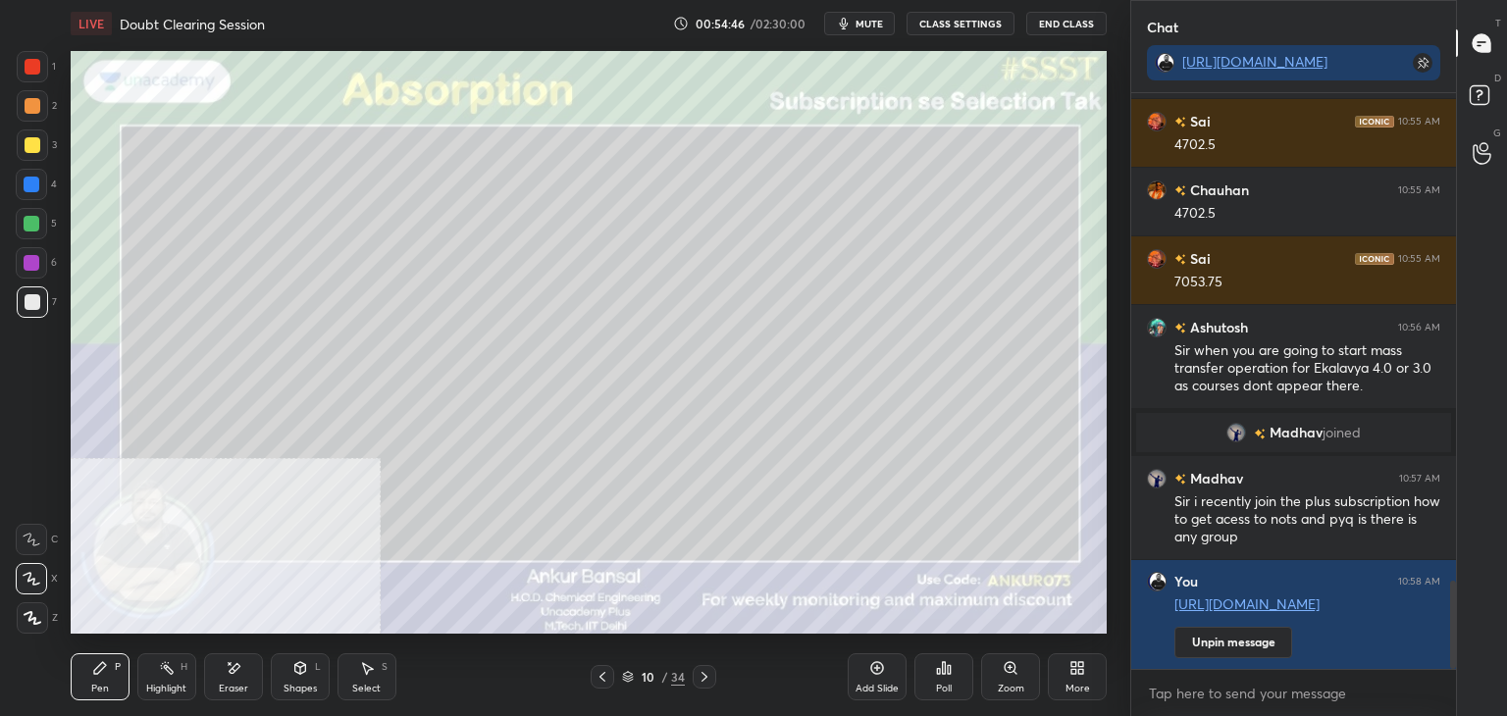
click at [709, 678] on icon at bounding box center [705, 677] width 16 height 16
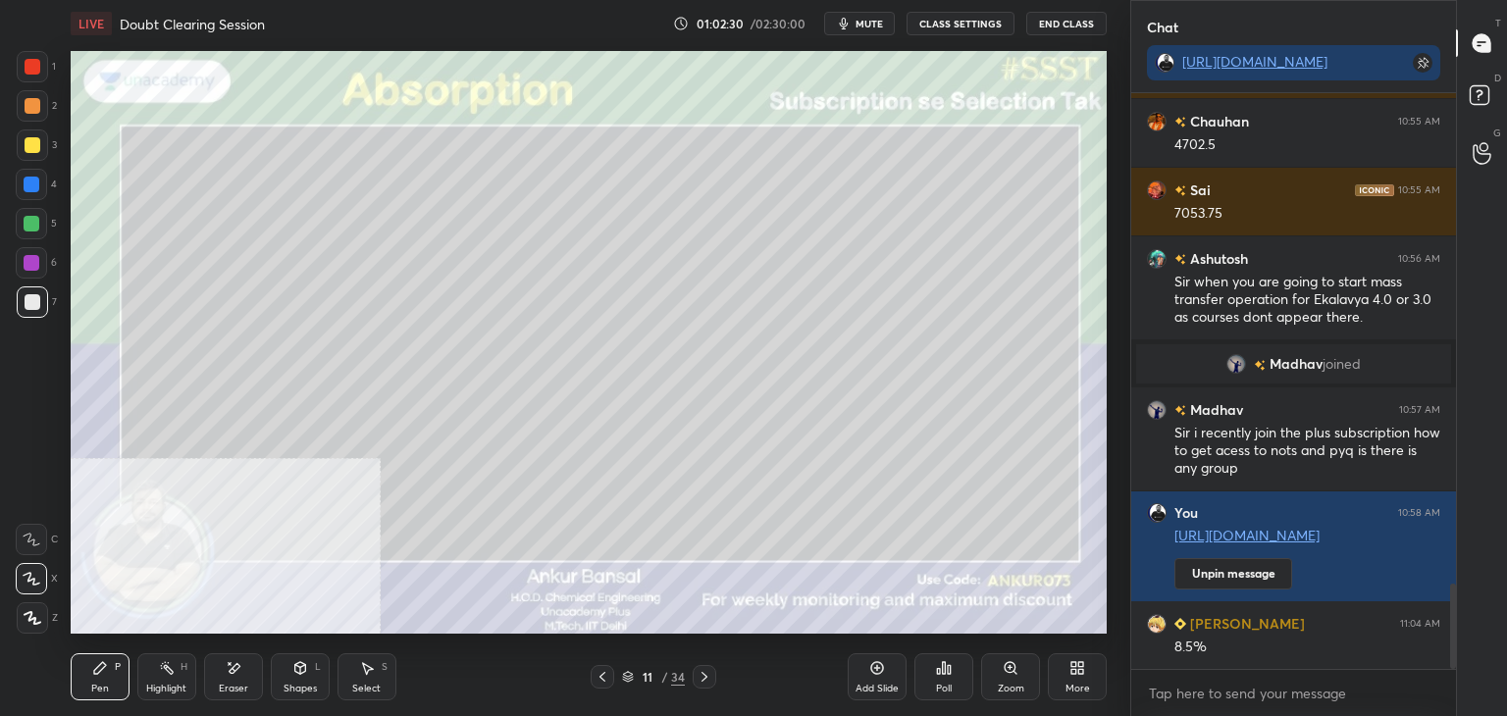
scroll to position [3337, 0]
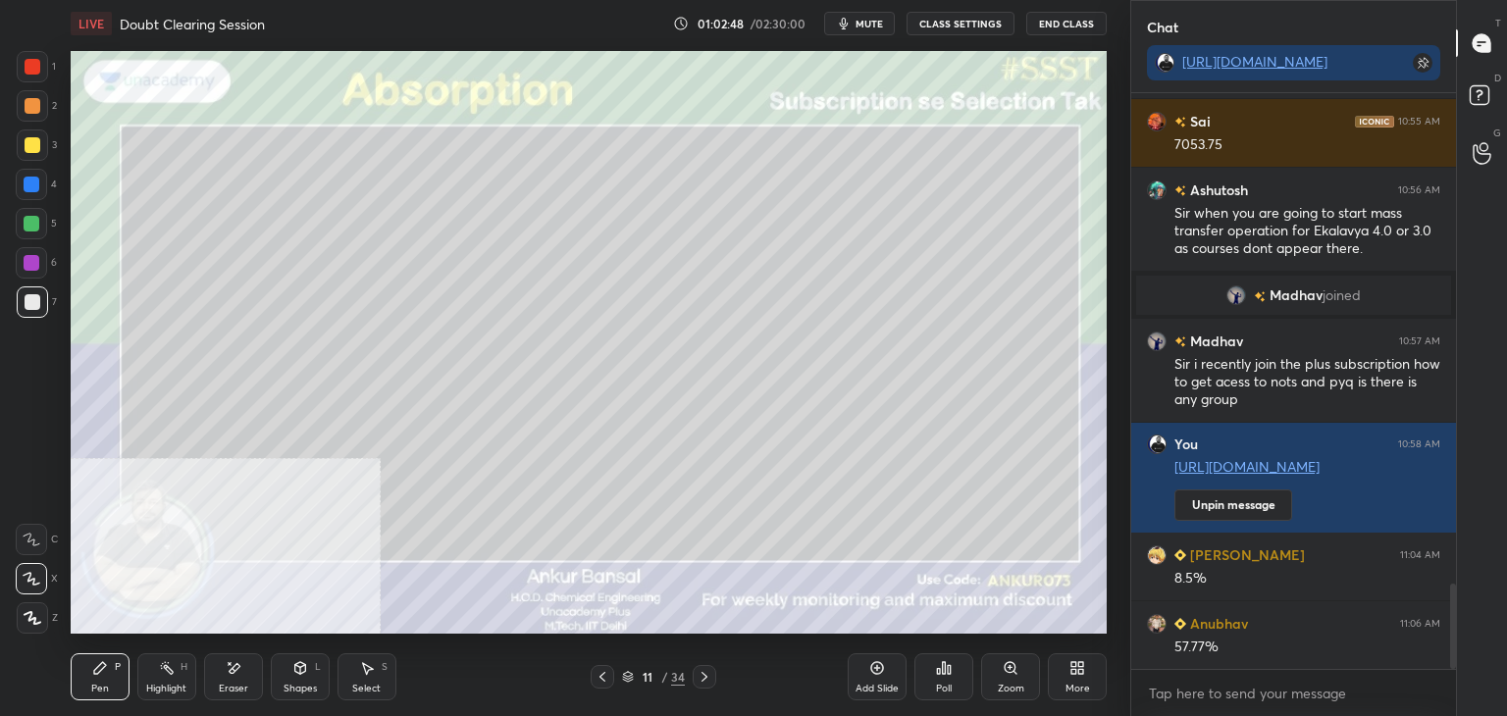
click at [704, 676] on icon at bounding box center [705, 677] width 16 height 16
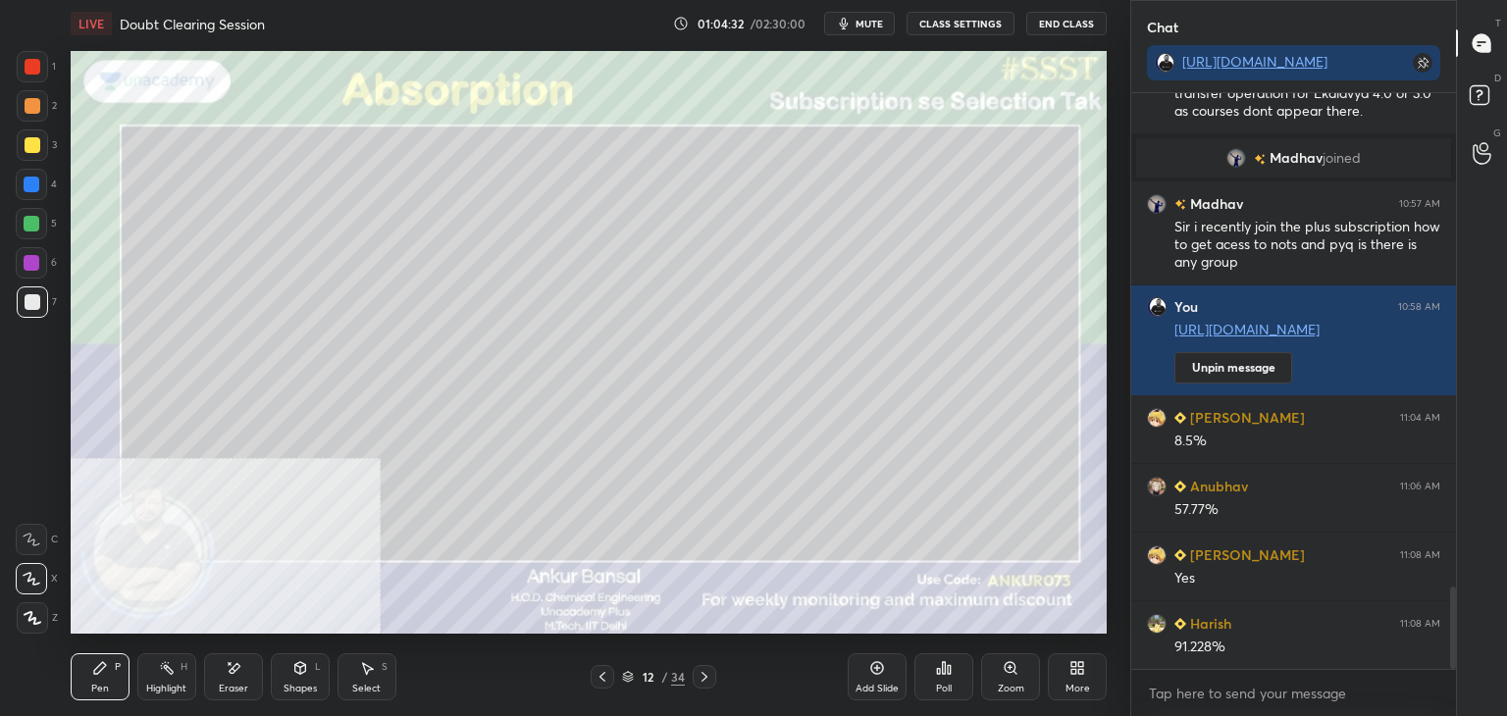
scroll to position [3578, 0]
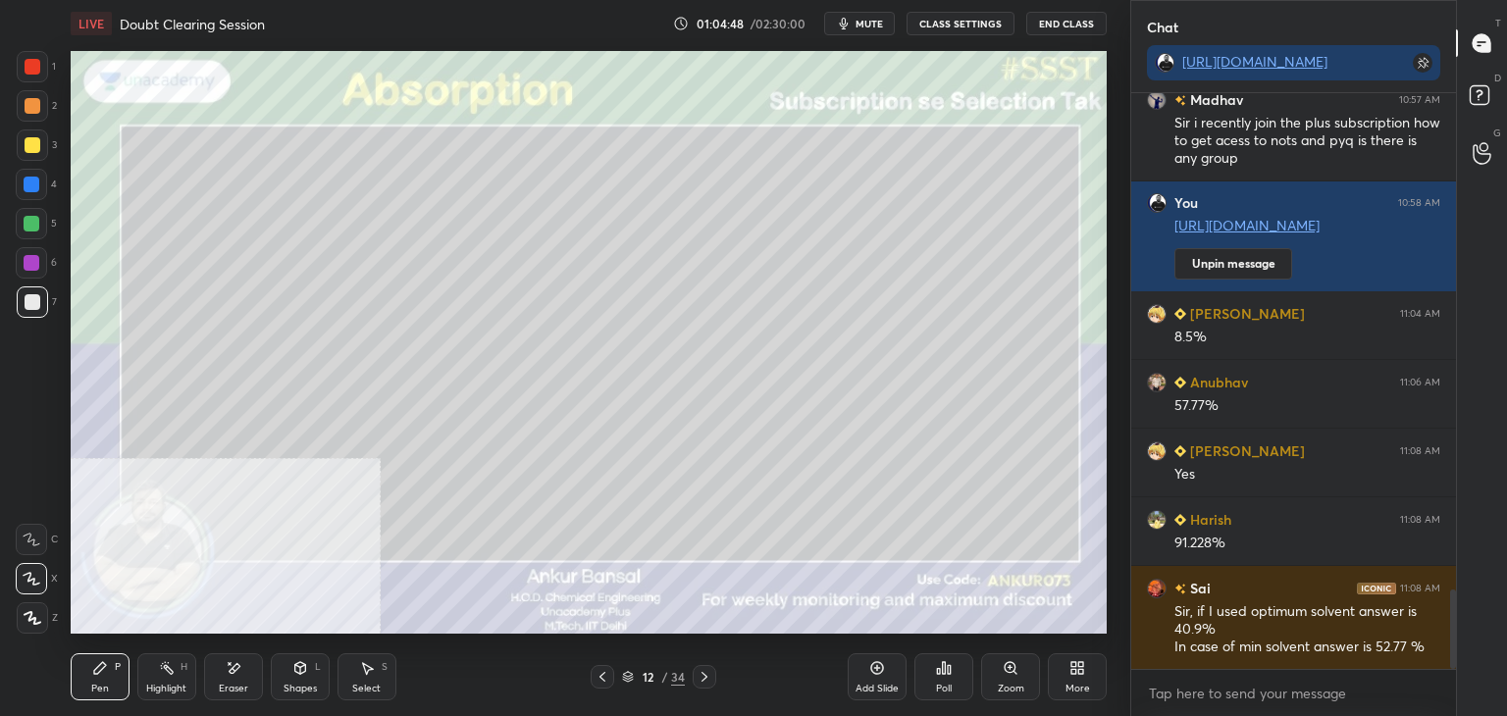
click at [708, 676] on icon at bounding box center [705, 677] width 16 height 16
click at [605, 677] on icon at bounding box center [603, 677] width 16 height 16
click at [704, 677] on icon at bounding box center [705, 677] width 16 height 16
click at [601, 676] on icon at bounding box center [603, 677] width 16 height 16
click at [701, 679] on icon at bounding box center [705, 677] width 16 height 16
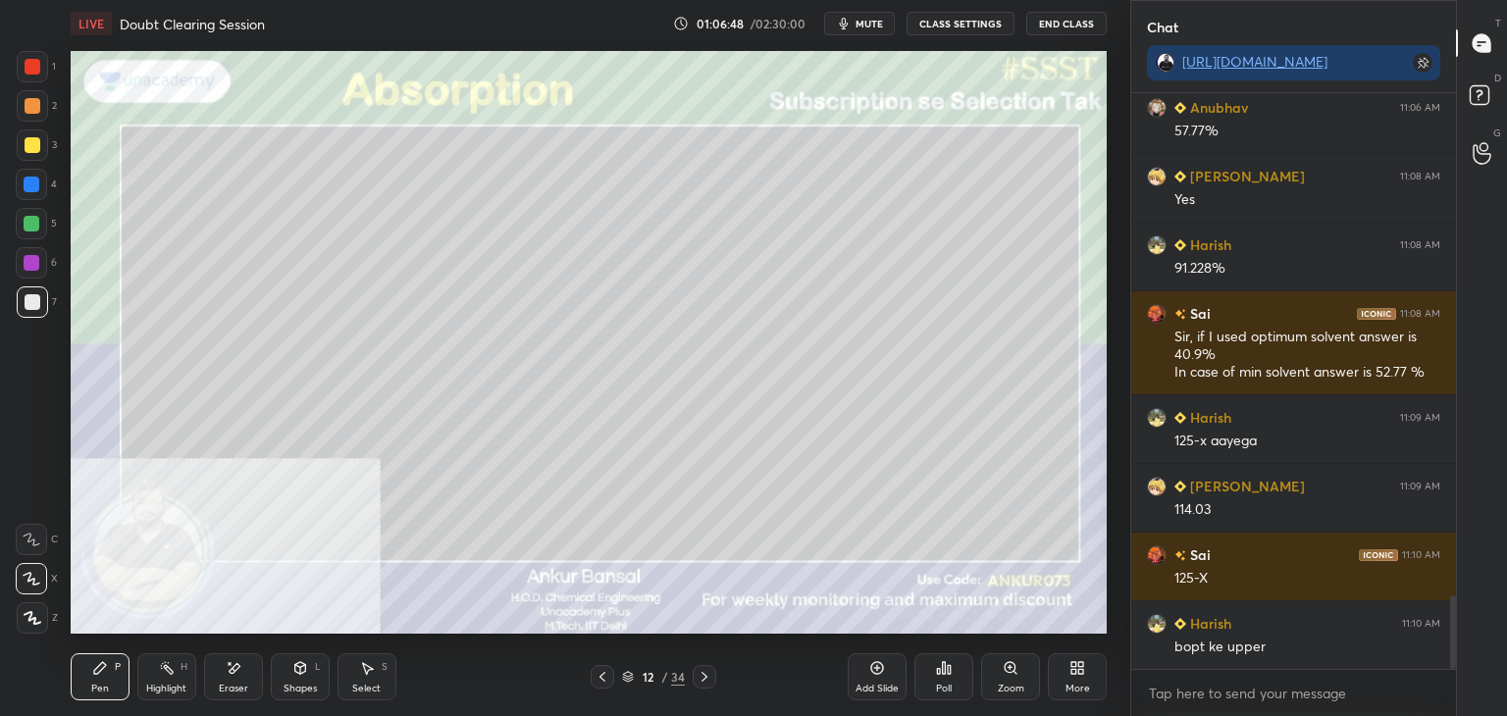
scroll to position [3922, 0]
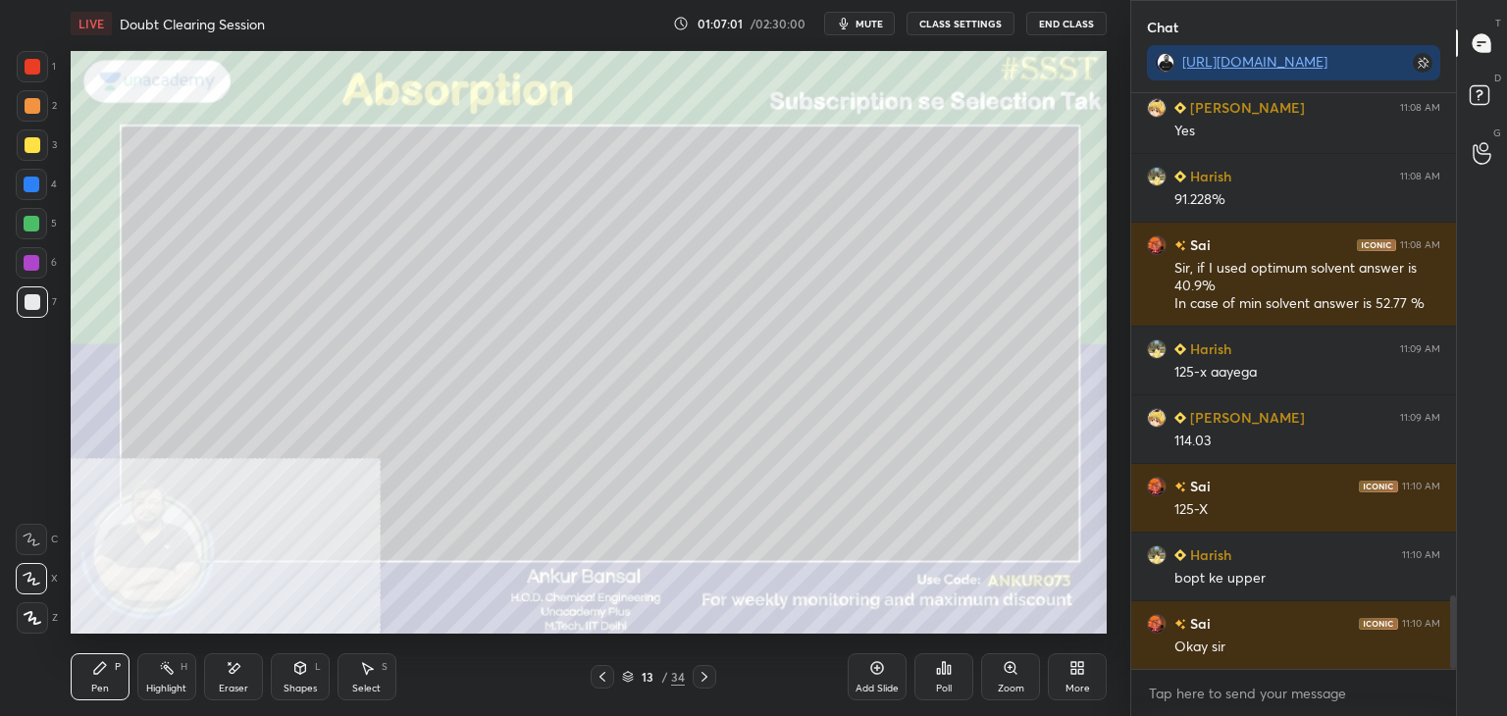
click at [707, 676] on icon at bounding box center [705, 677] width 6 height 10
click at [298, 675] on icon at bounding box center [300, 668] width 16 height 16
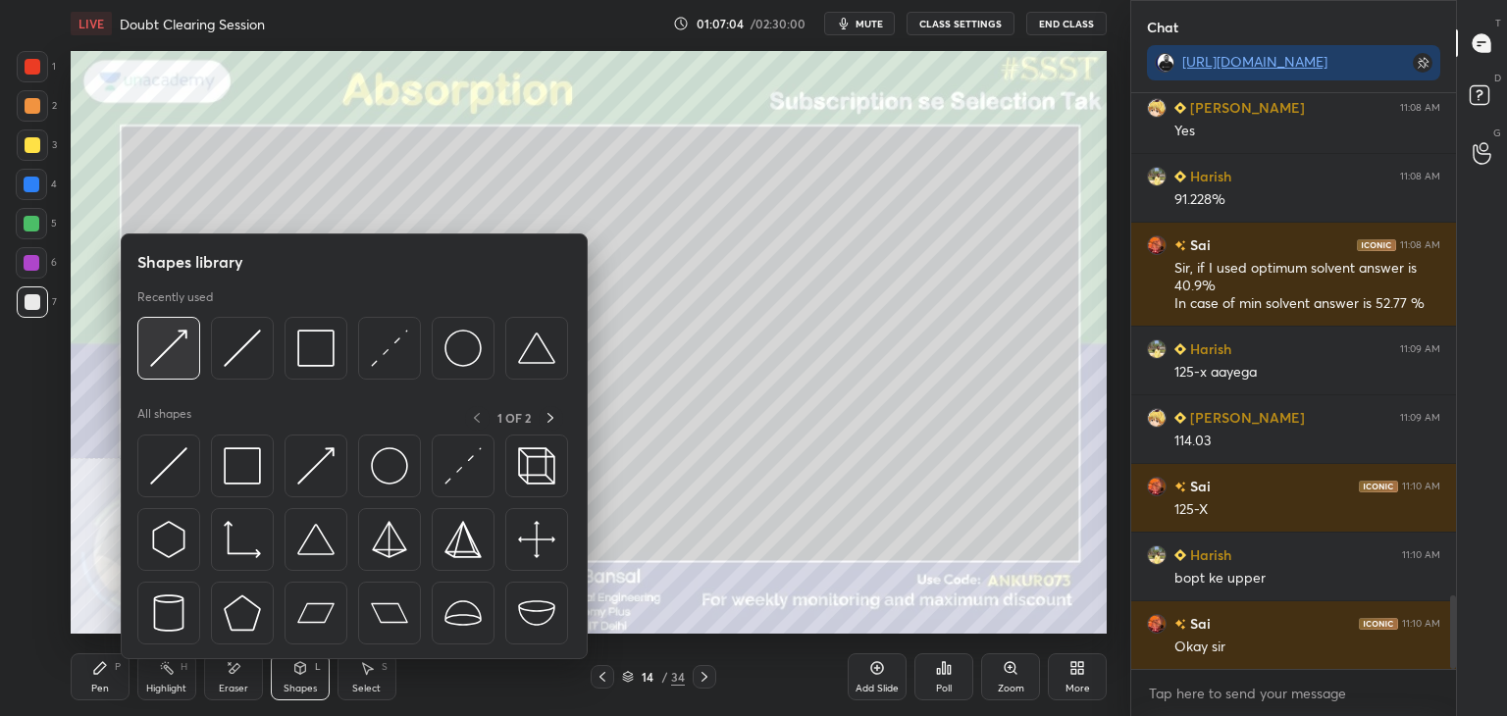
click at [183, 352] on img at bounding box center [168, 348] width 37 height 37
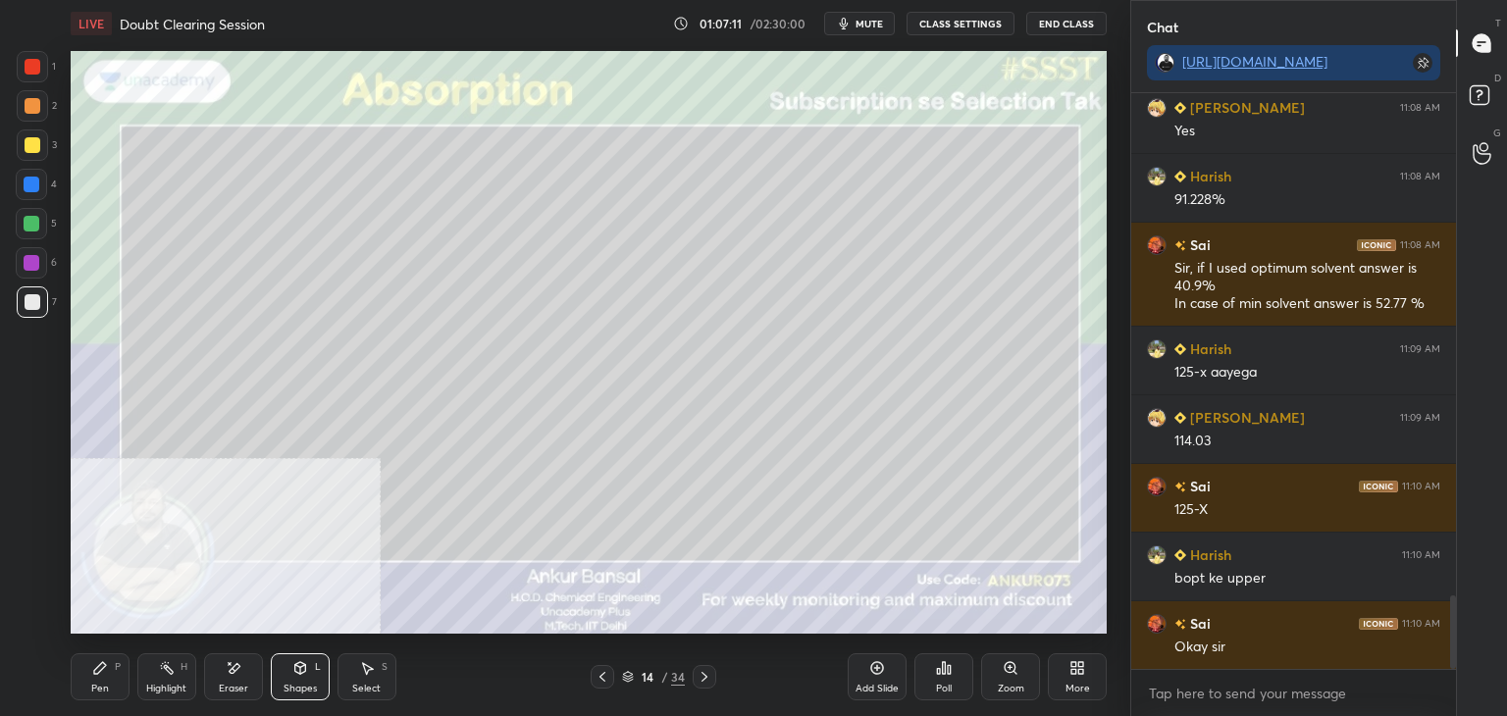
click at [312, 664] on div "Shapes L" at bounding box center [300, 677] width 59 height 47
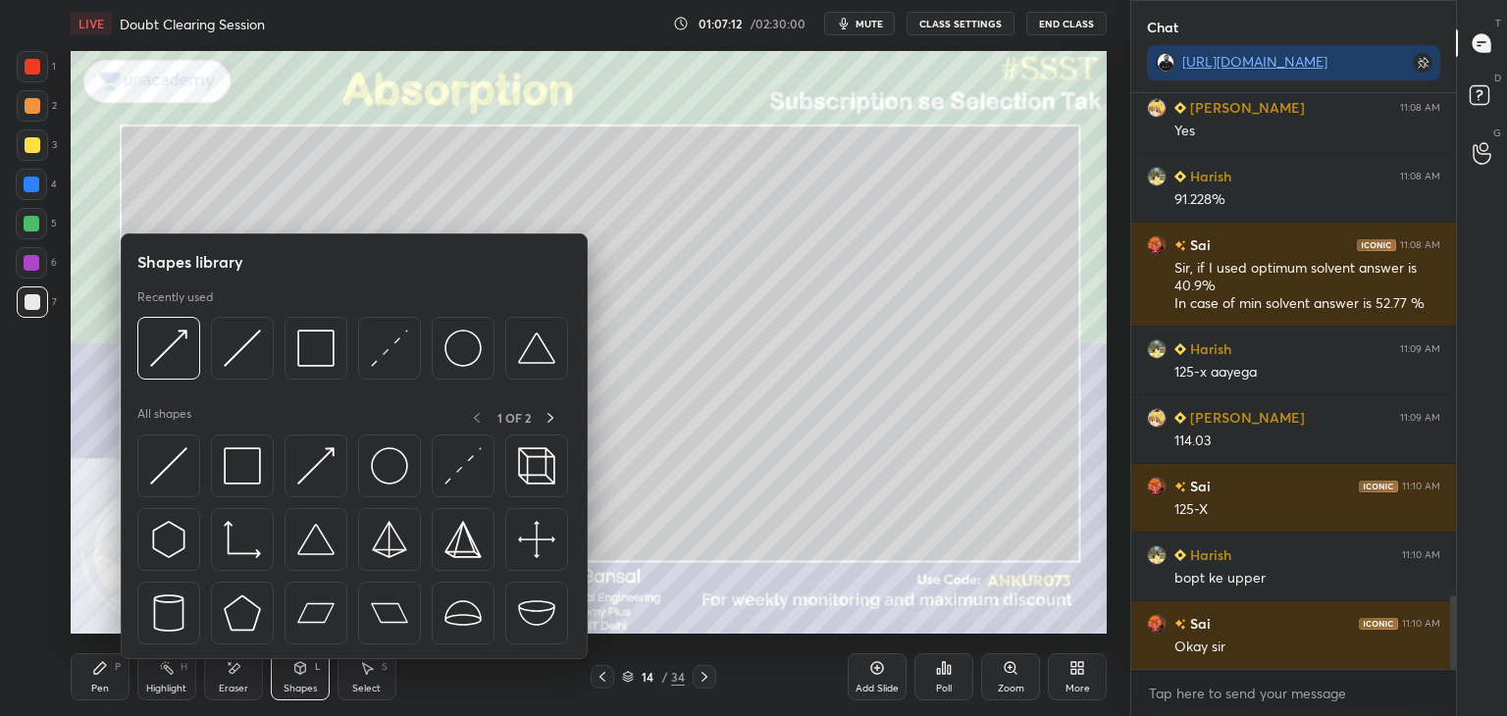
click at [196, 350] on div at bounding box center [168, 348] width 63 height 63
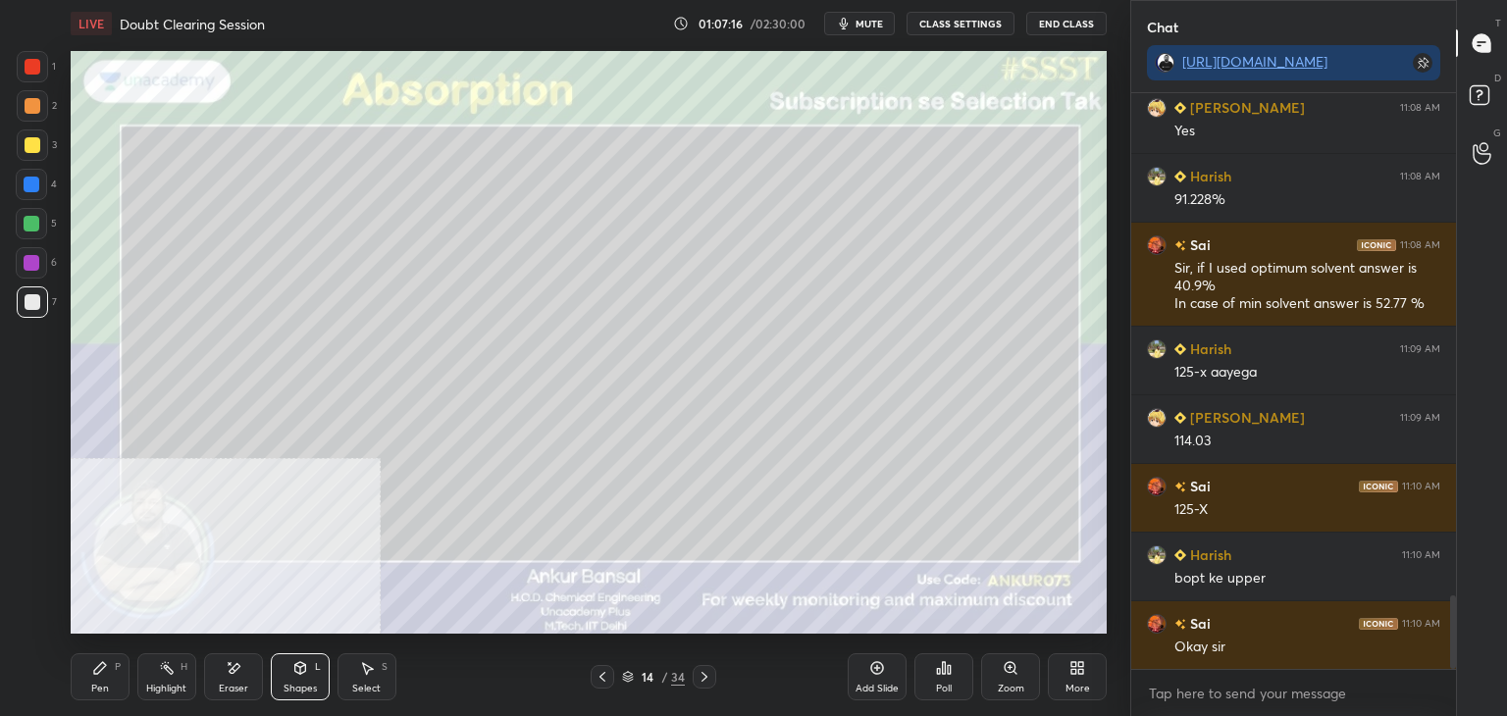
click at [102, 675] on icon at bounding box center [100, 668] width 16 height 16
click at [221, 672] on div "Eraser" at bounding box center [233, 677] width 59 height 47
click at [297, 668] on icon at bounding box center [299, 668] width 11 height 12
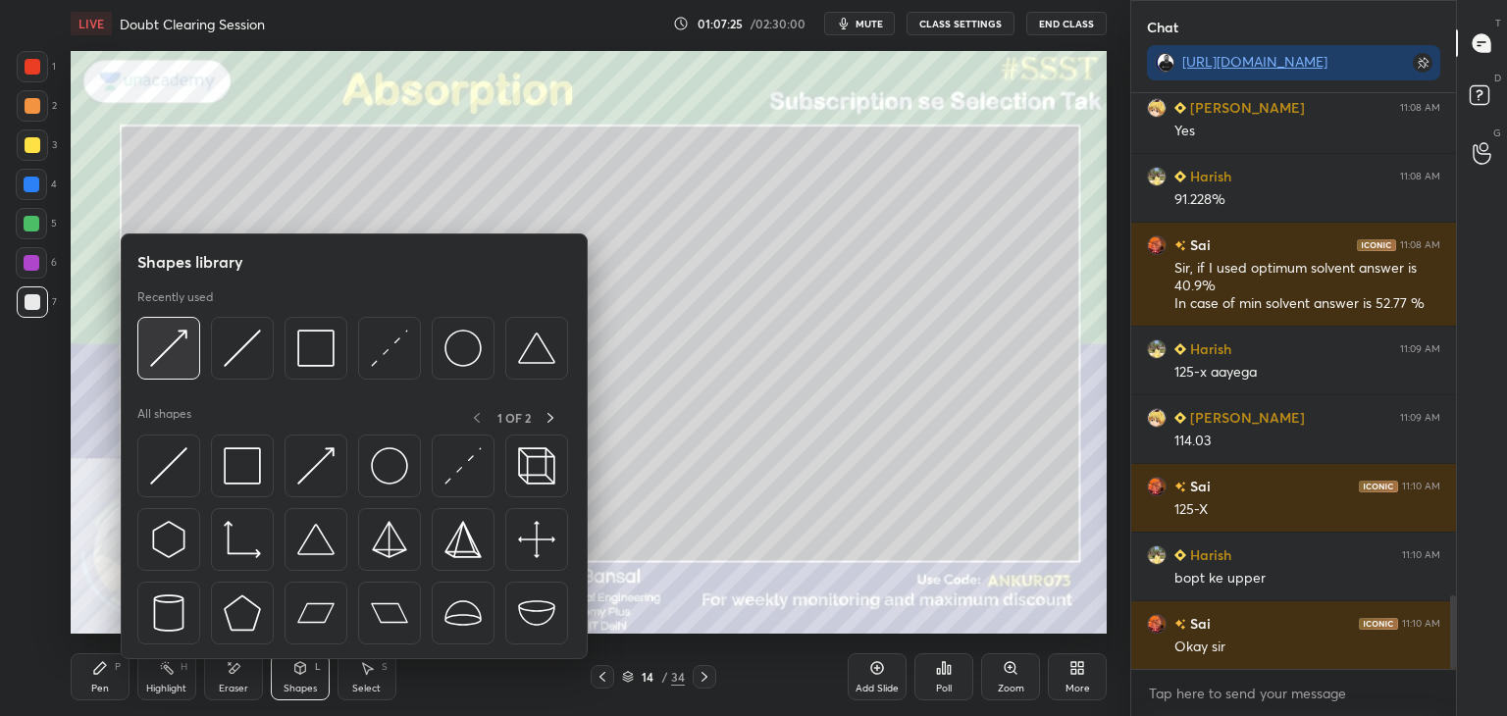
click at [184, 346] on img at bounding box center [168, 348] width 37 height 37
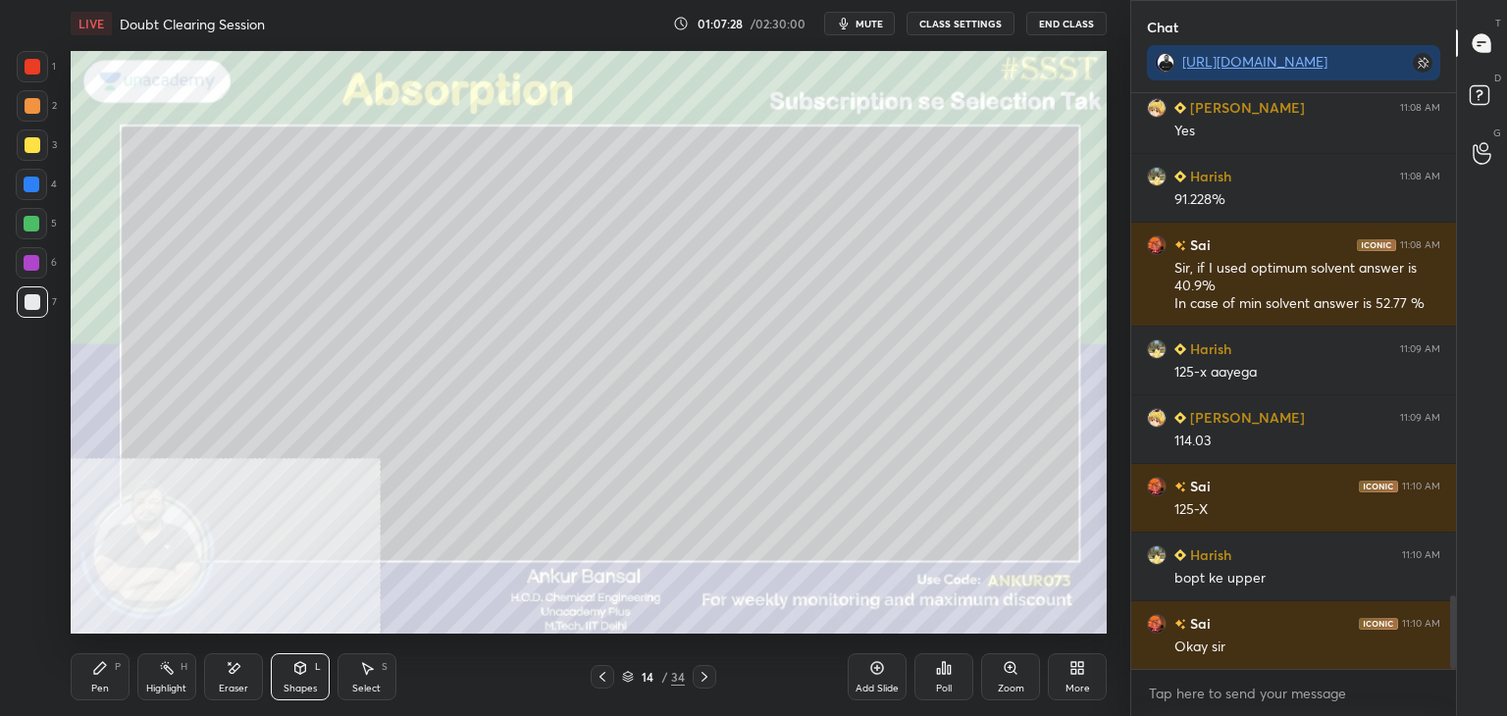
click at [158, 684] on div "Highlight" at bounding box center [166, 689] width 40 height 10
click at [95, 668] on icon at bounding box center [100, 668] width 12 height 12
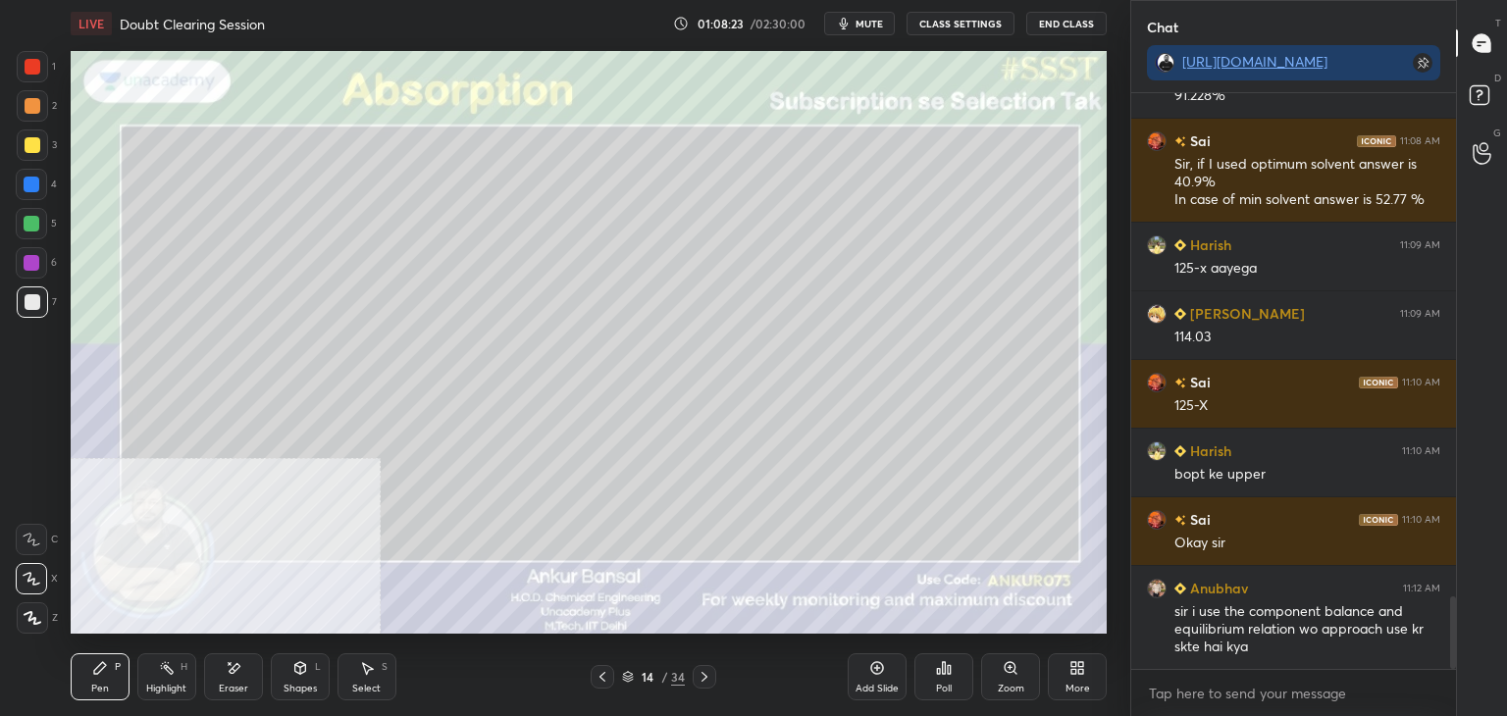
click at [706, 675] on icon at bounding box center [705, 677] width 16 height 16
click at [702, 678] on icon at bounding box center [705, 677] width 16 height 16
click at [601, 678] on icon at bounding box center [603, 677] width 6 height 10
click at [703, 679] on icon at bounding box center [705, 677] width 16 height 16
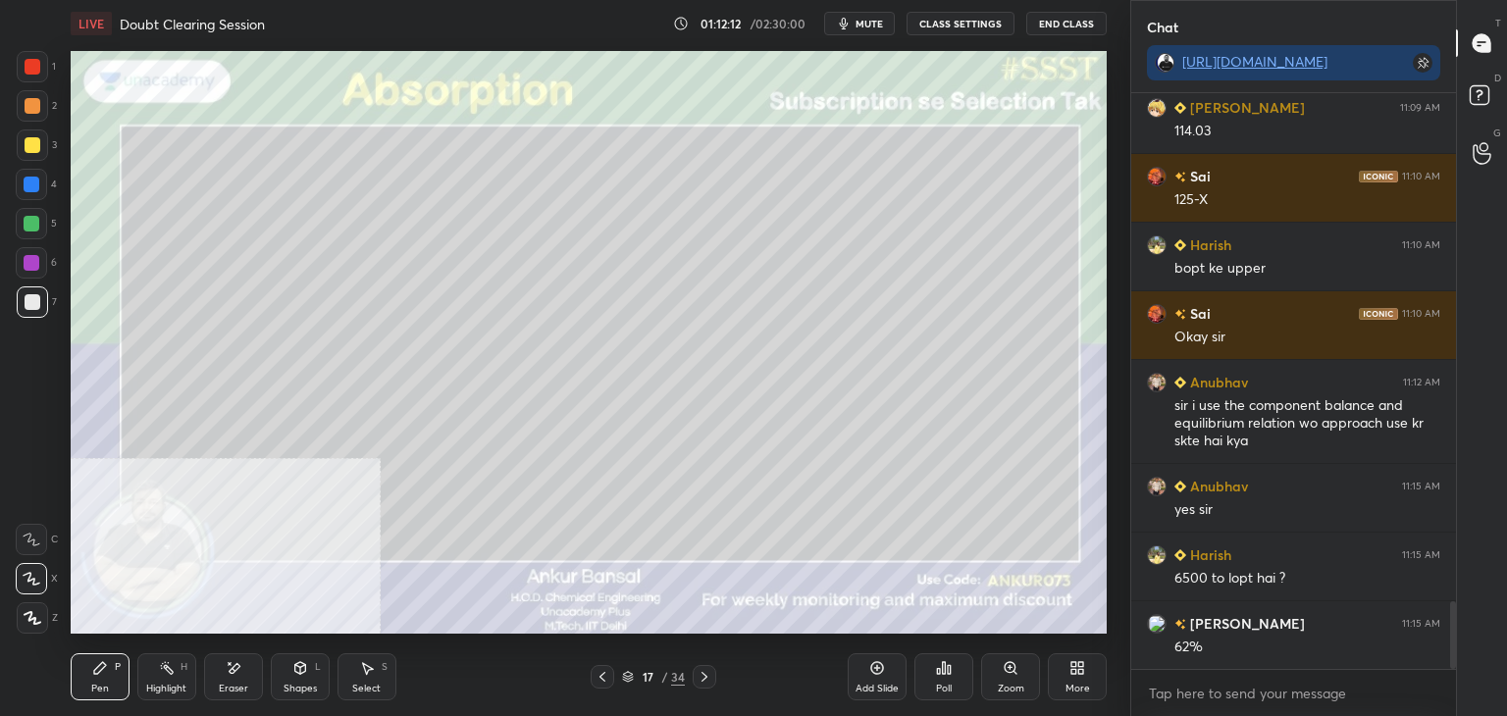
scroll to position [4301, 0]
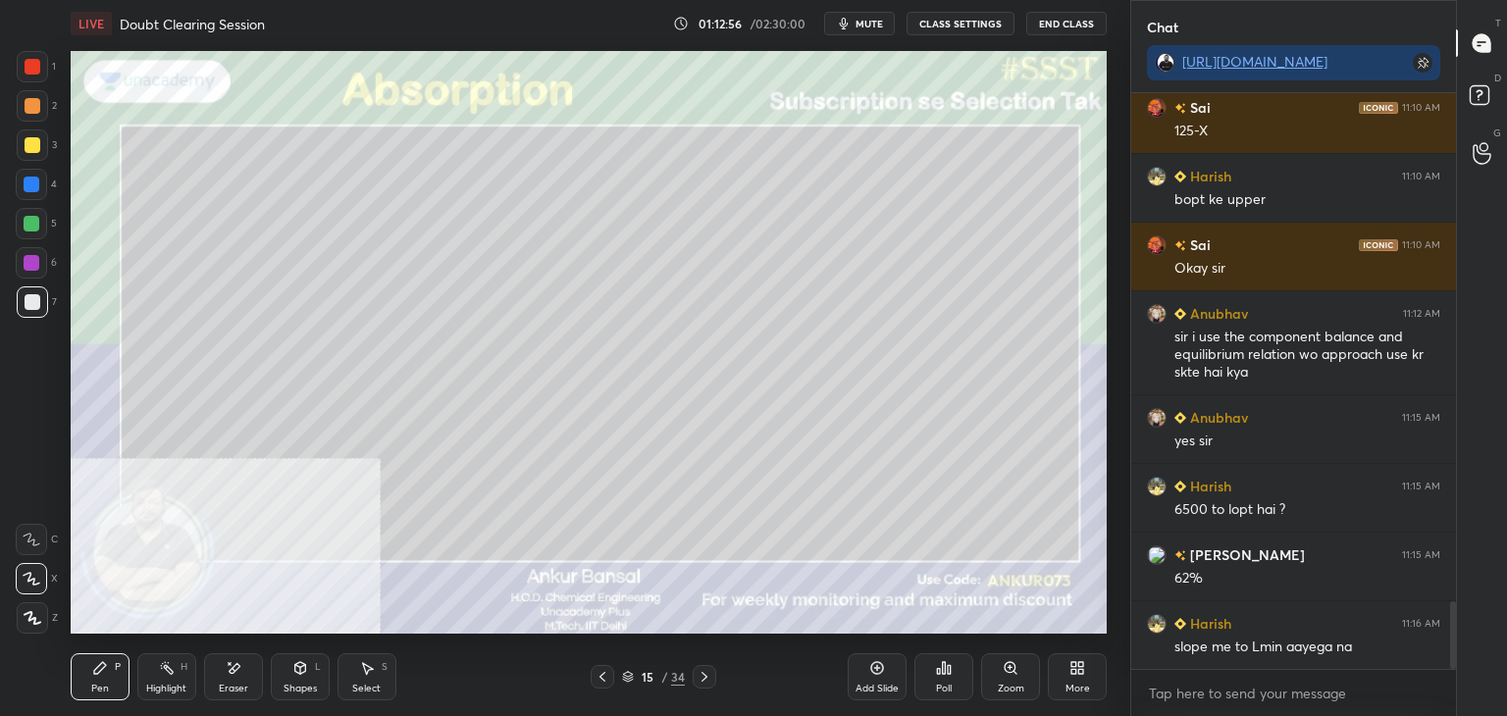
click at [226, 668] on icon at bounding box center [234, 668] width 16 height 17
click at [102, 676] on icon at bounding box center [100, 668] width 16 height 16
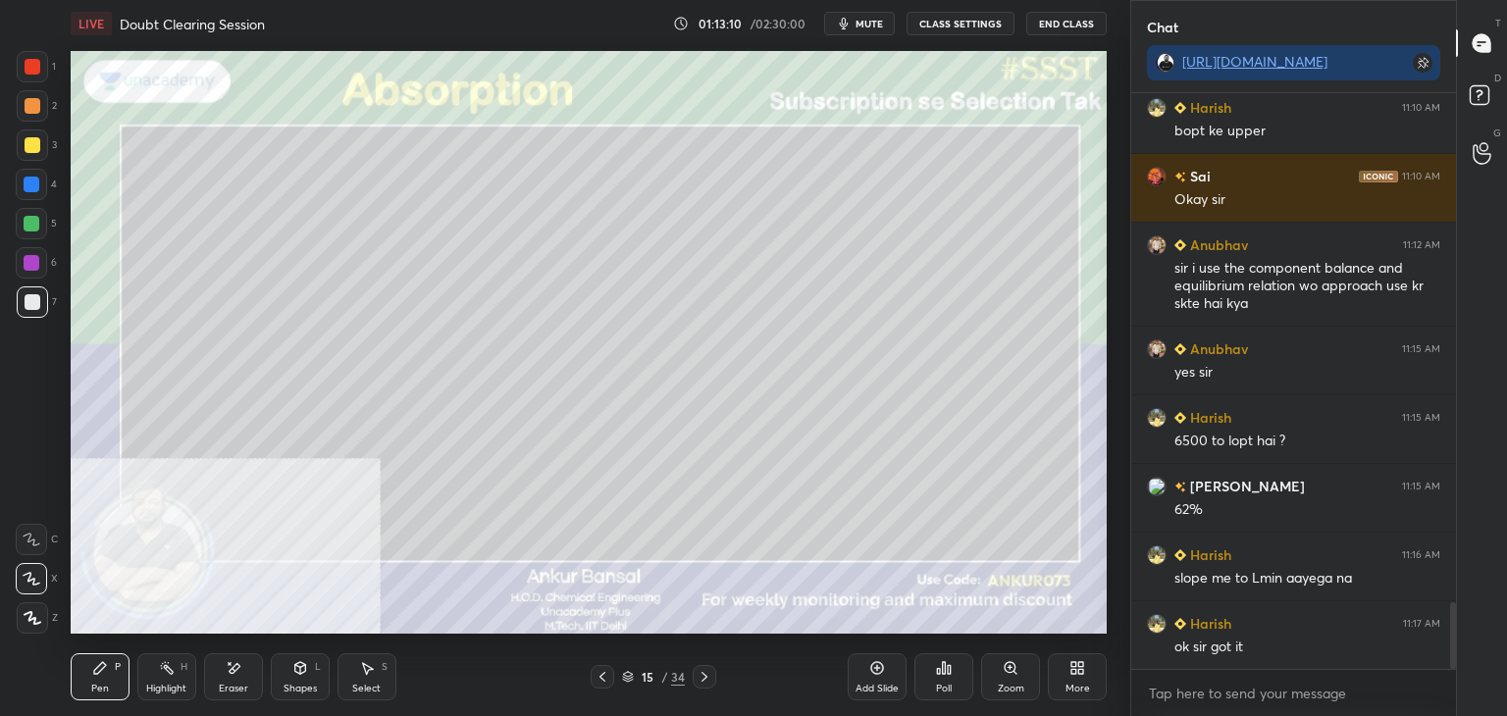
click at [705, 675] on icon at bounding box center [705, 677] width 6 height 10
click at [705, 677] on icon at bounding box center [705, 677] width 16 height 16
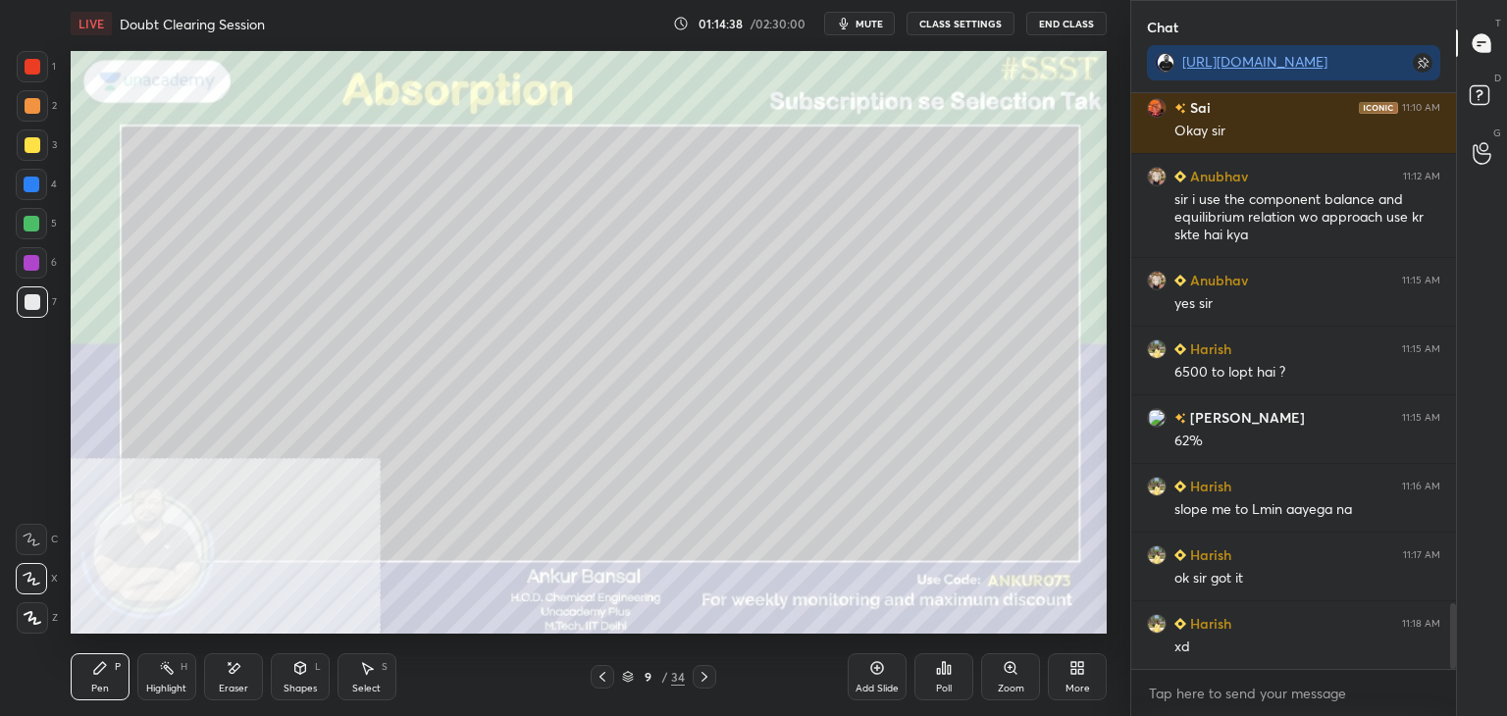
click at [371, 672] on icon at bounding box center [367, 668] width 16 height 16
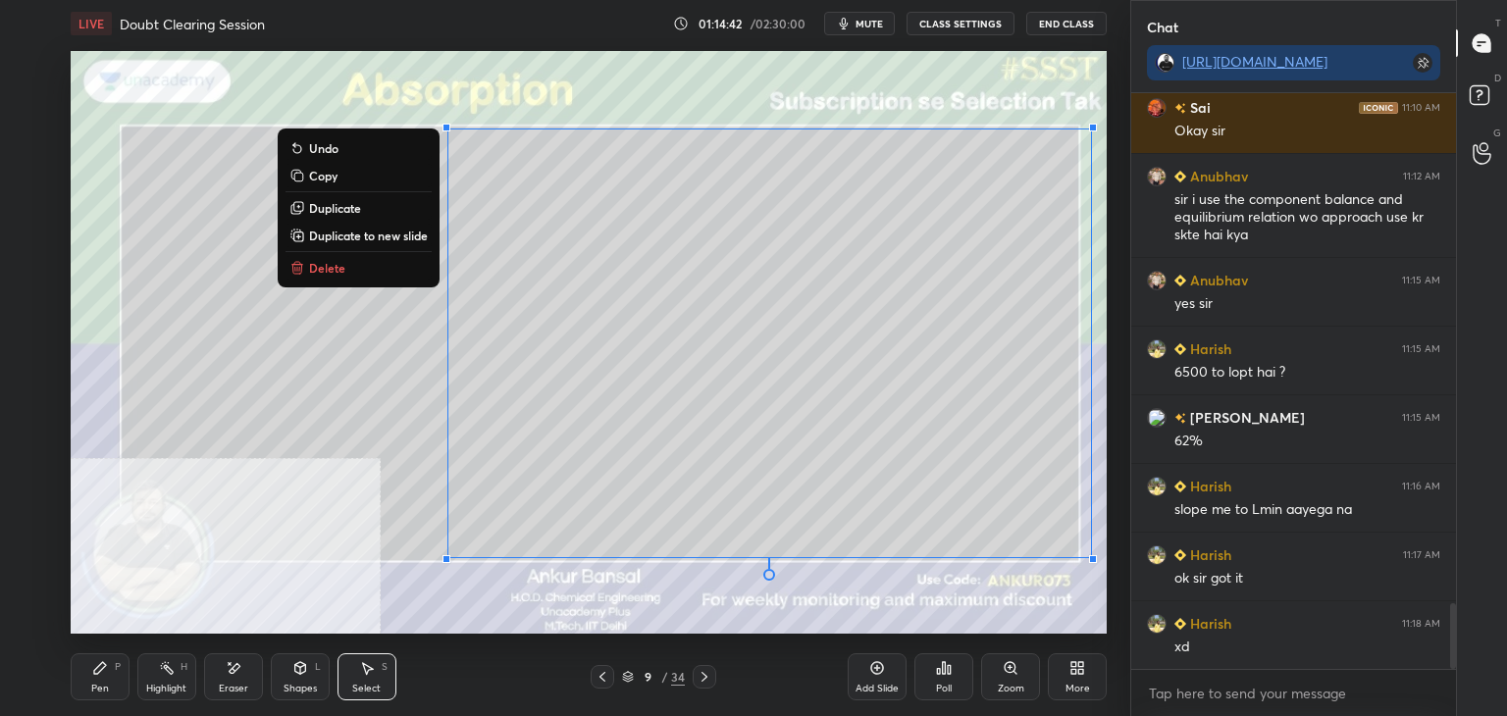
scroll to position [4507, 0]
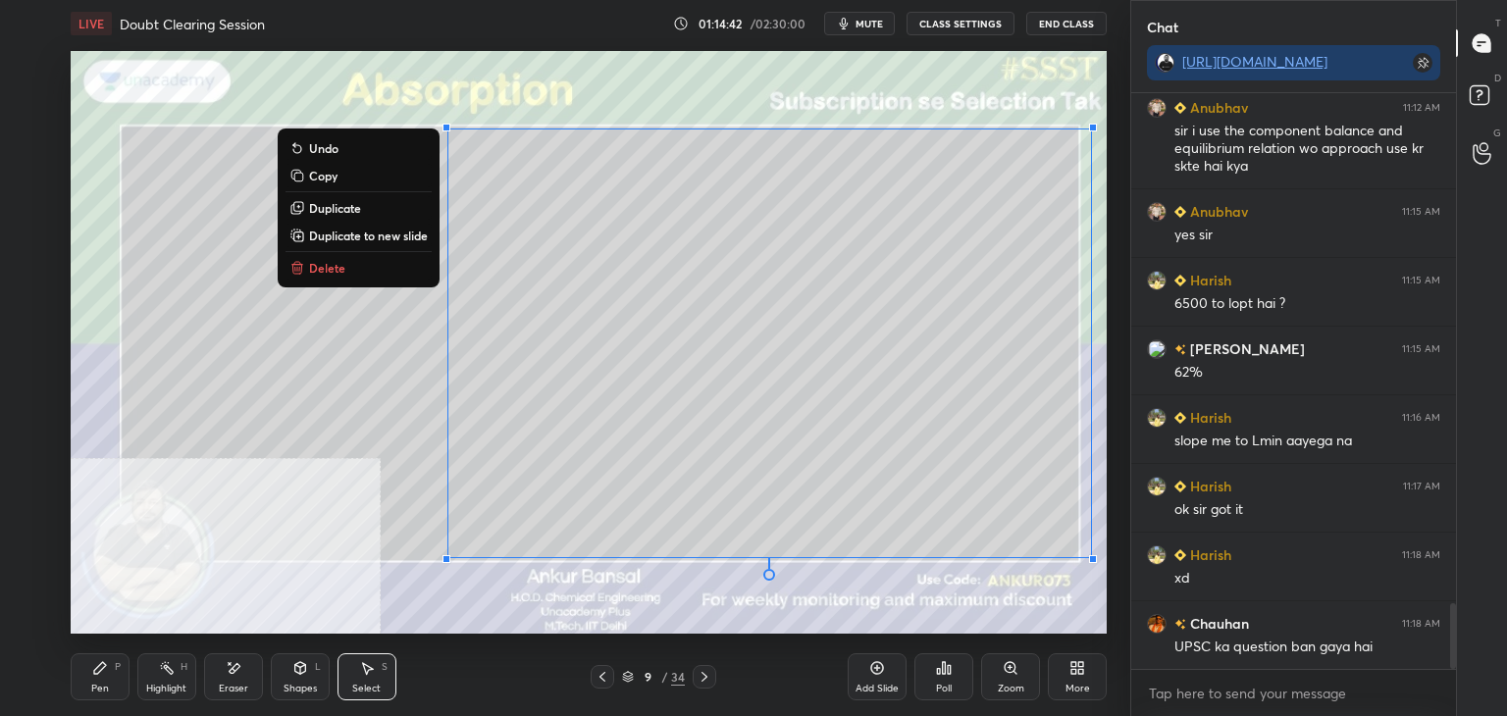
click at [323, 171] on p "Copy" at bounding box center [323, 176] width 28 height 16
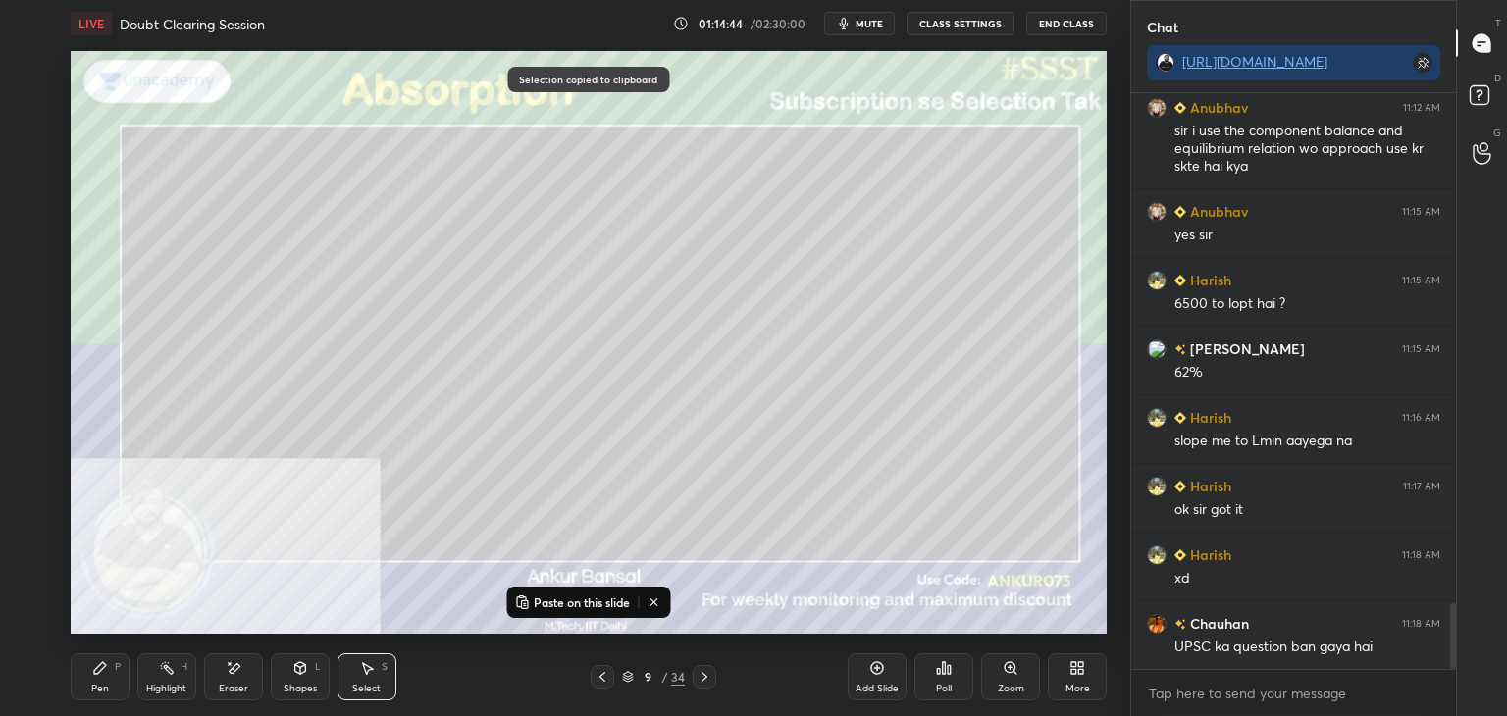
click at [706, 673] on icon at bounding box center [705, 677] width 16 height 16
click at [708, 676] on icon at bounding box center [705, 677] width 16 height 16
click at [706, 673] on icon at bounding box center [705, 677] width 16 height 16
click at [705, 673] on icon at bounding box center [705, 677] width 16 height 16
click at [703, 672] on icon at bounding box center [705, 677] width 16 height 16
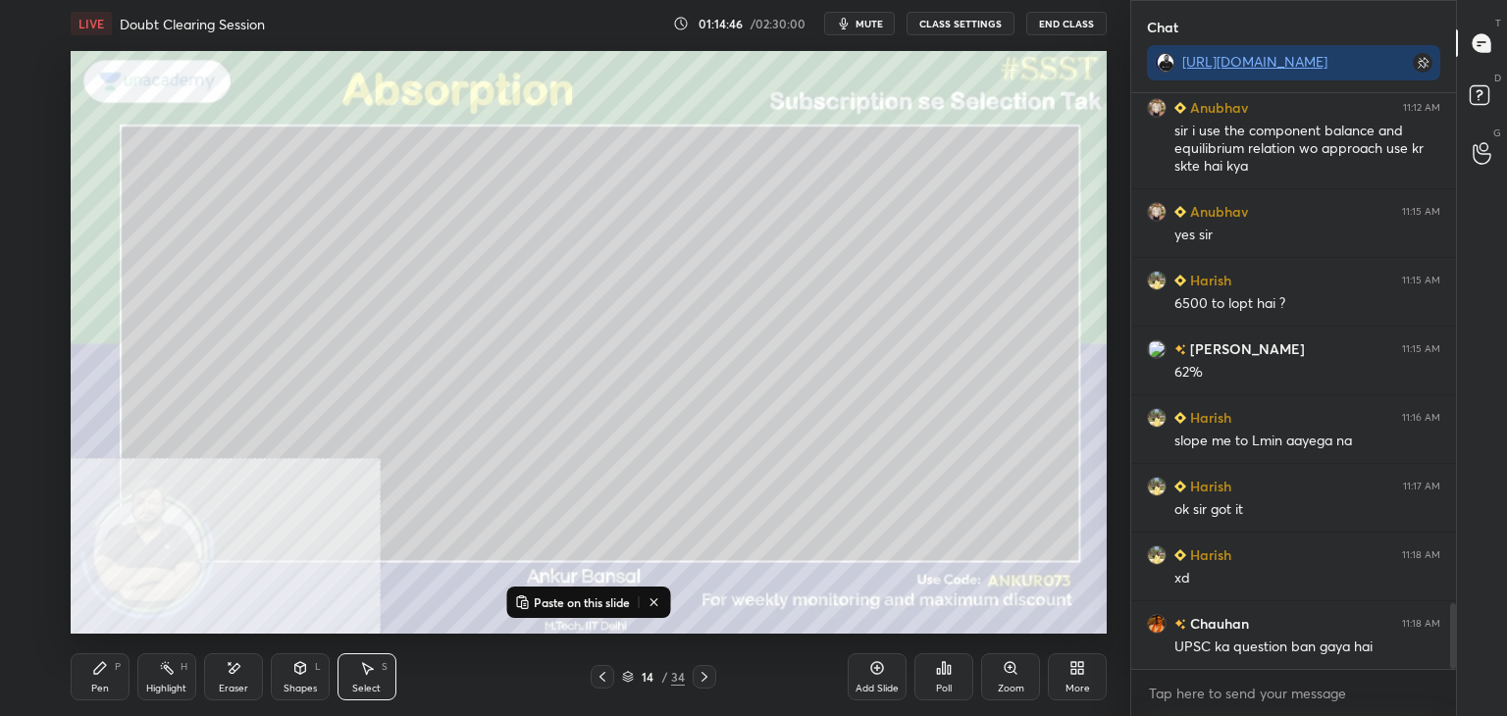
click at [703, 671] on icon at bounding box center [705, 677] width 16 height 16
click at [706, 672] on icon at bounding box center [705, 677] width 16 height 16
click at [702, 676] on icon at bounding box center [705, 677] width 16 height 16
click at [703, 677] on icon at bounding box center [705, 677] width 16 height 16
click at [565, 604] on p "Paste on this slide" at bounding box center [582, 603] width 96 height 16
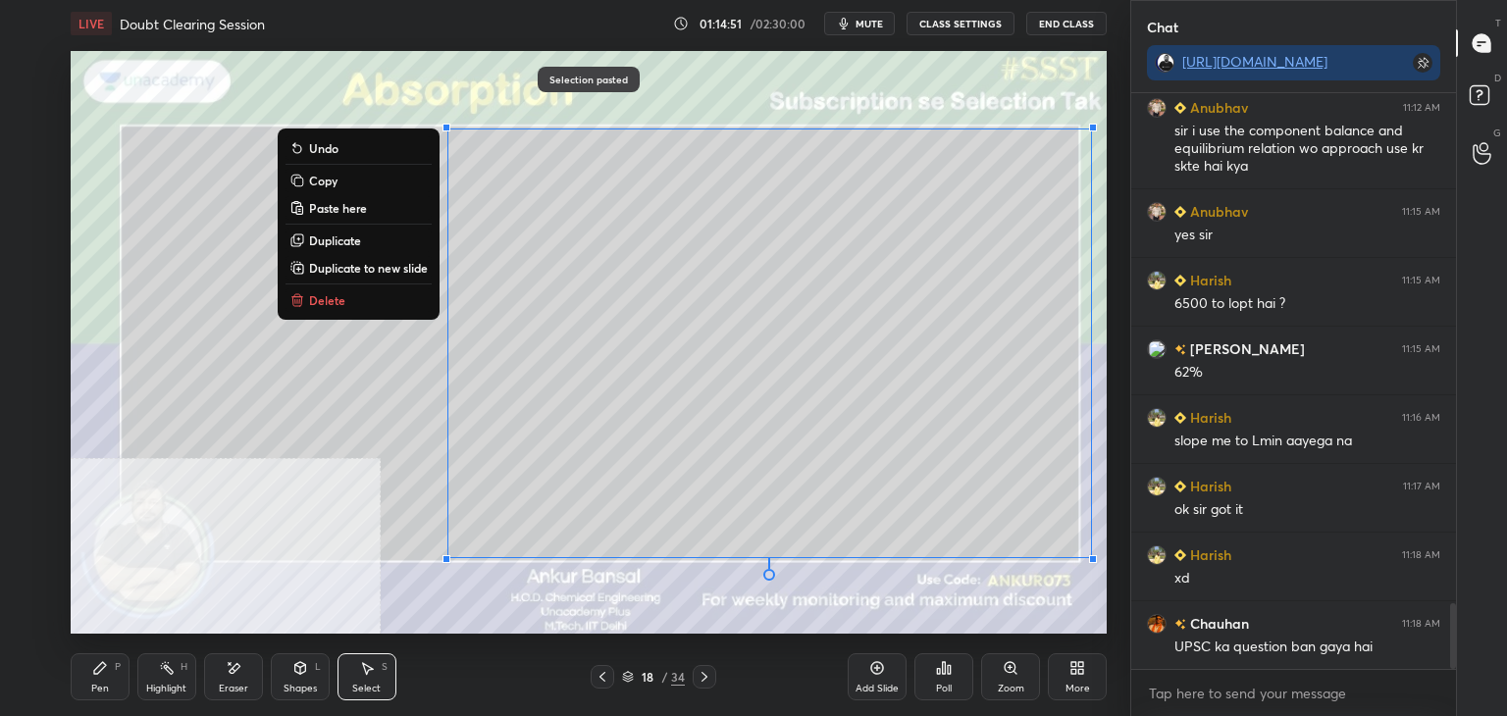
click at [105, 669] on icon at bounding box center [100, 668] width 16 height 16
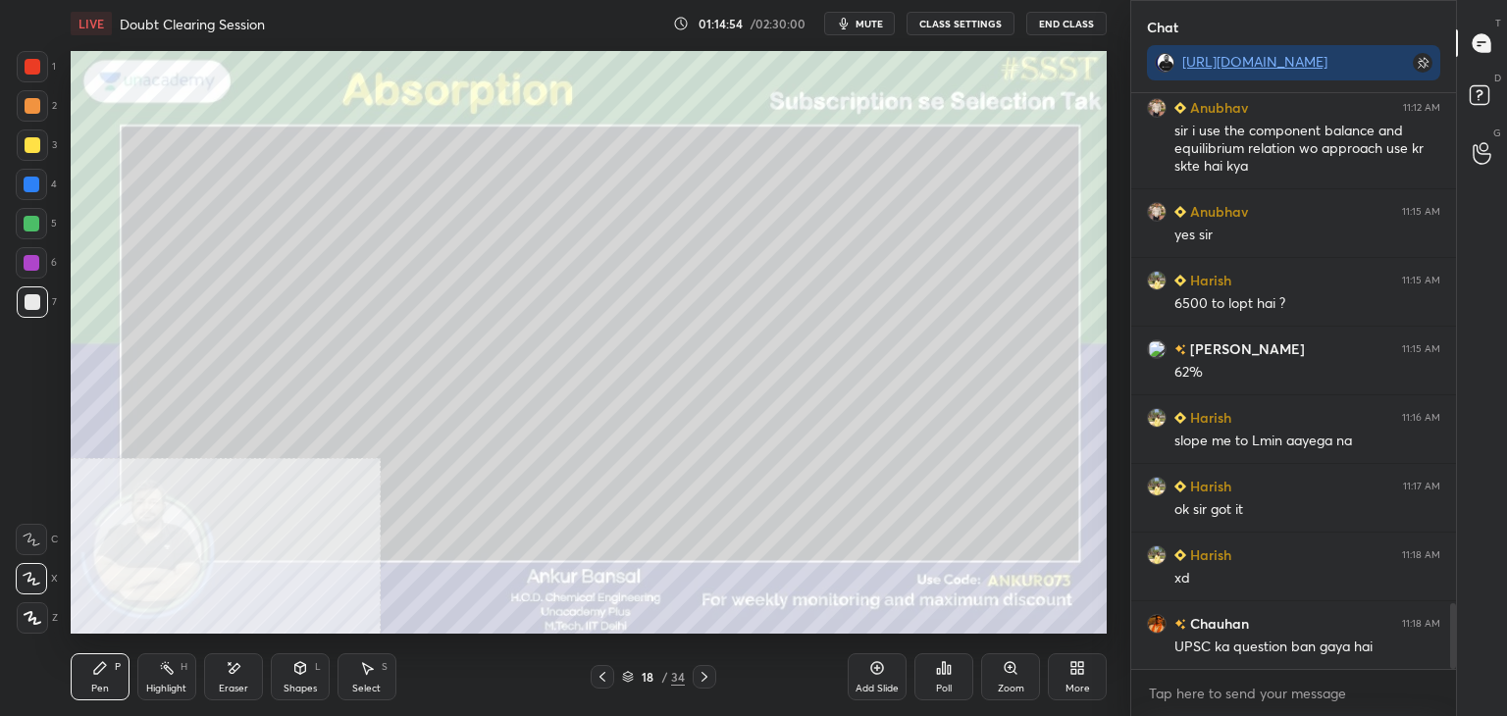
click at [234, 673] on icon at bounding box center [234, 668] width 16 height 17
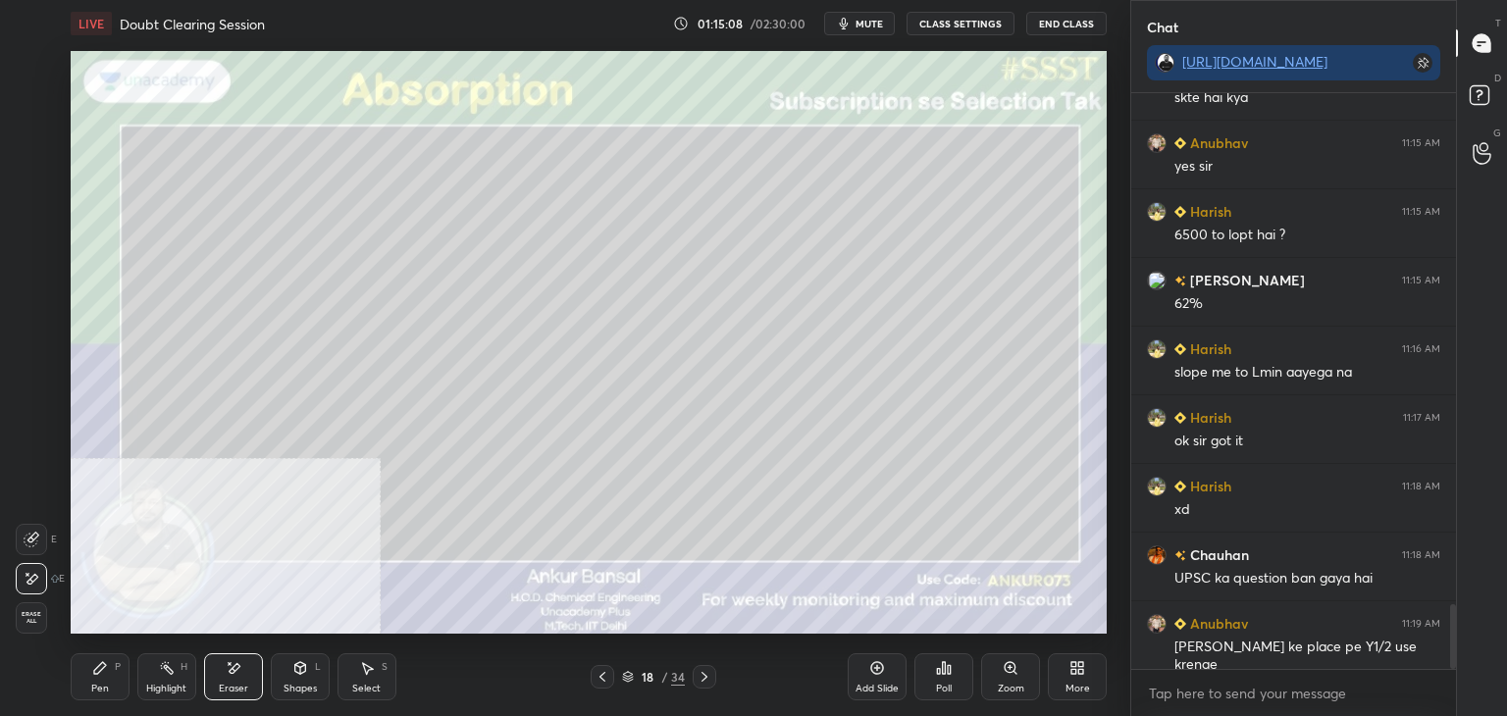
scroll to position [4644, 0]
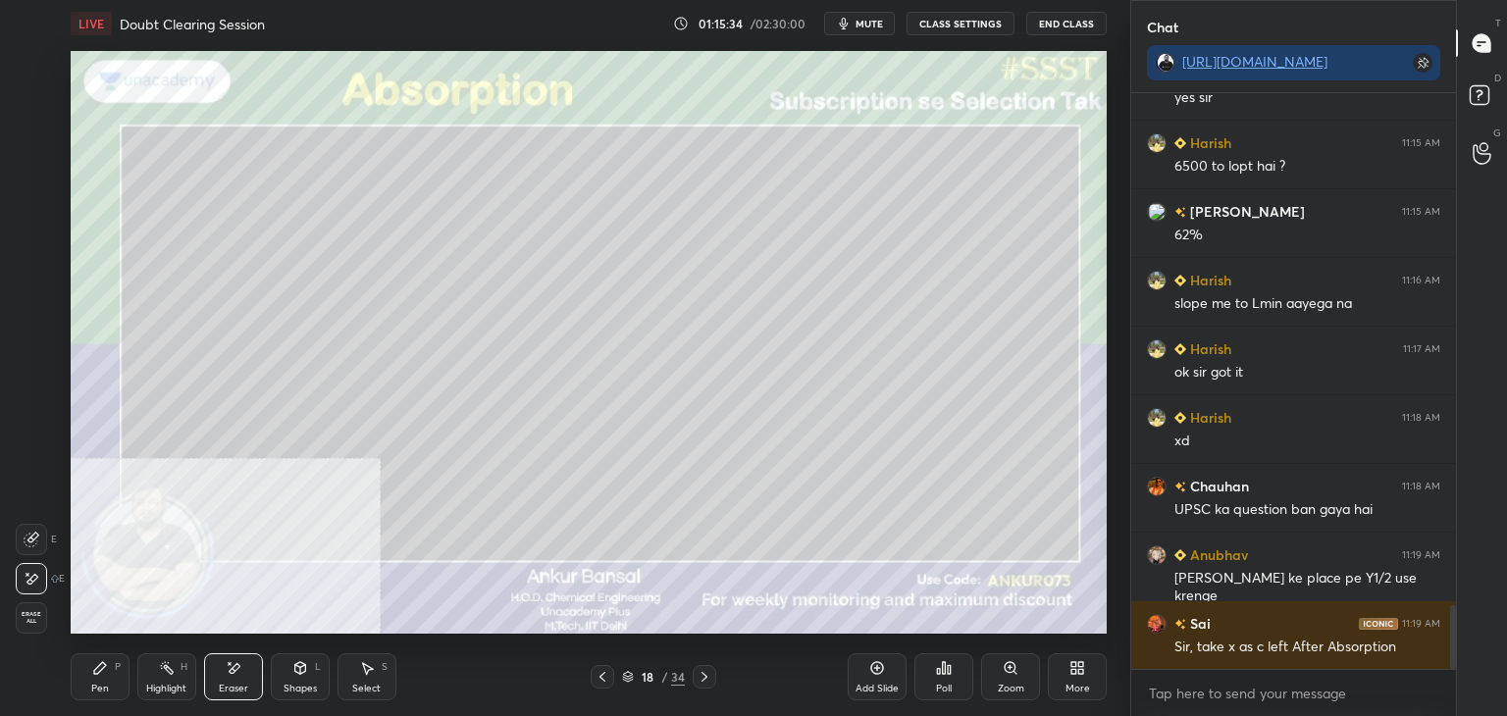
click at [99, 671] on icon at bounding box center [100, 668] width 12 height 12
click at [236, 684] on div "Eraser" at bounding box center [233, 689] width 29 height 10
click at [102, 665] on icon at bounding box center [100, 668] width 12 height 12
click at [239, 668] on icon at bounding box center [234, 668] width 16 height 17
click at [87, 676] on div "Pen P" at bounding box center [100, 677] width 59 height 47
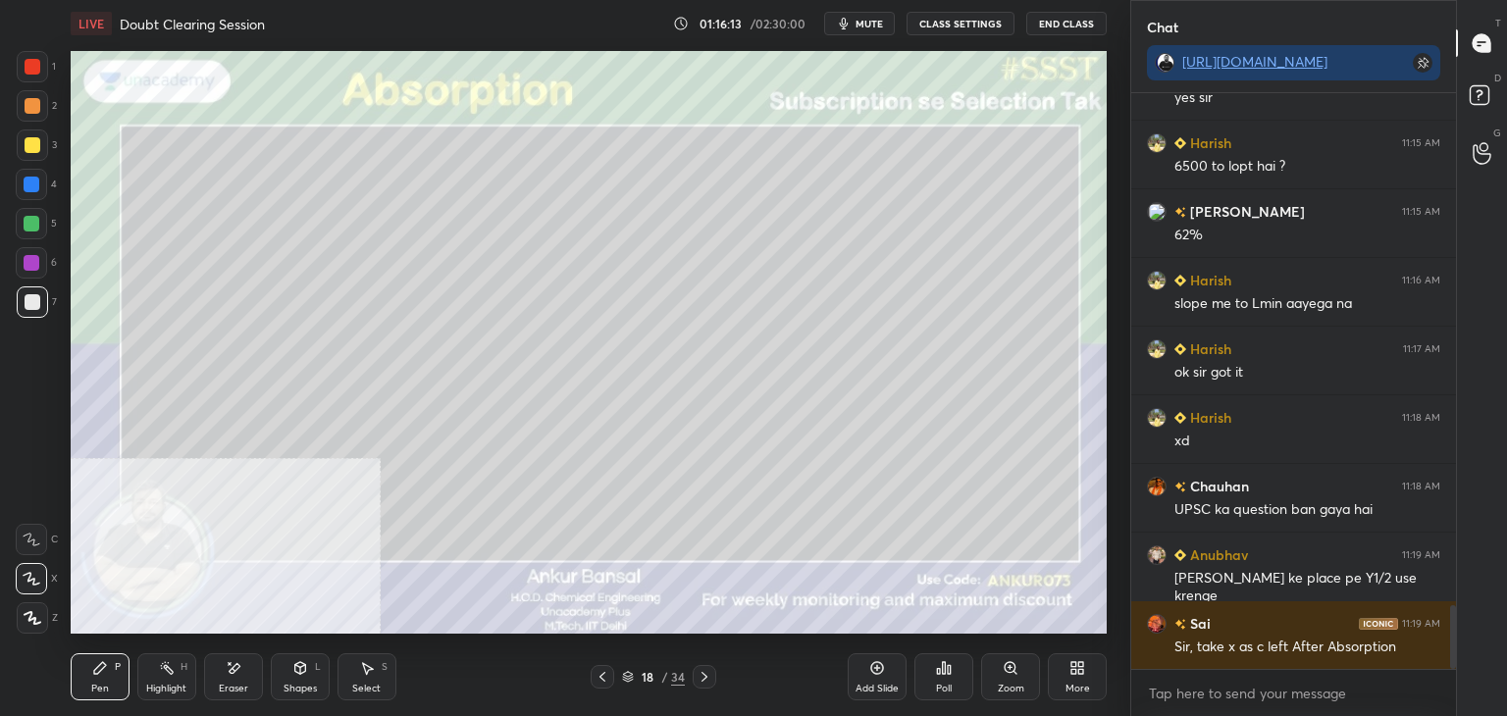
click at [218, 680] on div "Eraser" at bounding box center [233, 677] width 59 height 47
click at [95, 679] on div "Pen P" at bounding box center [100, 677] width 59 height 47
click at [702, 673] on icon at bounding box center [705, 677] width 6 height 10
click at [706, 672] on icon at bounding box center [705, 677] width 16 height 16
click at [707, 673] on icon at bounding box center [705, 677] width 16 height 16
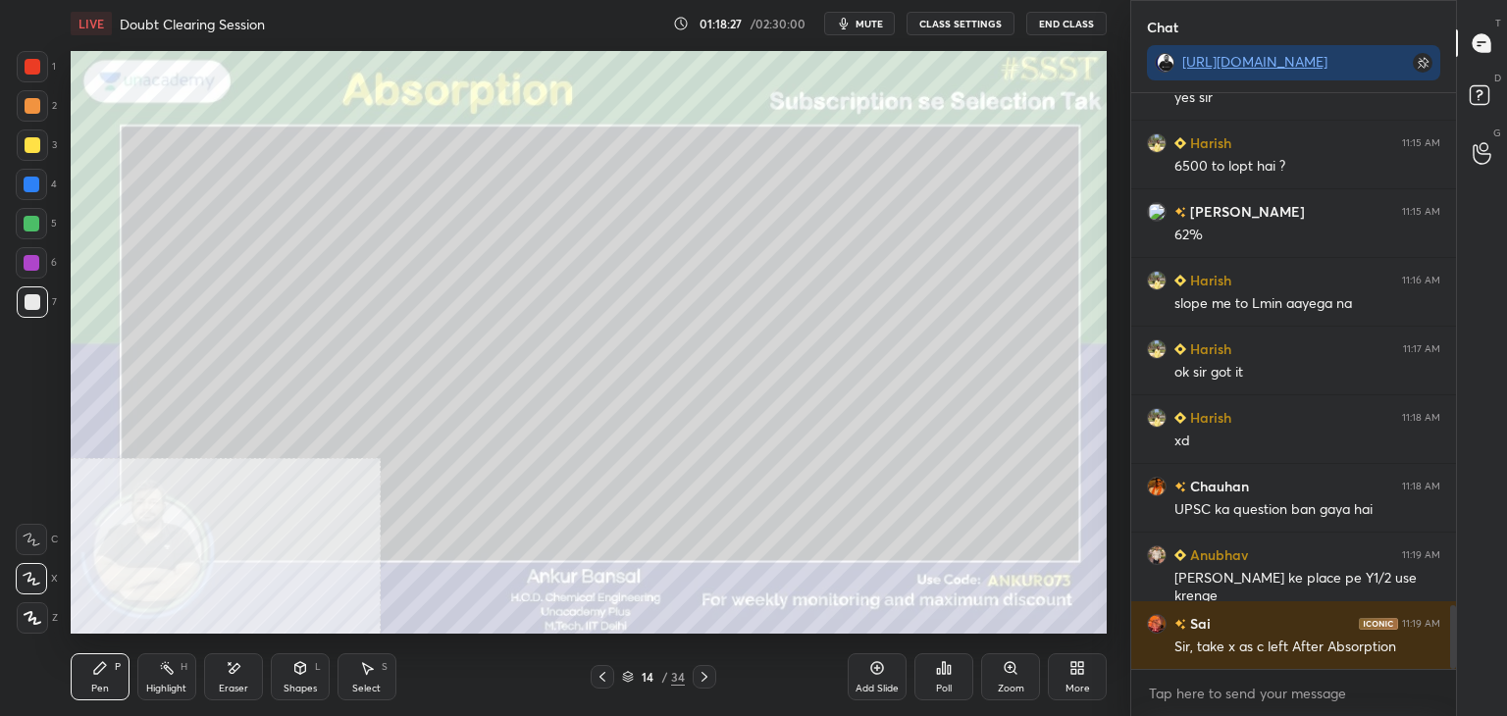
click at [707, 674] on icon at bounding box center [705, 677] width 16 height 16
click at [707, 673] on icon at bounding box center [705, 677] width 16 height 16
click at [708, 672] on icon at bounding box center [705, 677] width 16 height 16
click at [228, 680] on div "Eraser" at bounding box center [233, 677] width 59 height 47
click at [120, 680] on div "Pen P" at bounding box center [100, 677] width 59 height 47
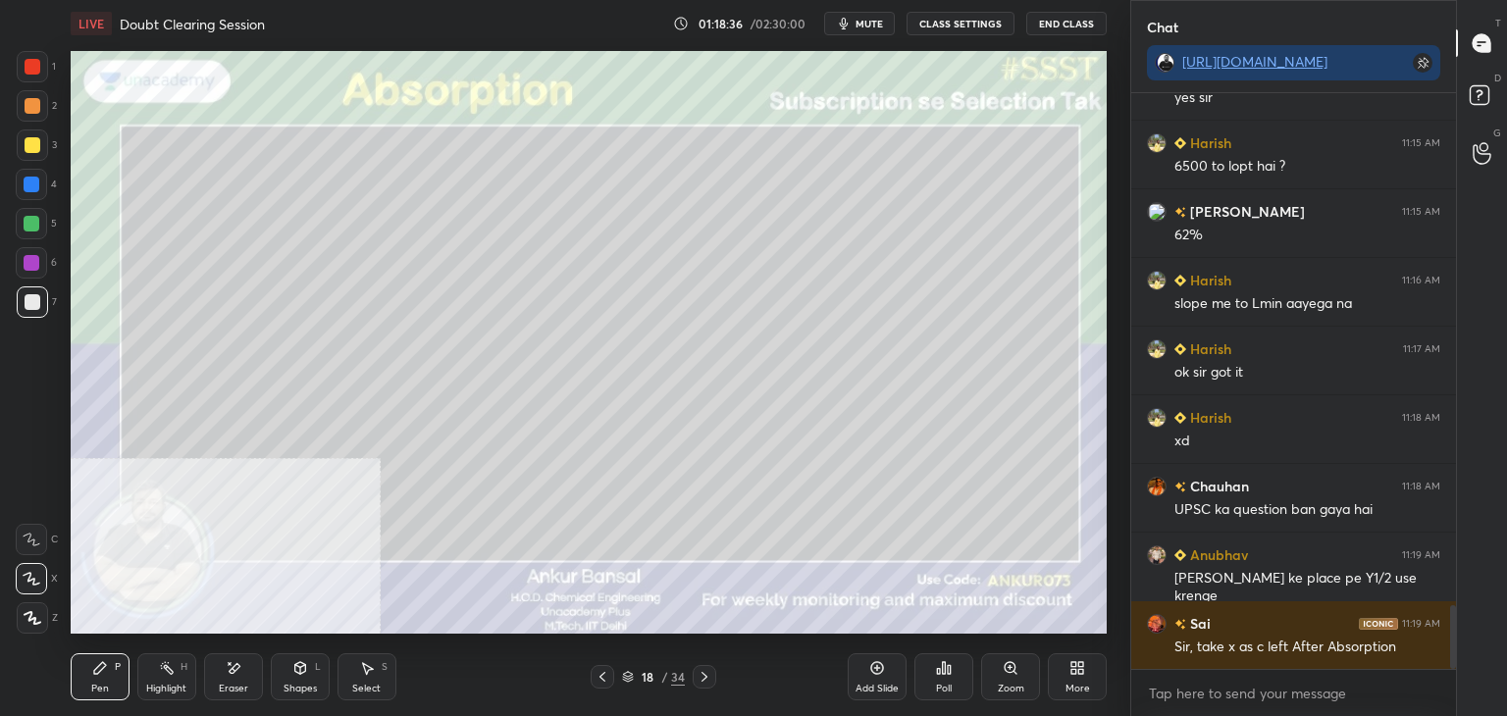
click at [245, 672] on div "Eraser" at bounding box center [233, 677] width 59 height 47
click at [95, 684] on div "Pen" at bounding box center [100, 689] width 18 height 10
click at [226, 685] on div "Eraser" at bounding box center [233, 689] width 29 height 10
click at [105, 684] on div "Pen" at bounding box center [100, 689] width 18 height 10
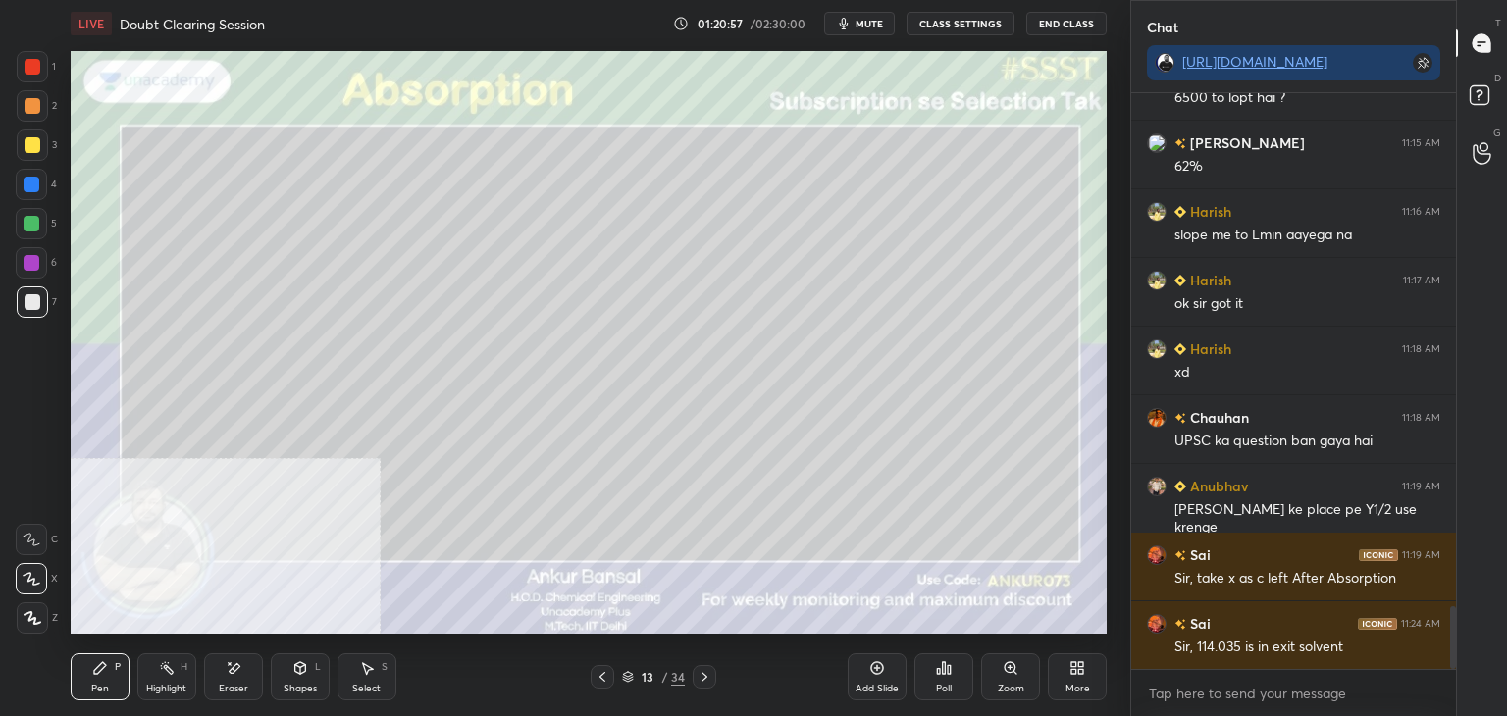
click at [605, 683] on icon at bounding box center [603, 677] width 16 height 16
click at [704, 678] on icon at bounding box center [705, 677] width 16 height 16
click at [608, 674] on icon at bounding box center [603, 677] width 16 height 16
click at [710, 680] on icon at bounding box center [705, 677] width 16 height 16
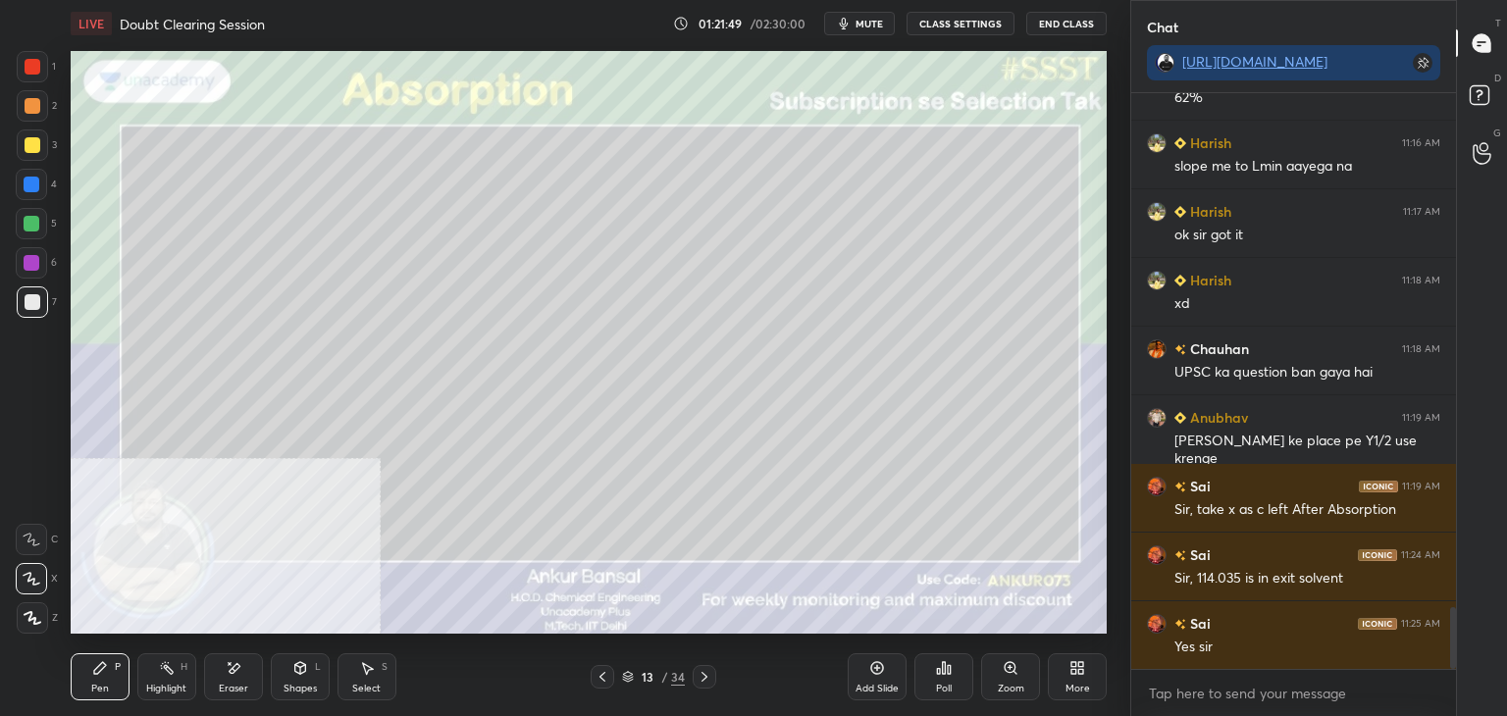
click at [605, 675] on icon at bounding box center [603, 677] width 16 height 16
click at [697, 681] on icon at bounding box center [705, 677] width 16 height 16
click at [241, 663] on div "Eraser" at bounding box center [233, 677] width 59 height 47
click at [121, 676] on div "Pen P" at bounding box center [100, 677] width 59 height 47
click at [235, 676] on icon at bounding box center [234, 668] width 16 height 17
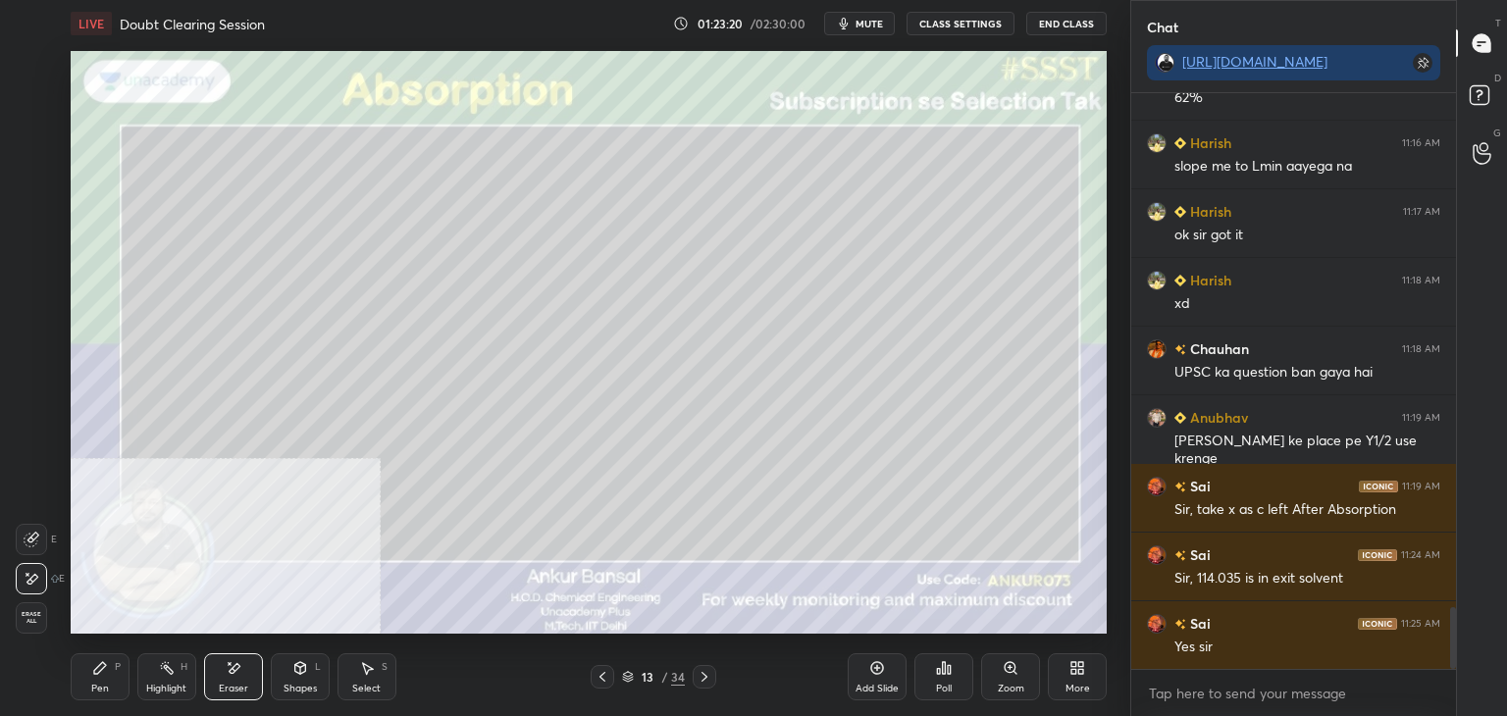
click at [87, 687] on div "Pen P" at bounding box center [100, 677] width 59 height 47
click at [601, 675] on icon at bounding box center [603, 677] width 16 height 16
click at [709, 675] on icon at bounding box center [705, 677] width 16 height 16
click at [708, 672] on icon at bounding box center [705, 677] width 16 height 16
click at [232, 680] on div "Eraser" at bounding box center [233, 677] width 59 height 47
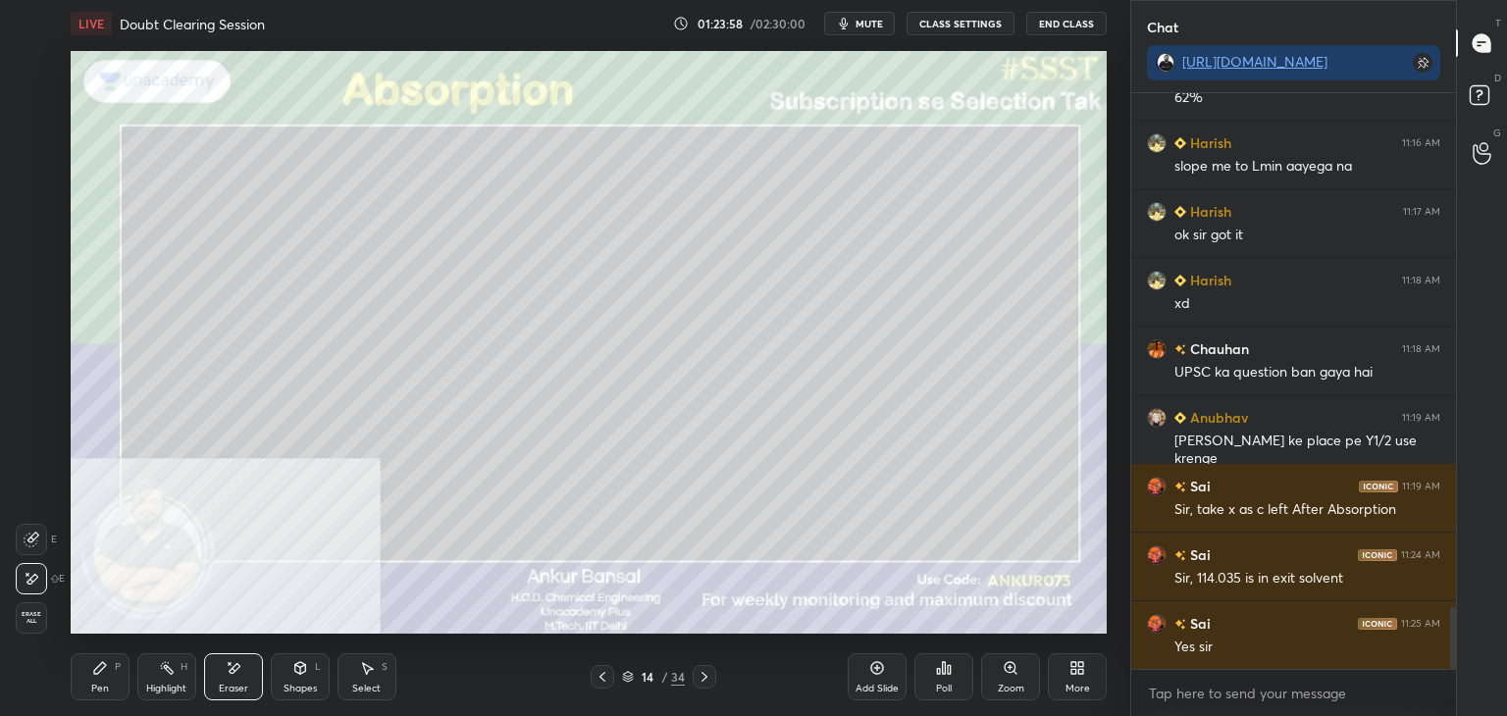
click at [707, 676] on icon at bounding box center [705, 677] width 6 height 10
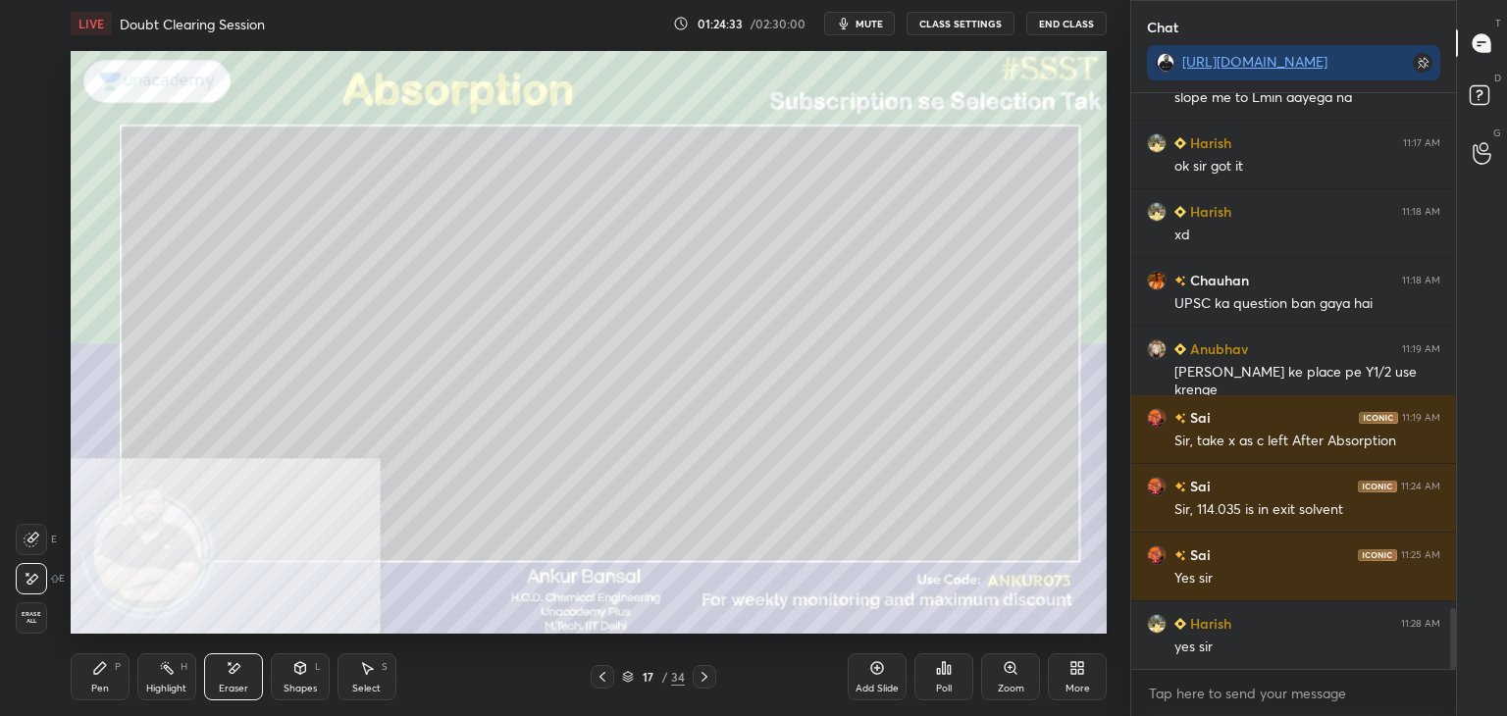
scroll to position [4919, 0]
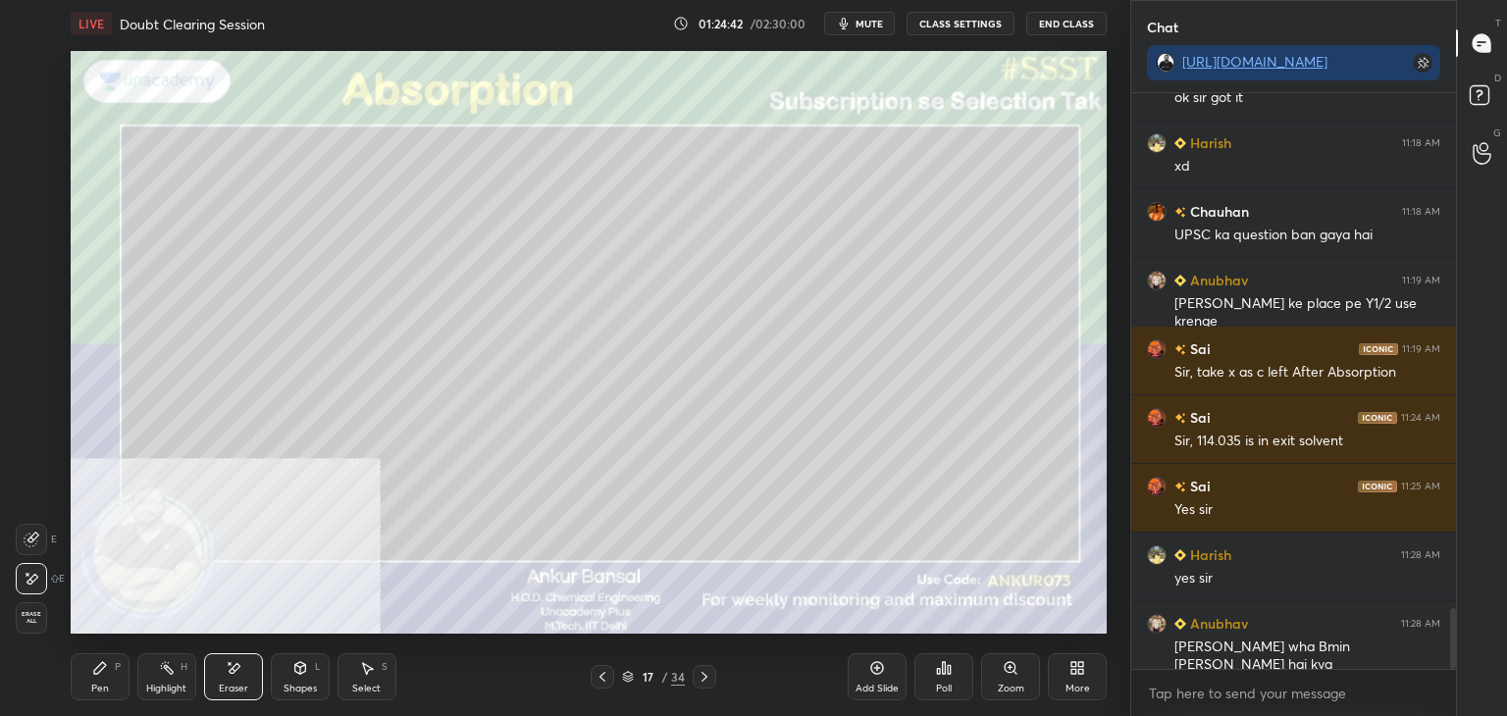
click at [108, 678] on div "Pen P" at bounding box center [100, 677] width 59 height 47
click at [228, 666] on icon at bounding box center [234, 668] width 16 height 17
click at [108, 681] on div "Pen P" at bounding box center [100, 677] width 59 height 47
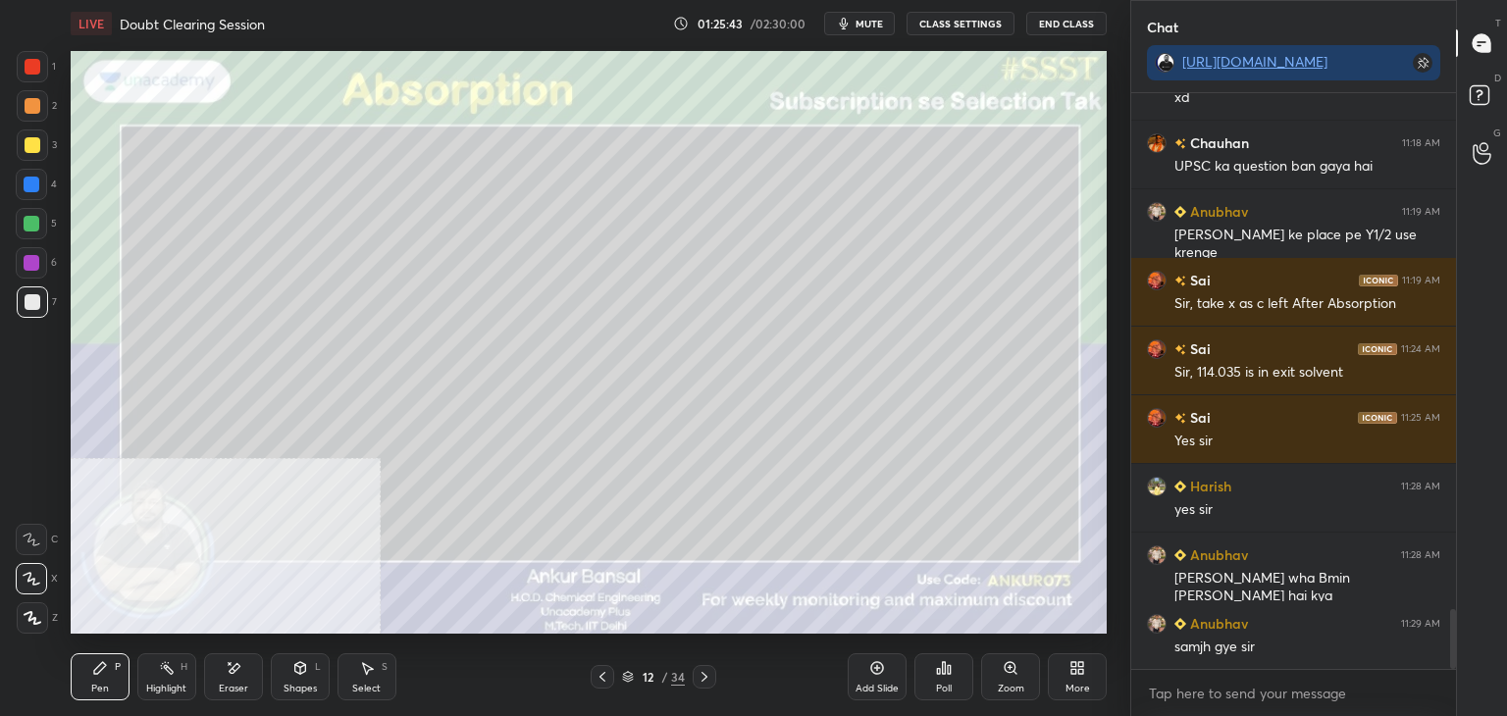
click at [610, 677] on div at bounding box center [603, 677] width 24 height 24
click at [707, 678] on icon at bounding box center [705, 677] width 6 height 10
click at [232, 665] on icon at bounding box center [234, 668] width 16 height 17
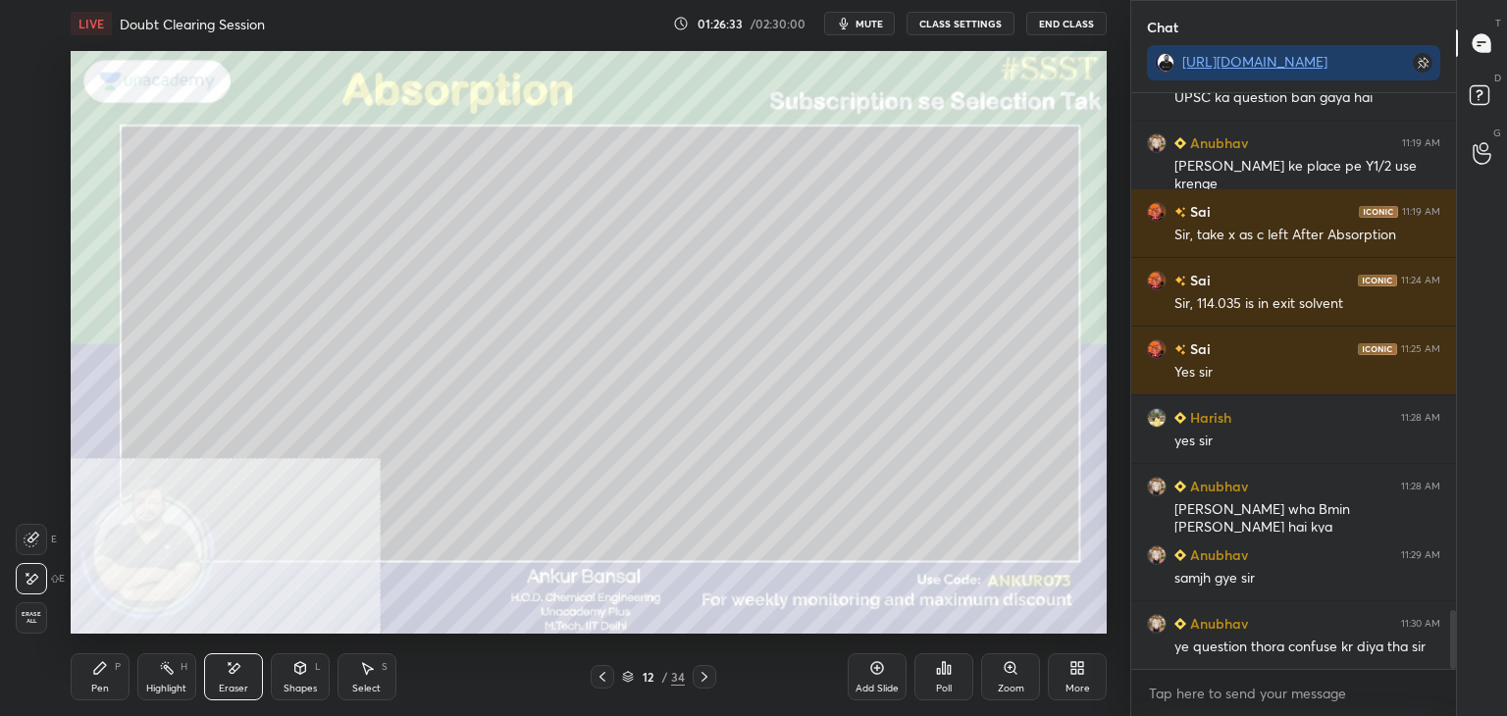
click at [91, 696] on div "Pen P" at bounding box center [100, 677] width 59 height 47
click at [287, 684] on div "Shapes" at bounding box center [300, 689] width 33 height 10
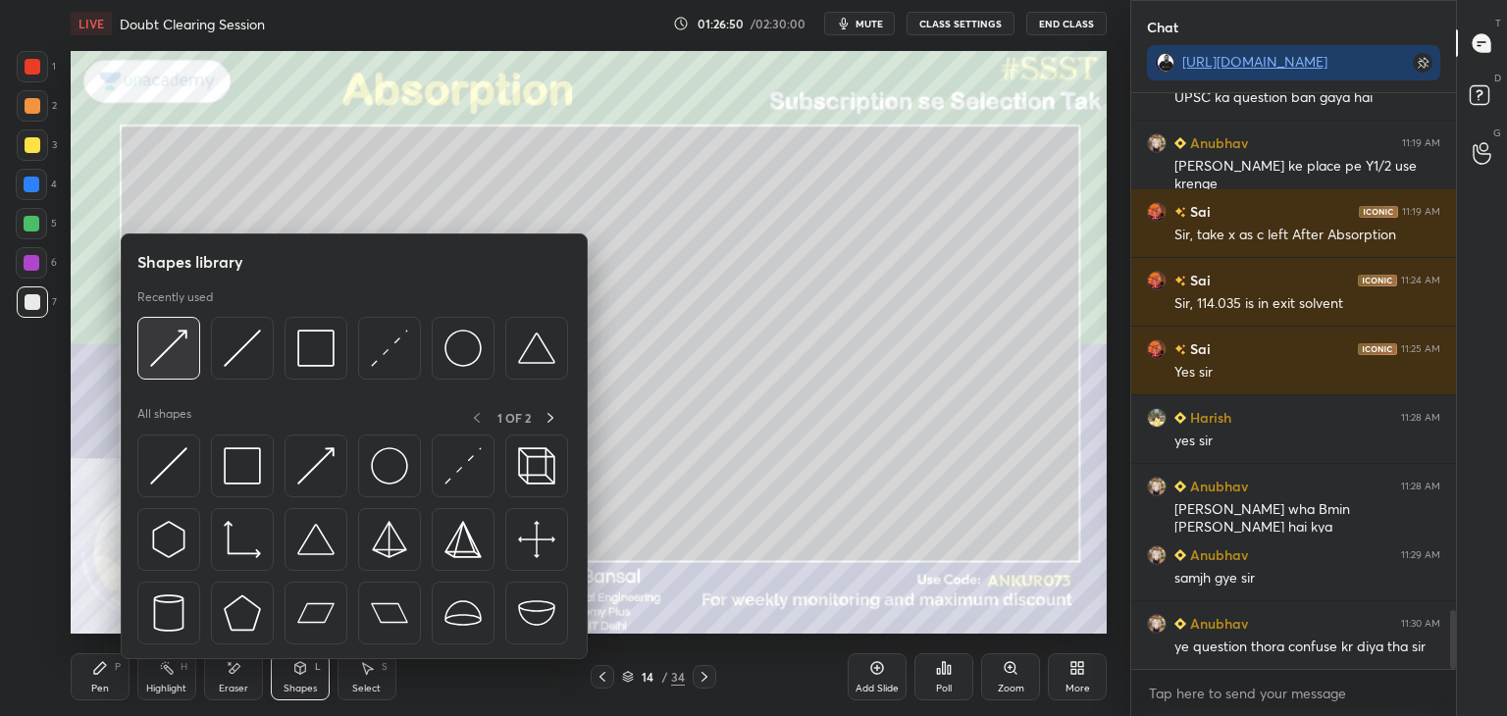
click at [169, 354] on img at bounding box center [168, 348] width 37 height 37
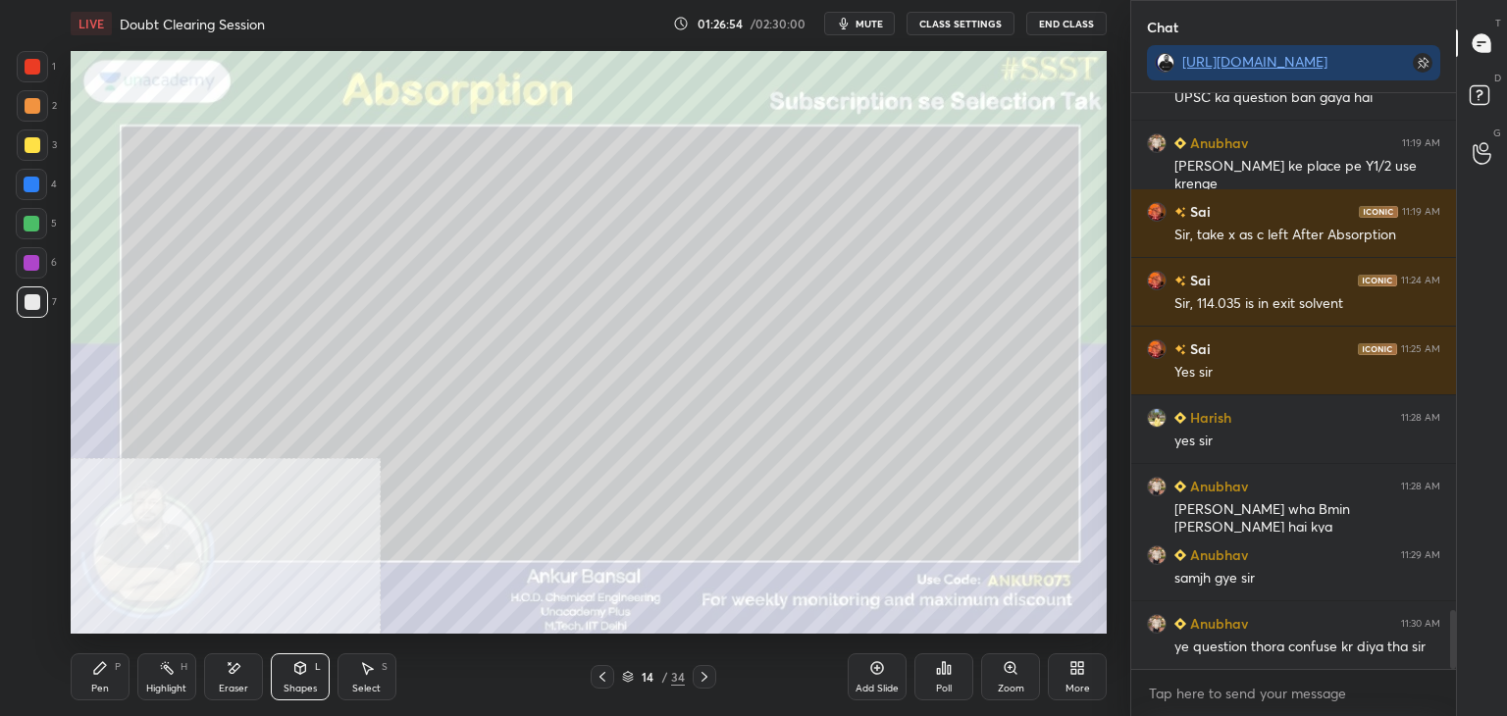
click at [120, 675] on div "Pen P" at bounding box center [100, 677] width 59 height 47
click at [287, 687] on div "Shapes" at bounding box center [300, 689] width 33 height 10
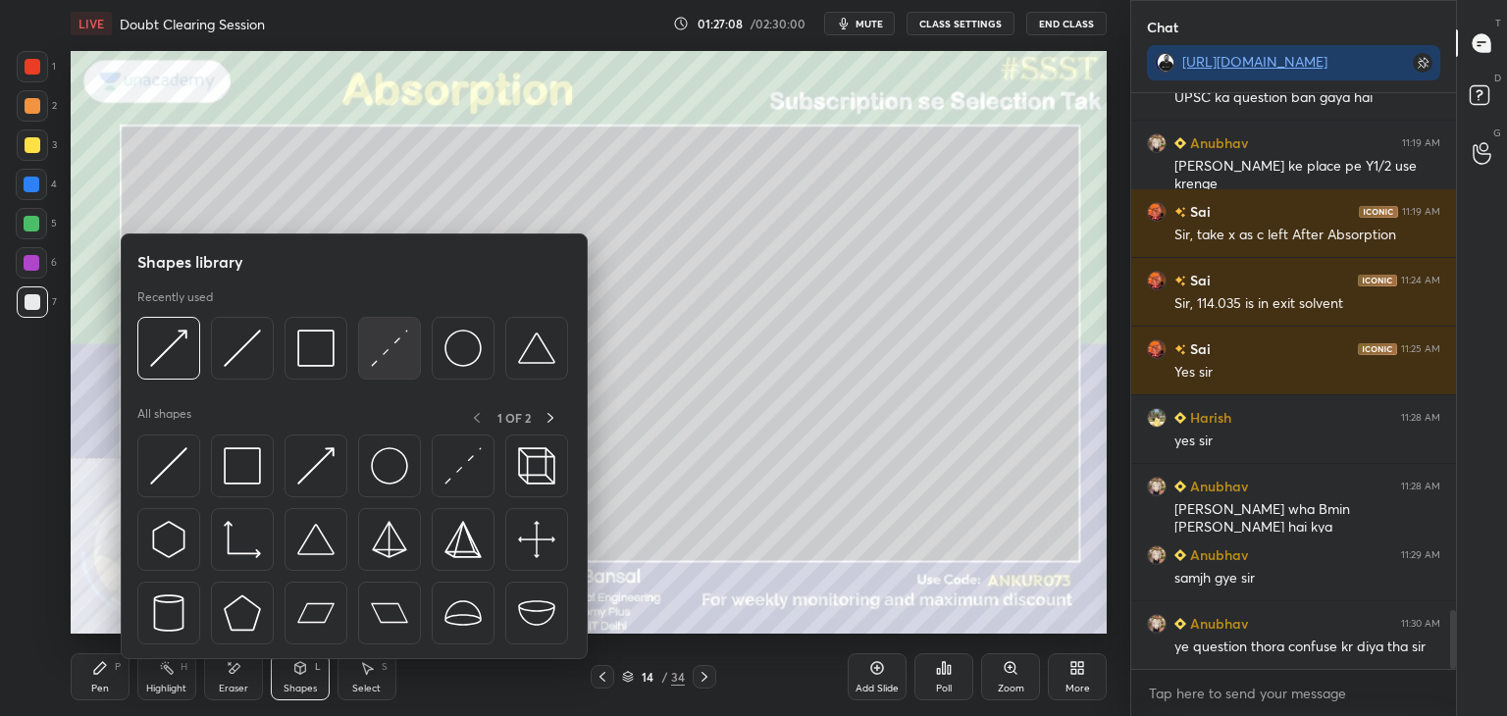
click at [401, 337] on img at bounding box center [389, 348] width 37 height 37
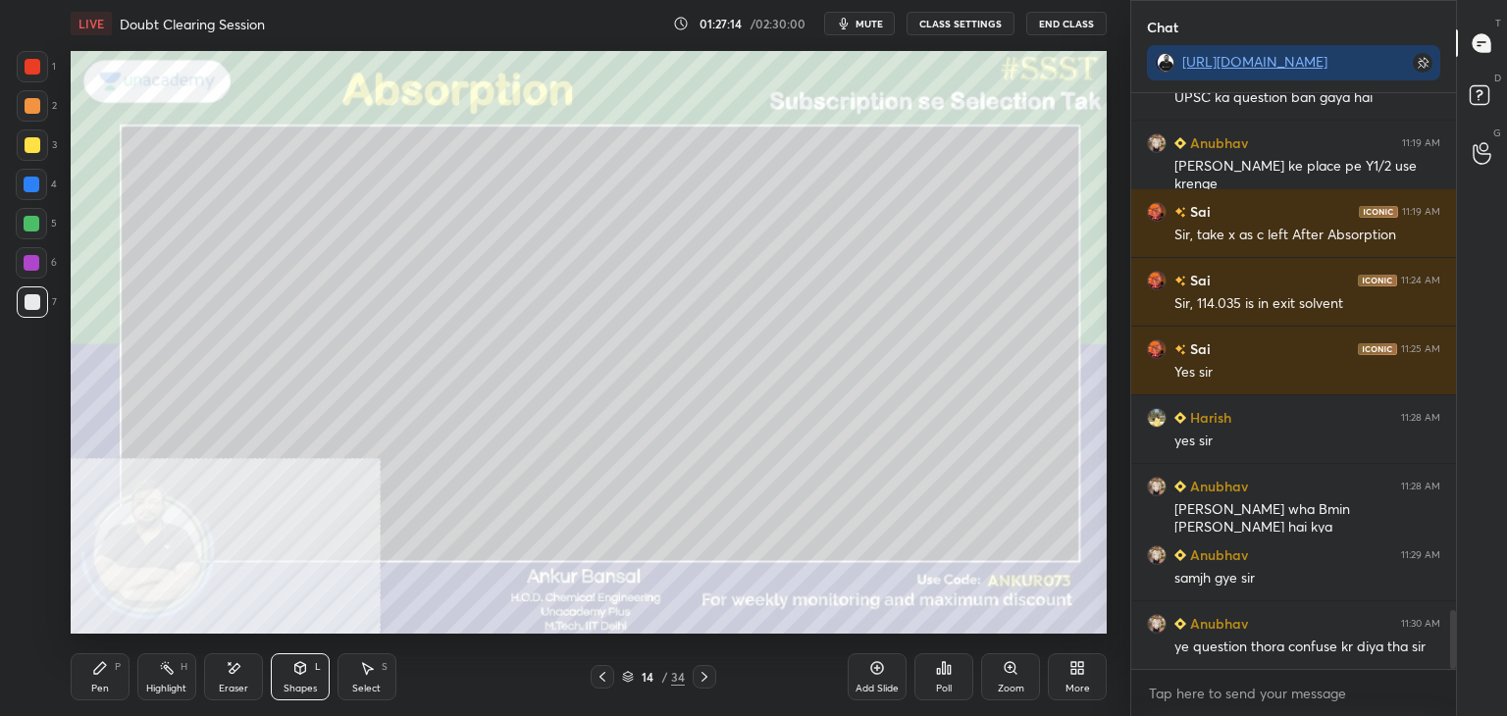
click at [110, 676] on div "Pen P" at bounding box center [100, 677] width 59 height 47
click at [311, 669] on div "Shapes L" at bounding box center [300, 677] width 59 height 47
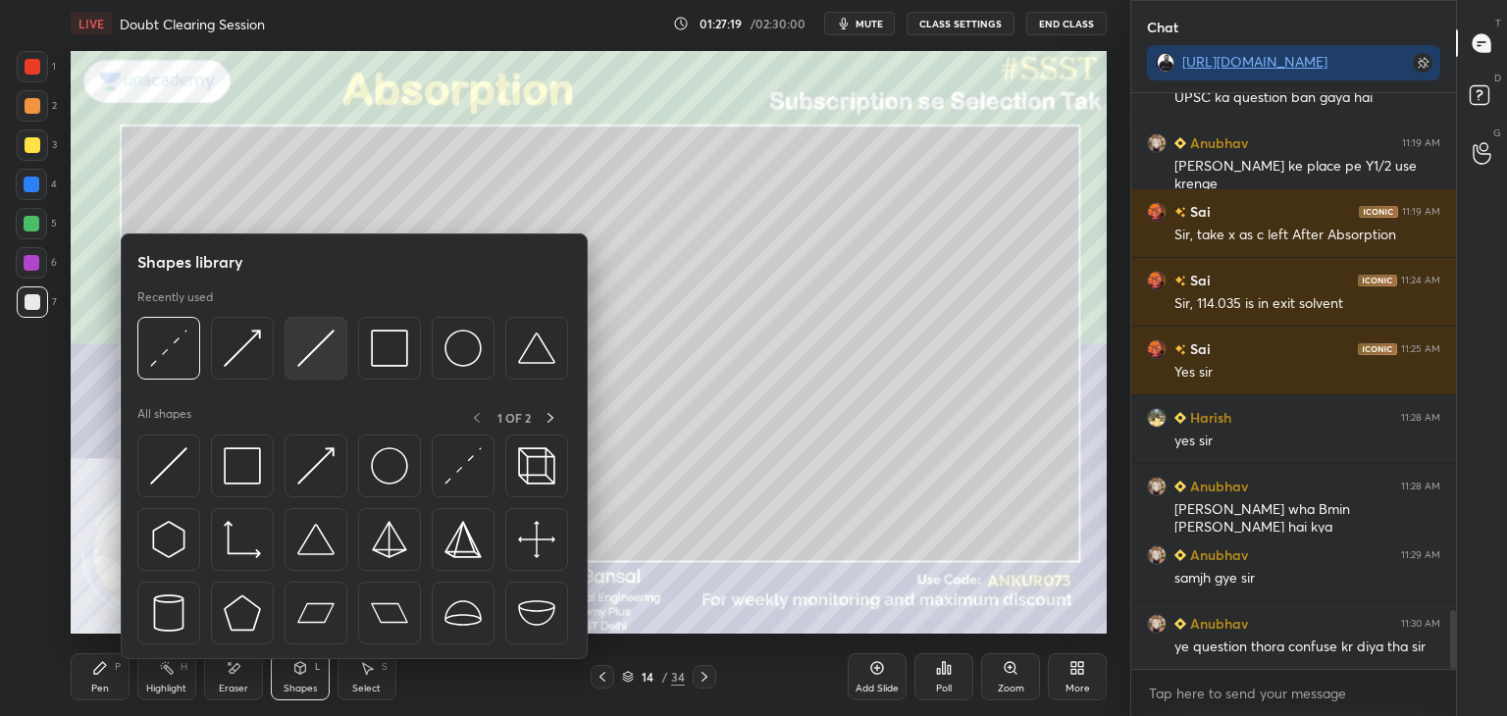
click at [329, 335] on img at bounding box center [315, 348] width 37 height 37
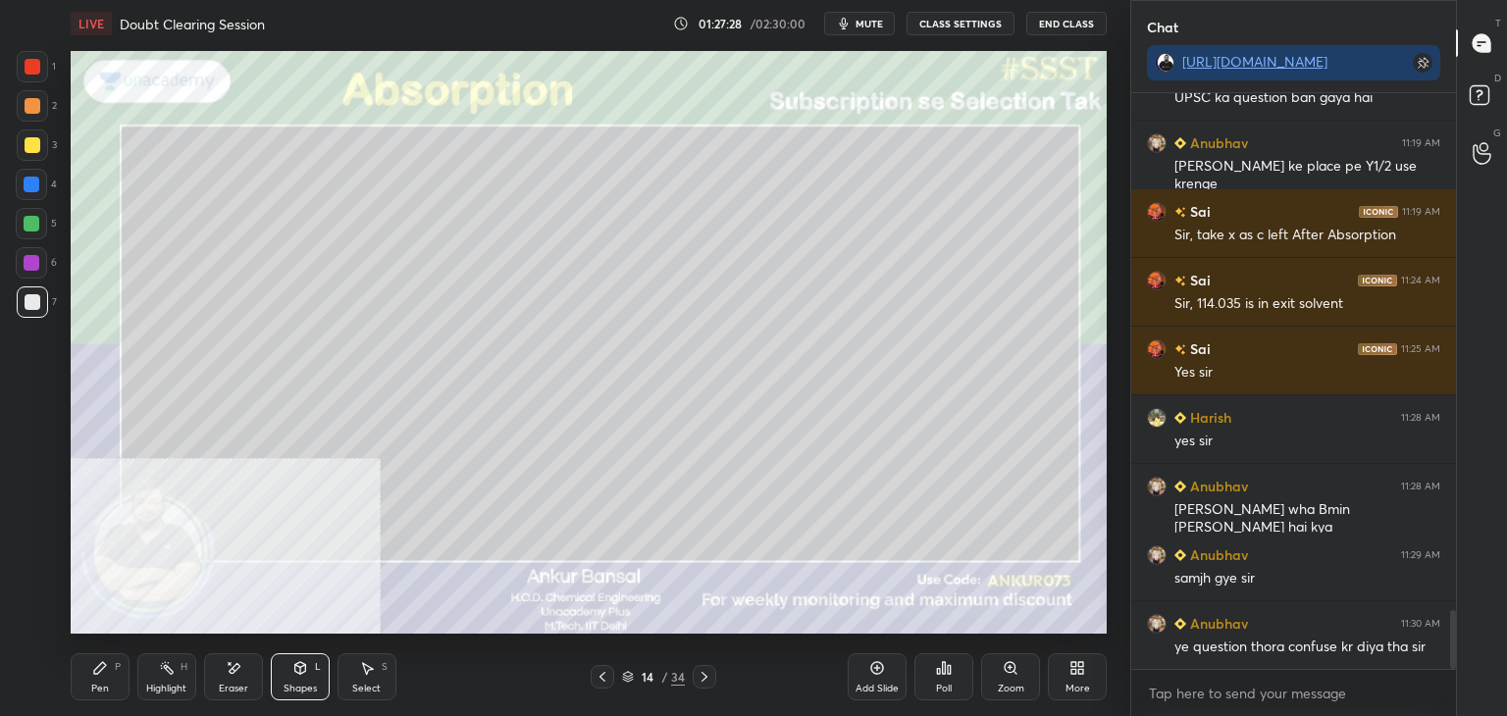
click at [308, 660] on div "Shapes L" at bounding box center [300, 677] width 59 height 47
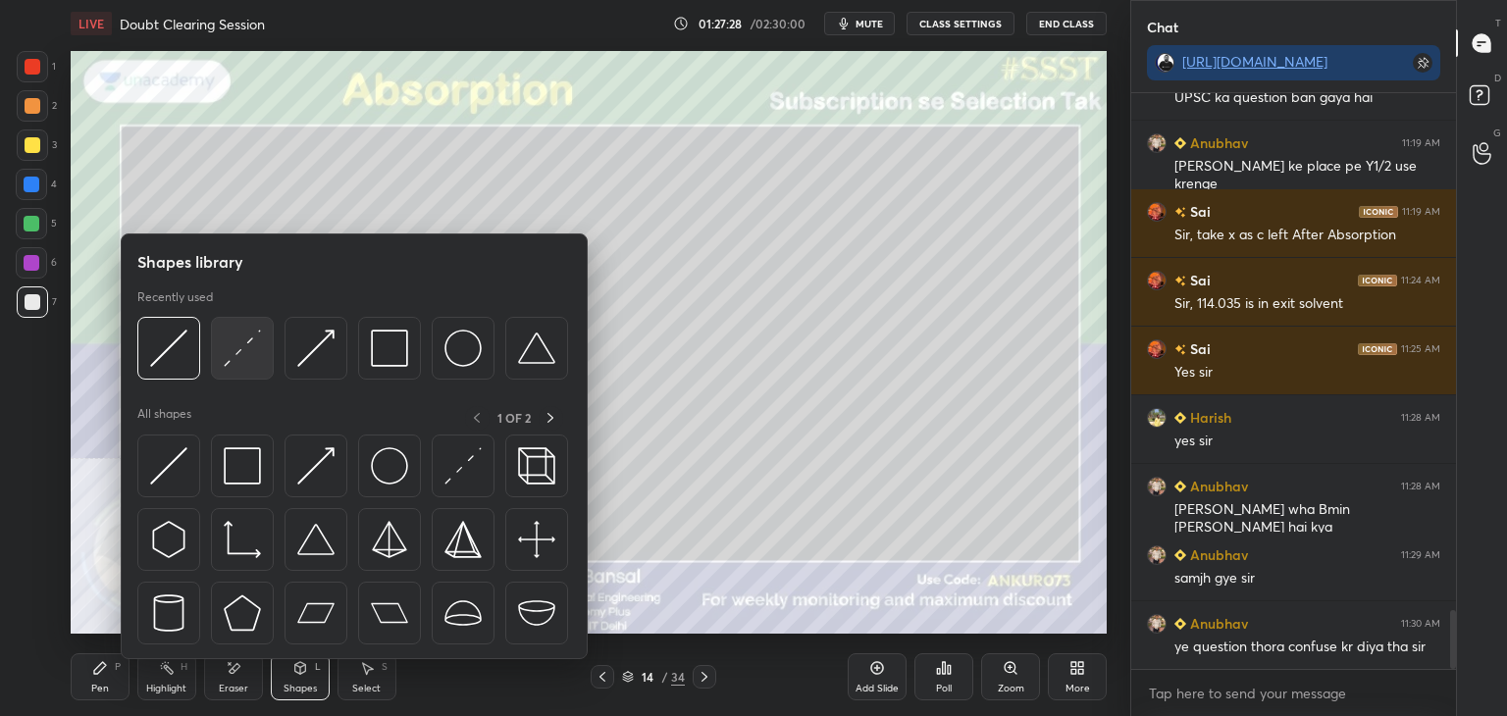
click at [243, 343] on img at bounding box center [242, 348] width 37 height 37
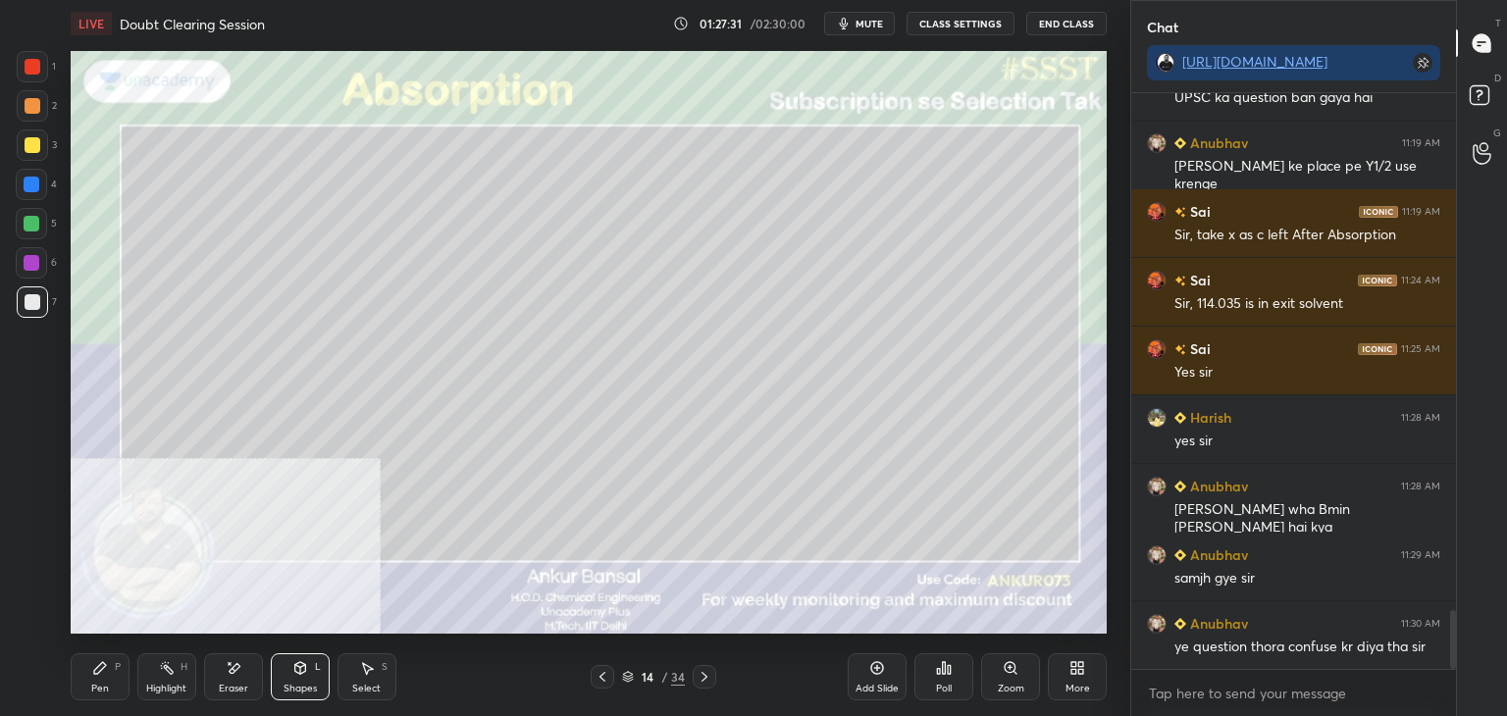
click at [110, 666] on div "Pen P" at bounding box center [100, 677] width 59 height 47
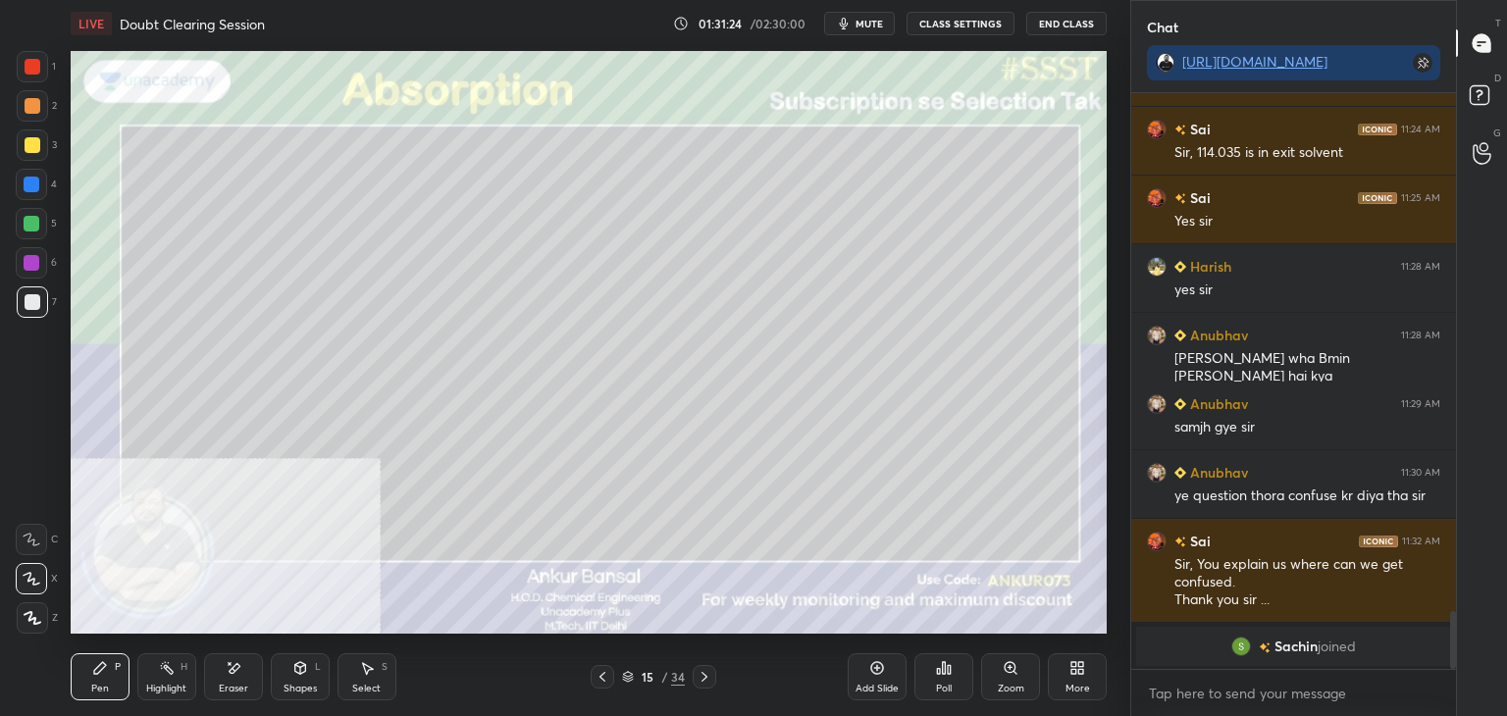
scroll to position [4487, 0]
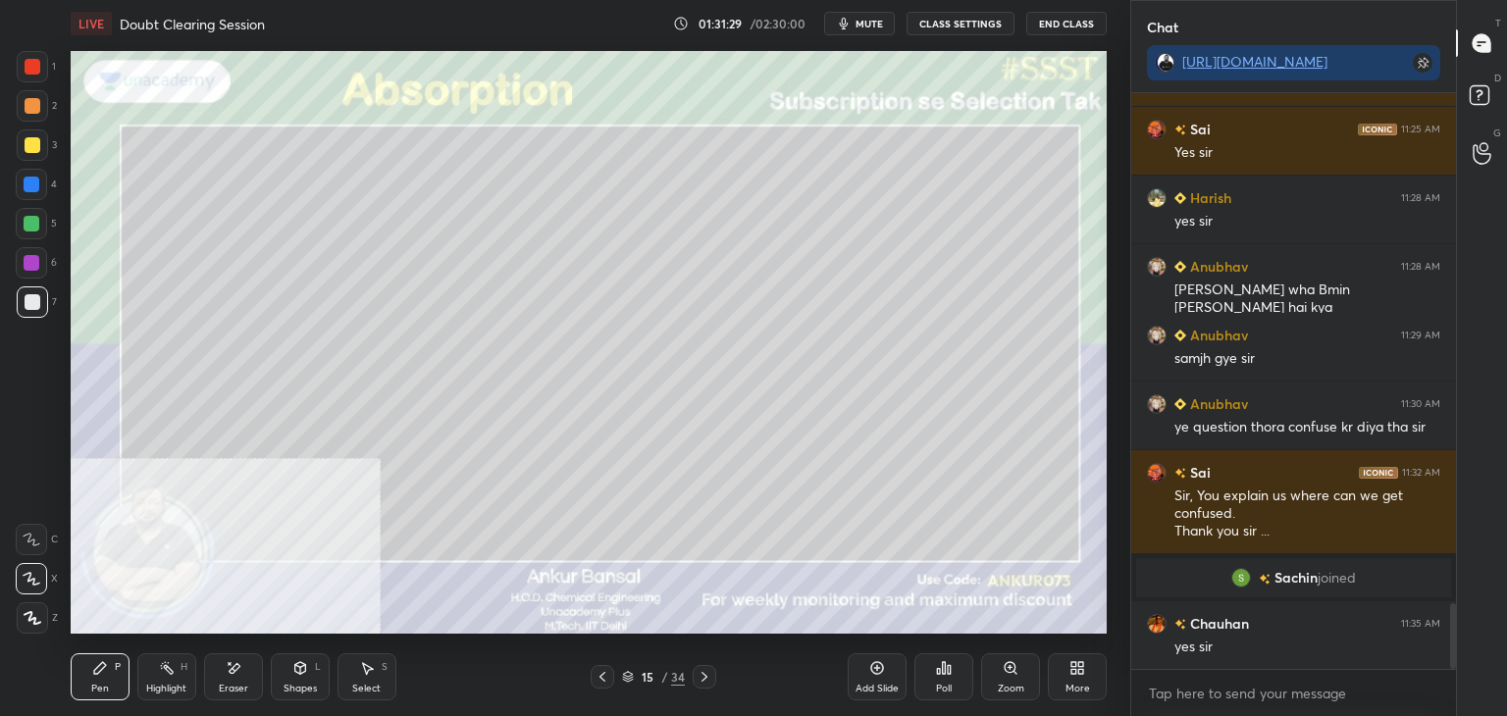
click at [1107, 428] on div "Setting up your live class Poll for secs No correct answer Start poll" at bounding box center [589, 342] width 1052 height 591
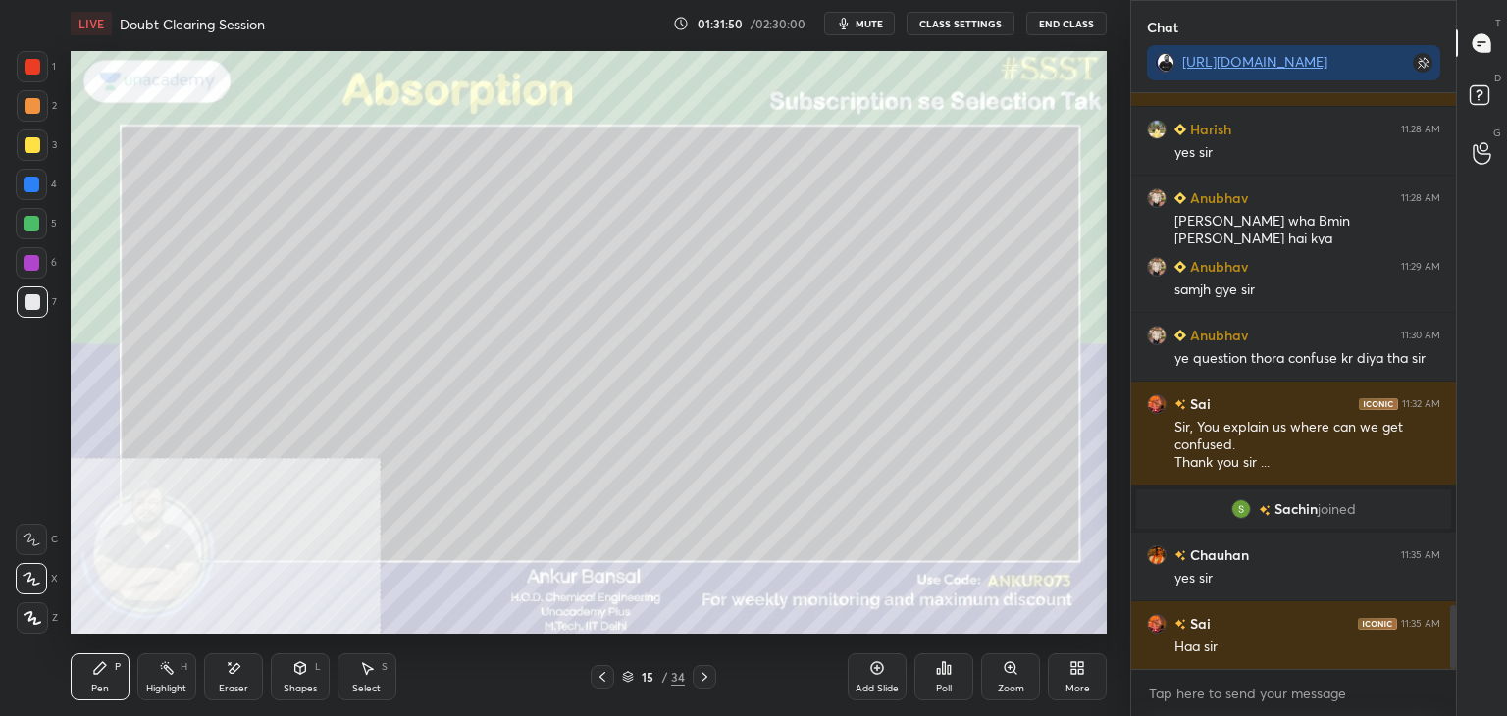
scroll to position [4624, 0]
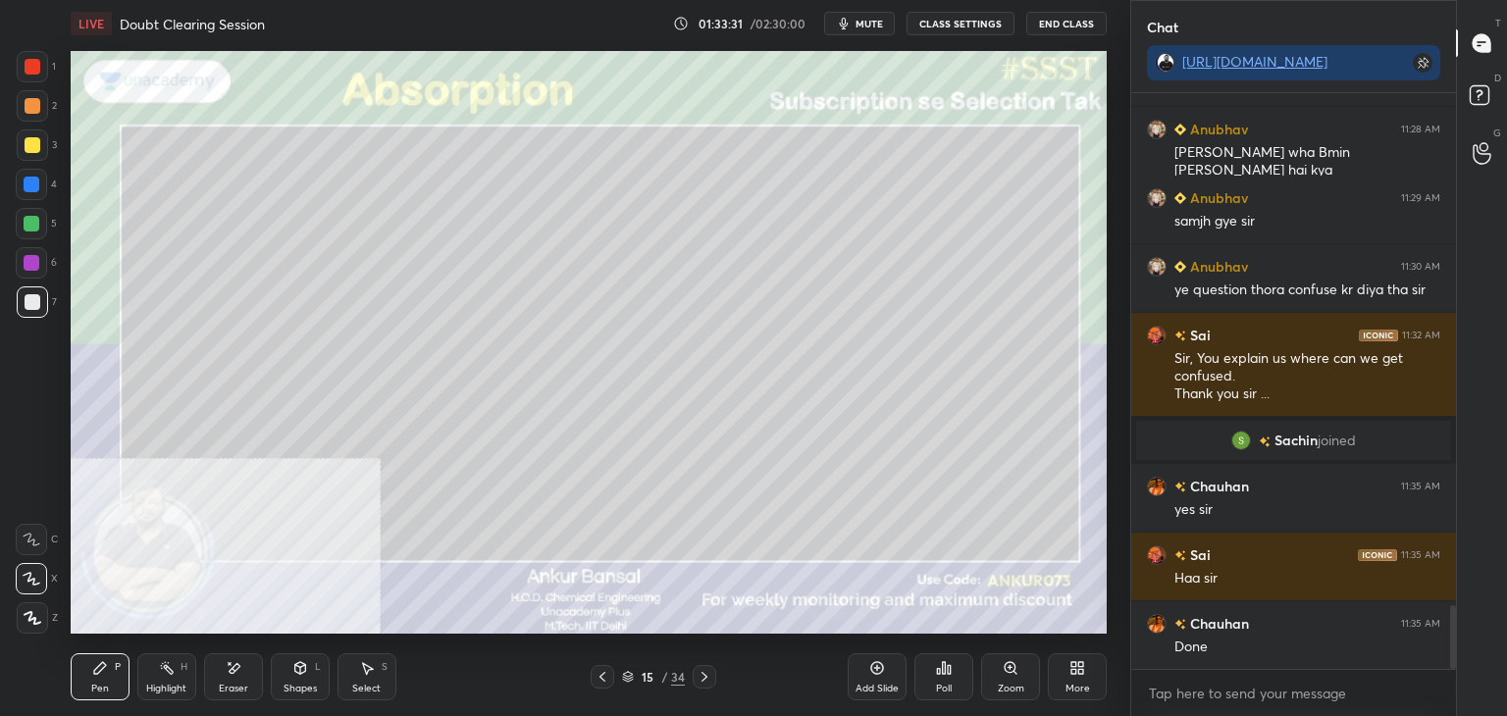
click at [229, 680] on div "Eraser" at bounding box center [233, 677] width 59 height 47
click at [92, 671] on icon at bounding box center [100, 668] width 16 height 16
click at [1115, 403] on div "1 2 3 4 5 6 7 C X Z E E Erase all H H LIVE Doubt Clearing Session 01:34:23 / 02…" at bounding box center [565, 358] width 1131 height 716
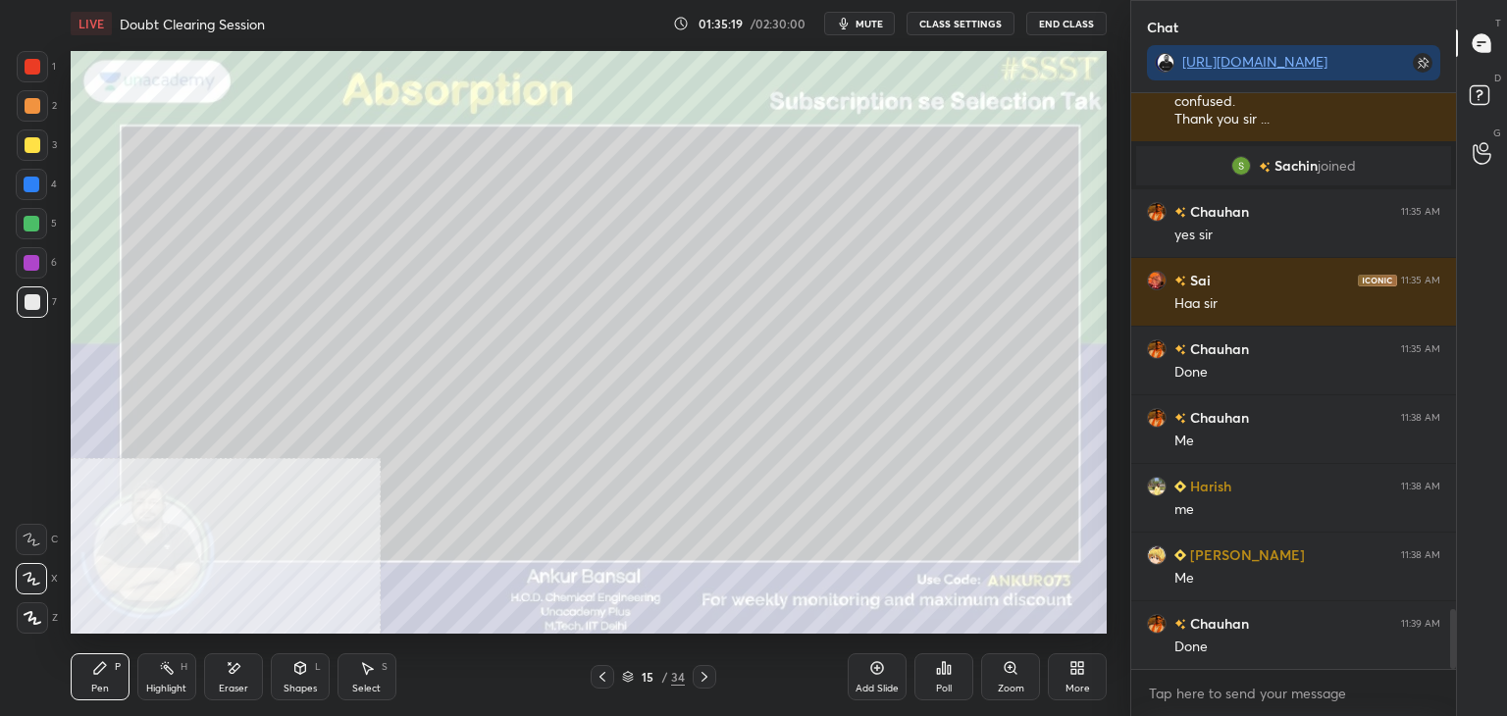
scroll to position [4968, 0]
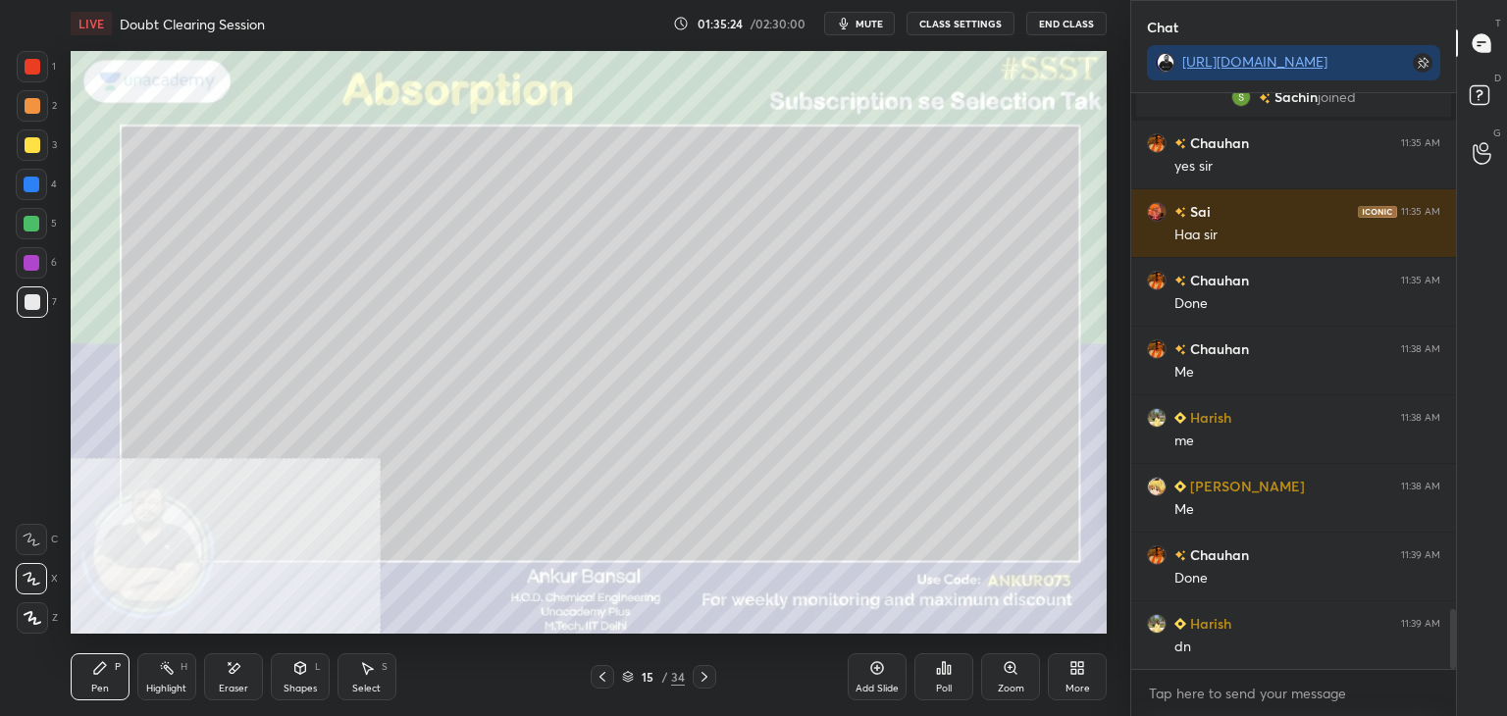
click at [703, 676] on icon at bounding box center [705, 677] width 16 height 16
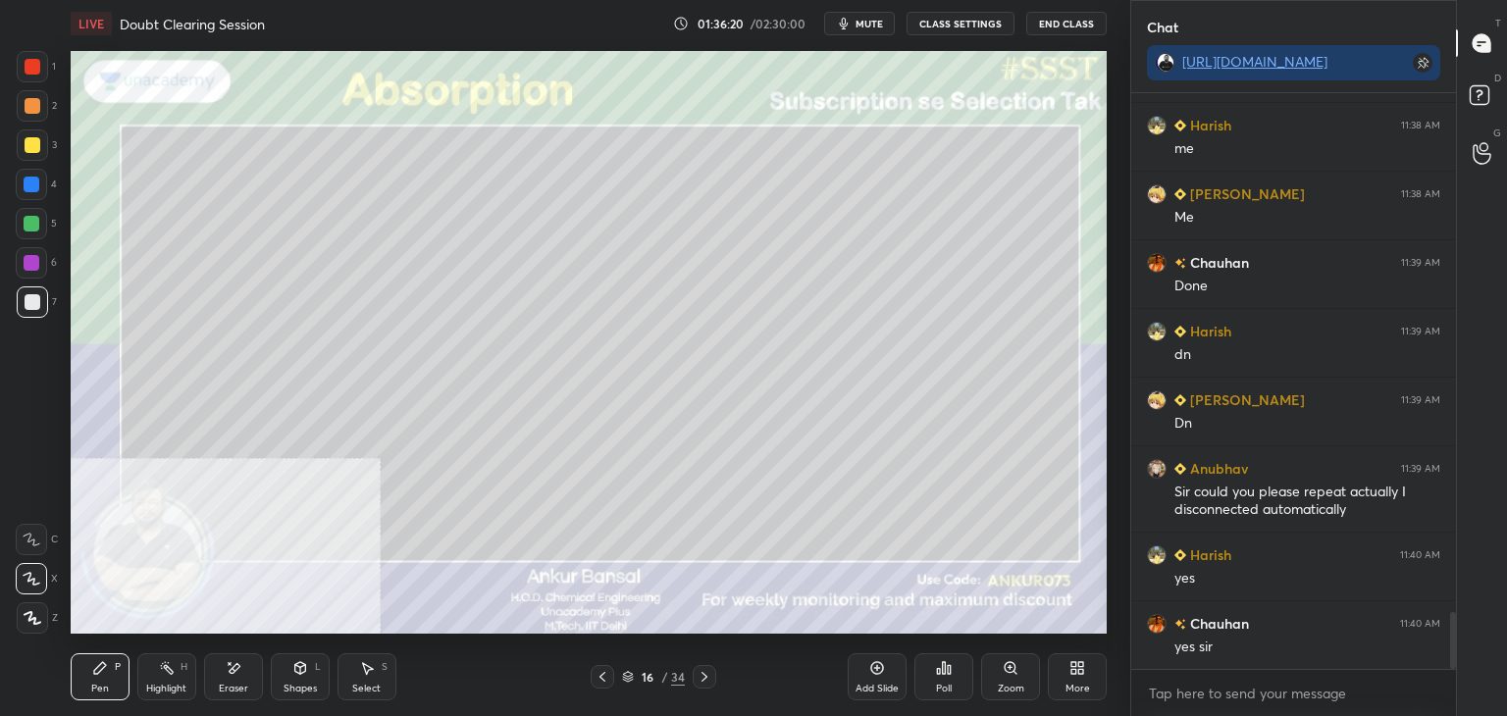
scroll to position [5329, 0]
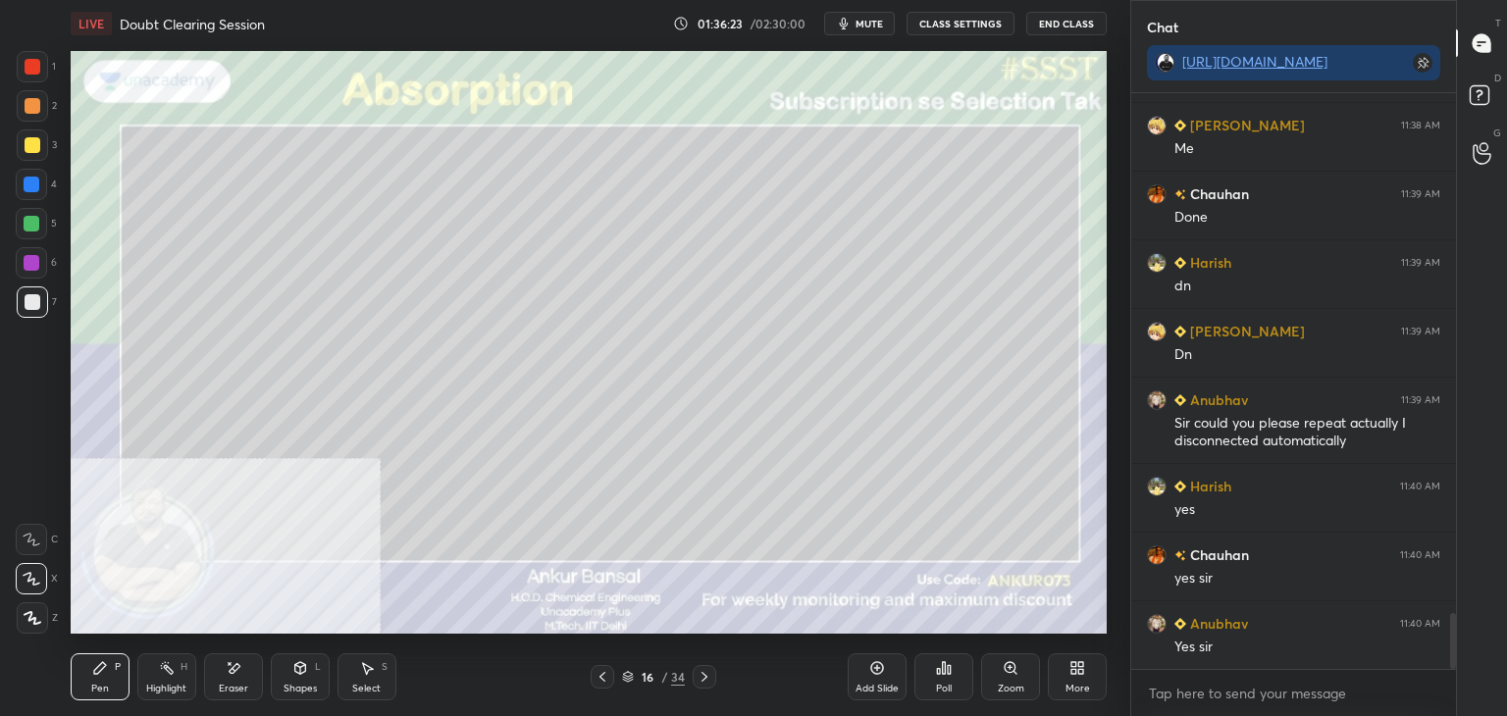
click at [228, 674] on icon at bounding box center [234, 668] width 16 height 17
click at [96, 669] on icon at bounding box center [100, 668] width 12 height 12
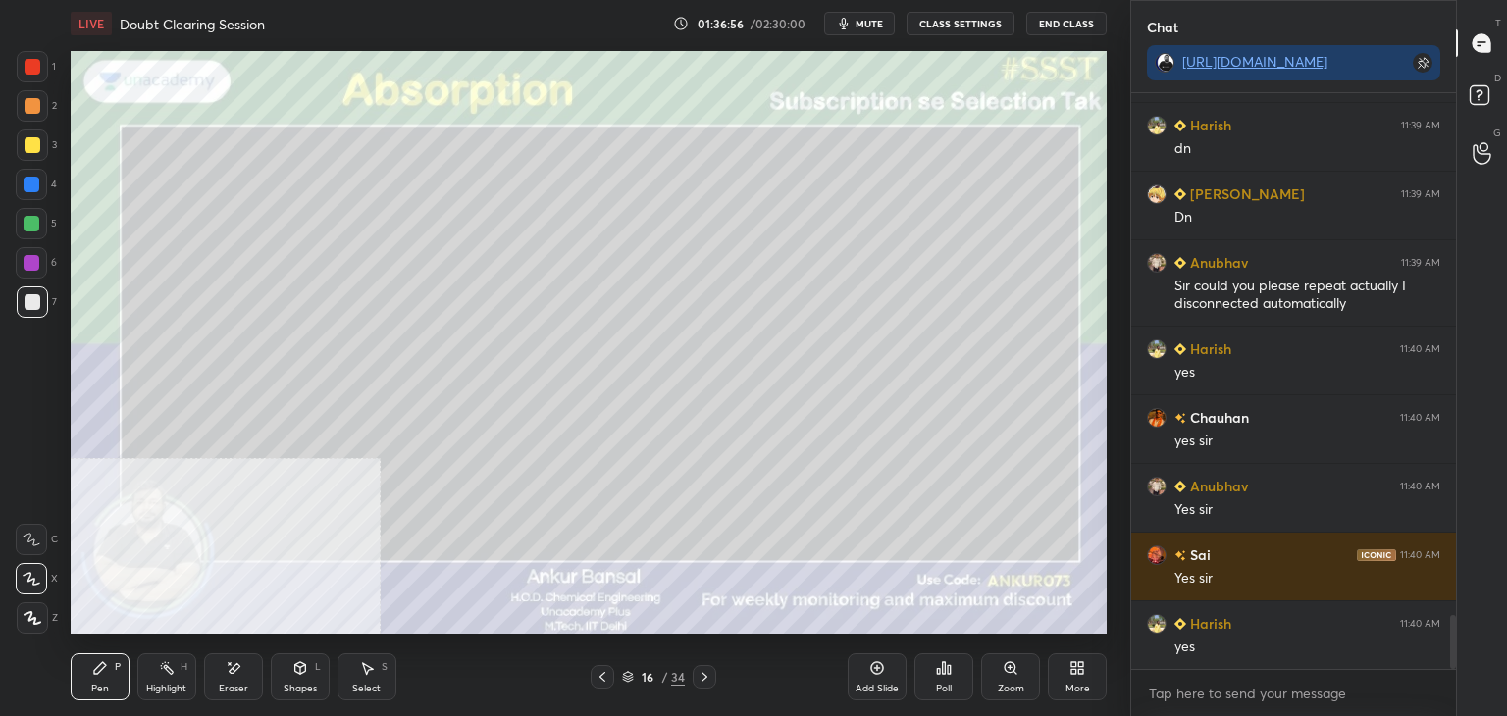
scroll to position [5535, 0]
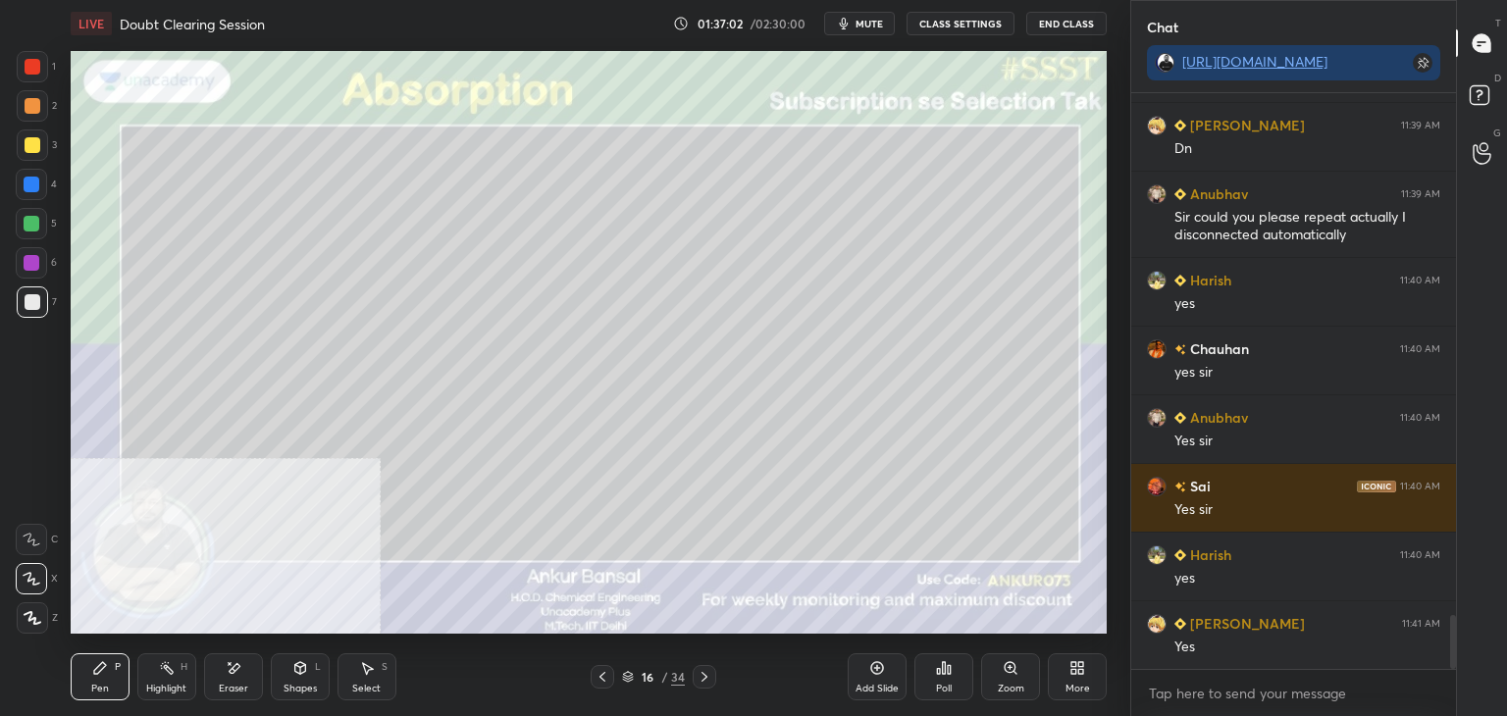
click at [705, 680] on icon at bounding box center [705, 677] width 16 height 16
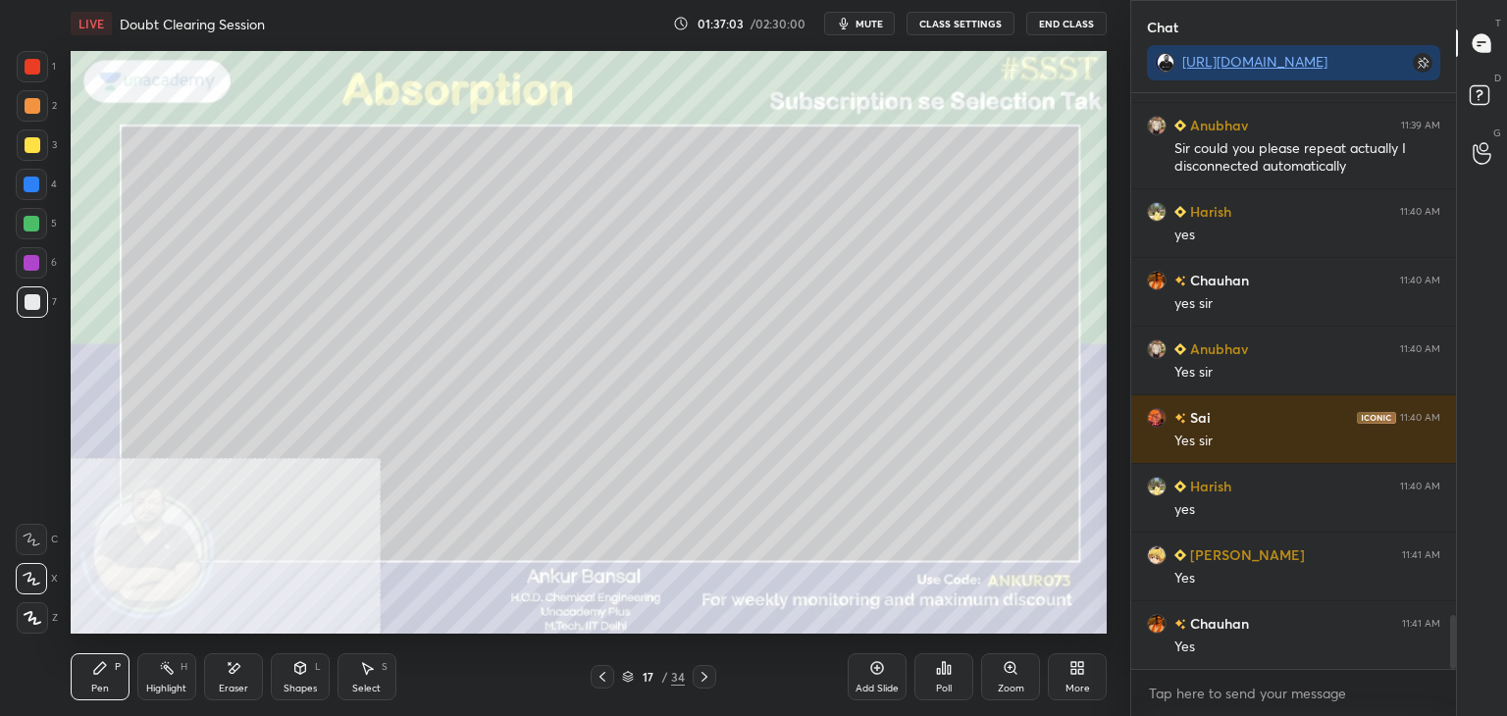
click at [302, 674] on icon at bounding box center [300, 668] width 16 height 16
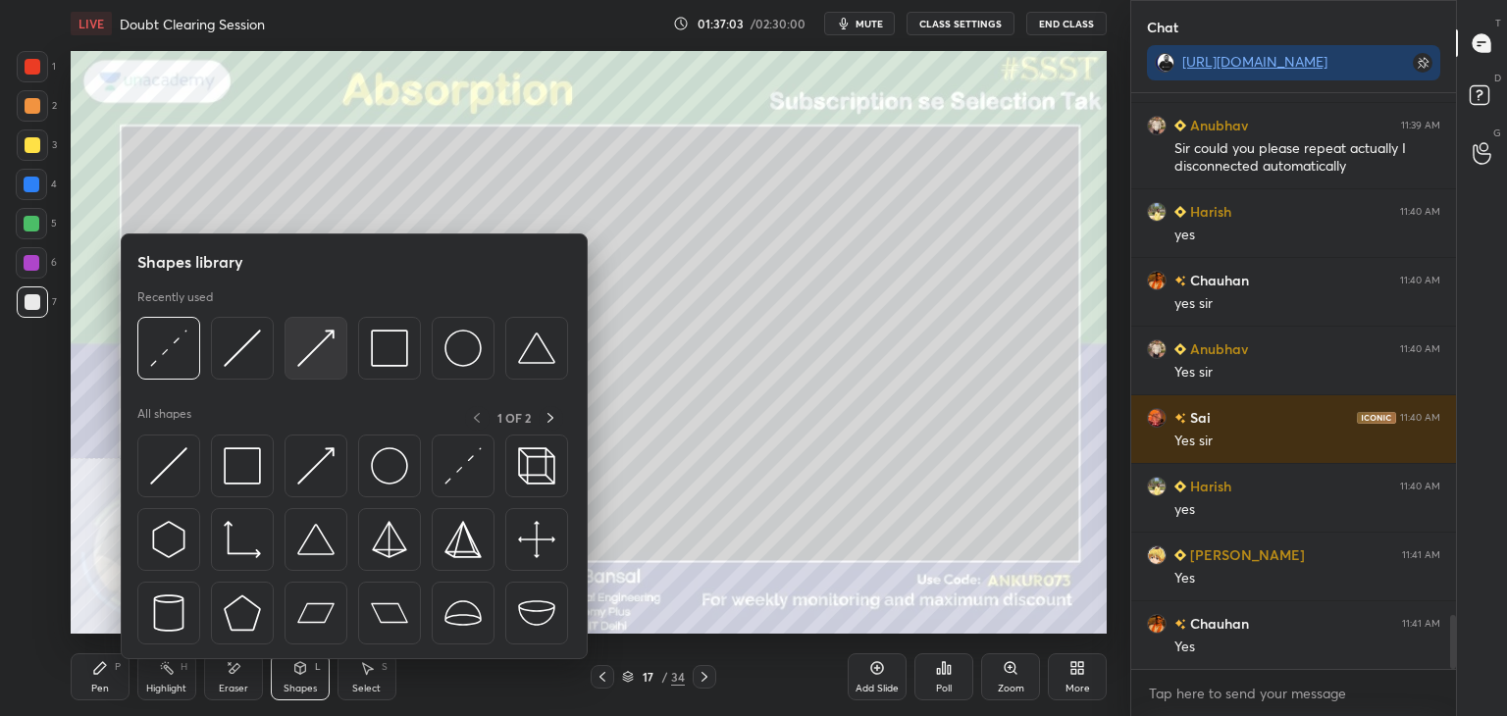
click at [298, 350] on img at bounding box center [315, 348] width 37 height 37
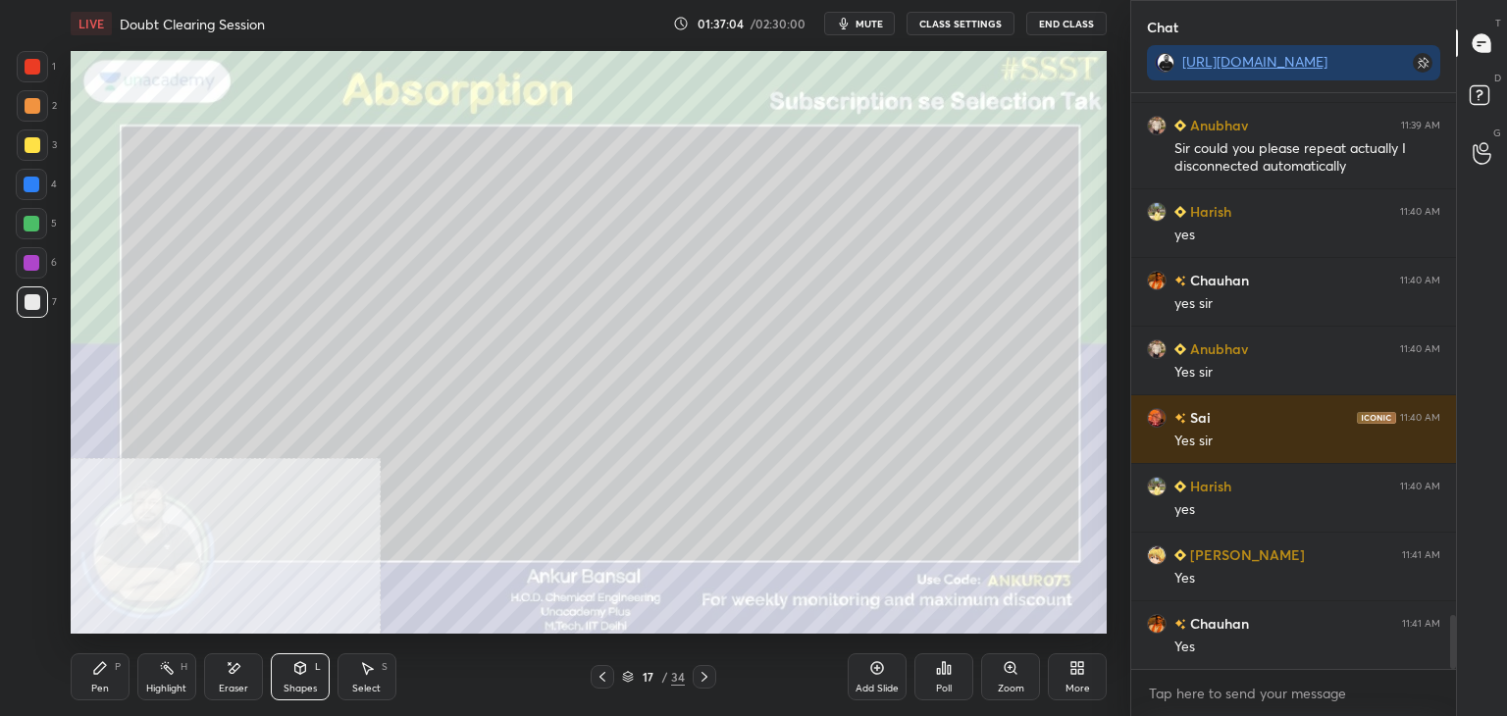
scroll to position [5673, 0]
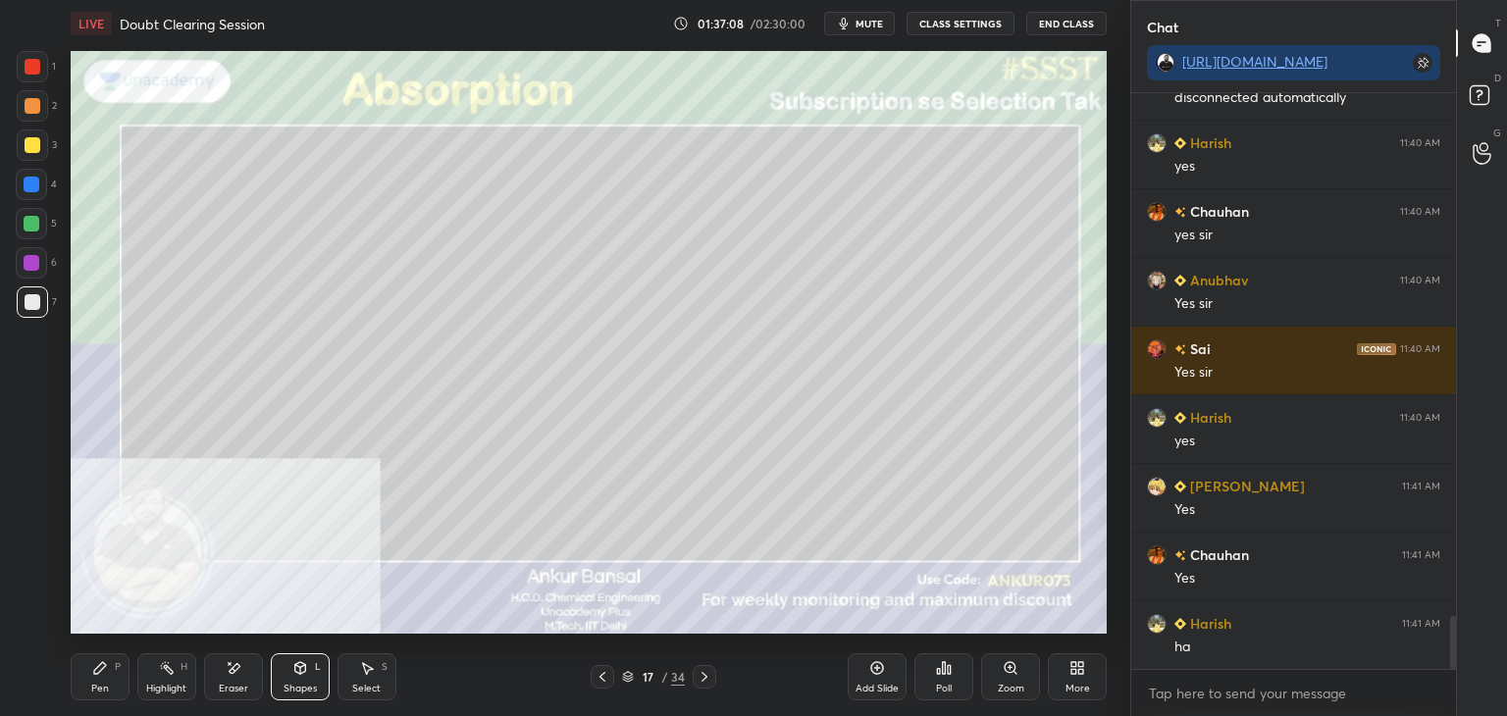
click at [95, 700] on div "Pen P" at bounding box center [100, 677] width 59 height 47
click at [283, 675] on div "Shapes L" at bounding box center [300, 677] width 59 height 47
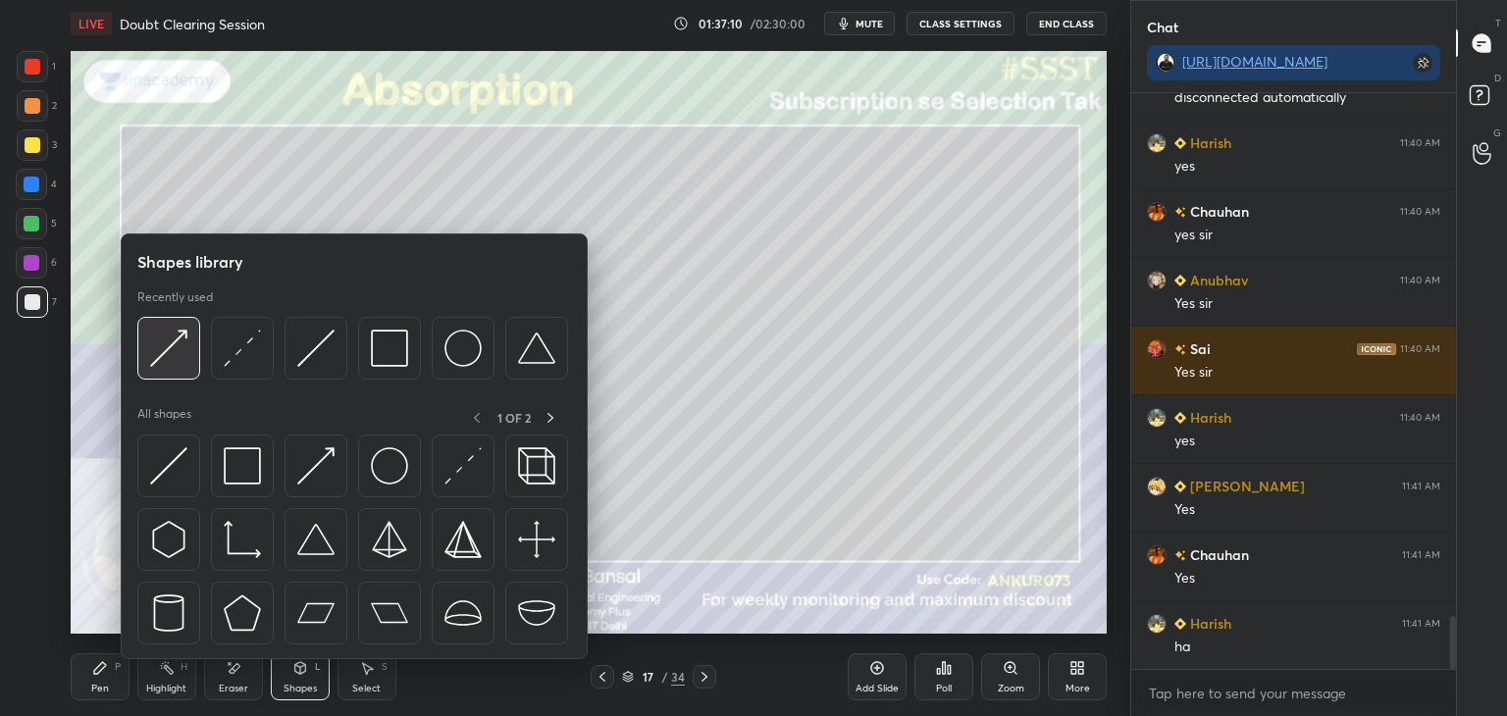
click at [183, 350] on img at bounding box center [168, 348] width 37 height 37
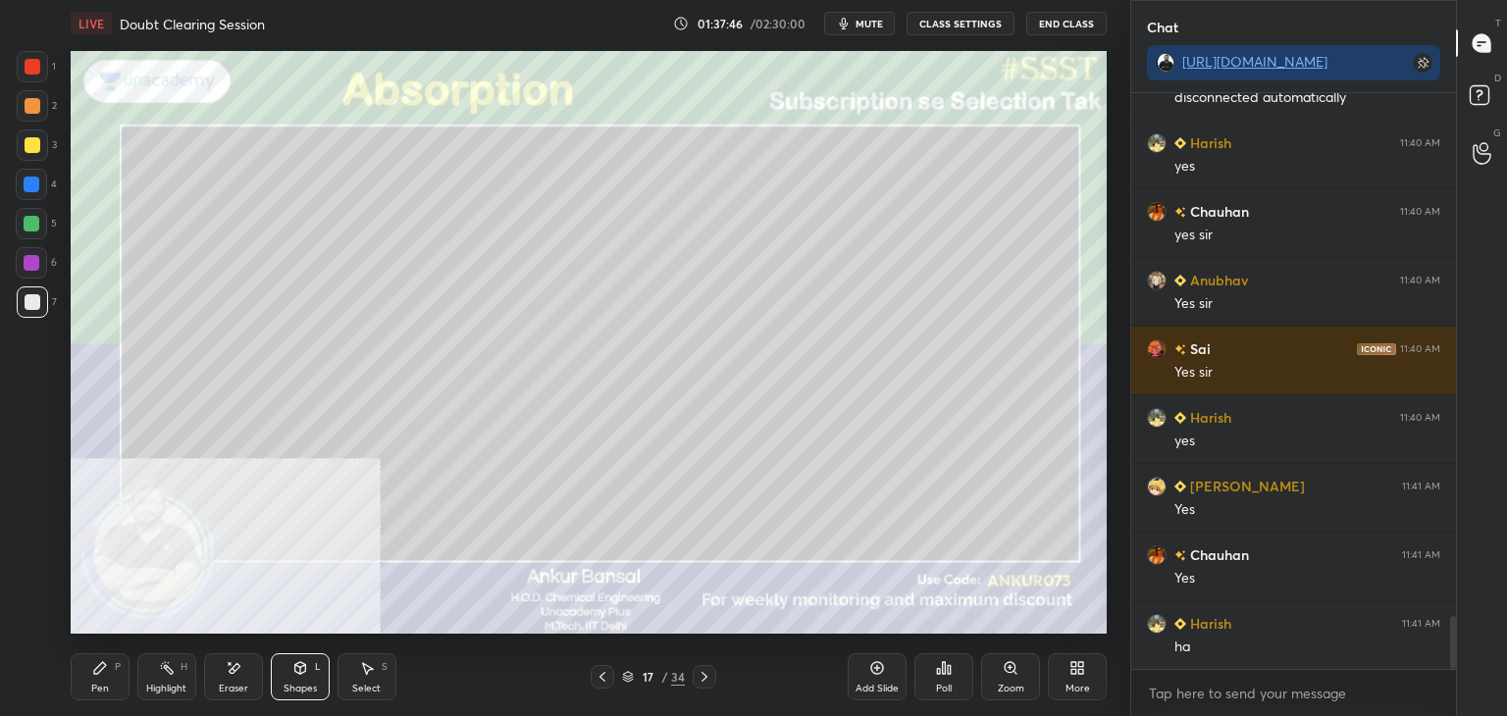
click at [107, 674] on icon at bounding box center [100, 668] width 16 height 16
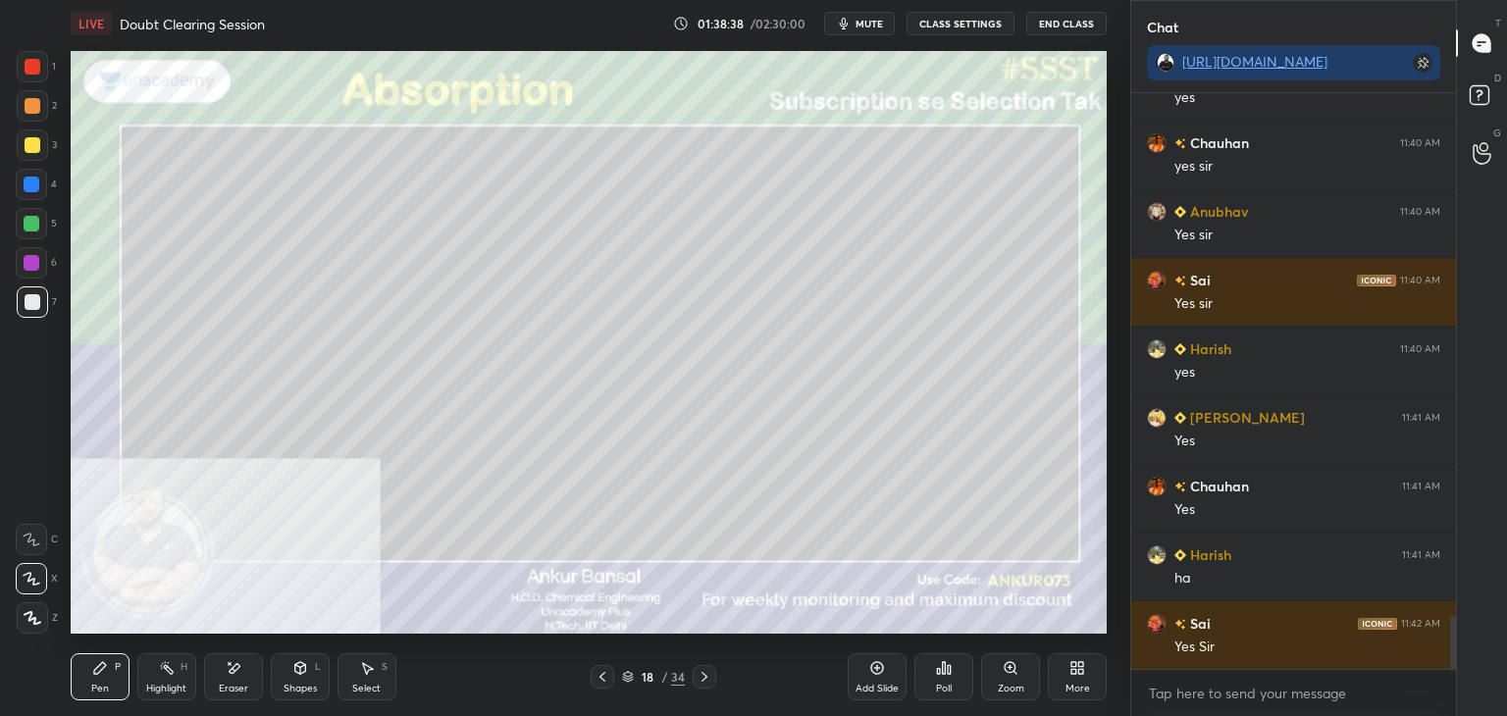
click at [295, 675] on icon at bounding box center [300, 668] width 16 height 16
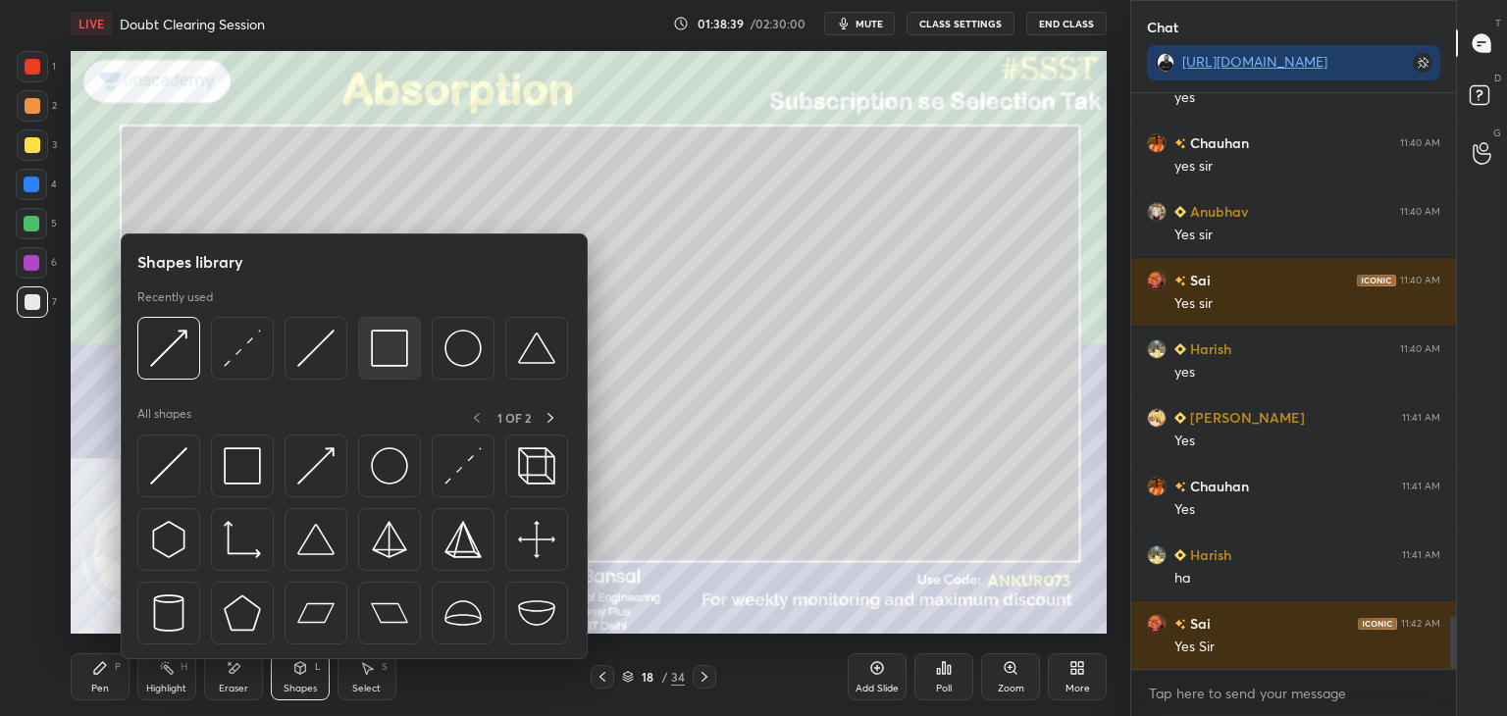
click at [366, 346] on div at bounding box center [389, 348] width 63 height 63
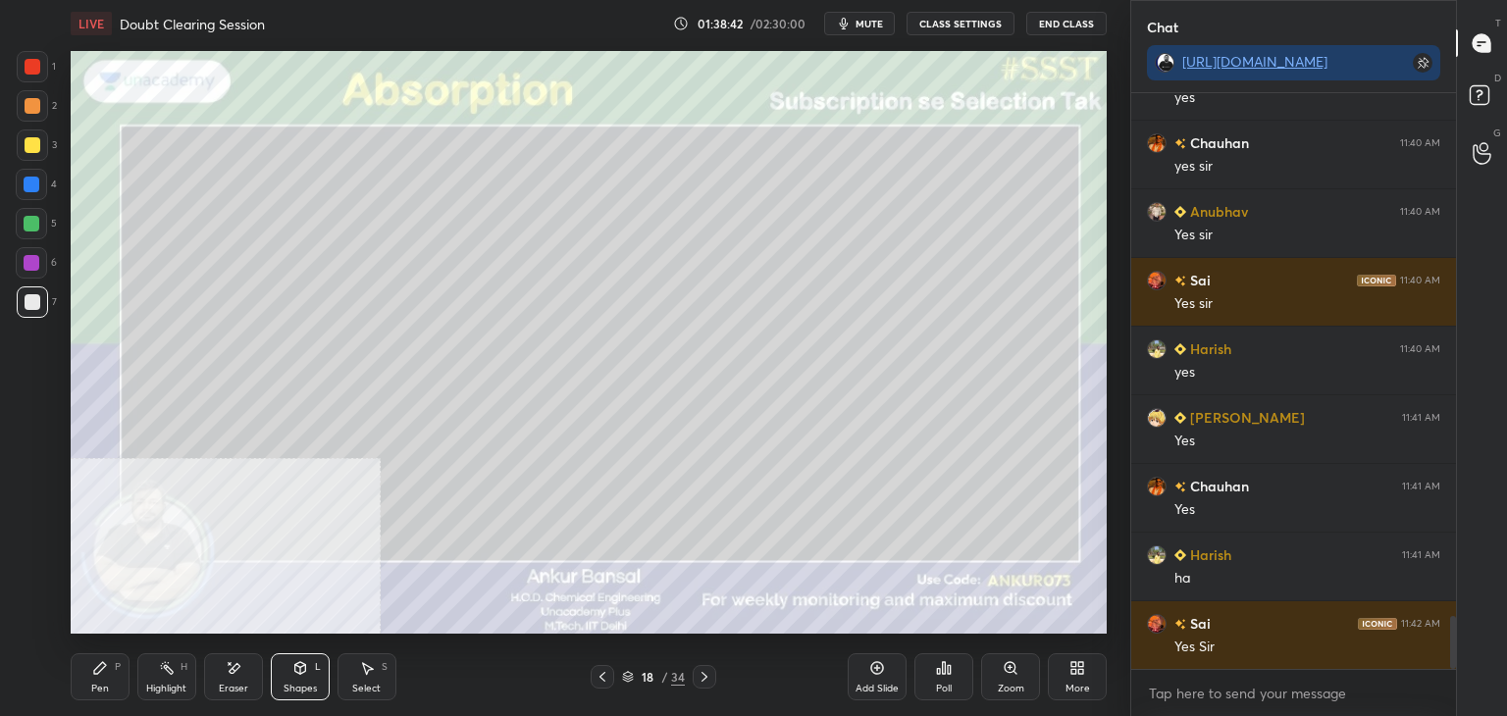
click at [292, 674] on icon at bounding box center [300, 668] width 16 height 16
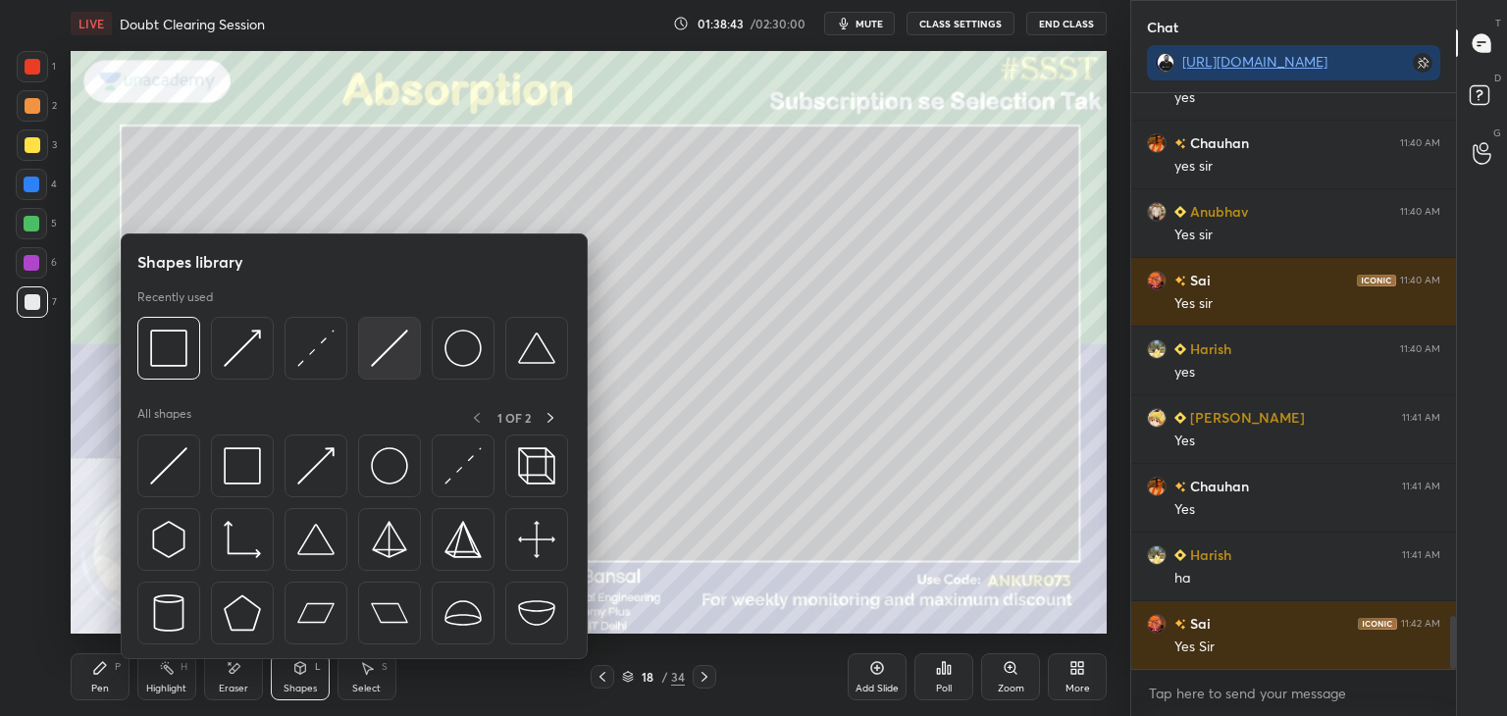
click at [396, 343] on img at bounding box center [389, 348] width 37 height 37
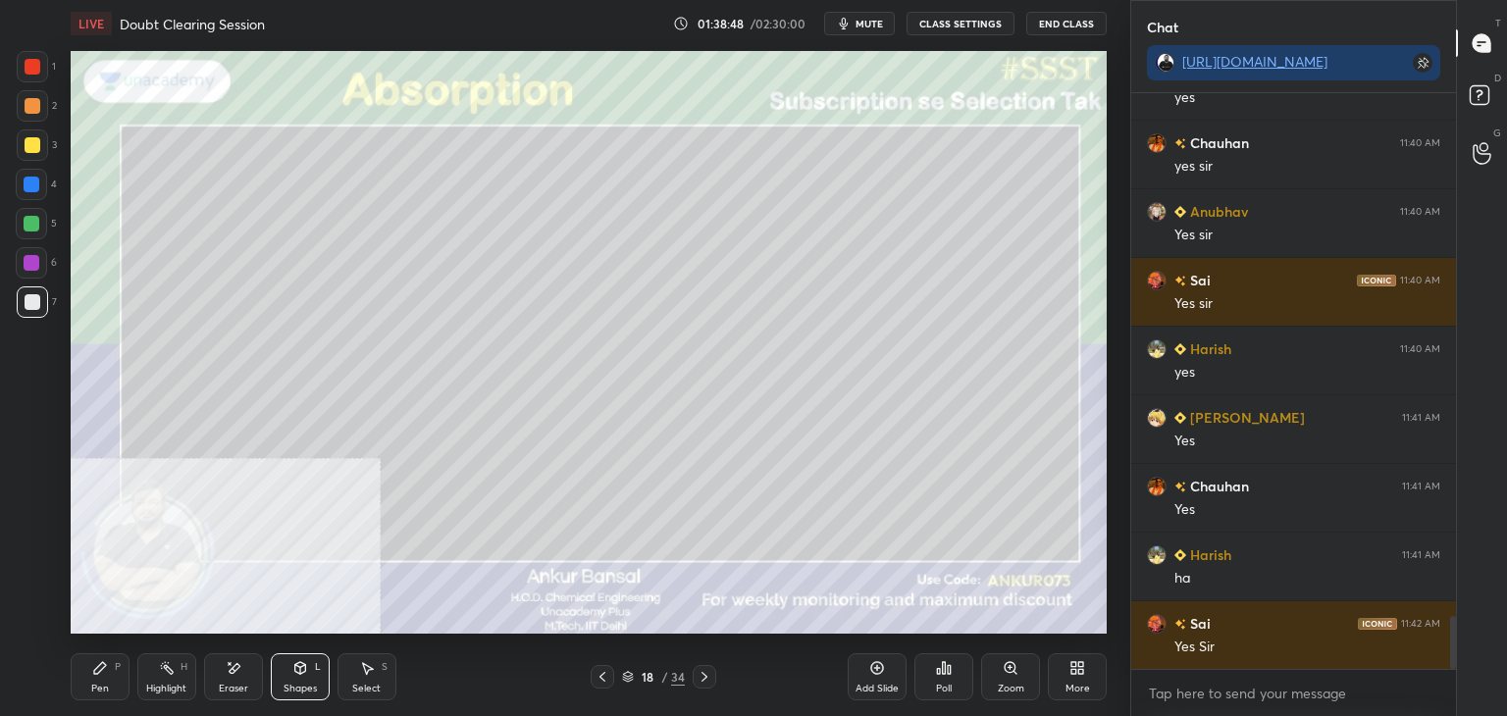
click at [290, 668] on div "Shapes L" at bounding box center [300, 677] width 59 height 47
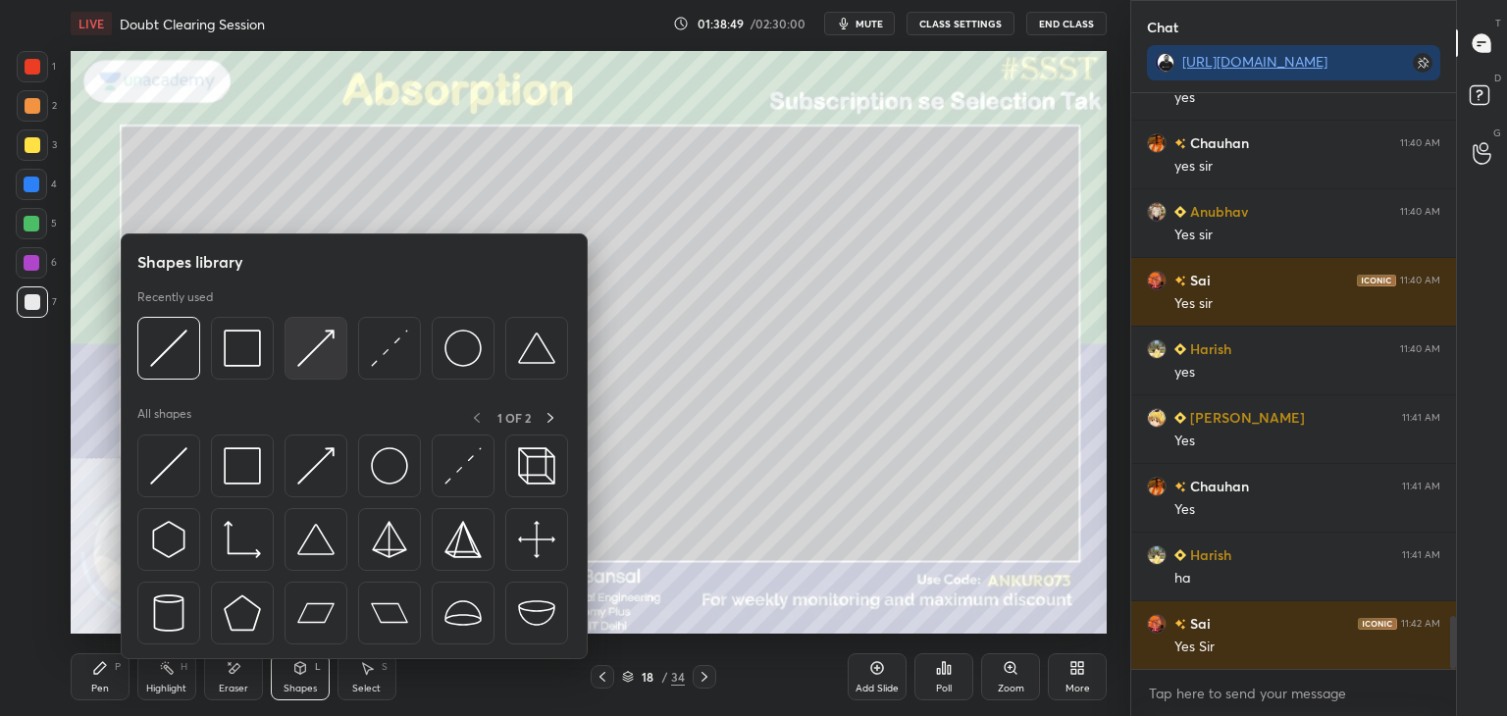
click at [320, 336] on img at bounding box center [315, 348] width 37 height 37
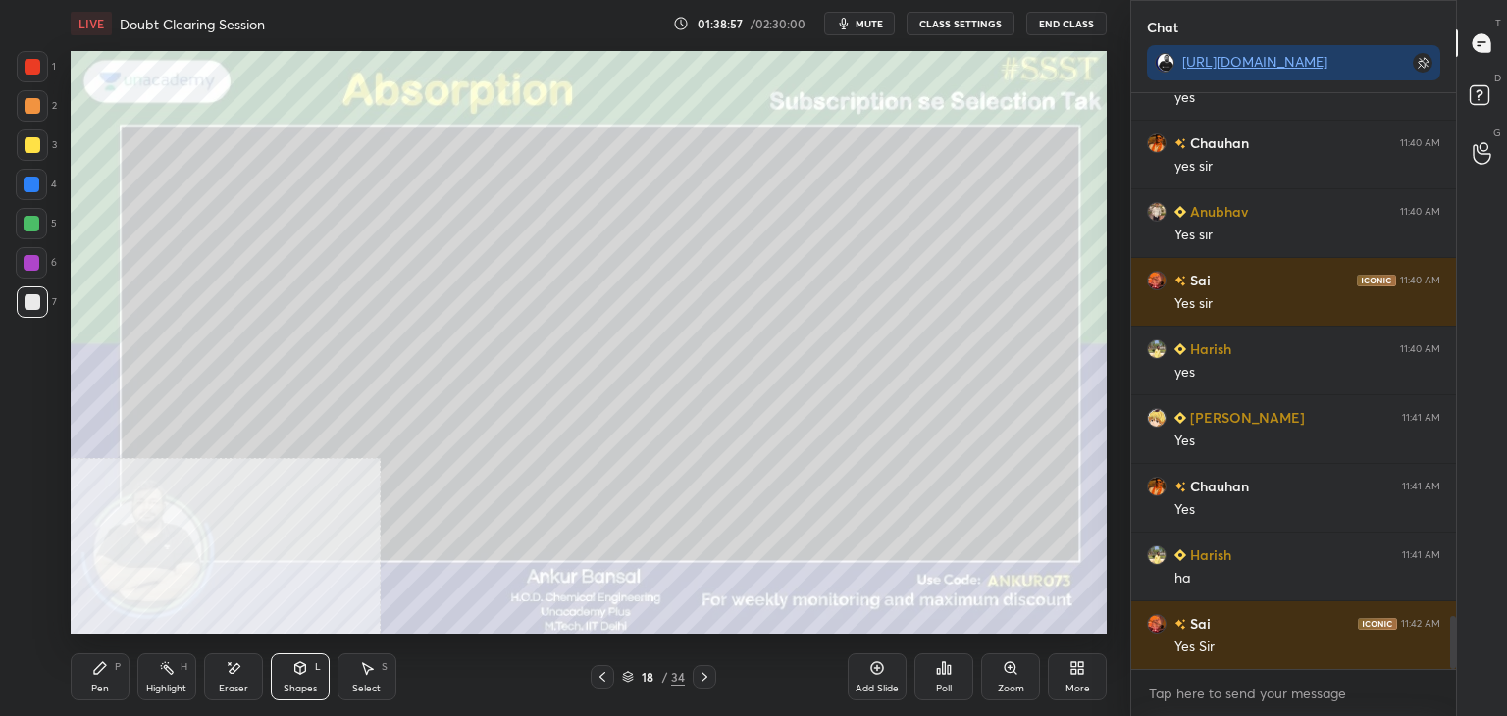
click at [115, 678] on div "Pen P" at bounding box center [100, 677] width 59 height 47
click at [296, 681] on div "Shapes L" at bounding box center [300, 677] width 59 height 47
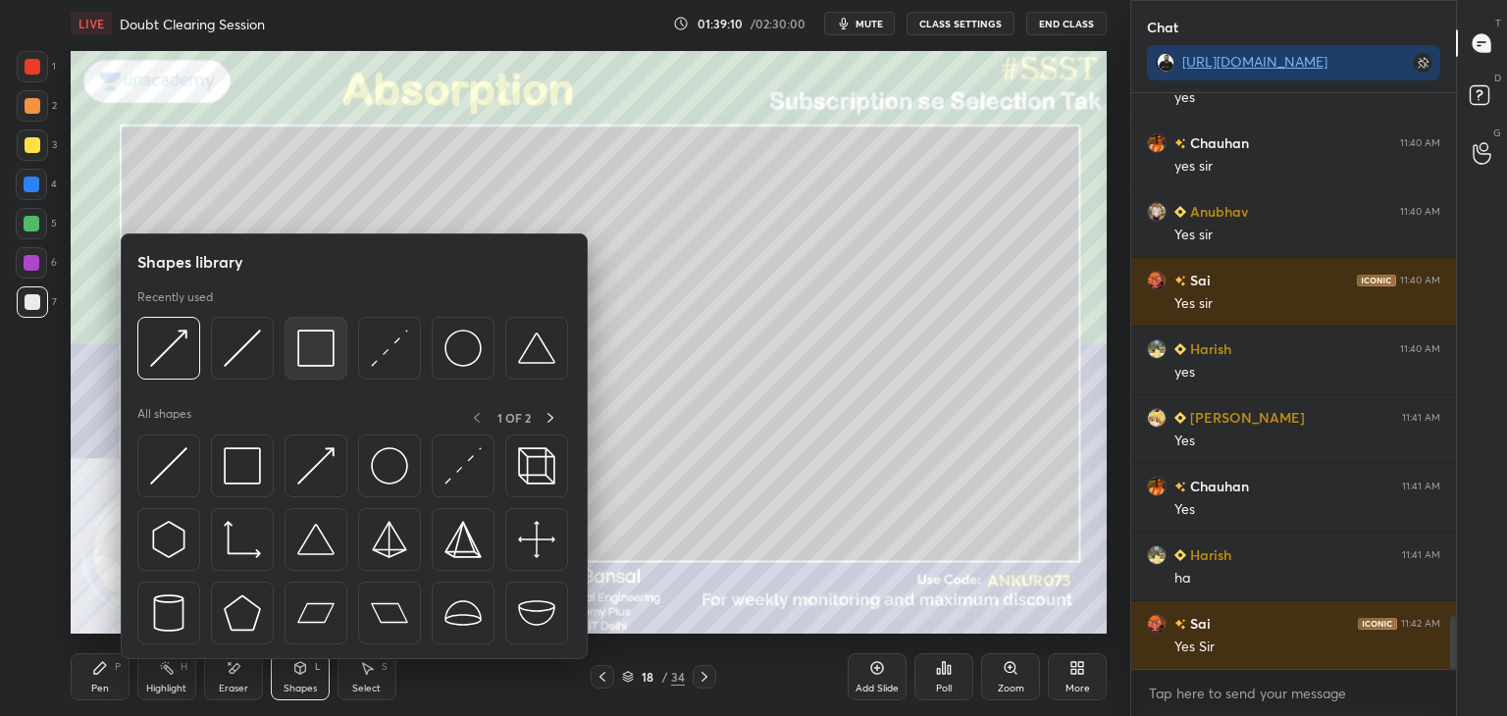
click at [306, 345] on img at bounding box center [315, 348] width 37 height 37
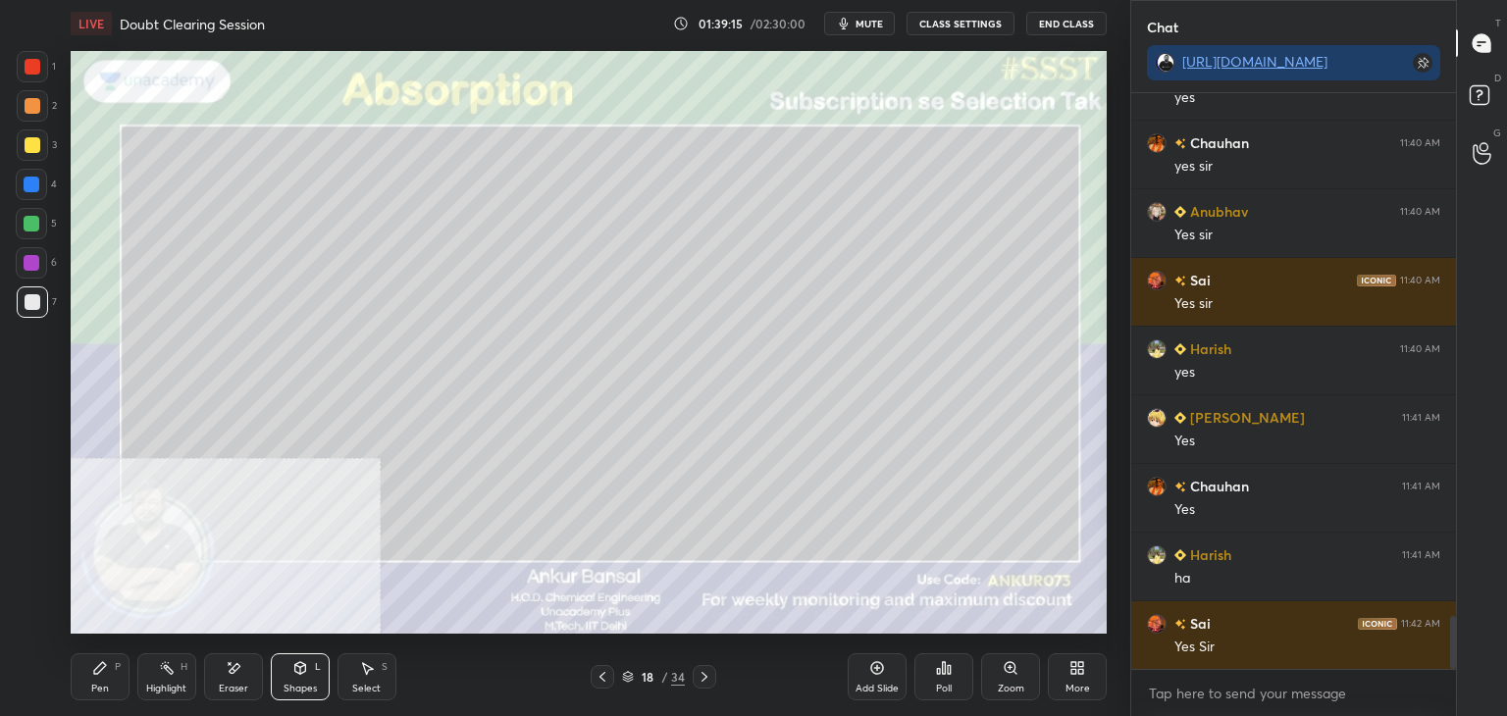
click at [306, 669] on icon at bounding box center [300, 668] width 16 height 16
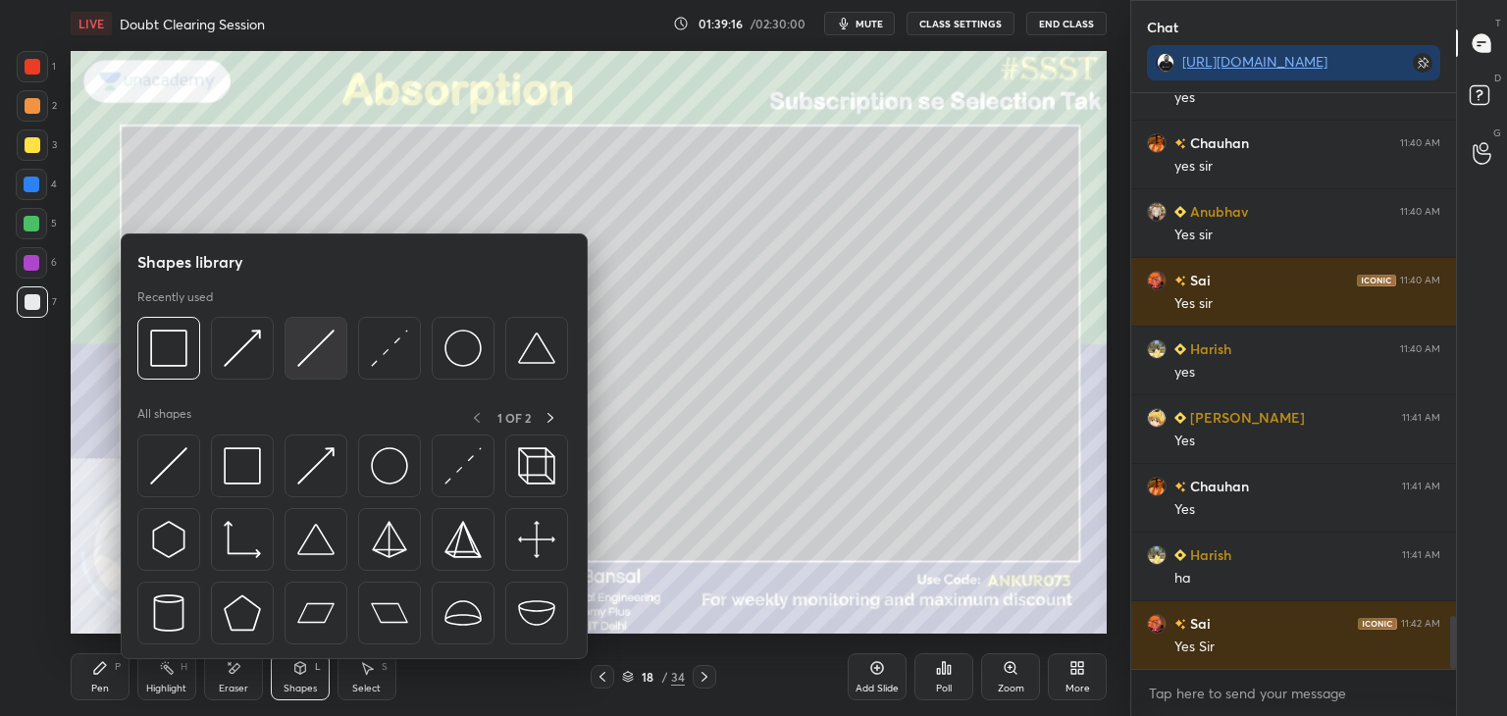
click at [294, 345] on div at bounding box center [316, 348] width 63 height 63
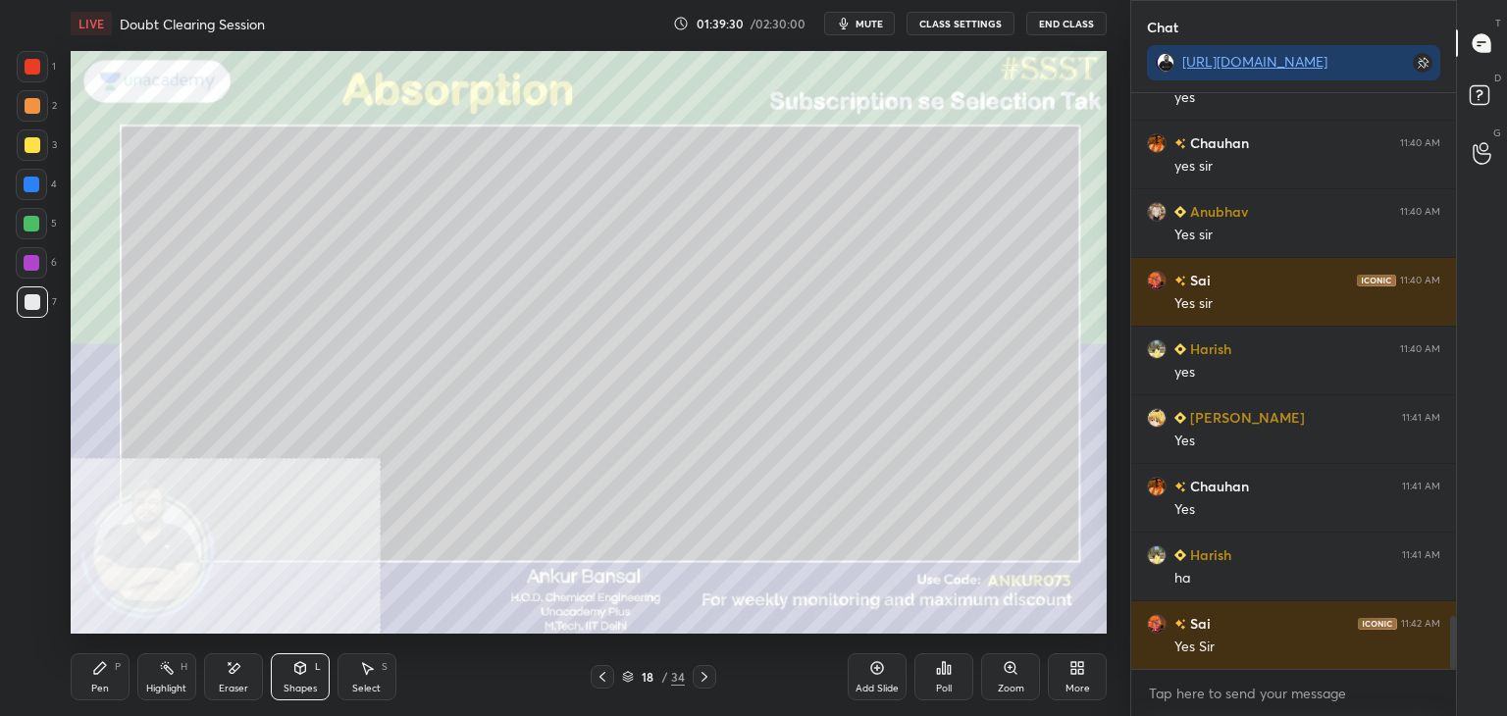
click at [96, 670] on icon at bounding box center [100, 668] width 12 height 12
click at [212, 675] on div "Eraser" at bounding box center [233, 677] width 59 height 47
click at [97, 676] on icon at bounding box center [100, 668] width 16 height 16
click at [297, 678] on div "Shapes L" at bounding box center [300, 677] width 59 height 47
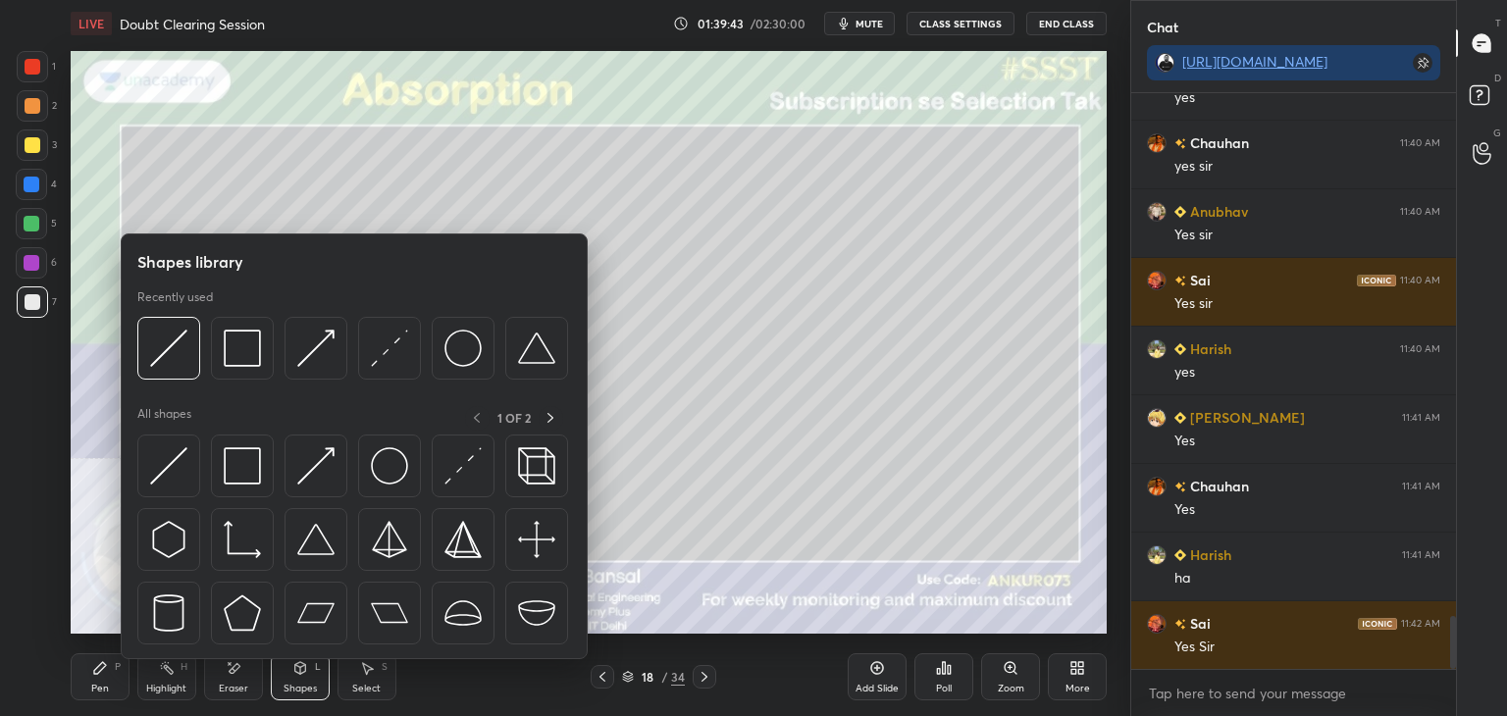
click at [352, 346] on div at bounding box center [352, 354] width 431 height 74
click at [326, 339] on img at bounding box center [315, 348] width 37 height 37
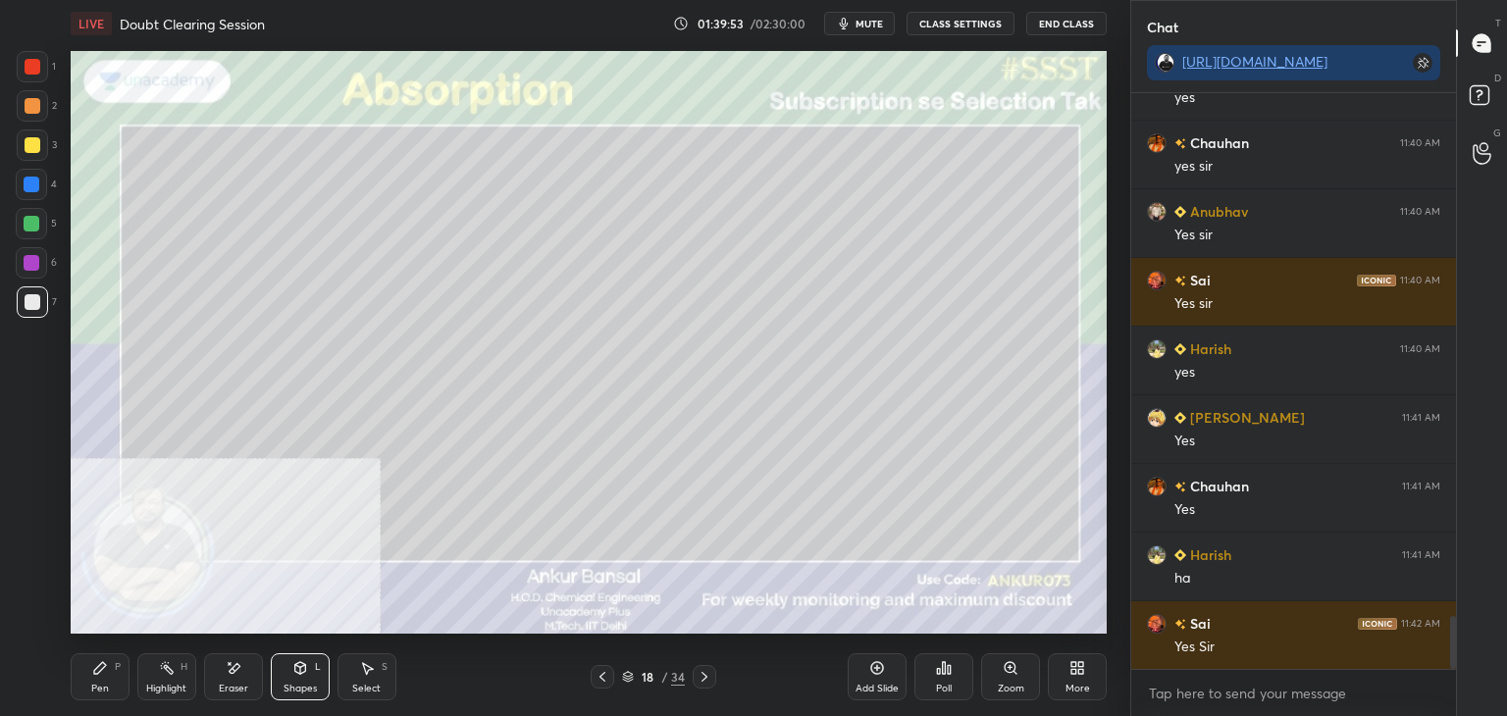
click at [110, 684] on div "Pen P" at bounding box center [100, 677] width 59 height 47
click at [703, 681] on icon at bounding box center [705, 677] width 16 height 16
click at [294, 668] on icon at bounding box center [299, 668] width 11 height 12
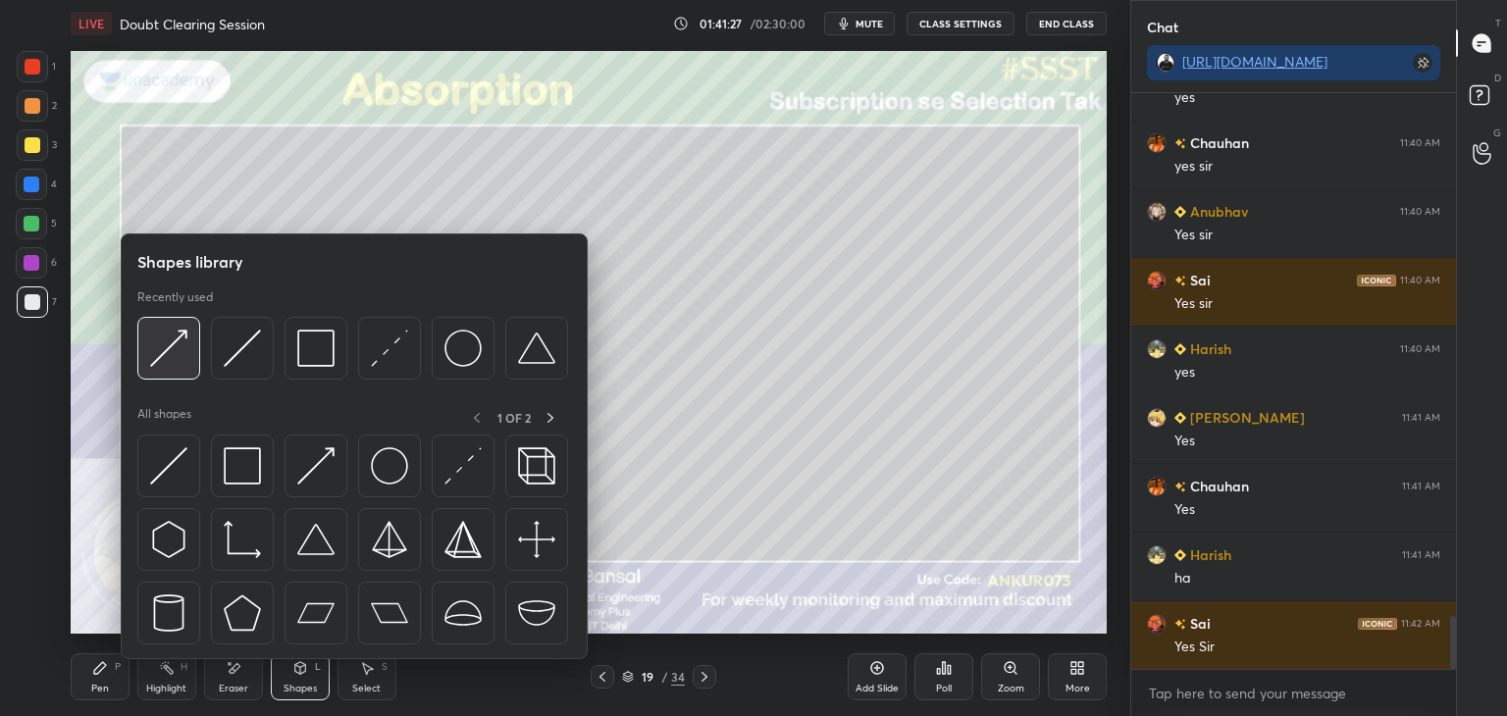
click at [163, 346] on img at bounding box center [168, 348] width 37 height 37
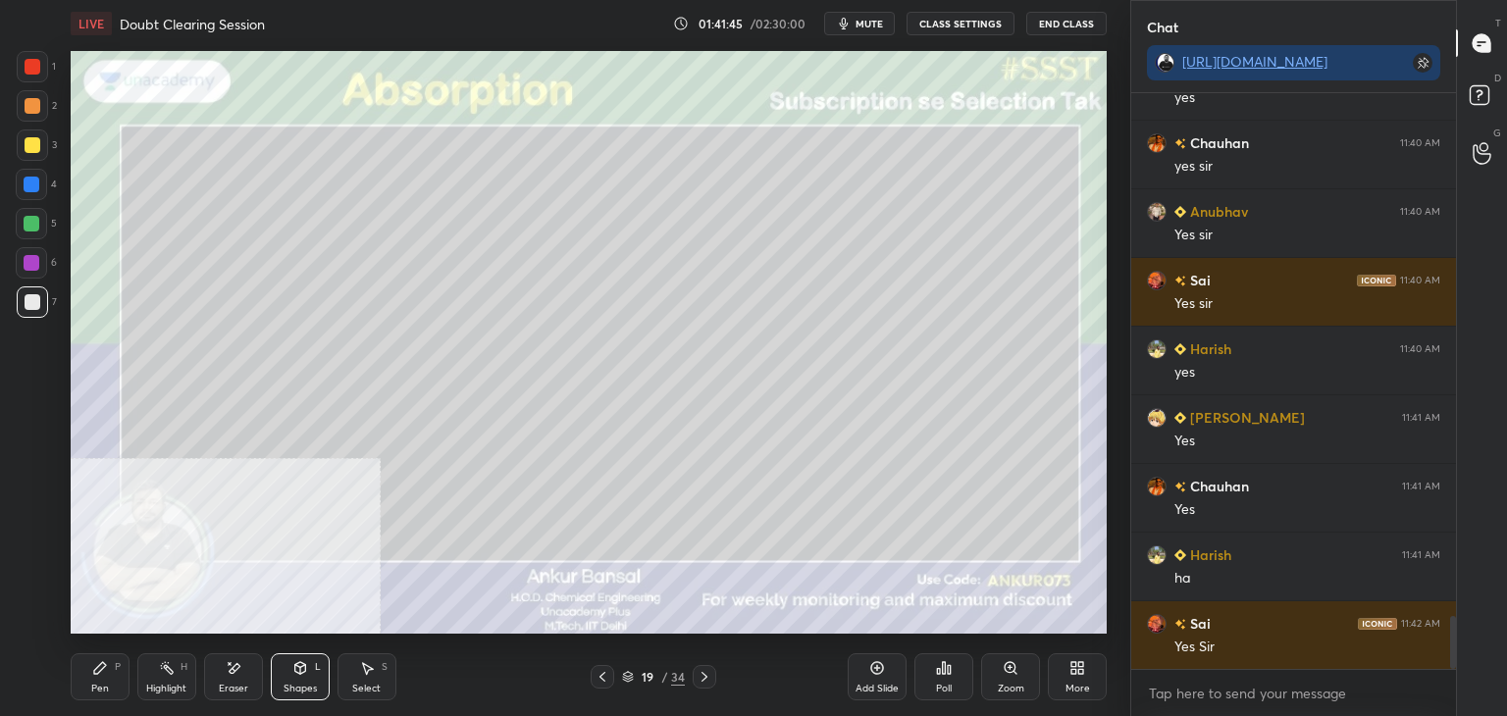
click at [110, 673] on div "Pen P" at bounding box center [100, 677] width 59 height 47
click at [296, 677] on div "Shapes L" at bounding box center [300, 677] width 59 height 47
click at [83, 692] on div "Pen P" at bounding box center [100, 677] width 59 height 47
click at [292, 682] on div "Shapes L" at bounding box center [300, 677] width 59 height 47
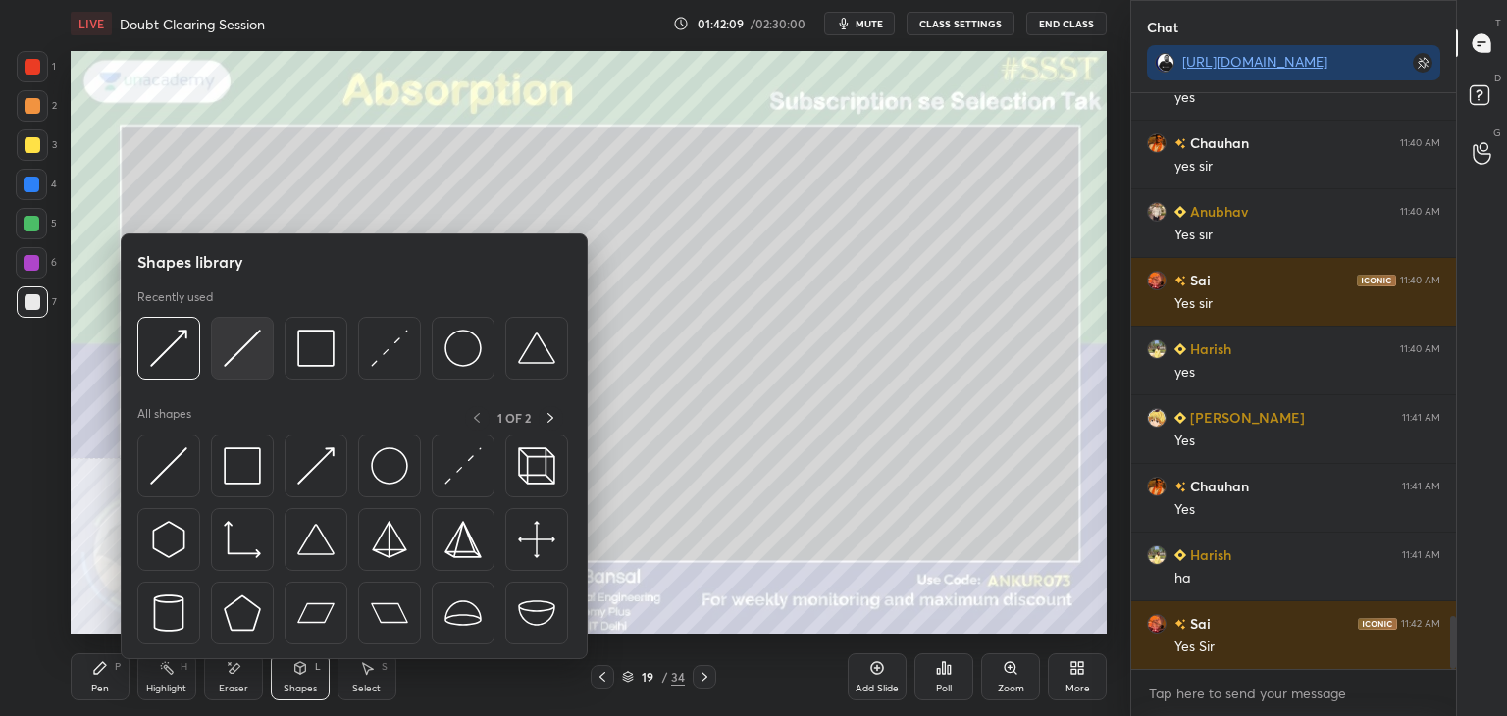
click at [238, 346] on img at bounding box center [242, 348] width 37 height 37
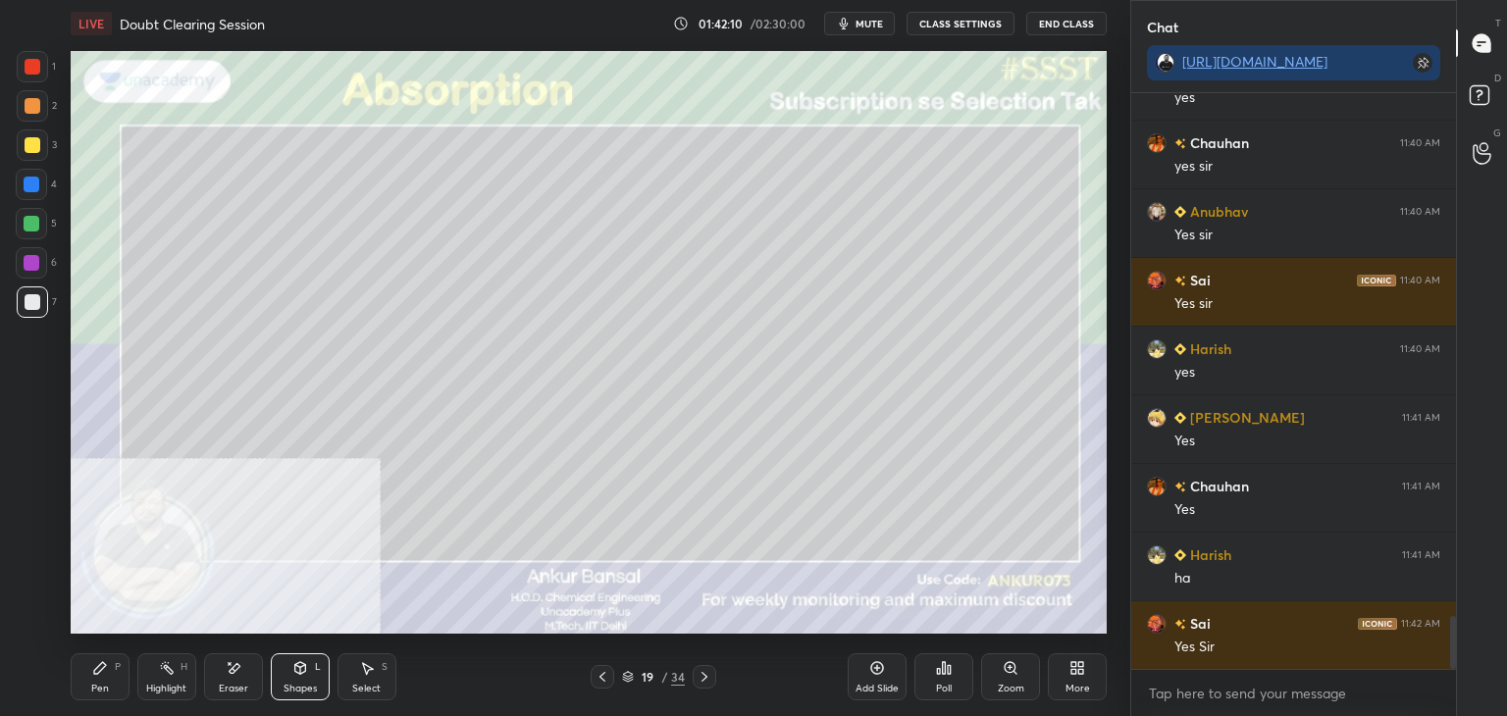
click at [293, 677] on div "Shapes L" at bounding box center [300, 677] width 59 height 47
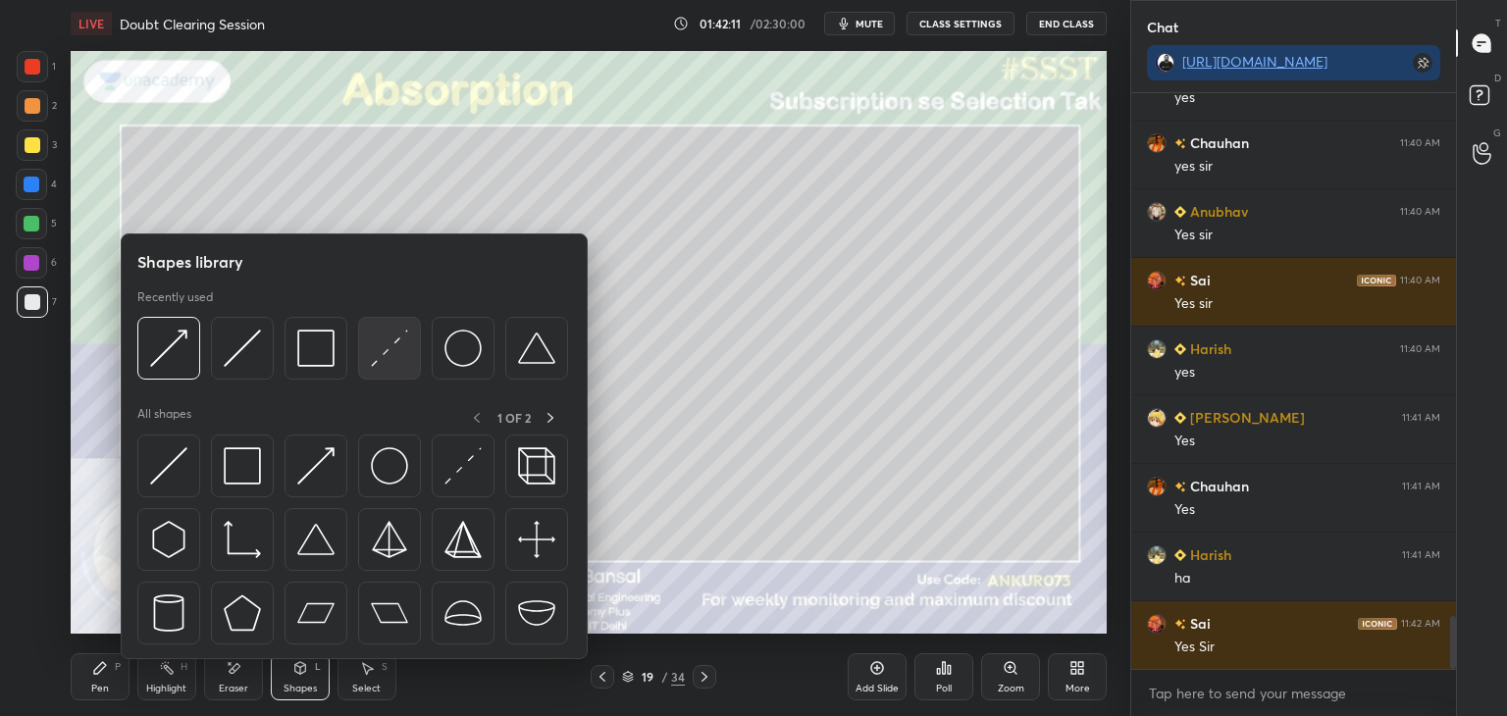
click at [400, 340] on img at bounding box center [389, 348] width 37 height 37
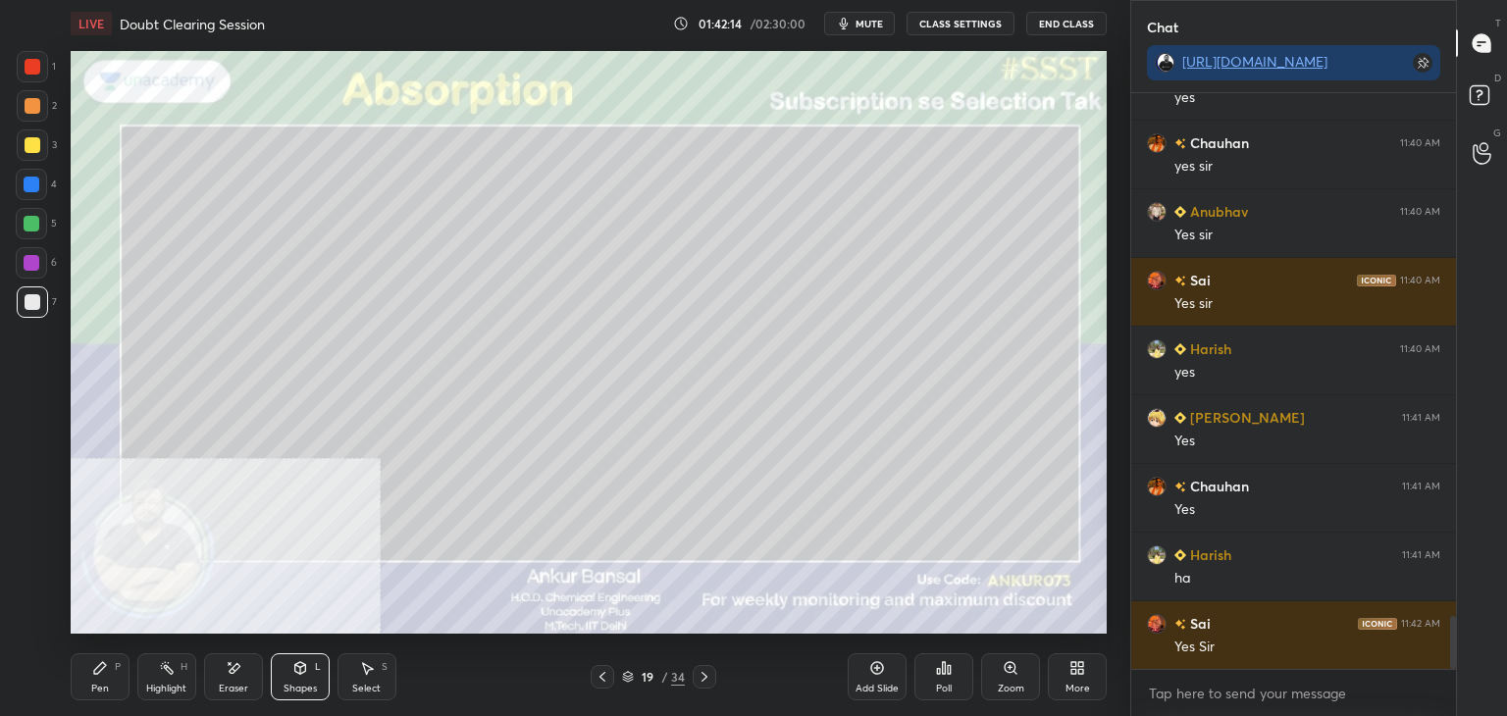
click at [287, 665] on div "Shapes L" at bounding box center [300, 677] width 59 height 47
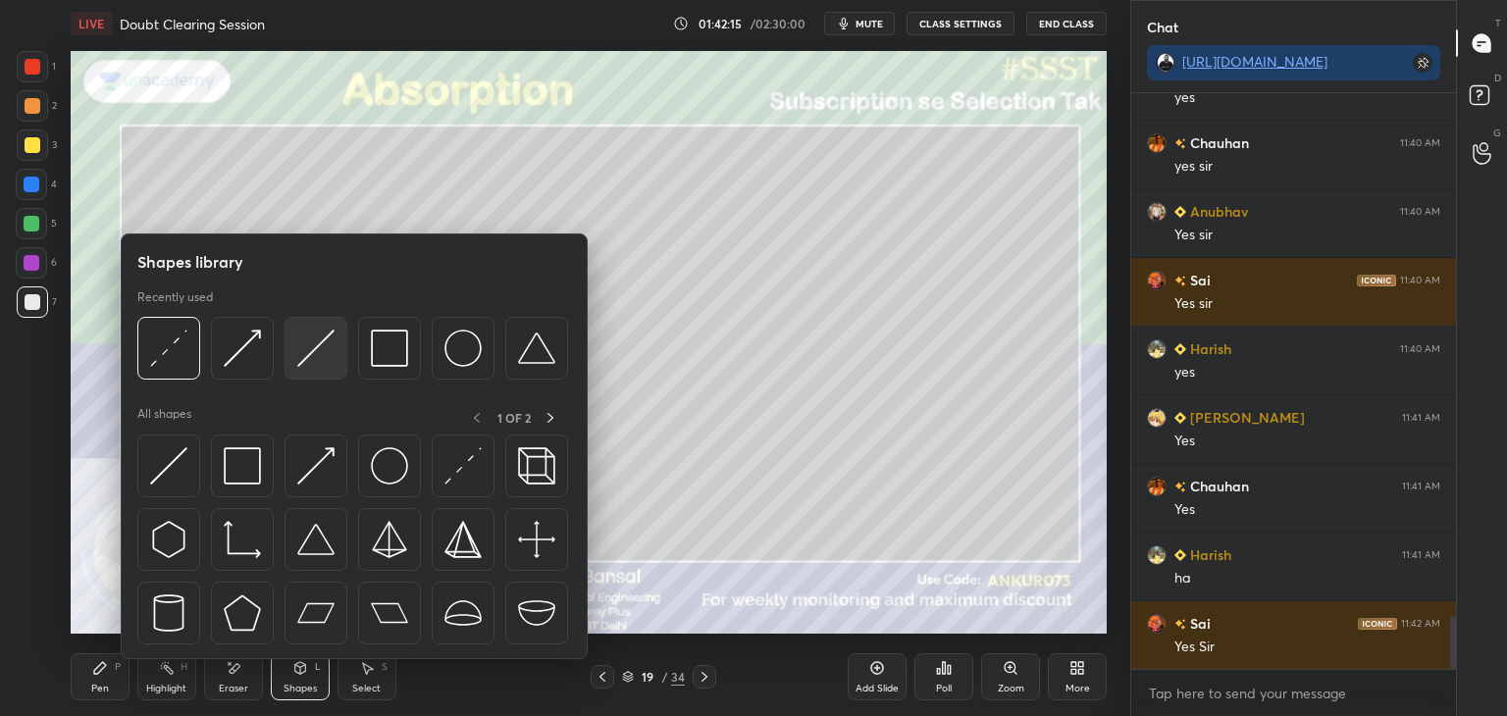
click at [276, 343] on div at bounding box center [352, 354] width 431 height 74
click at [309, 335] on img at bounding box center [315, 348] width 37 height 37
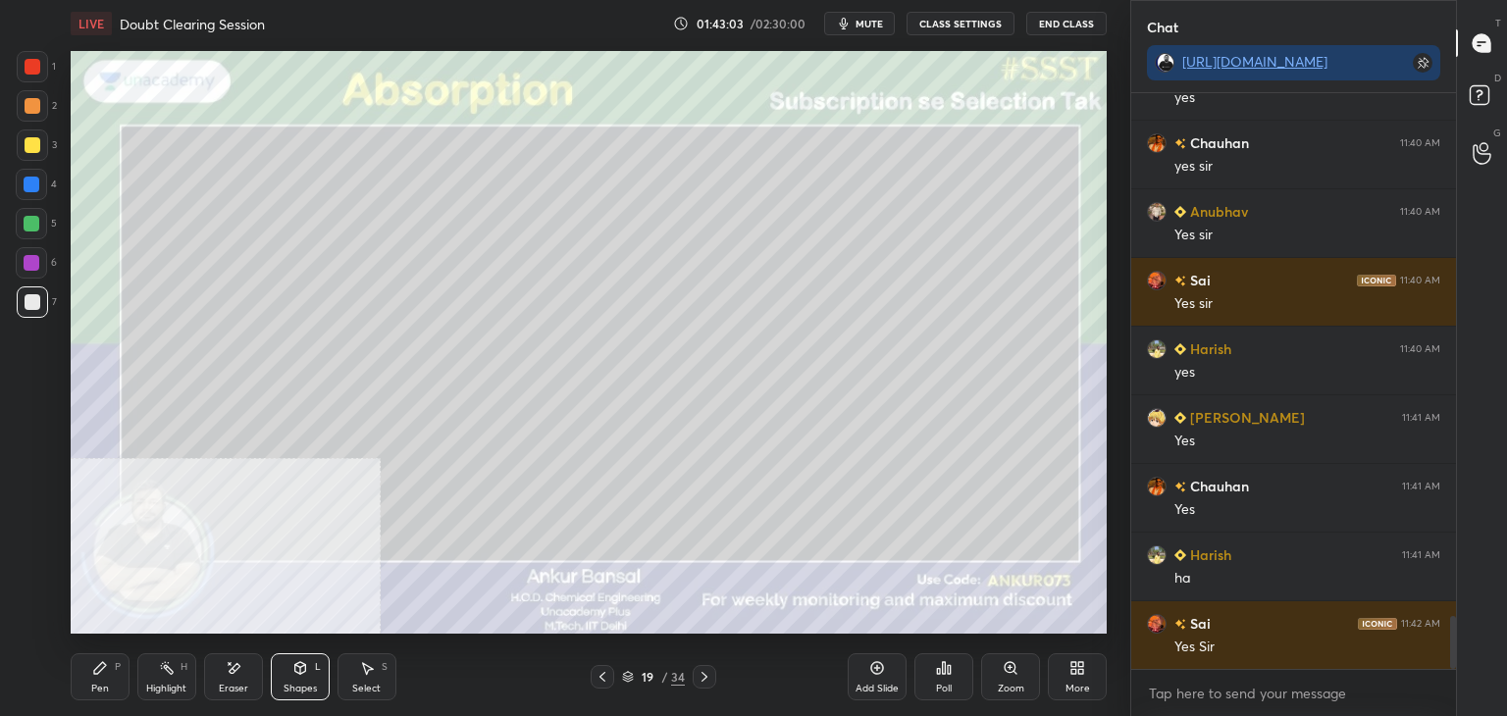
scroll to position [5810, 0]
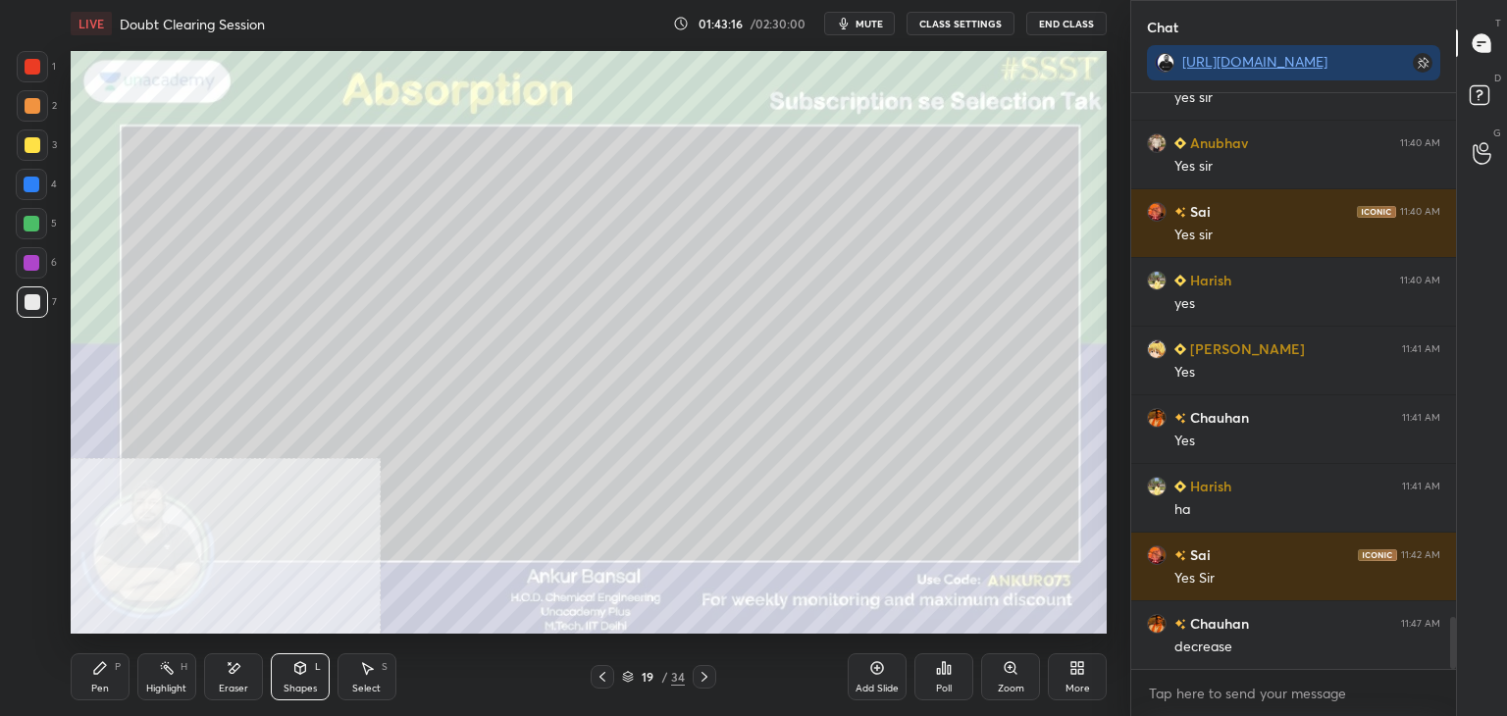
click at [857, 28] on button "mute" at bounding box center [859, 24] width 71 height 24
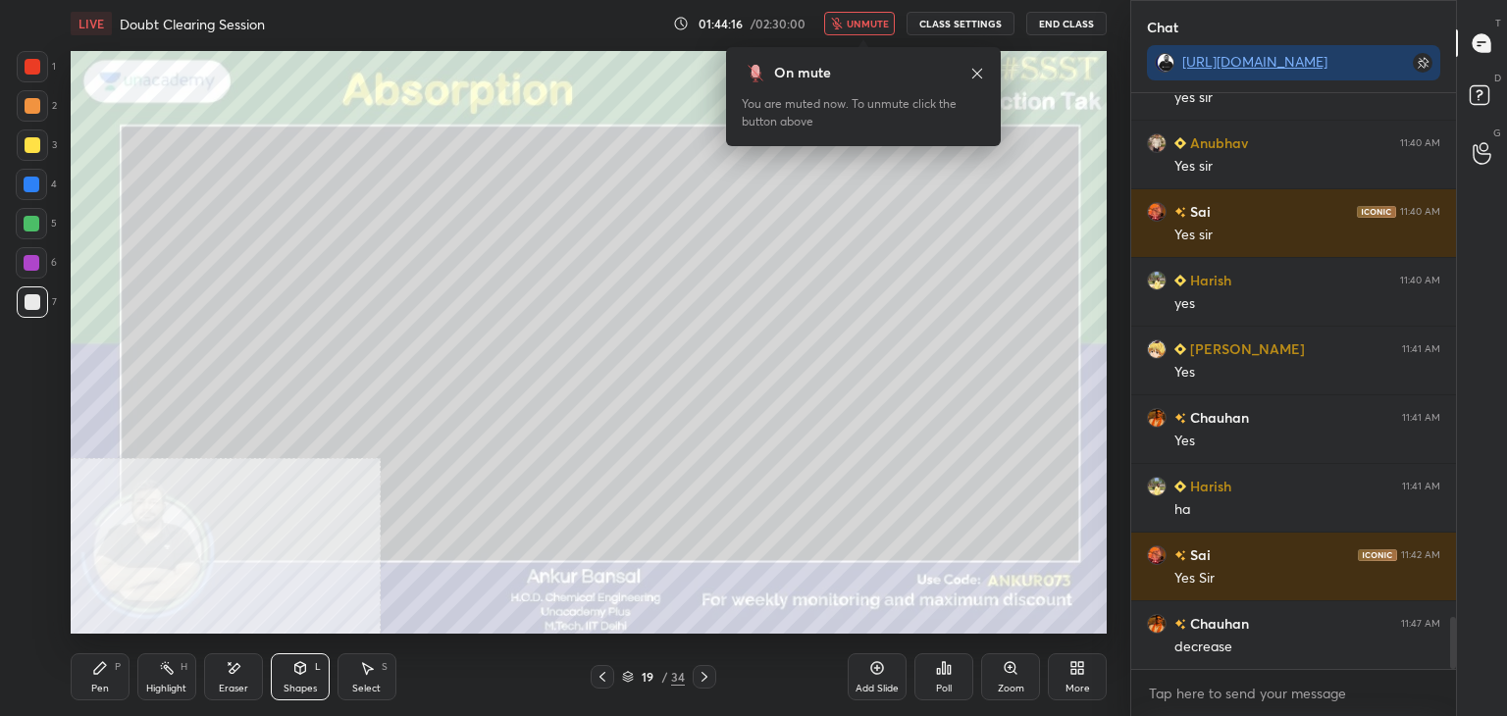
click at [857, 20] on span "unmute" at bounding box center [868, 24] width 42 height 14
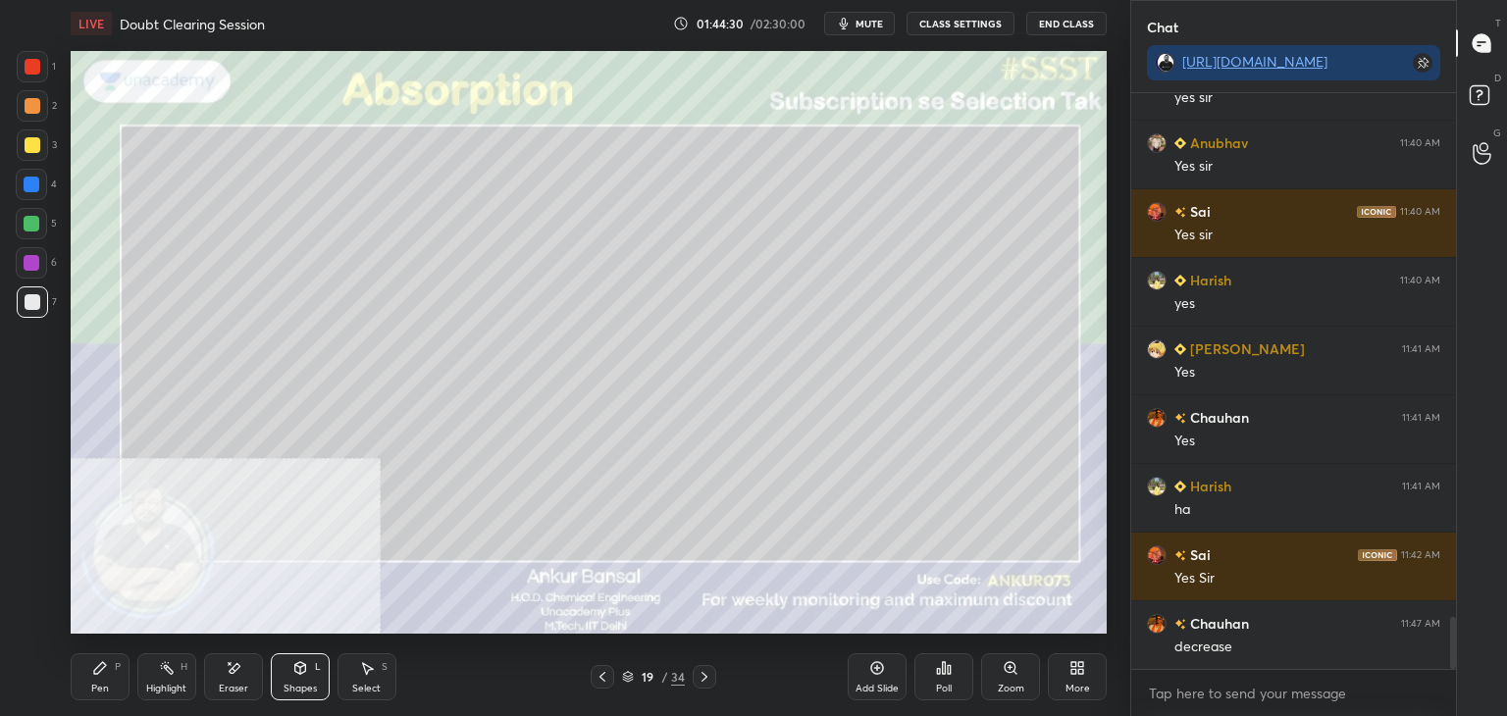
scroll to position [5879, 0]
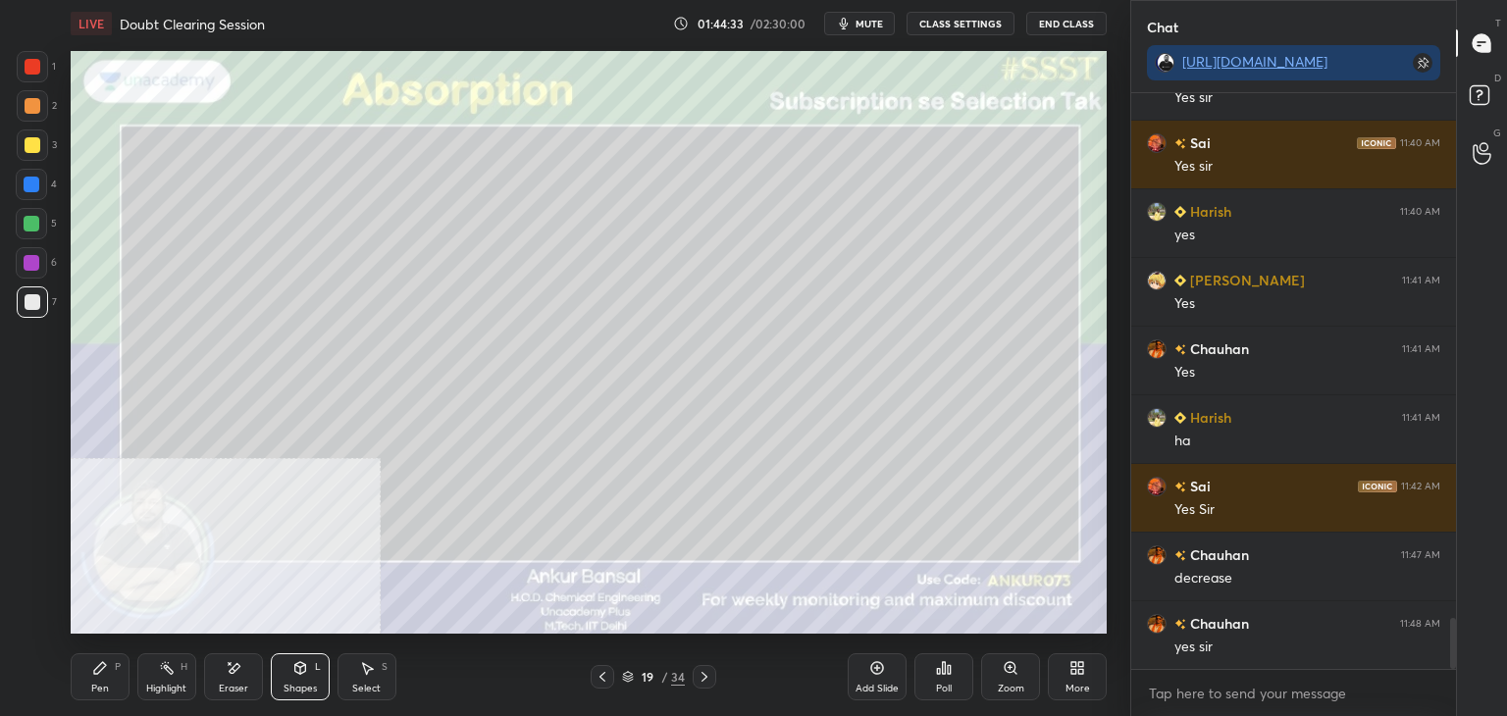
click at [108, 667] on div "Pen P" at bounding box center [100, 677] width 59 height 47
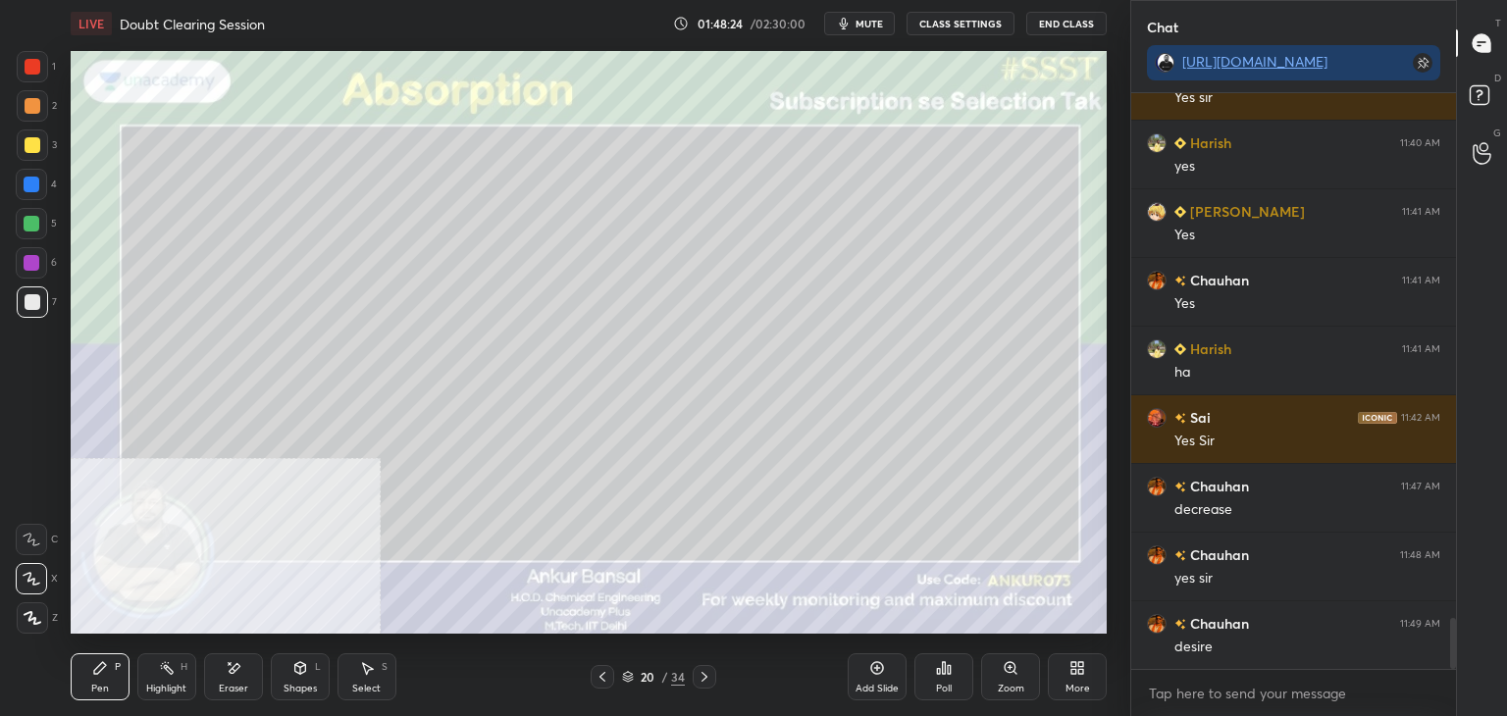
click at [292, 672] on icon at bounding box center [300, 668] width 16 height 16
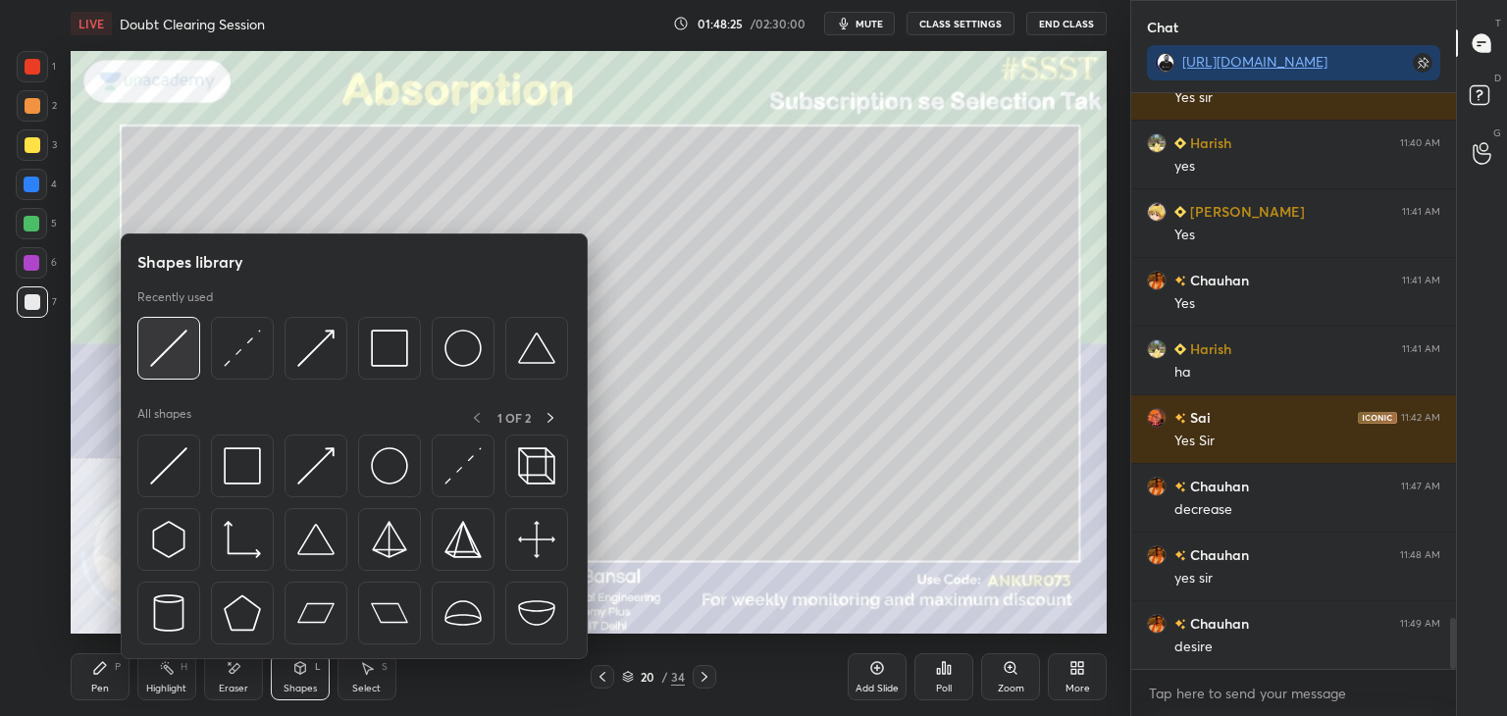
click at [185, 349] on img at bounding box center [168, 348] width 37 height 37
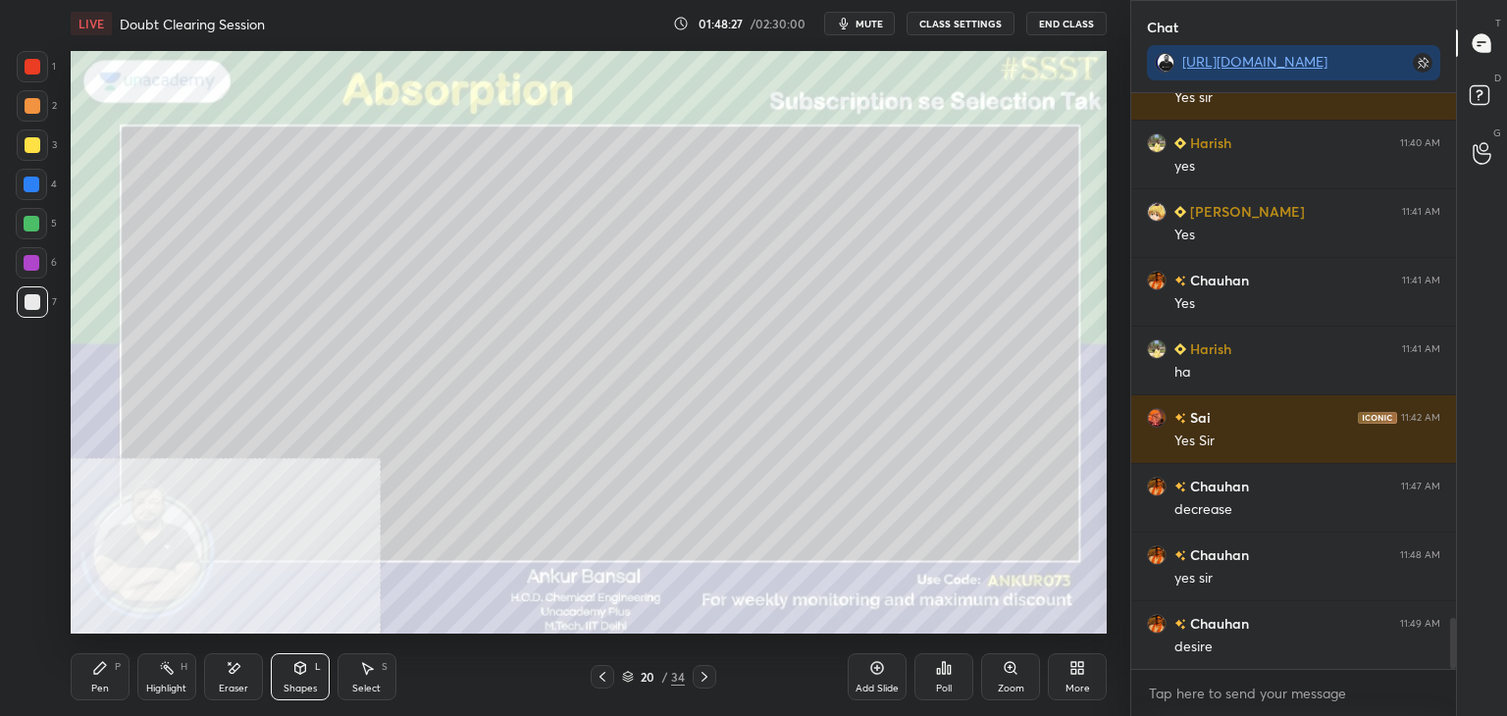
click at [92, 675] on icon at bounding box center [100, 668] width 16 height 16
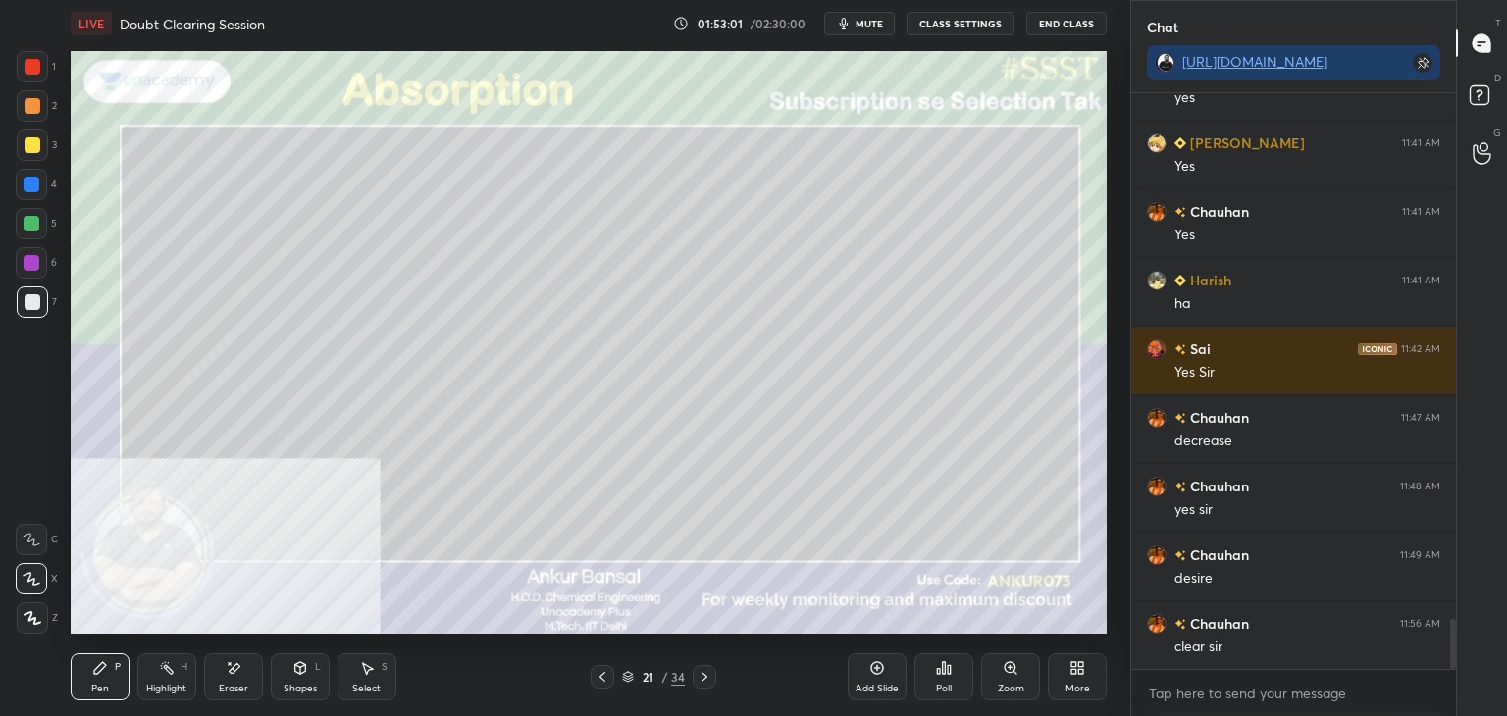
click at [294, 684] on div "Shapes" at bounding box center [300, 689] width 33 height 10
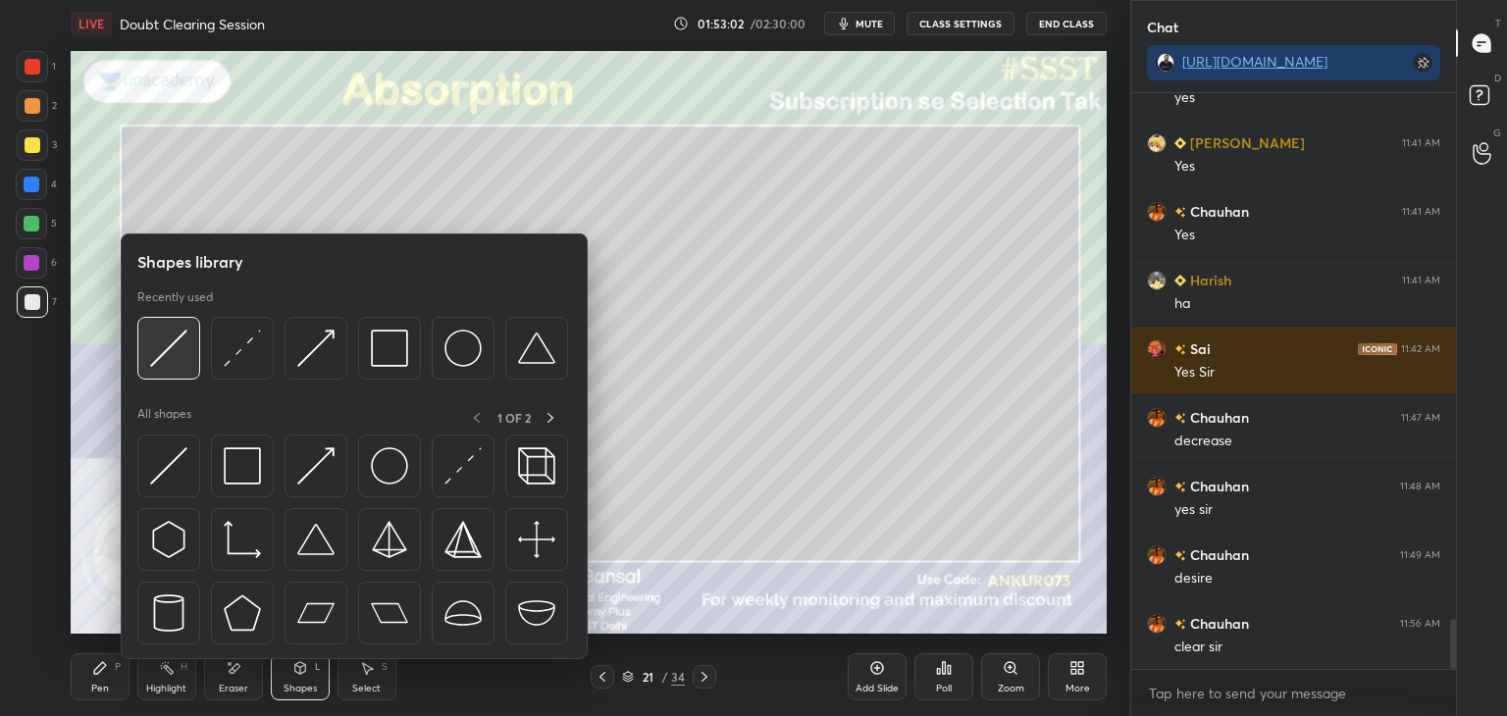
click at [160, 344] on img at bounding box center [168, 348] width 37 height 37
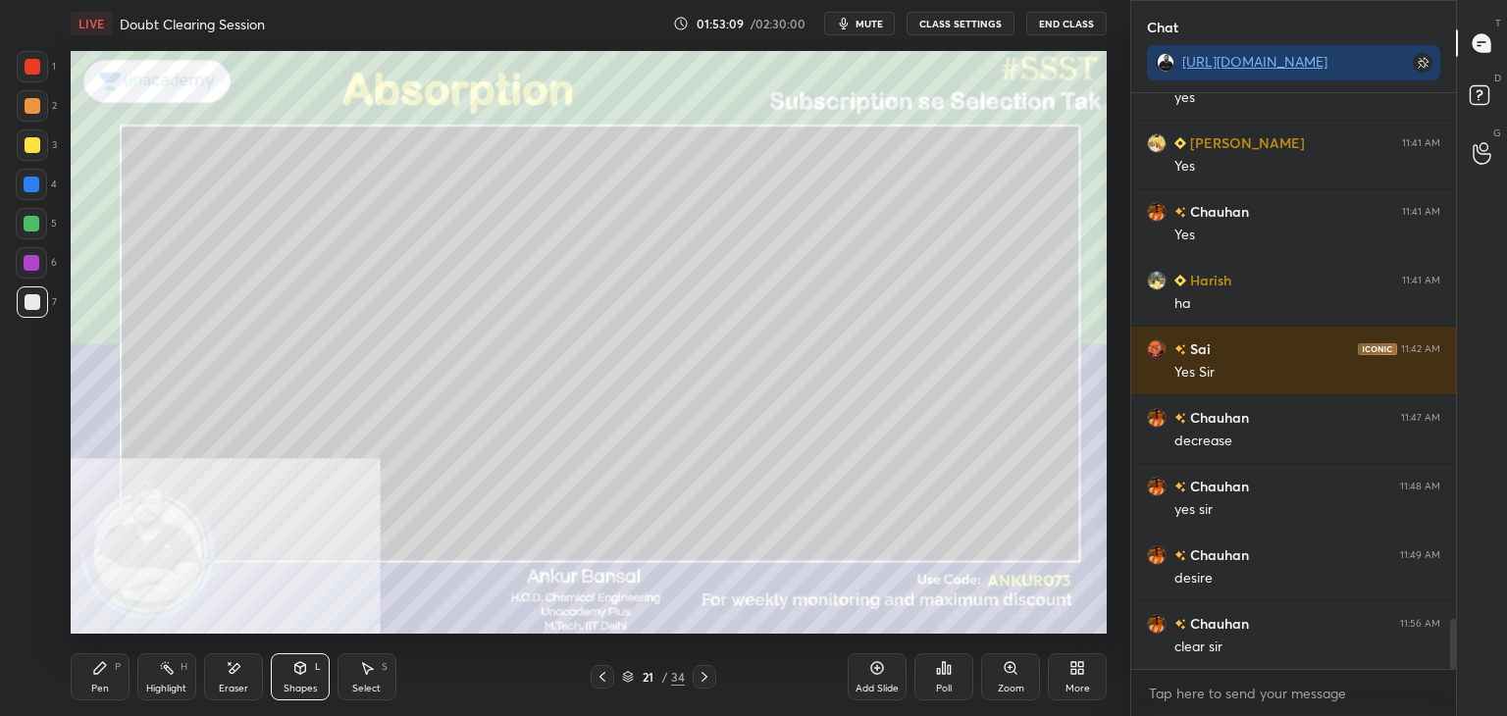
click at [106, 694] on div "Pen" at bounding box center [100, 689] width 18 height 10
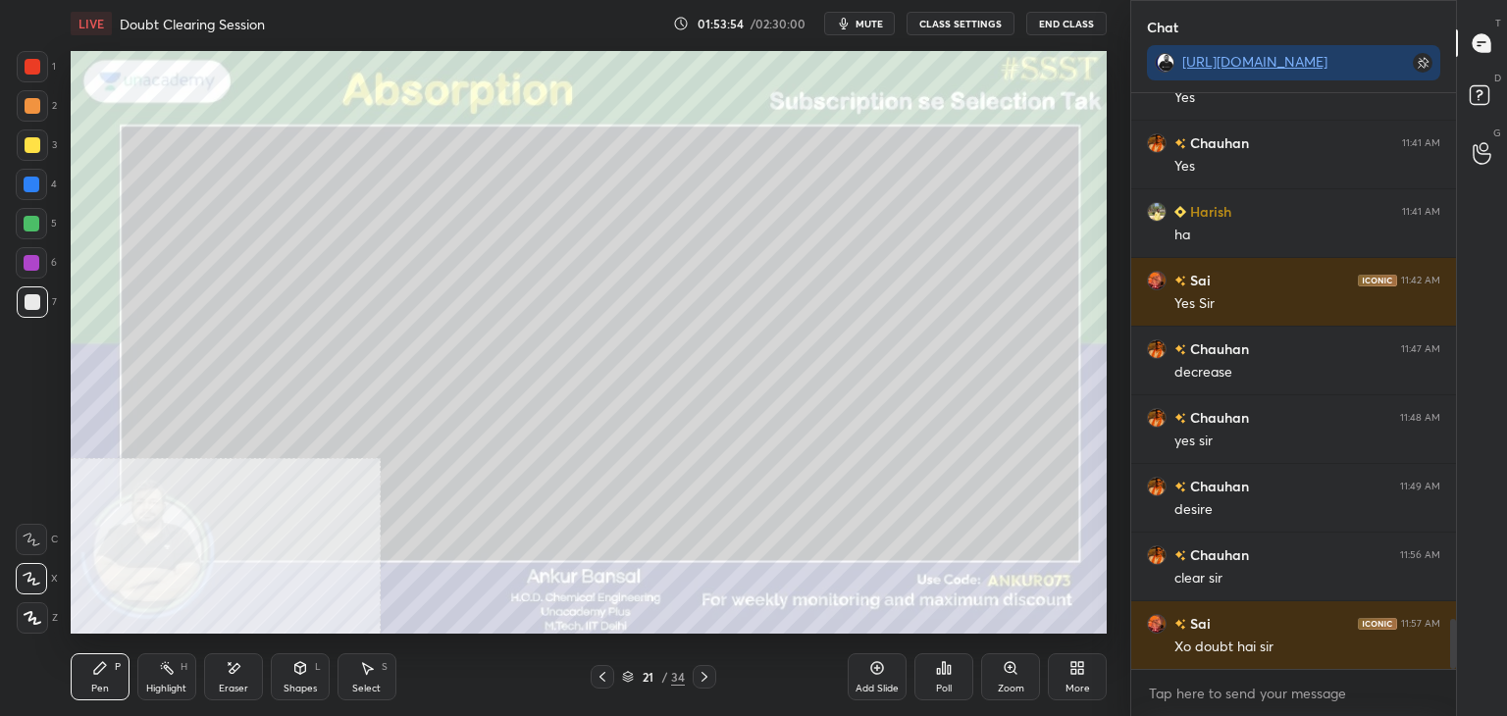
click at [1113, 484] on div "Setting up your live class Poll for secs No correct answer Start poll" at bounding box center [589, 342] width 1052 height 591
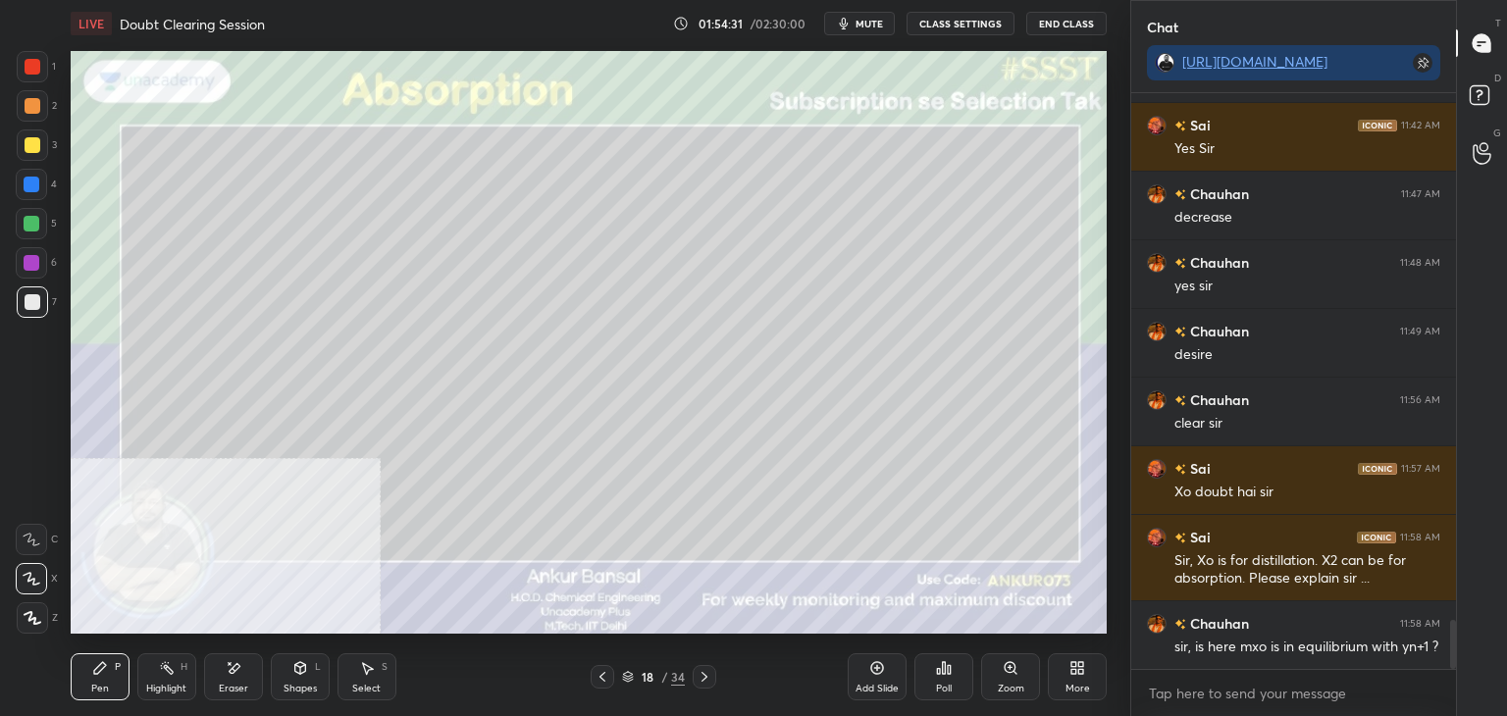
scroll to position [6309, 0]
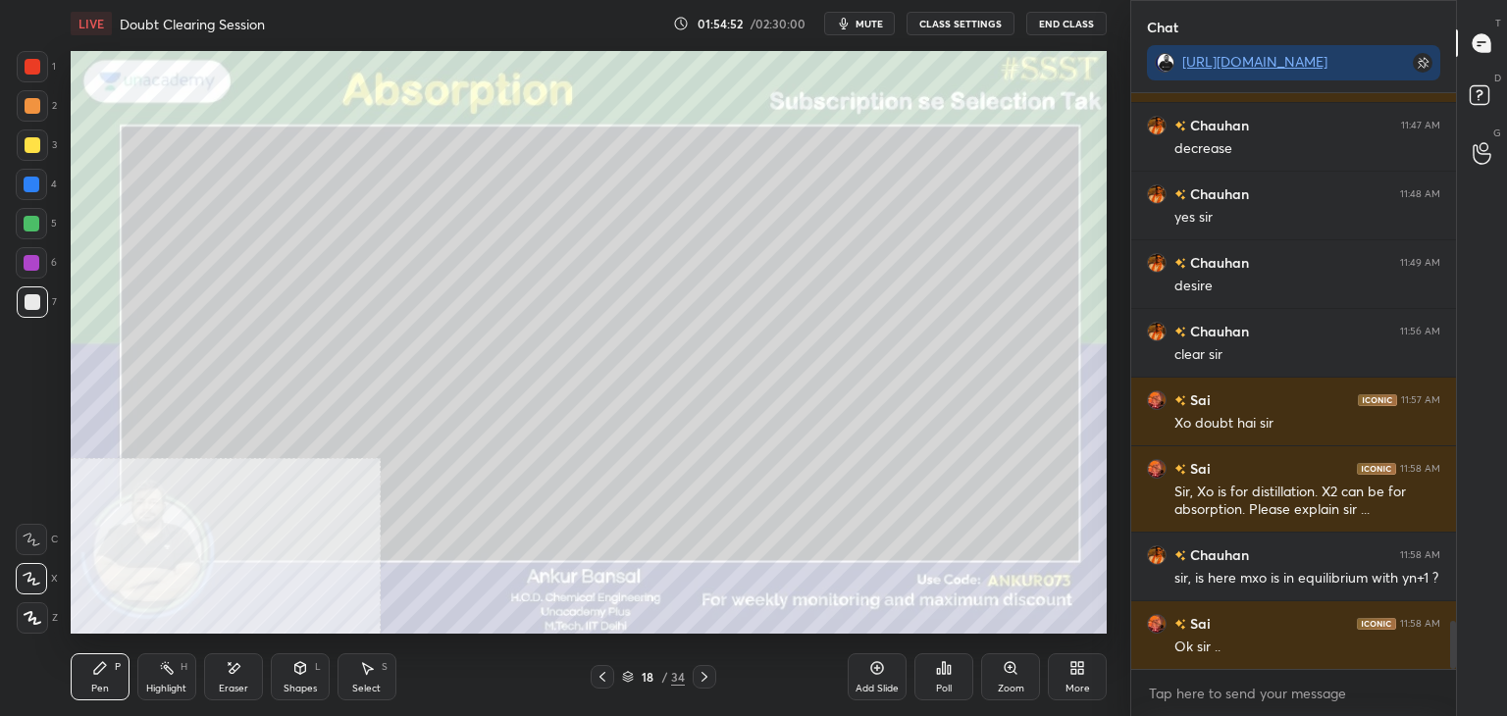
click at [705, 680] on icon at bounding box center [705, 677] width 16 height 16
click at [709, 679] on icon at bounding box center [705, 677] width 16 height 16
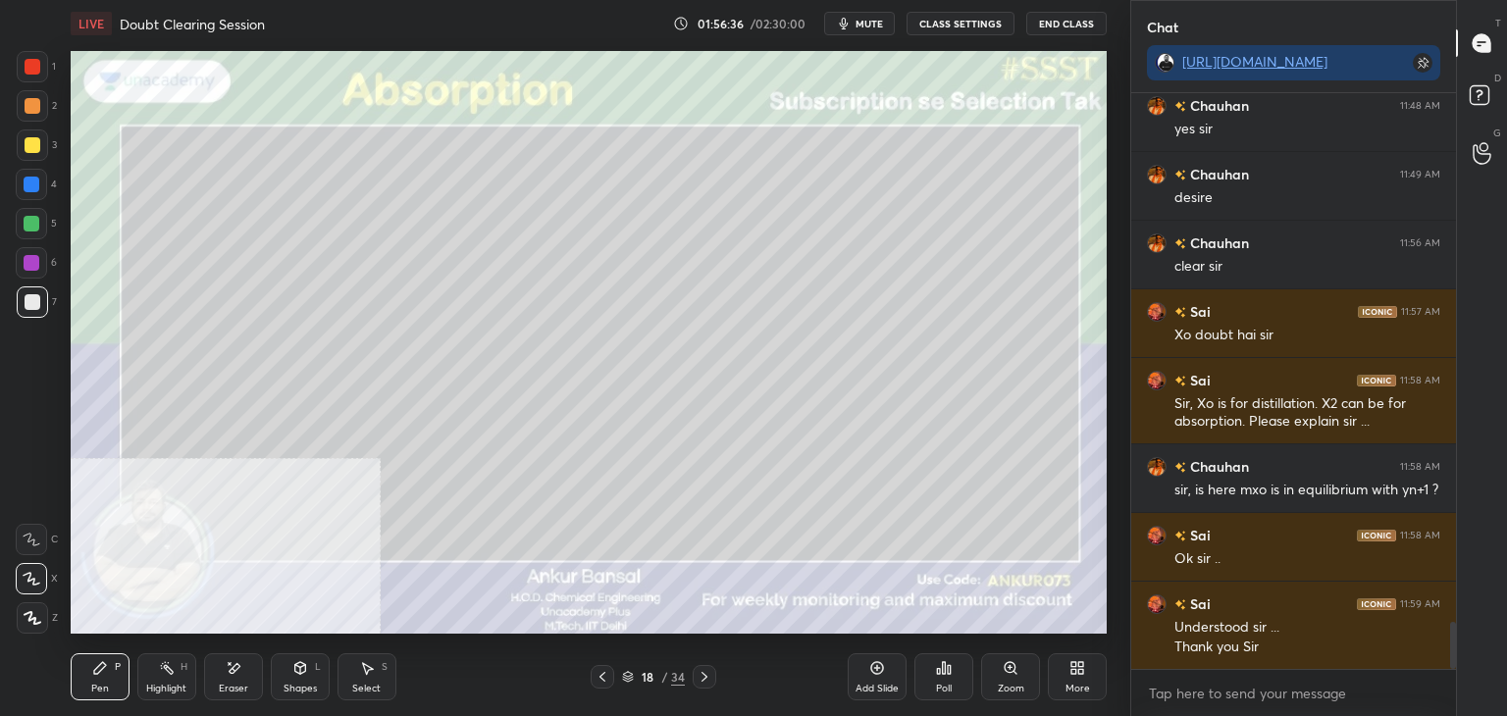
scroll to position [6466, 0]
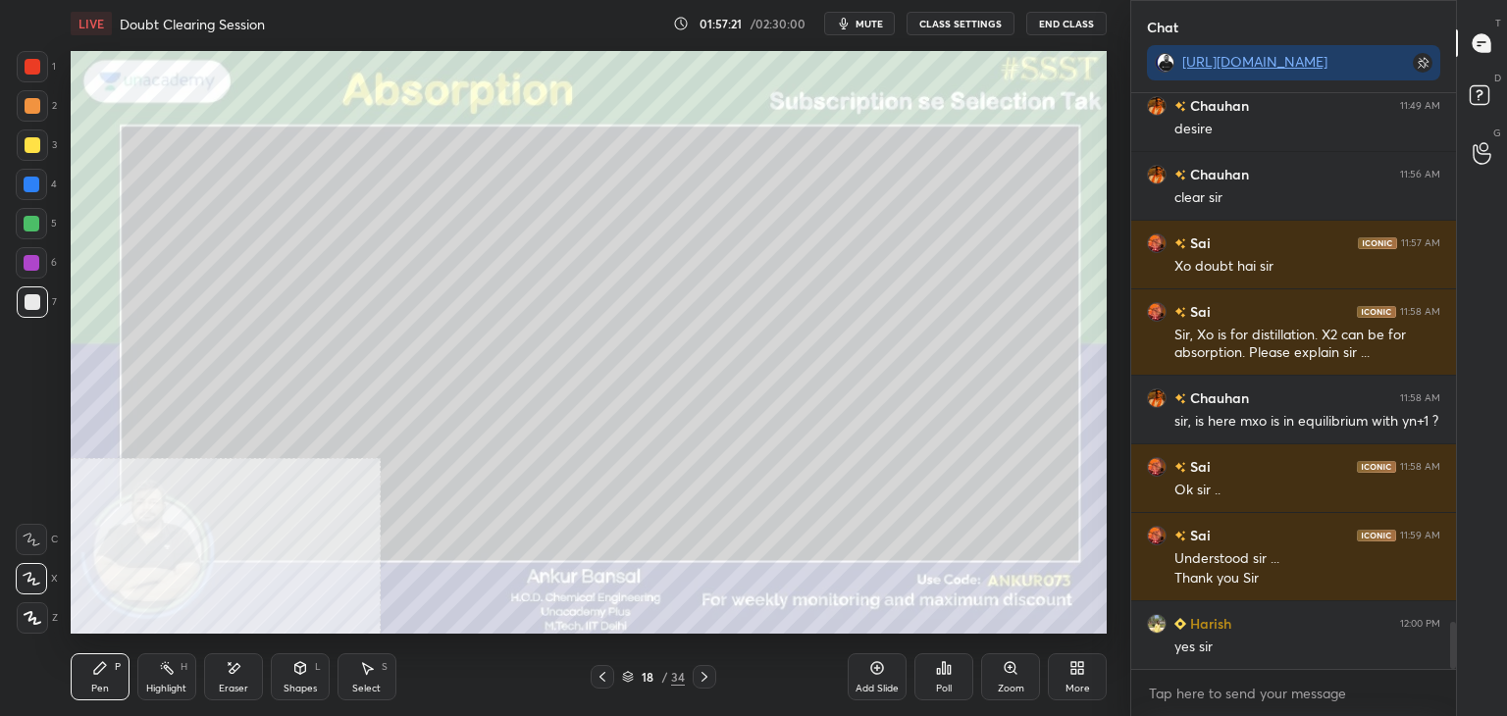
click at [236, 675] on icon at bounding box center [234, 668] width 16 height 17
click at [106, 686] on div "Pen" at bounding box center [100, 689] width 18 height 10
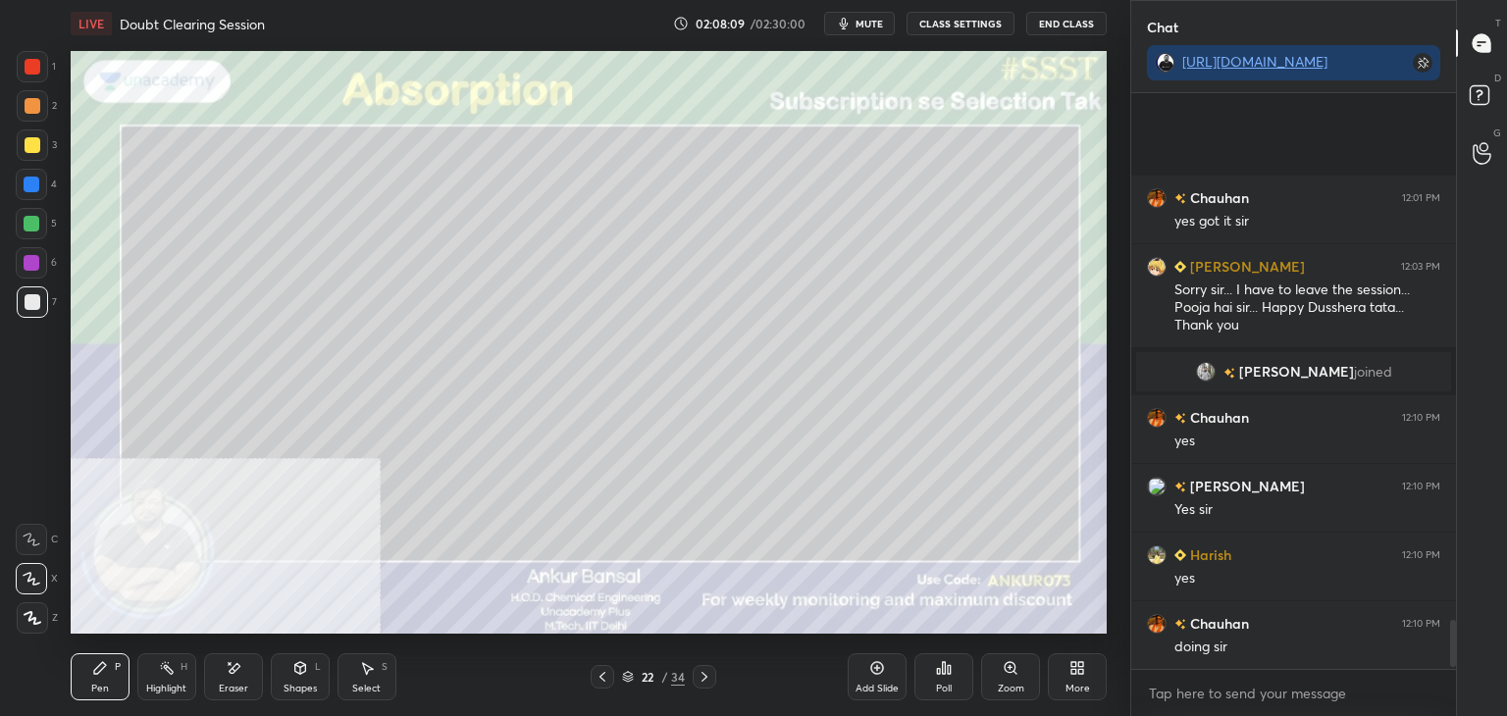
scroll to position [6450, 0]
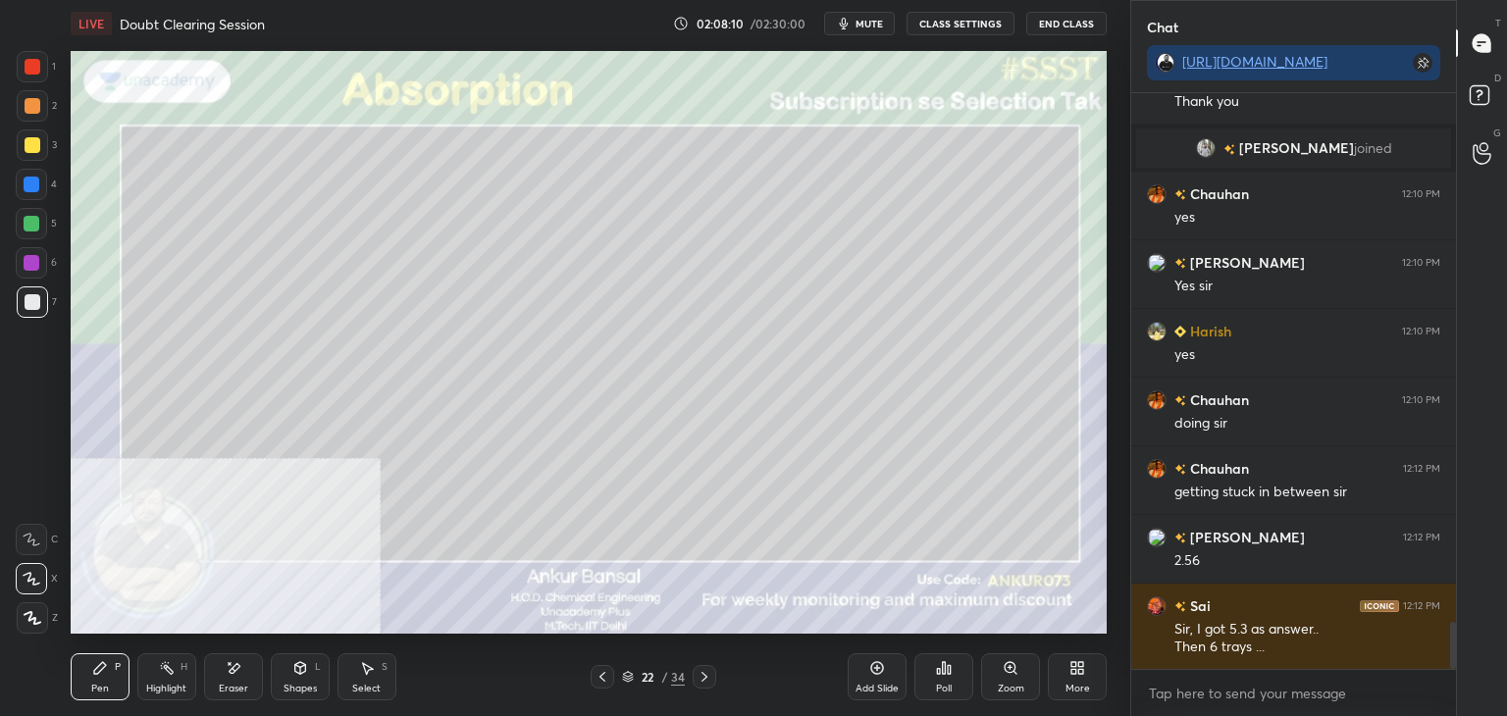
click at [877, 23] on span "mute" at bounding box center [869, 24] width 27 height 14
click at [877, 23] on span "unmute" at bounding box center [868, 24] width 42 height 14
click at [879, 26] on span "mute" at bounding box center [869, 24] width 27 height 14
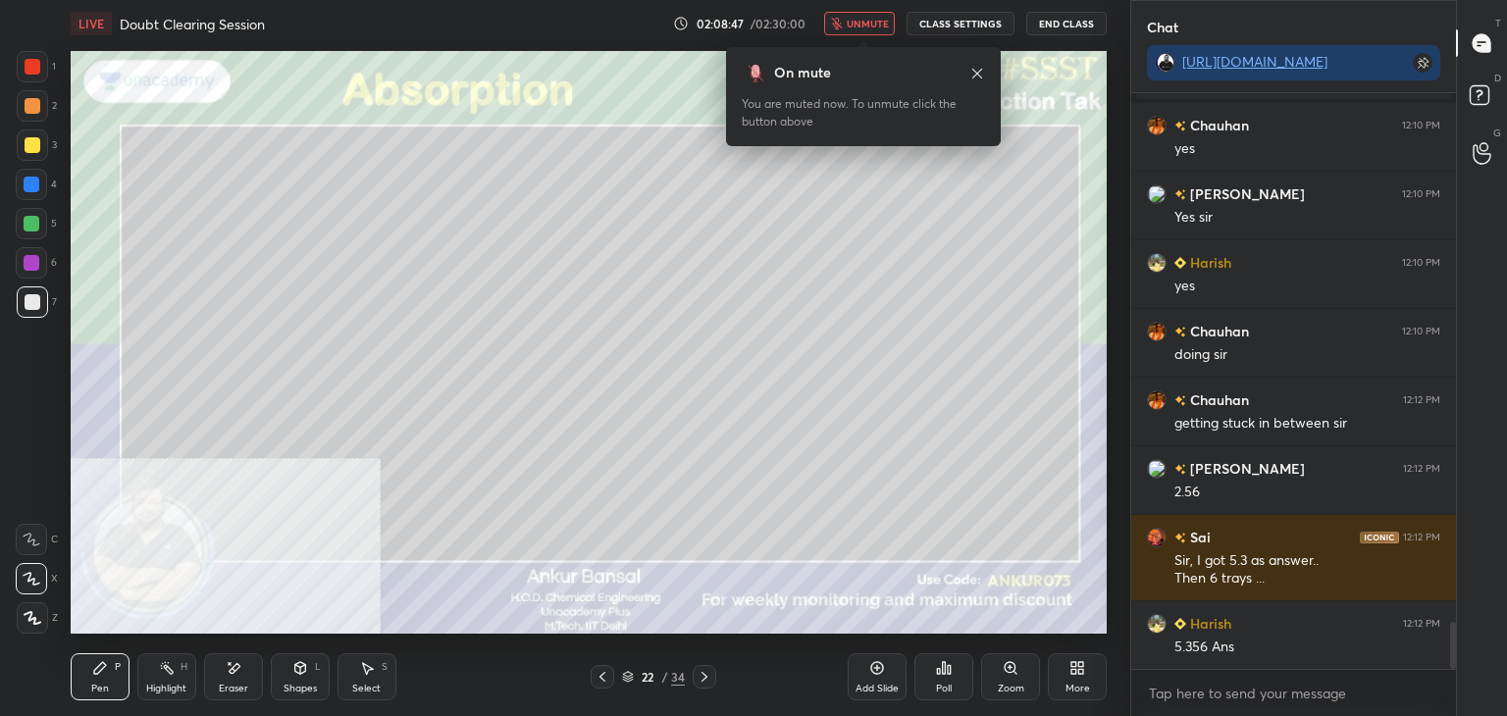
click at [1112, 463] on div "Setting up your live class Poll for secs No correct answer Start poll" at bounding box center [589, 342] width 1052 height 591
click at [365, 684] on div "Select" at bounding box center [366, 689] width 28 height 10
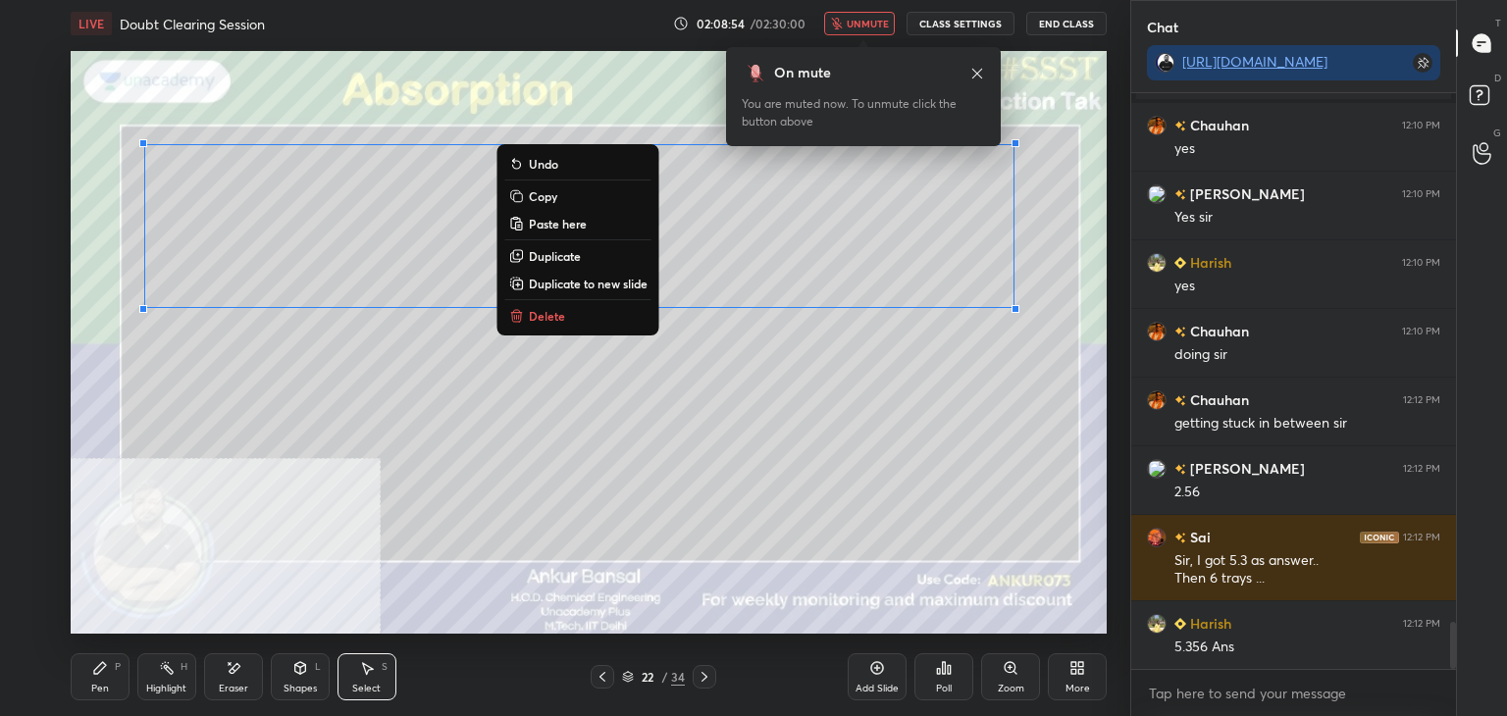
click at [533, 197] on p "Copy" at bounding box center [543, 196] width 28 height 16
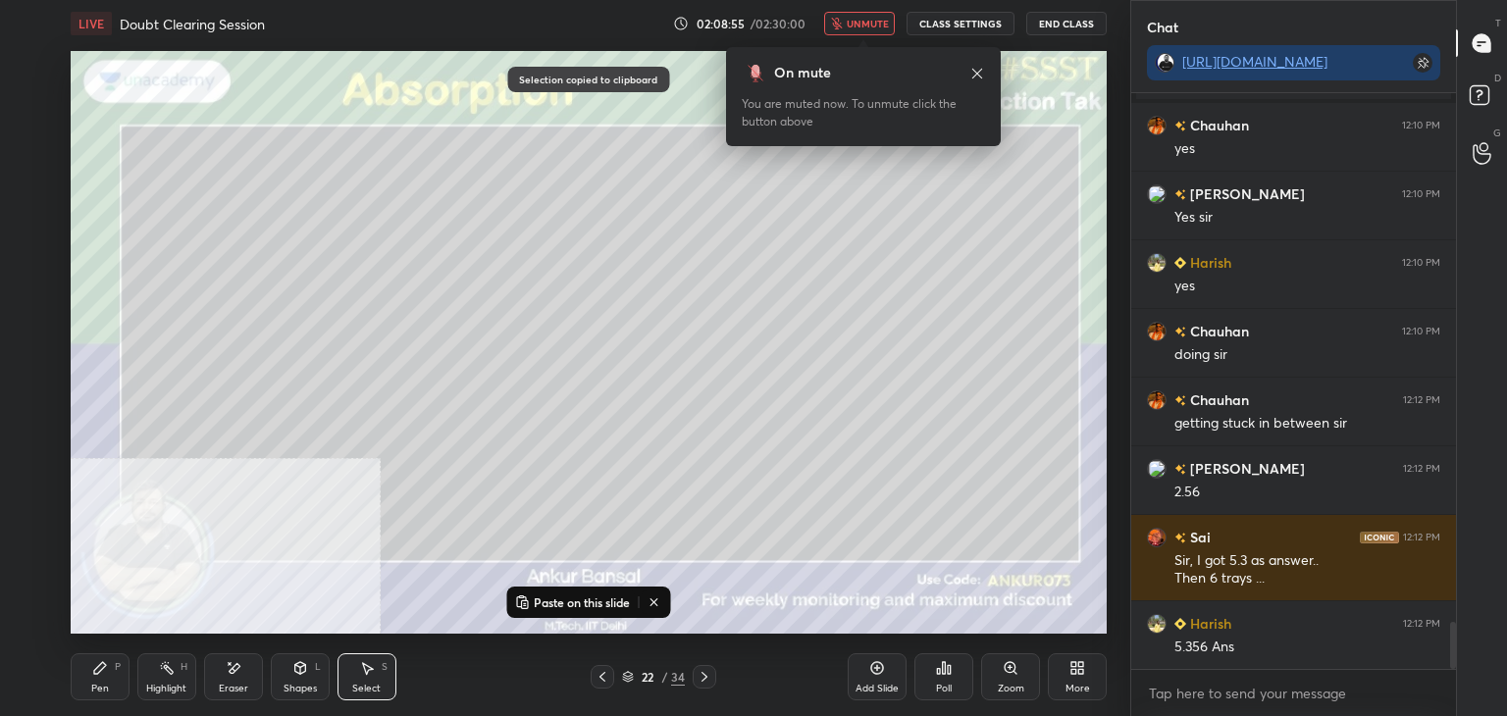
click at [700, 679] on icon at bounding box center [705, 677] width 16 height 16
click at [579, 602] on p "Paste on this slide" at bounding box center [582, 603] width 96 height 16
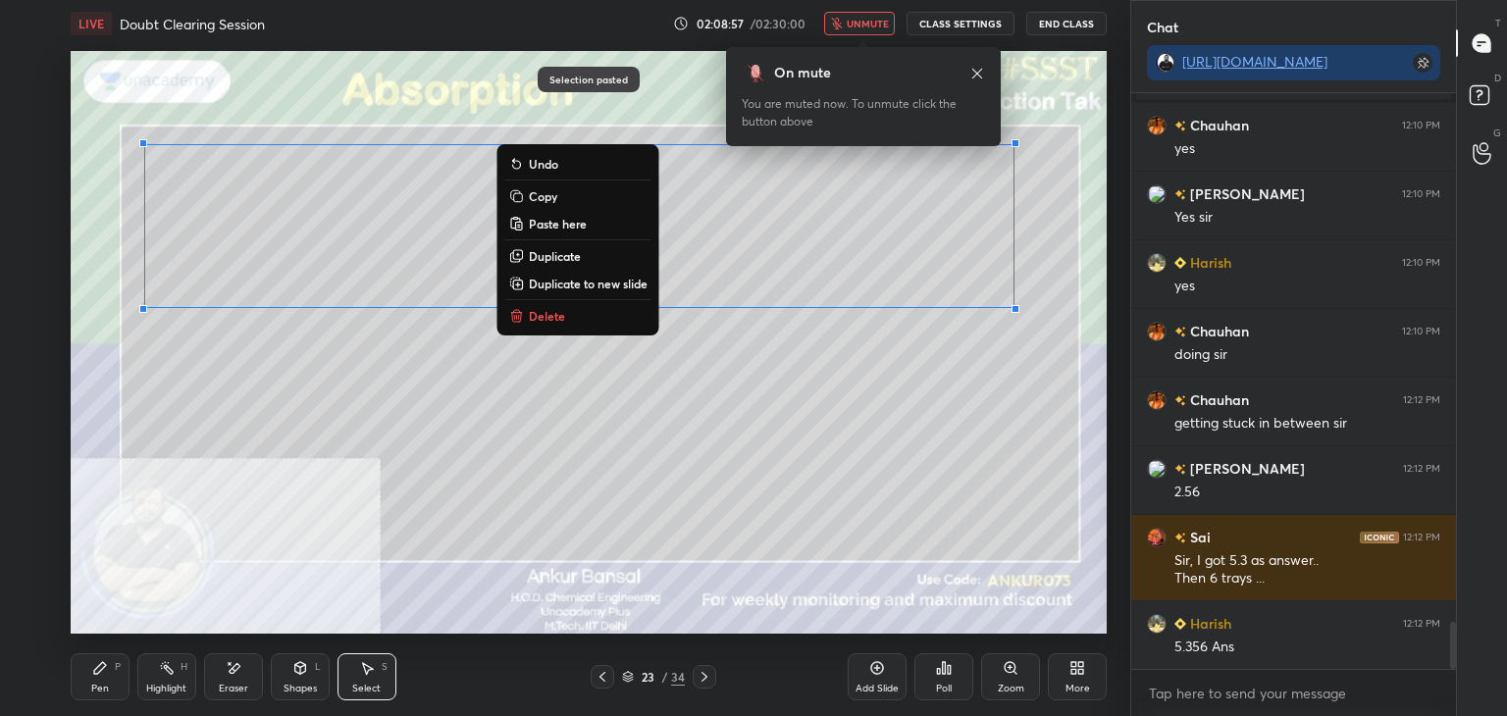
click at [228, 684] on div "Eraser" at bounding box center [233, 689] width 29 height 10
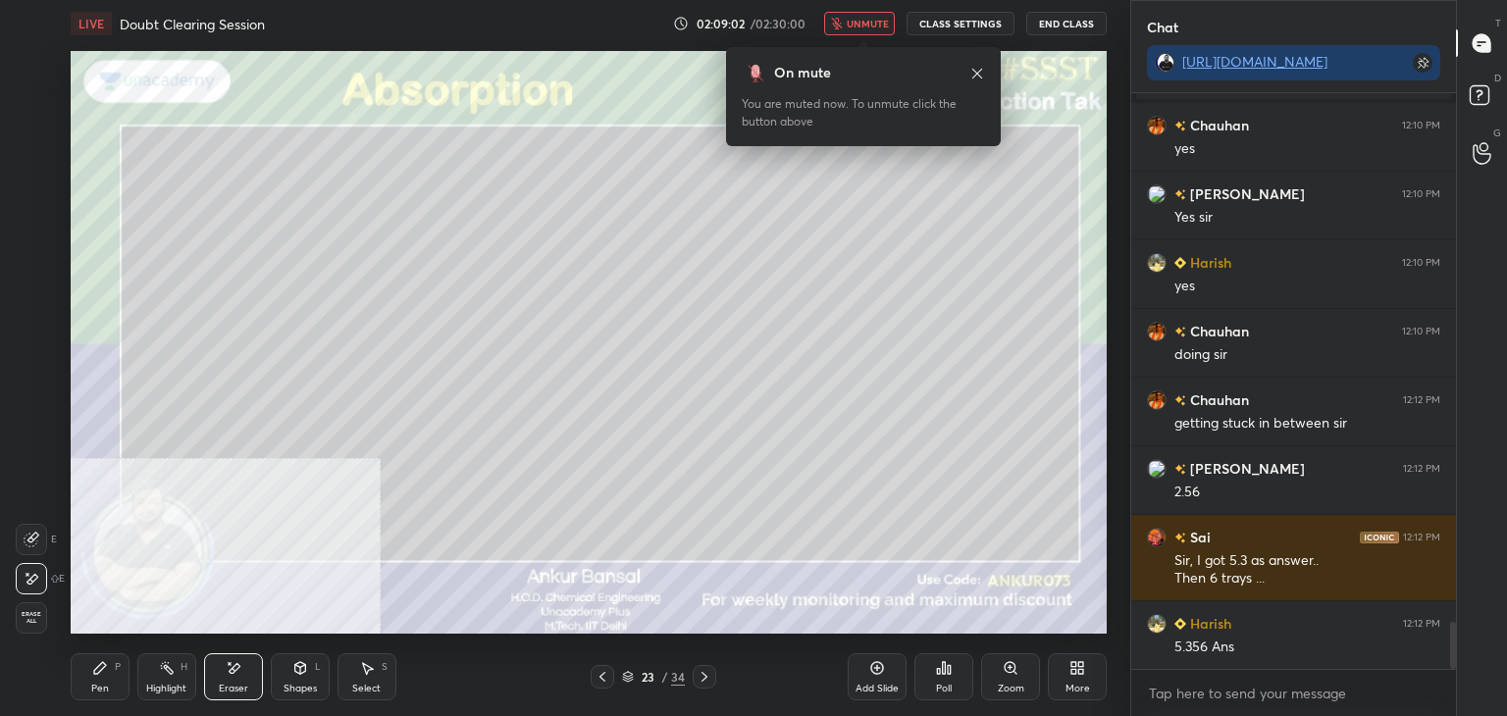
click at [98, 675] on icon at bounding box center [100, 668] width 16 height 16
click at [978, 72] on icon at bounding box center [978, 74] width 16 height 16
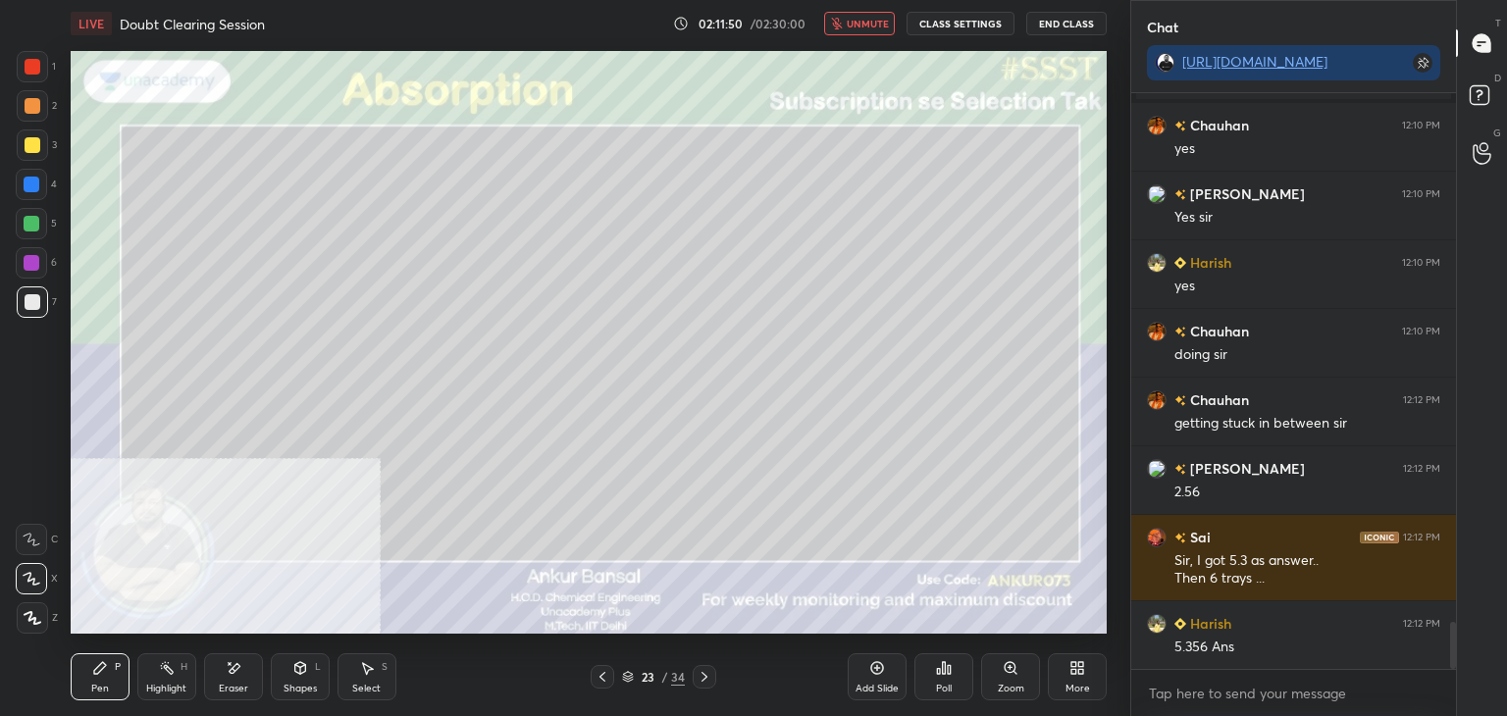
click at [871, 33] on button "unmute" at bounding box center [859, 24] width 71 height 24
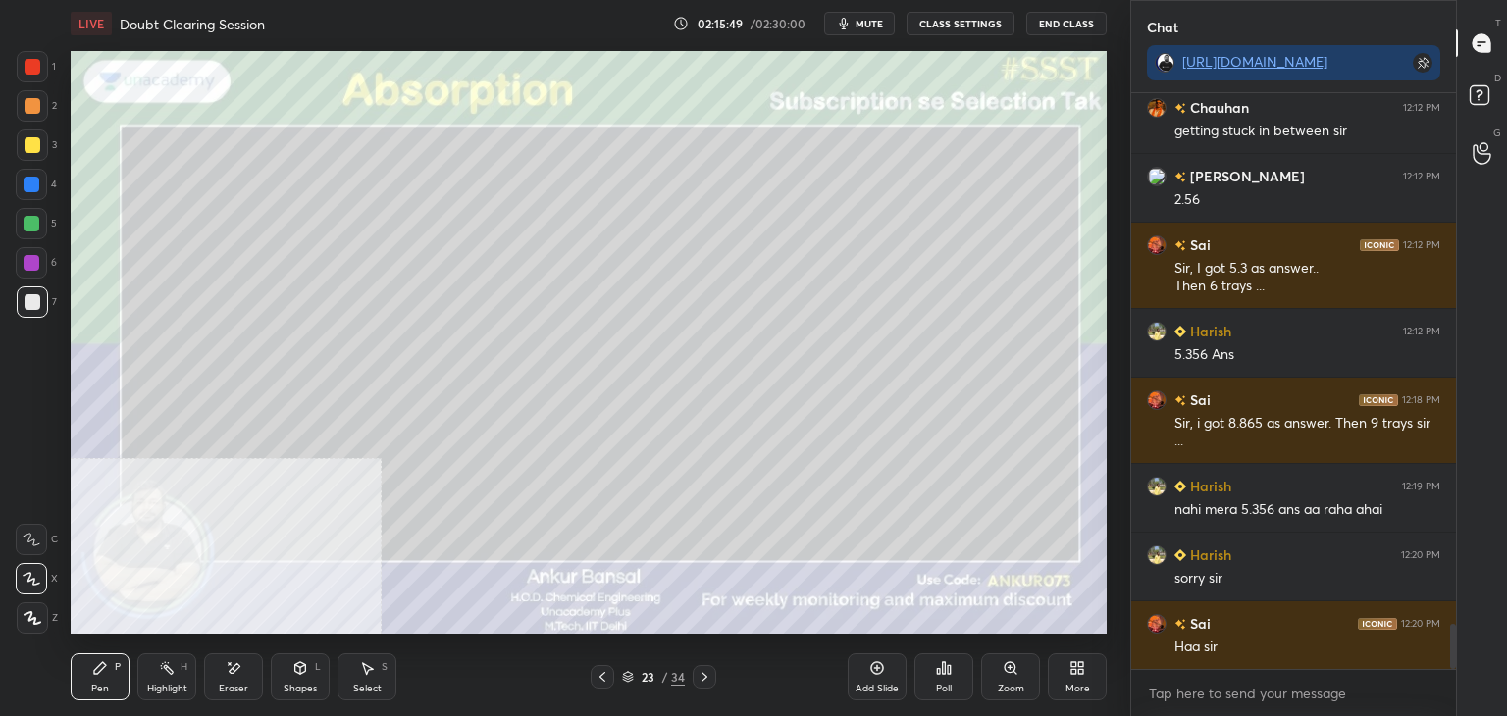
scroll to position [6791, 0]
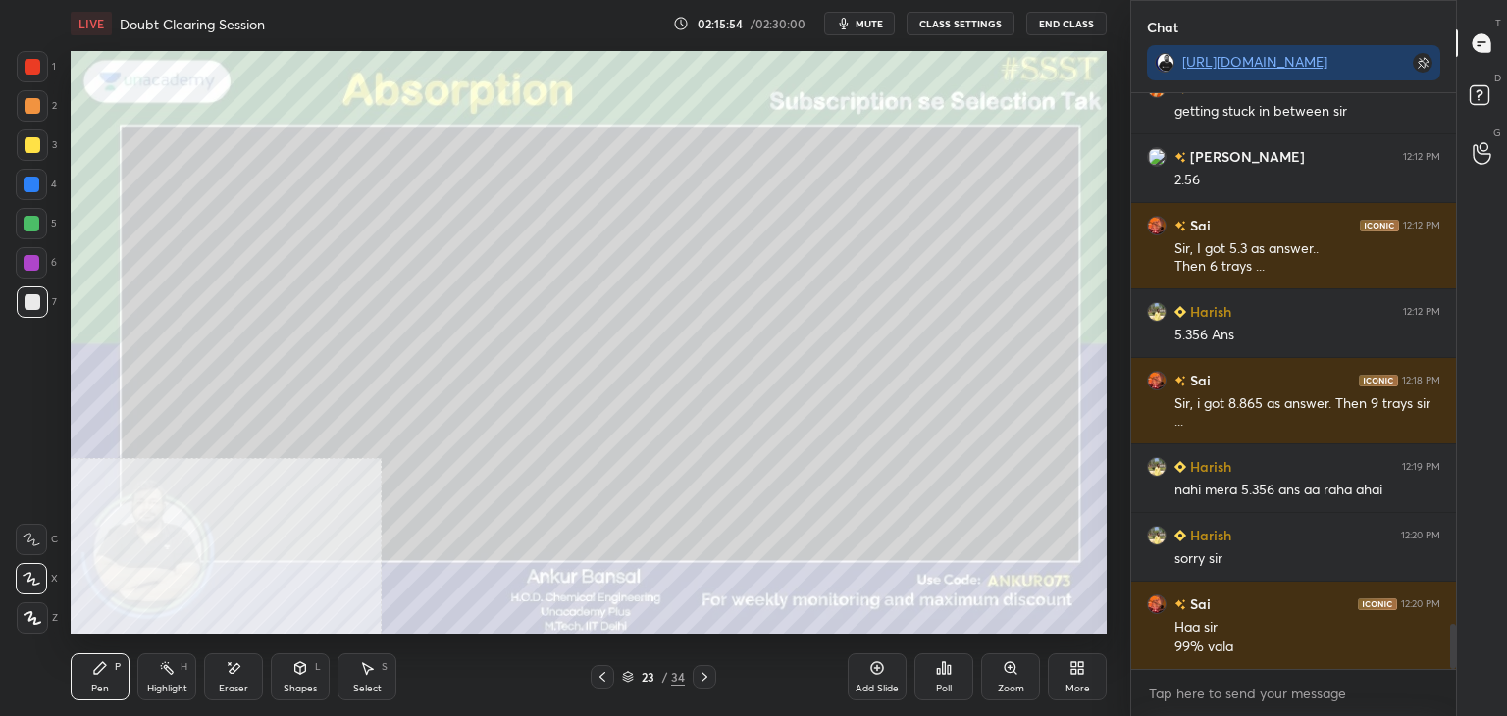
click at [1111, 644] on div "LIVE Doubt Clearing Session 02:15:54 / 02:30:00 mute CLASS SETTINGS End Class S…" at bounding box center [589, 358] width 1052 height 716
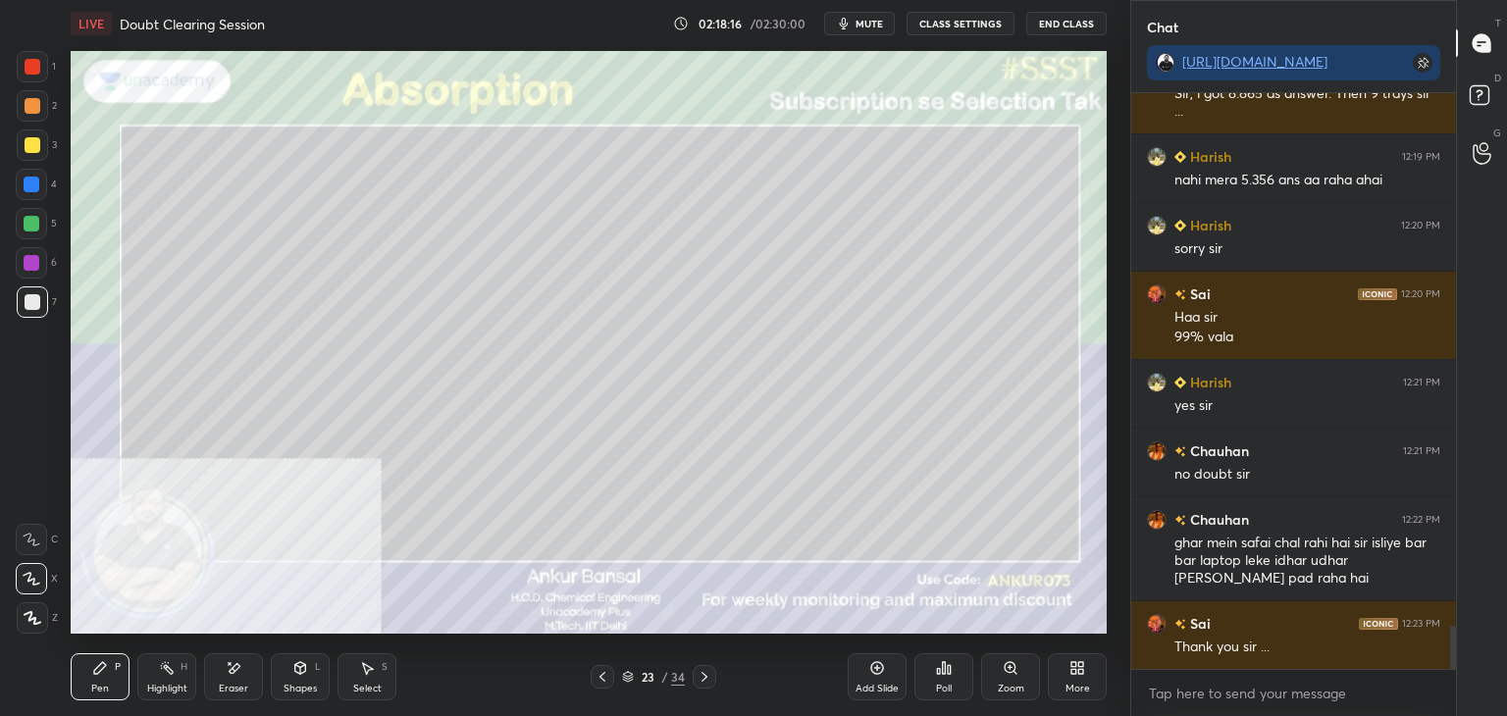
scroll to position [7170, 0]
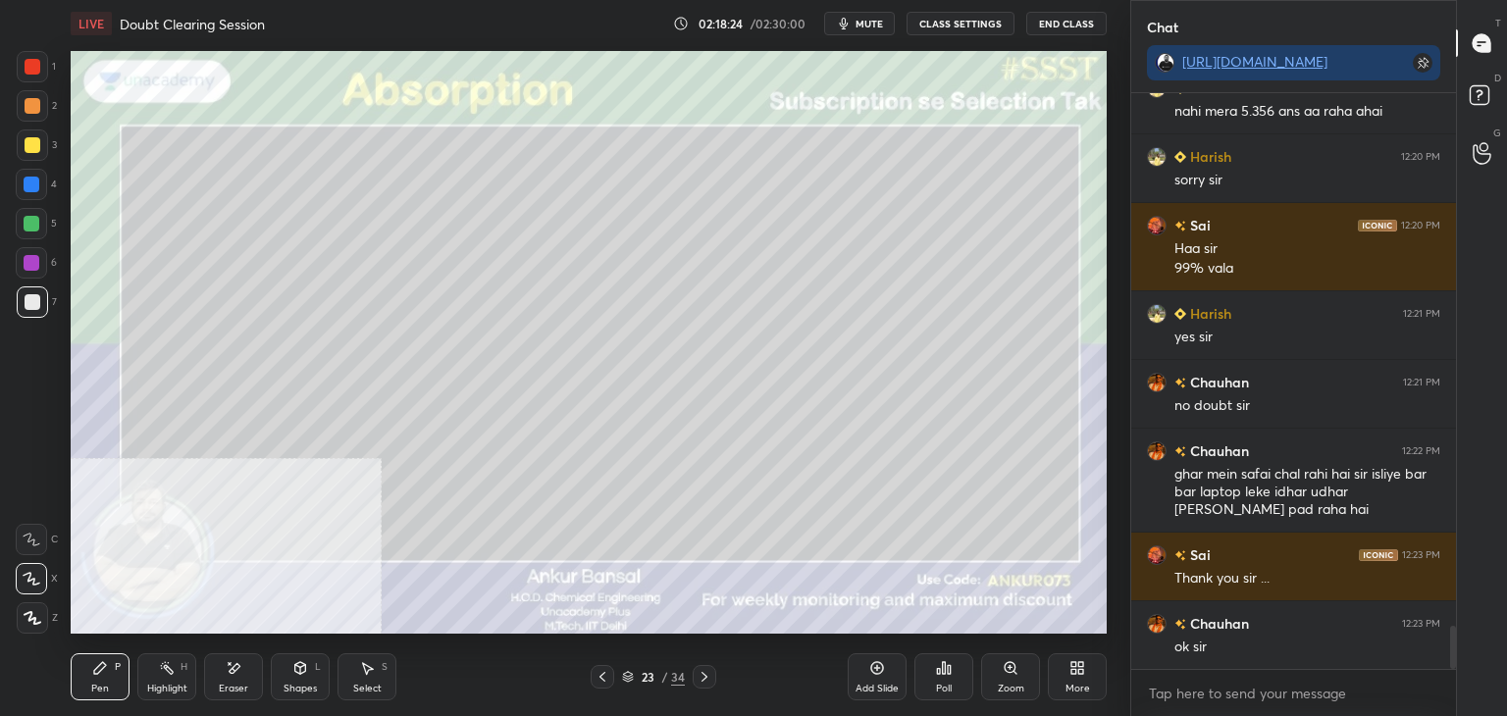
click at [856, 22] on button "mute" at bounding box center [859, 24] width 71 height 24
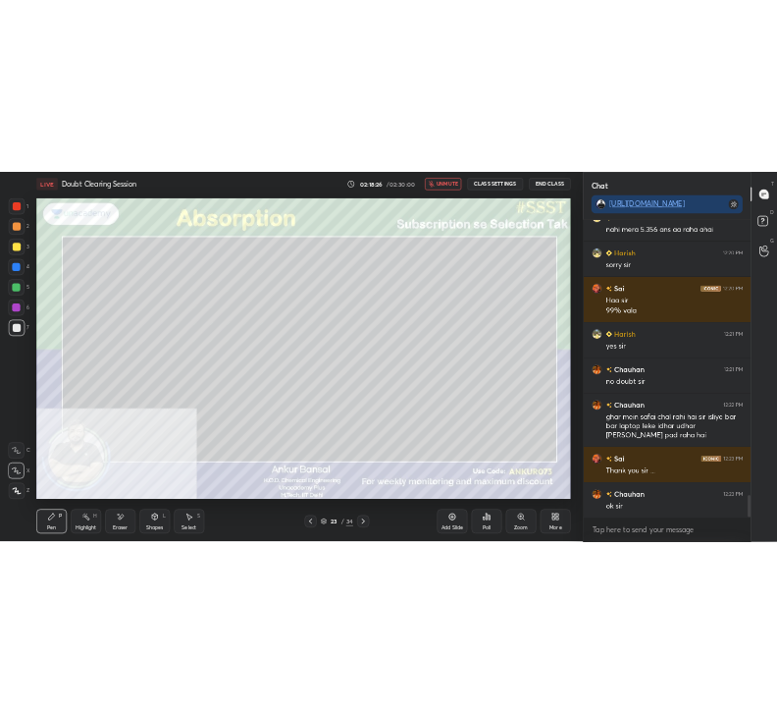
scroll to position [7239, 0]
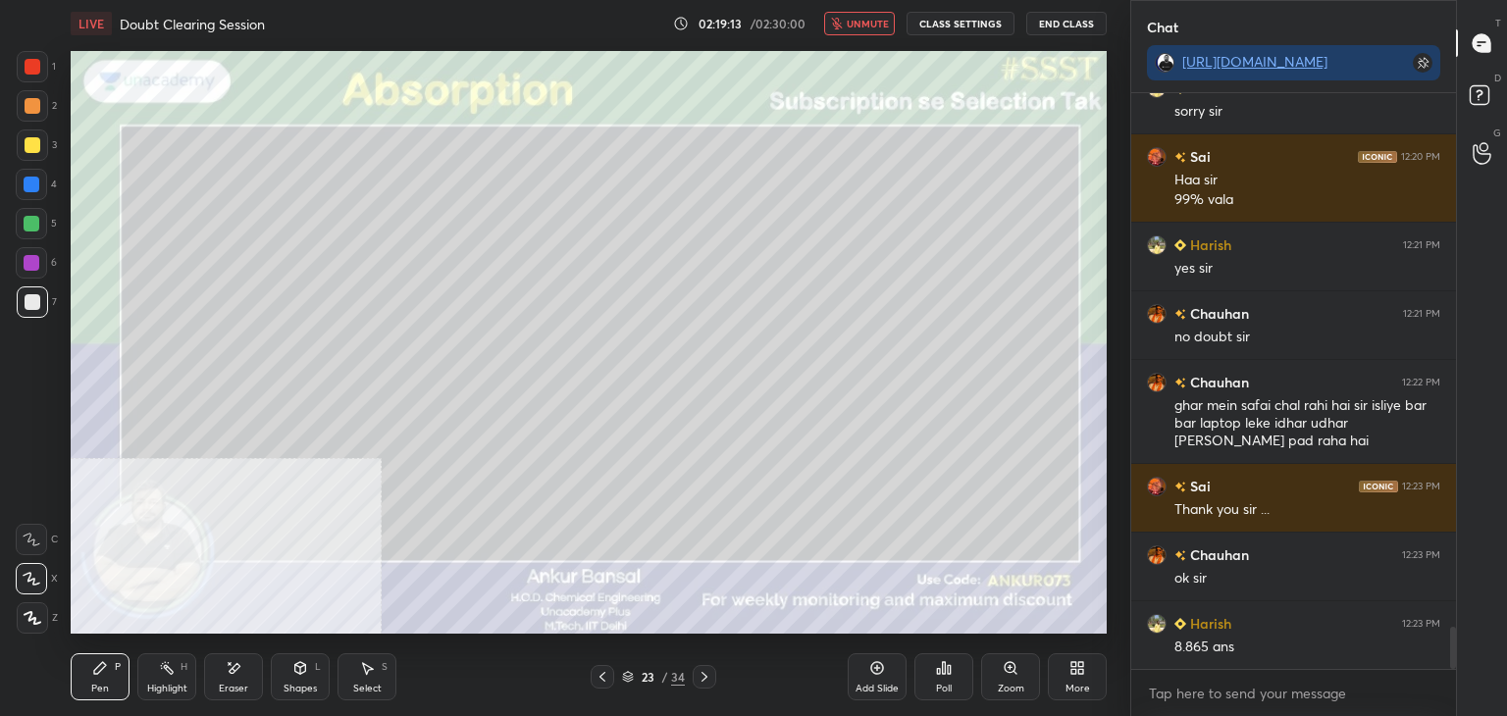
click at [852, 12] on button "unmute" at bounding box center [859, 24] width 71 height 24
click at [883, 17] on span "mute" at bounding box center [869, 24] width 27 height 14
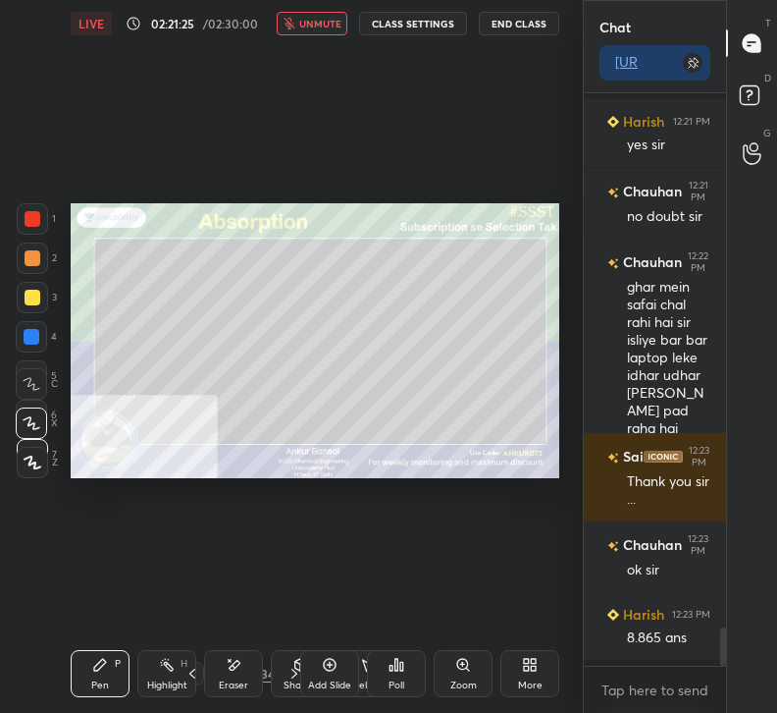
scroll to position [7859, 0]
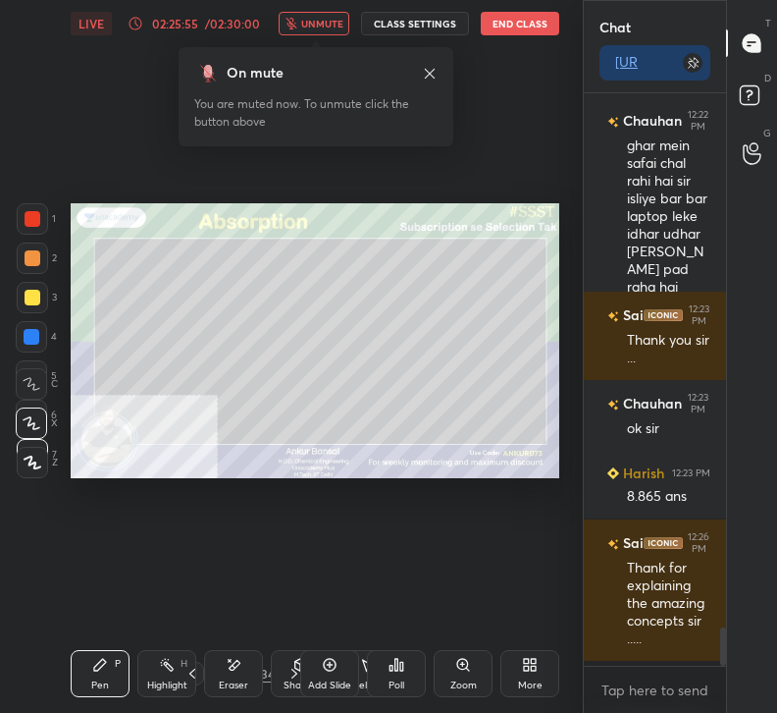
click at [526, 21] on button "End Class" at bounding box center [520, 24] width 79 height 24
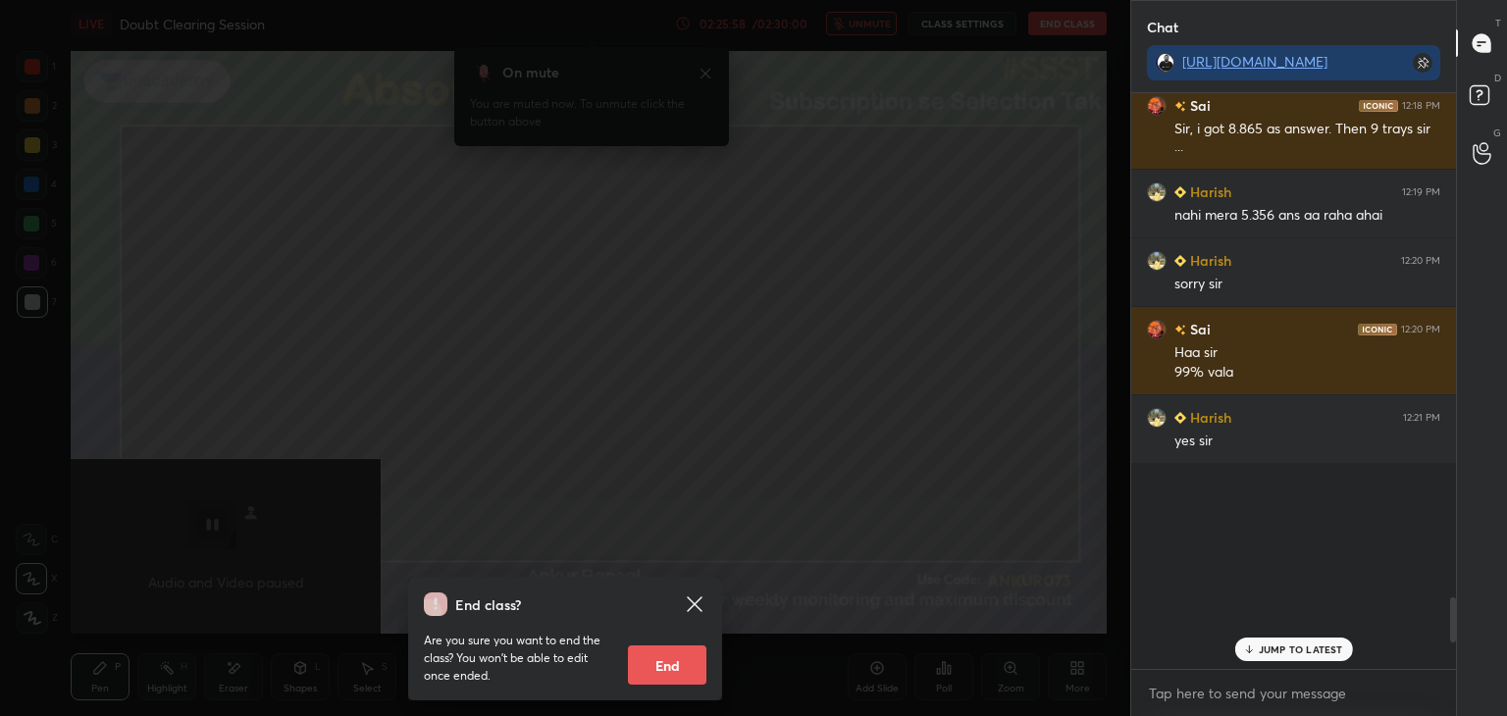
scroll to position [6489, 0]
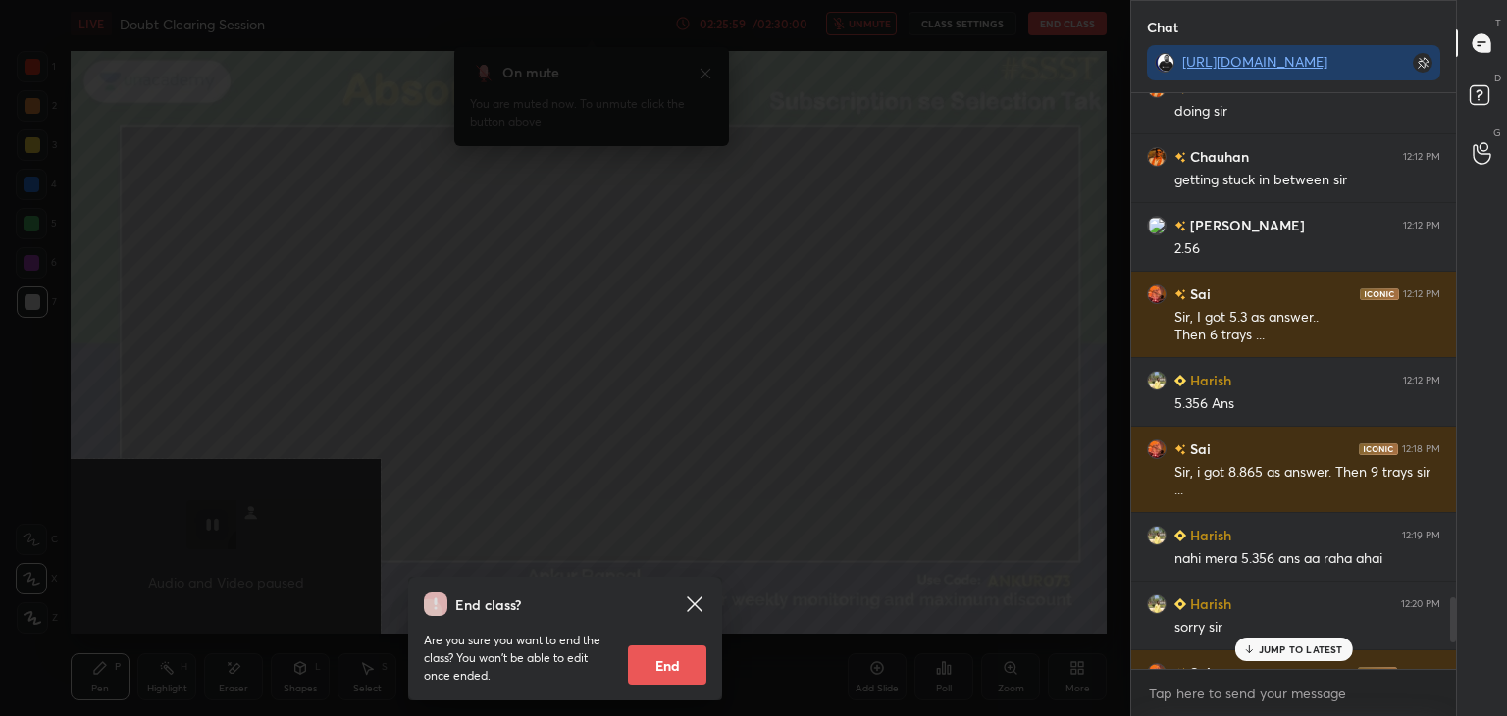
click at [1287, 644] on p "JUMP TO LATEST" at bounding box center [1301, 650] width 84 height 12
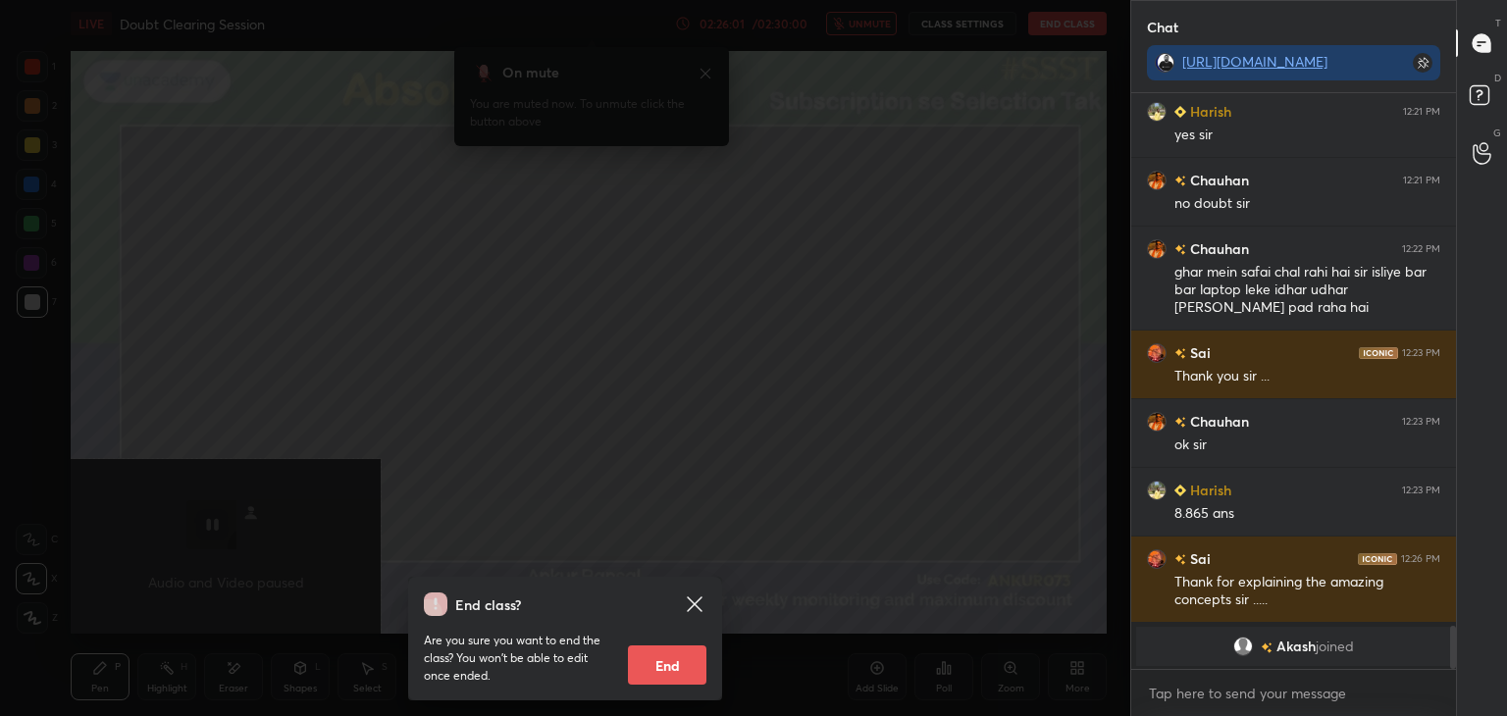
click at [647, 664] on button "End" at bounding box center [667, 665] width 79 height 39
type textarea "x"
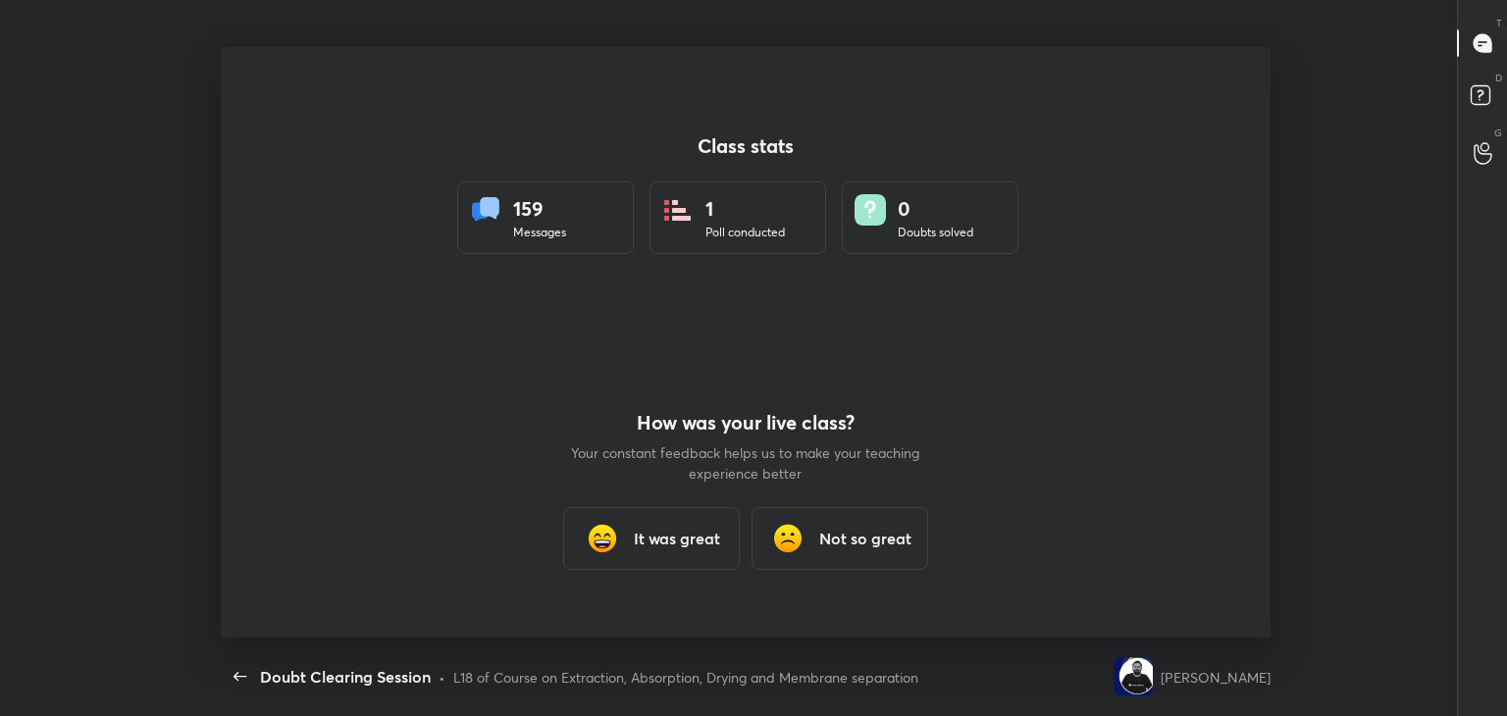
scroll to position [0, 0]
click at [670, 533] on h3 "It was great" at bounding box center [677, 539] width 86 height 24
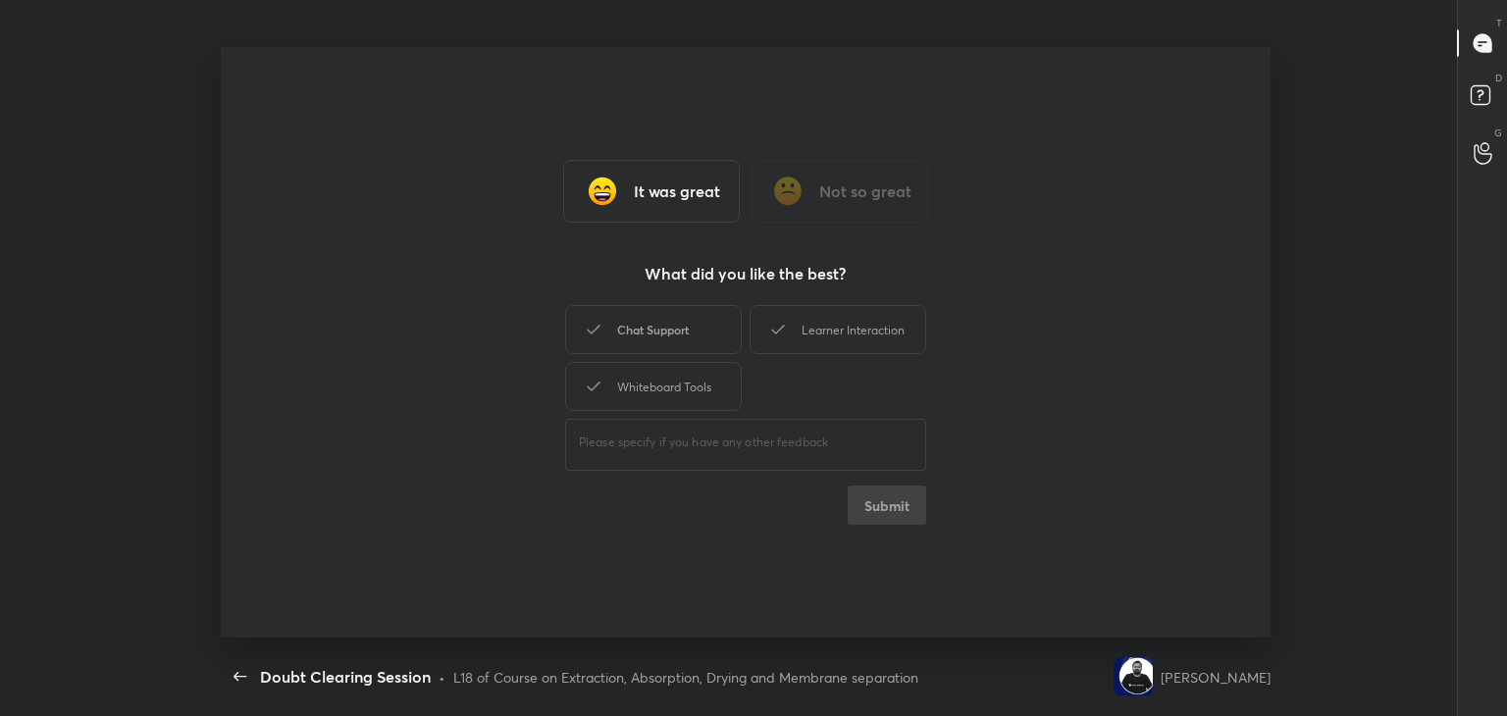
click at [685, 324] on div "Chat Support" at bounding box center [653, 329] width 177 height 49
click at [808, 325] on div "Learner Interaction" at bounding box center [838, 329] width 177 height 49
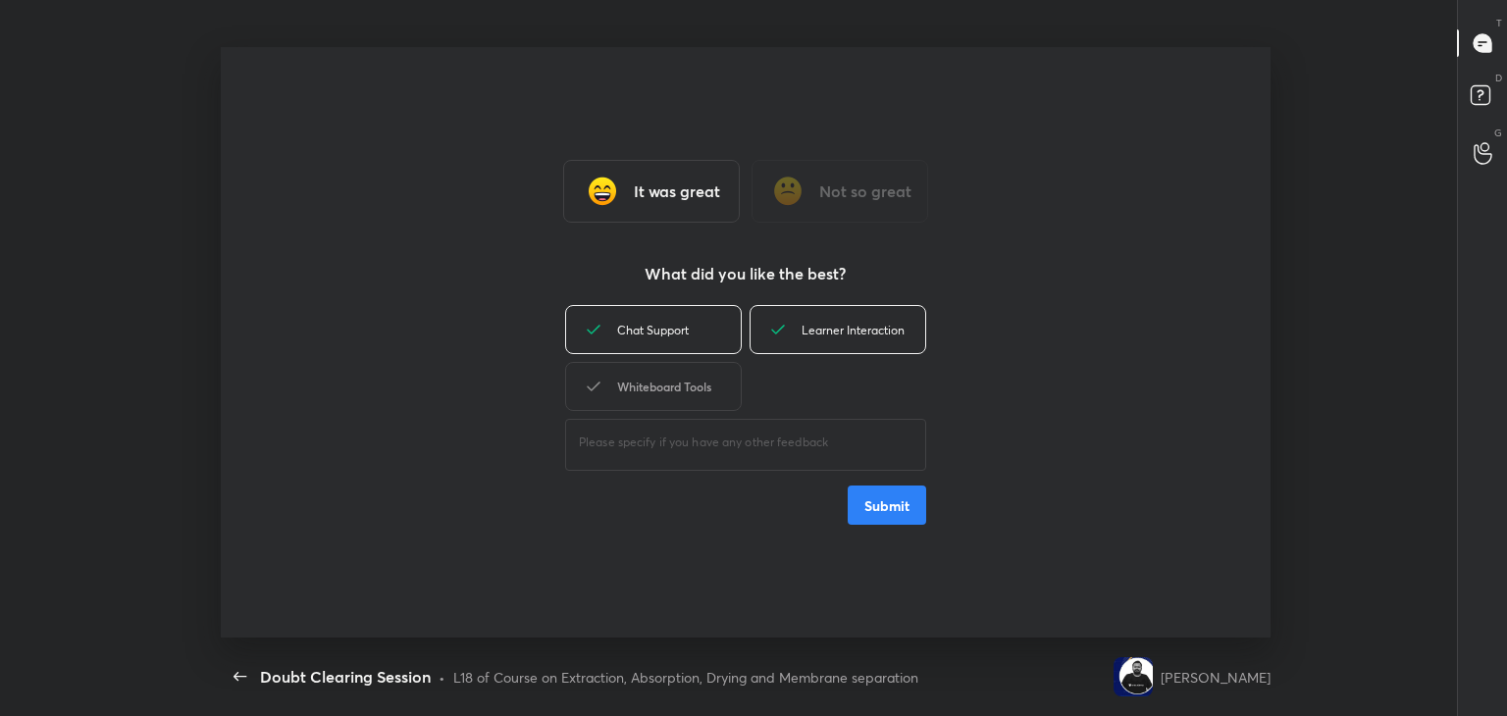
click at [630, 390] on div "Whiteboard Tools" at bounding box center [653, 386] width 177 height 49
click at [879, 503] on button "Submit" at bounding box center [887, 505] width 79 height 39
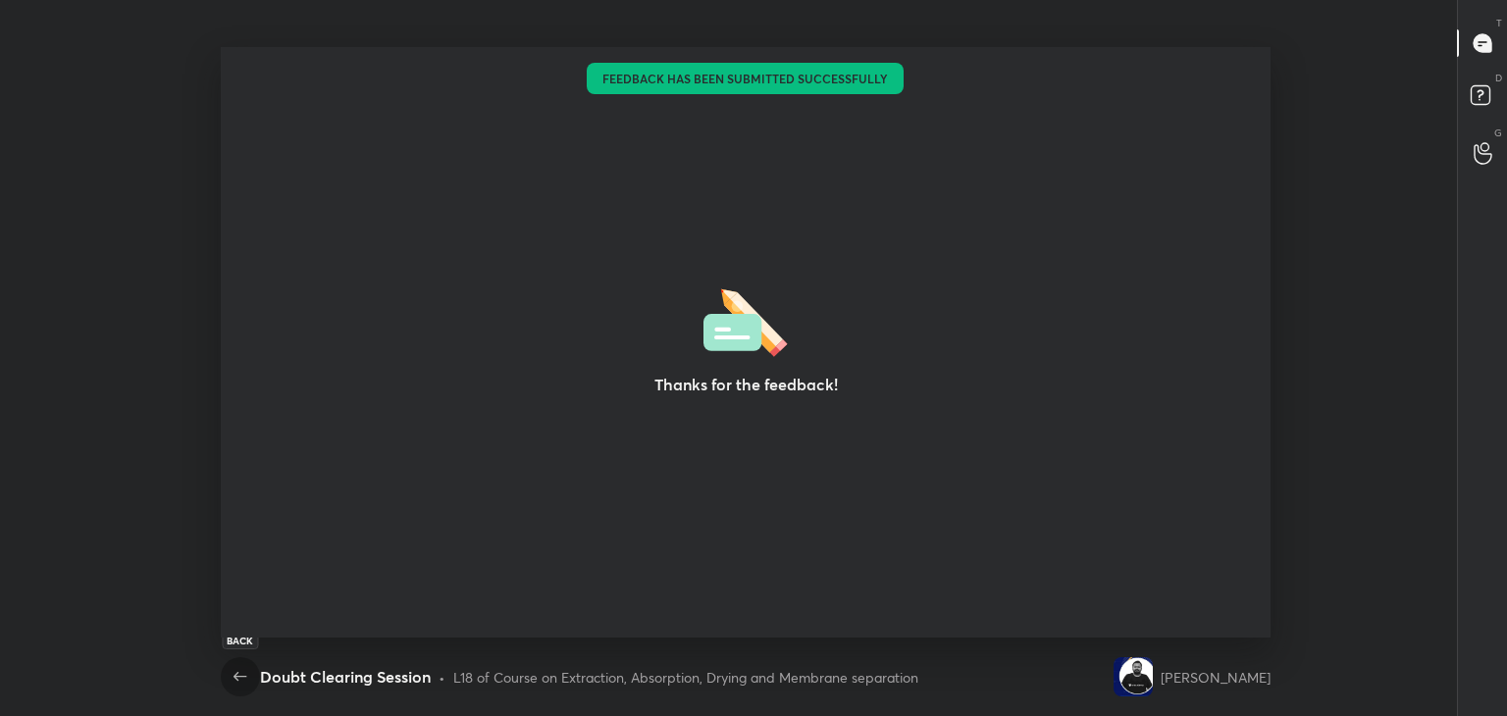
drag, startPoint x: 233, startPoint y: 675, endPoint x: 227, endPoint y: 583, distance: 92.4
click at [232, 675] on icon "button" at bounding box center [241, 677] width 24 height 24
